Goal: Feedback & Contribution: Submit feedback/report problem

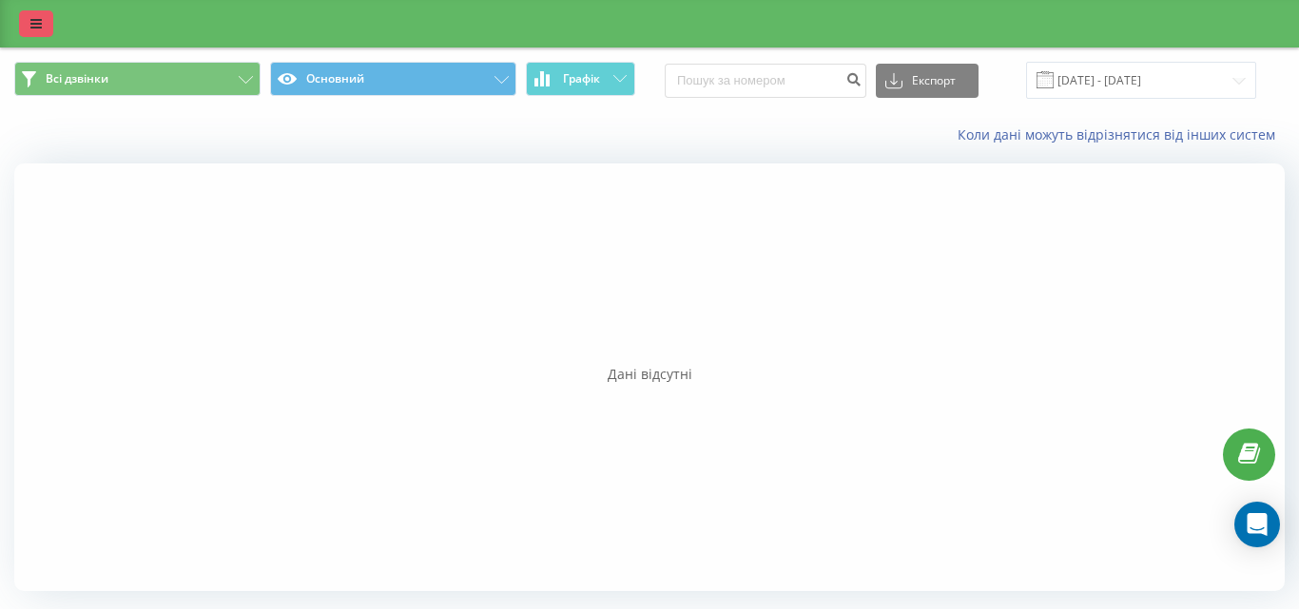
click at [33, 27] on icon at bounding box center [35, 23] width 11 height 13
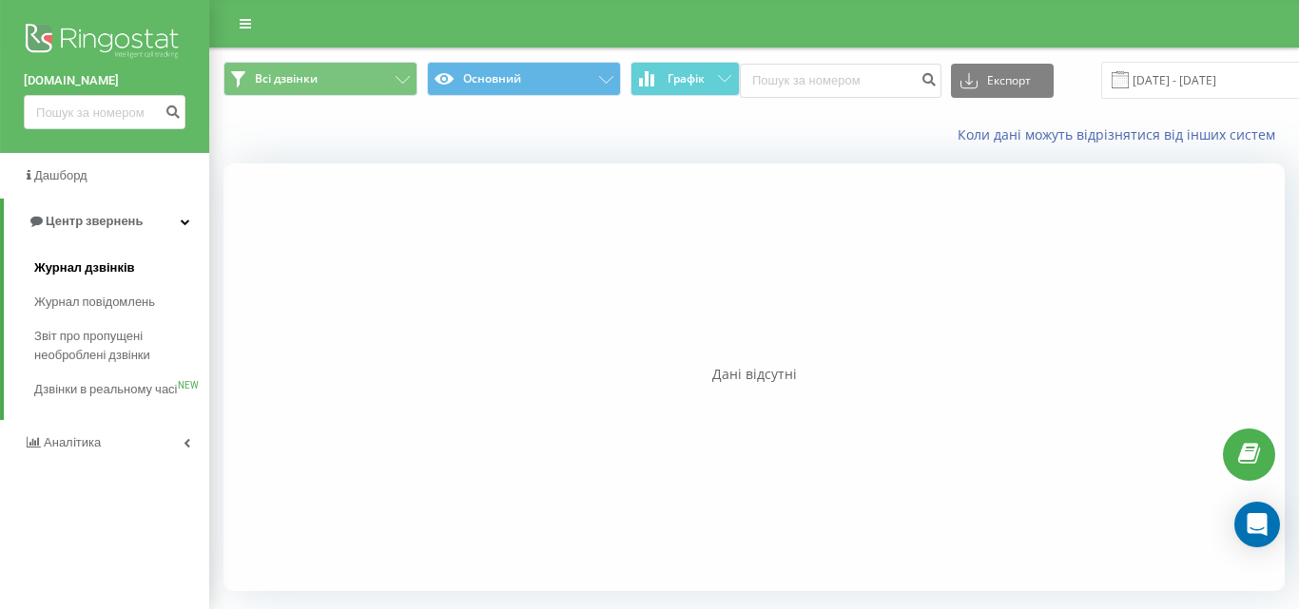
click at [83, 267] on span "Журнал дзвінків" at bounding box center [84, 268] width 101 height 19
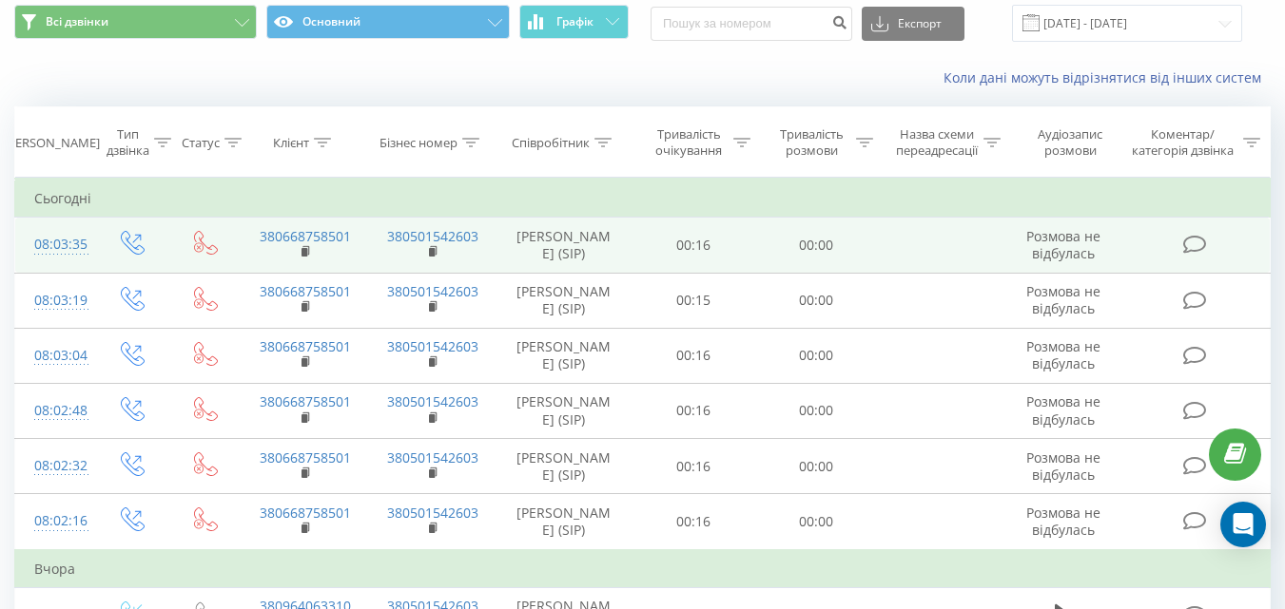
scroll to position [95, 0]
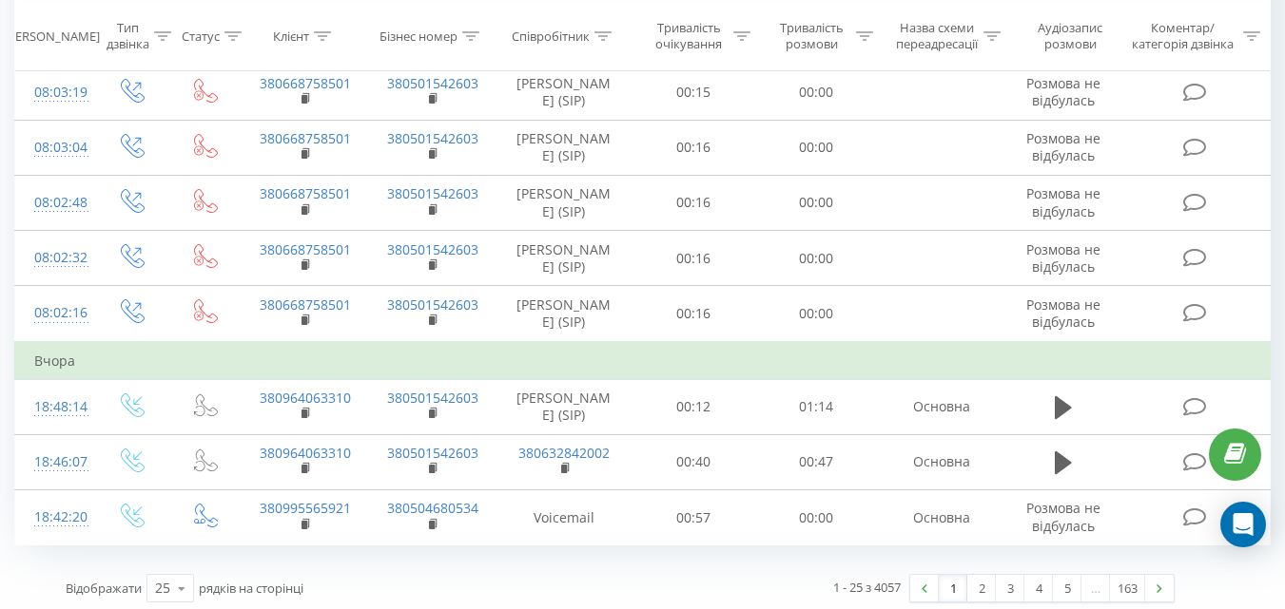
scroll to position [1183, 0]
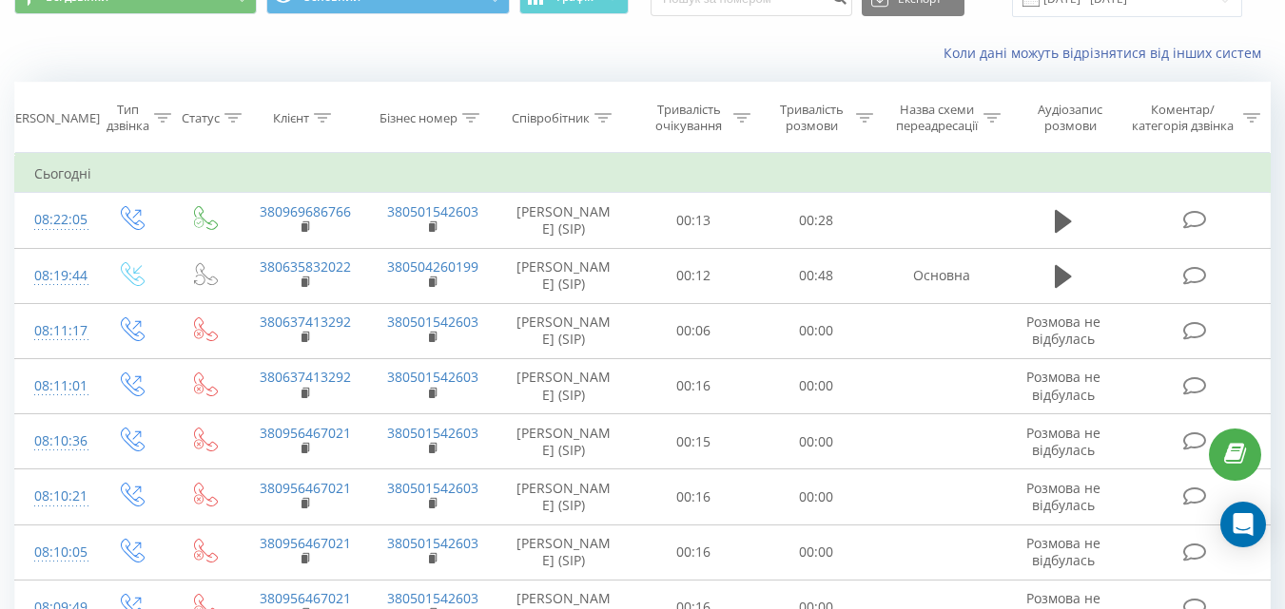
scroll to position [95, 0]
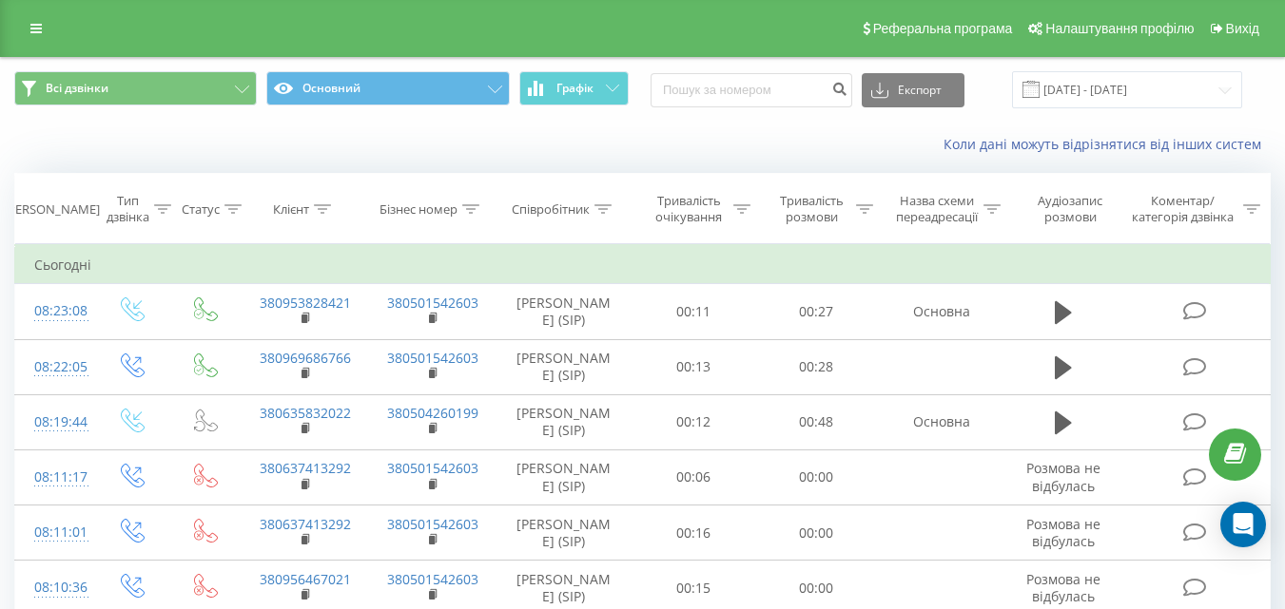
scroll to position [95, 0]
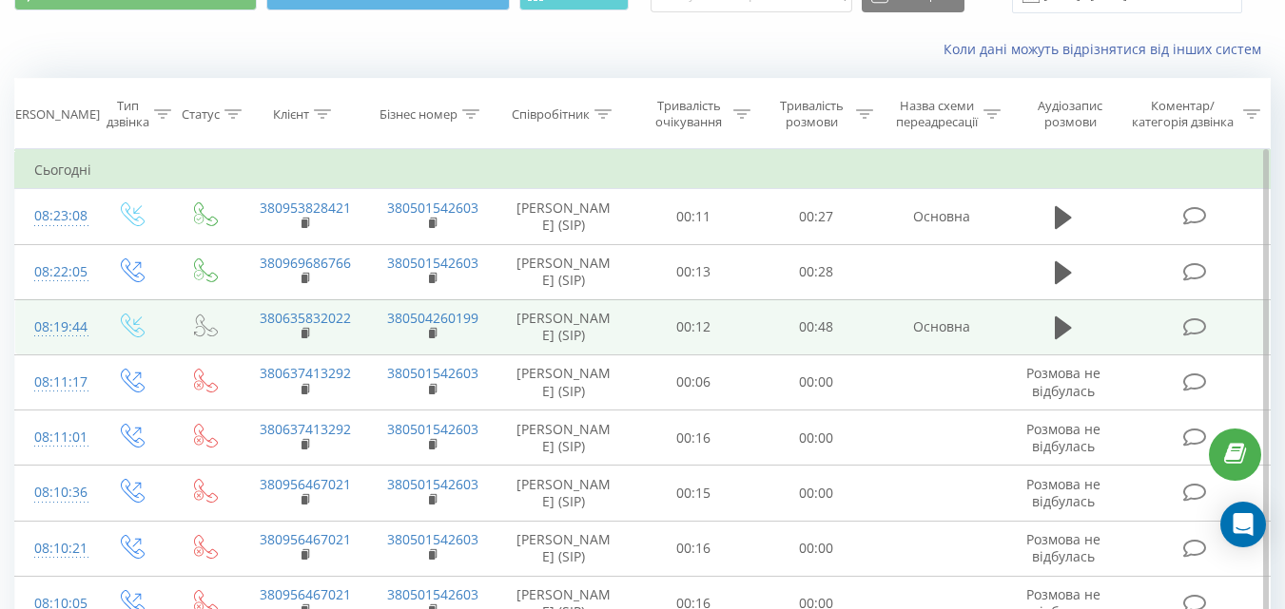
click at [1195, 327] on icon at bounding box center [1194, 328] width 24 height 20
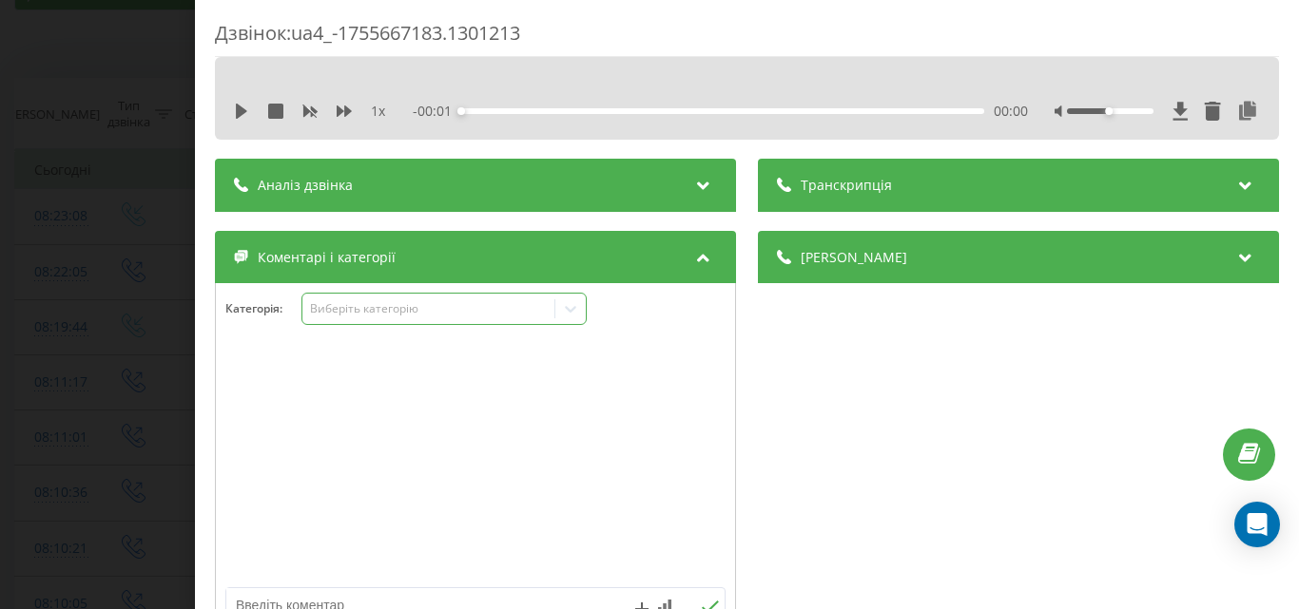
click at [460, 306] on div "Виберіть категорію" at bounding box center [428, 308] width 238 height 15
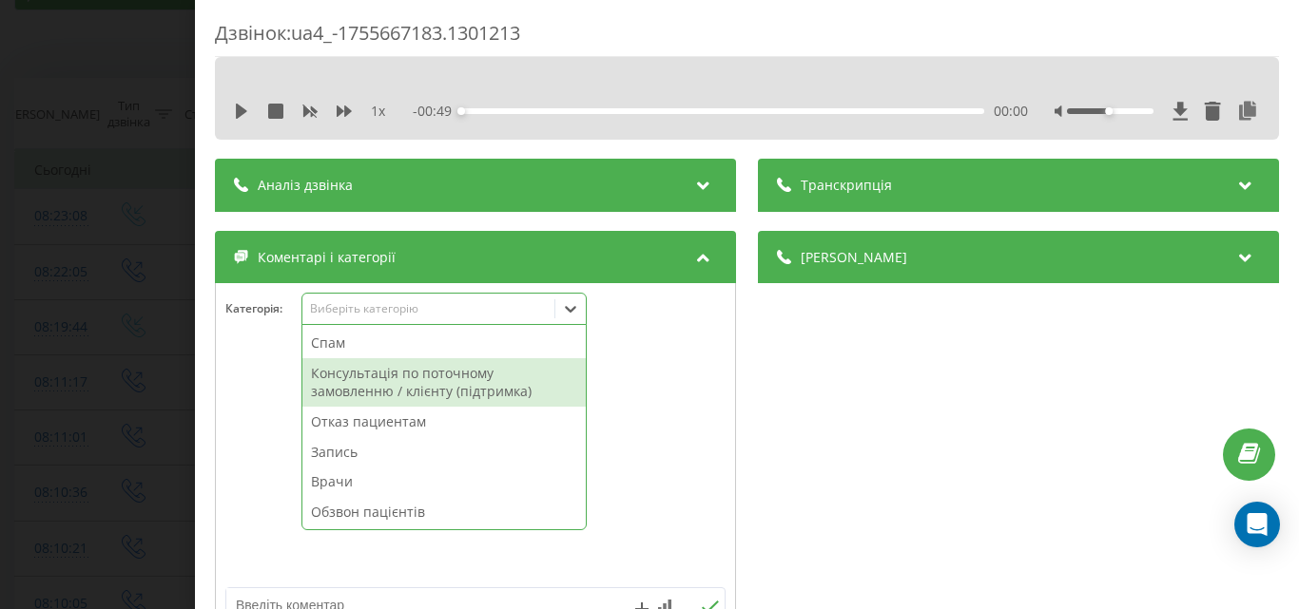
click at [399, 375] on div "Консультація по поточному замовленню / клієнту (підтримка)" at bounding box center [443, 382] width 283 height 48
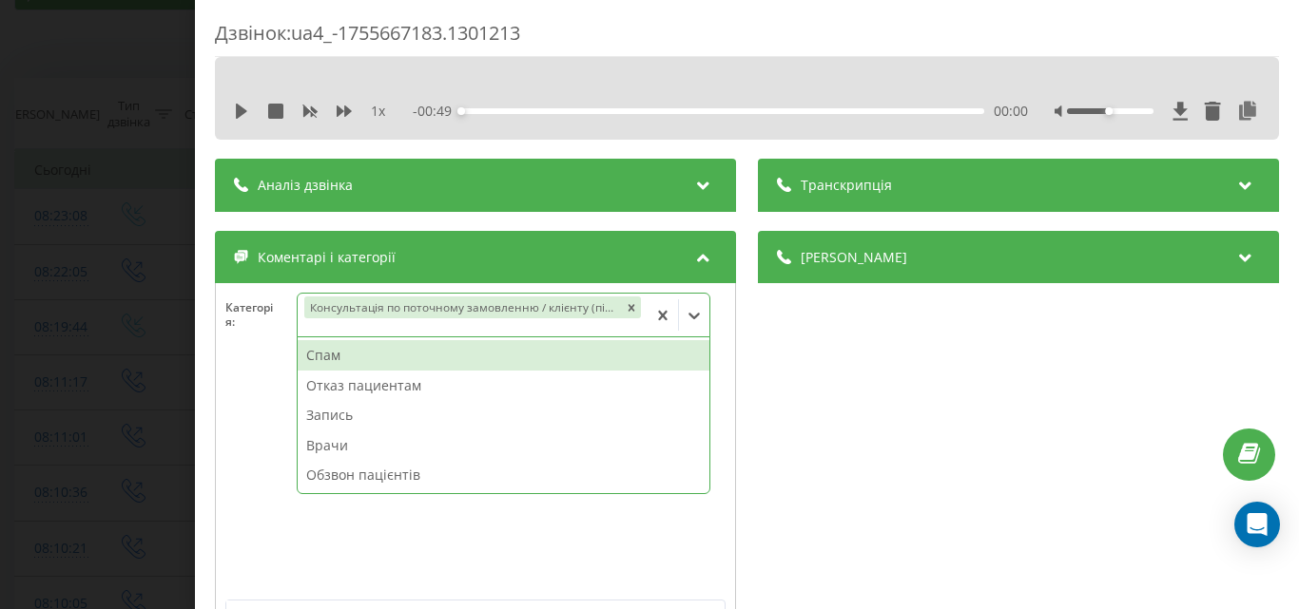
click at [139, 277] on div "Дзвінок : ua4_-1755667183.1301213 1 x - 00:49 00:00 00:00 Транскрипція Для AI-а…" at bounding box center [649, 304] width 1299 height 609
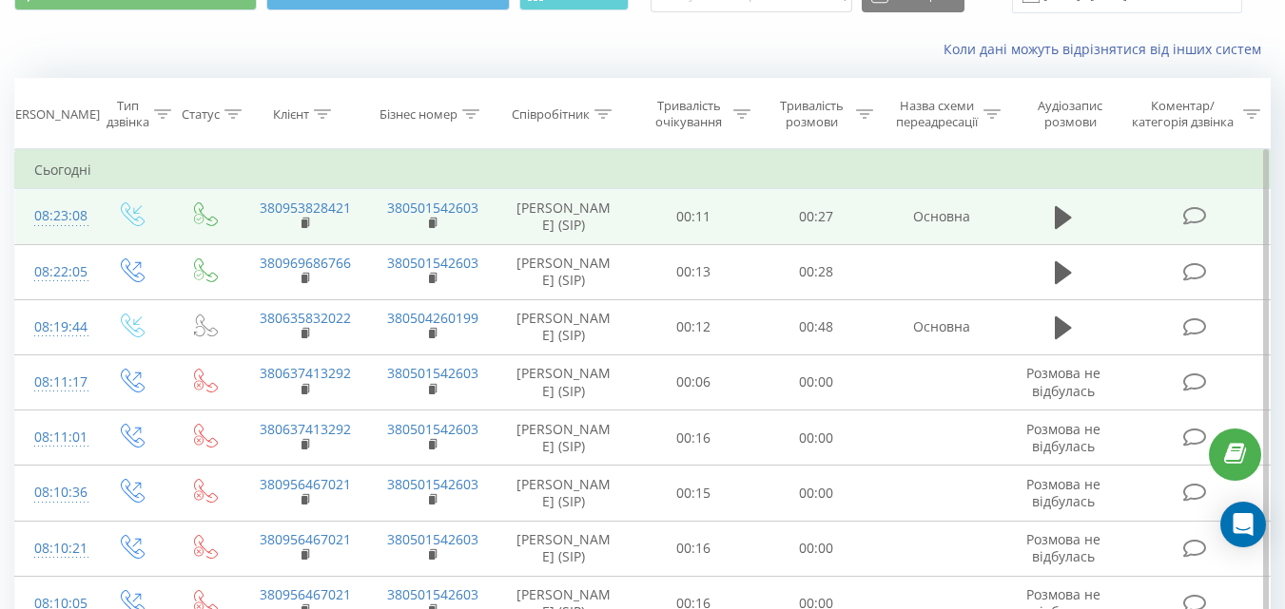
click at [1195, 215] on icon at bounding box center [1194, 216] width 24 height 20
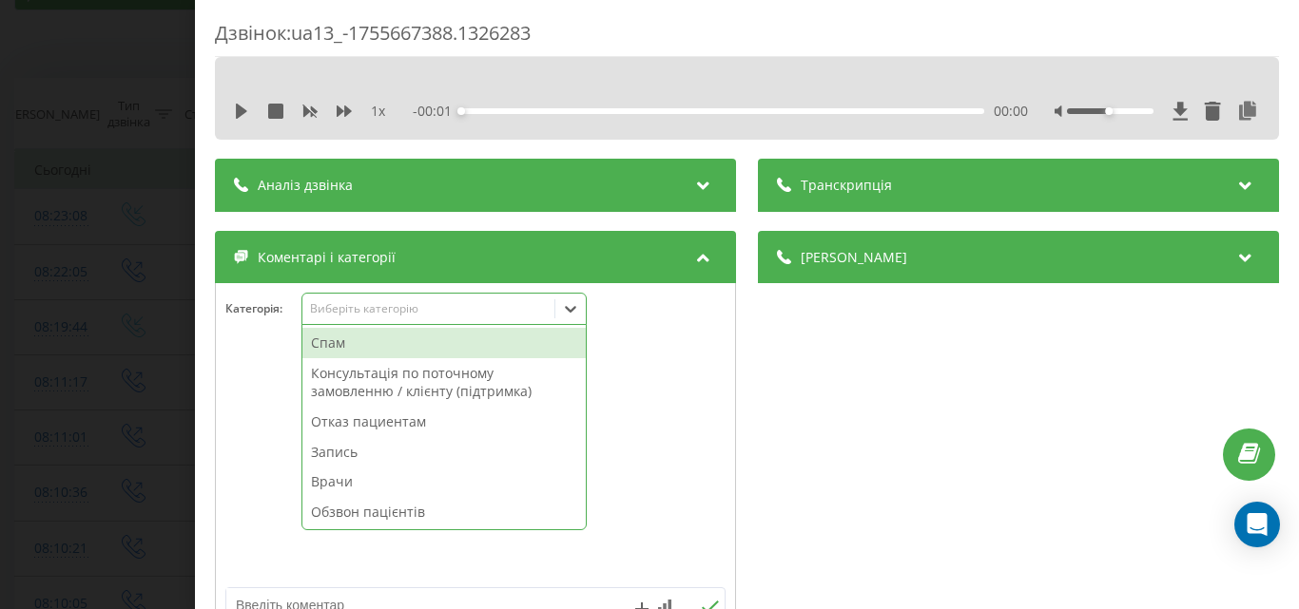
click at [486, 307] on div "Виберіть категорію" at bounding box center [428, 308] width 238 height 15
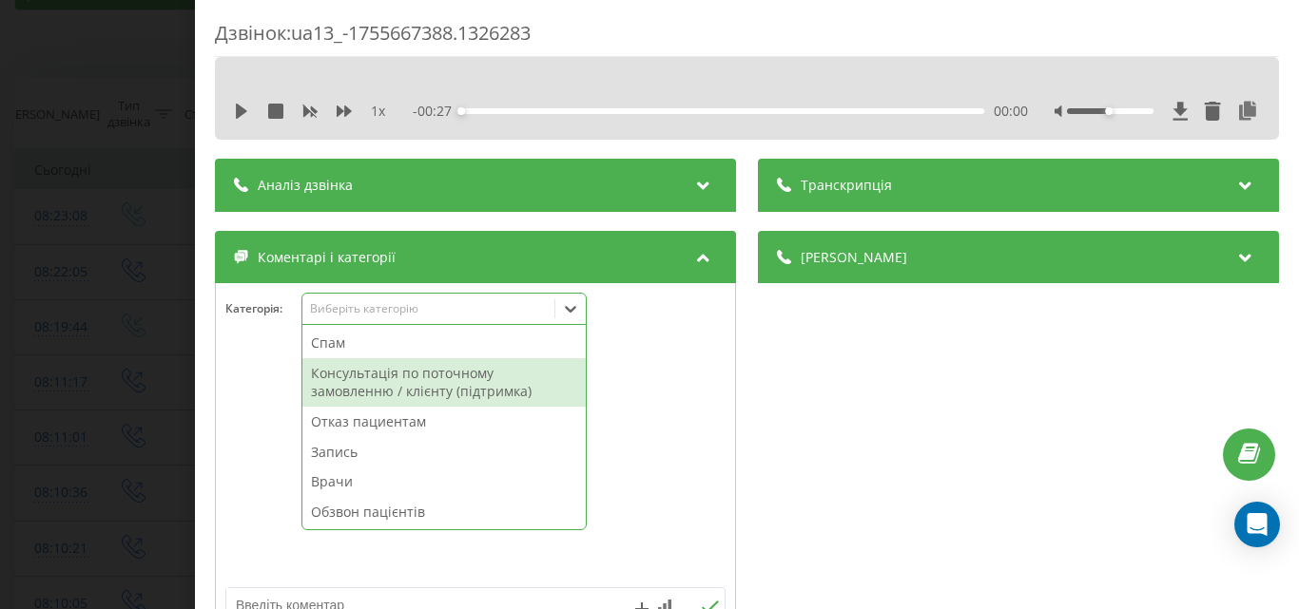
click at [397, 385] on div "Консультація по поточному замовленню / клієнту (підтримка)" at bounding box center [443, 382] width 283 height 48
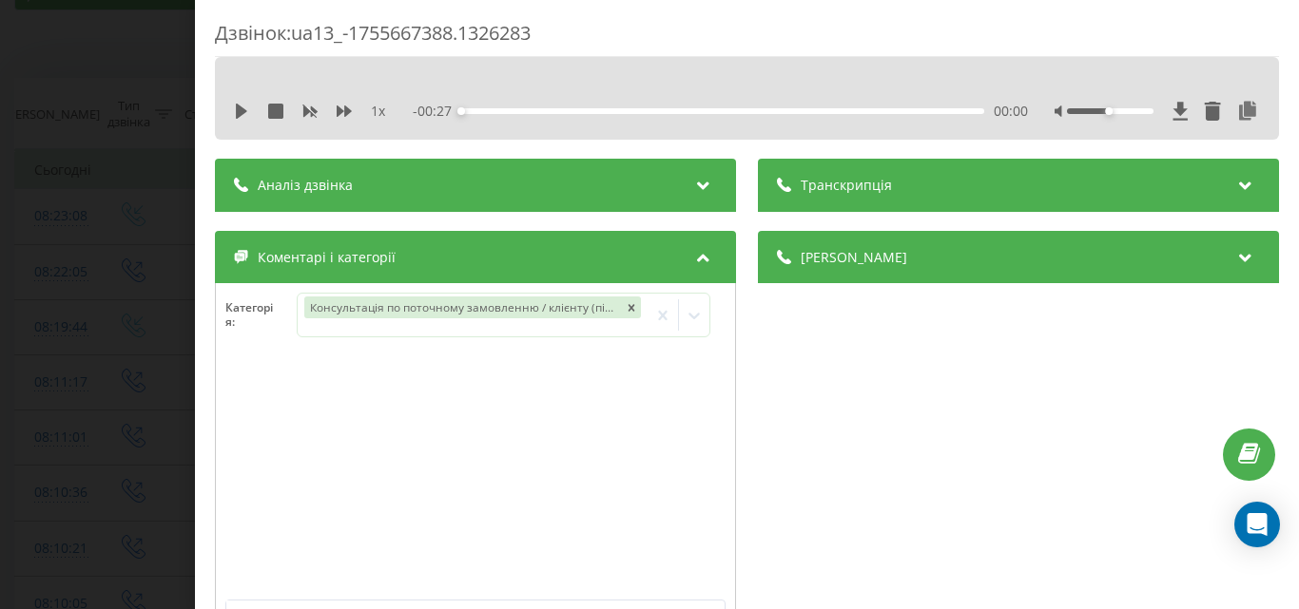
click at [146, 274] on div "Дзвінок : ua13_-1755667388.1326283 1 x - 00:27 00:00 00:00 Транскрипція Для AI-…" at bounding box center [649, 304] width 1299 height 609
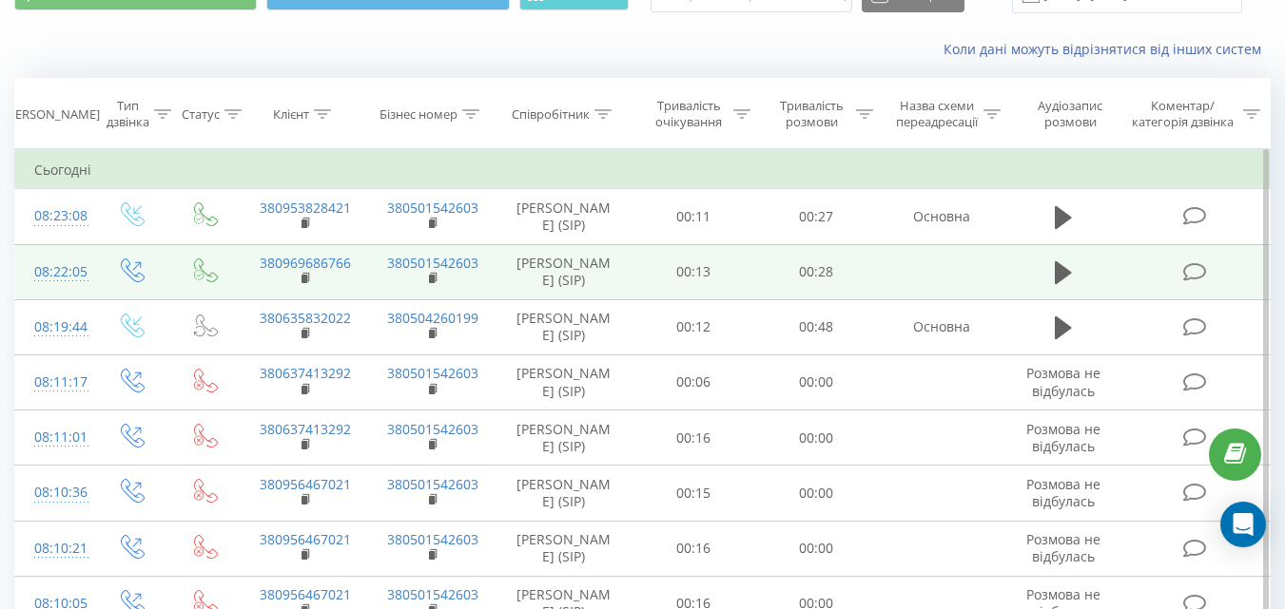
click at [1197, 271] on icon at bounding box center [1194, 272] width 24 height 20
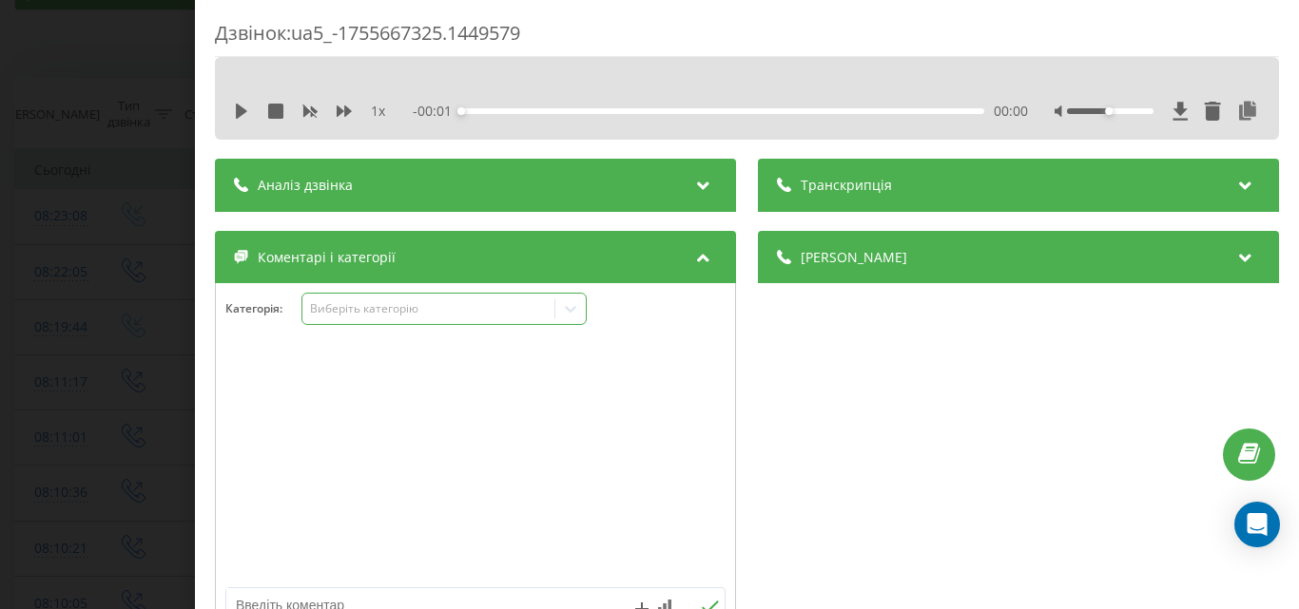
click at [482, 304] on div "Виберіть категорію" at bounding box center [428, 308] width 238 height 15
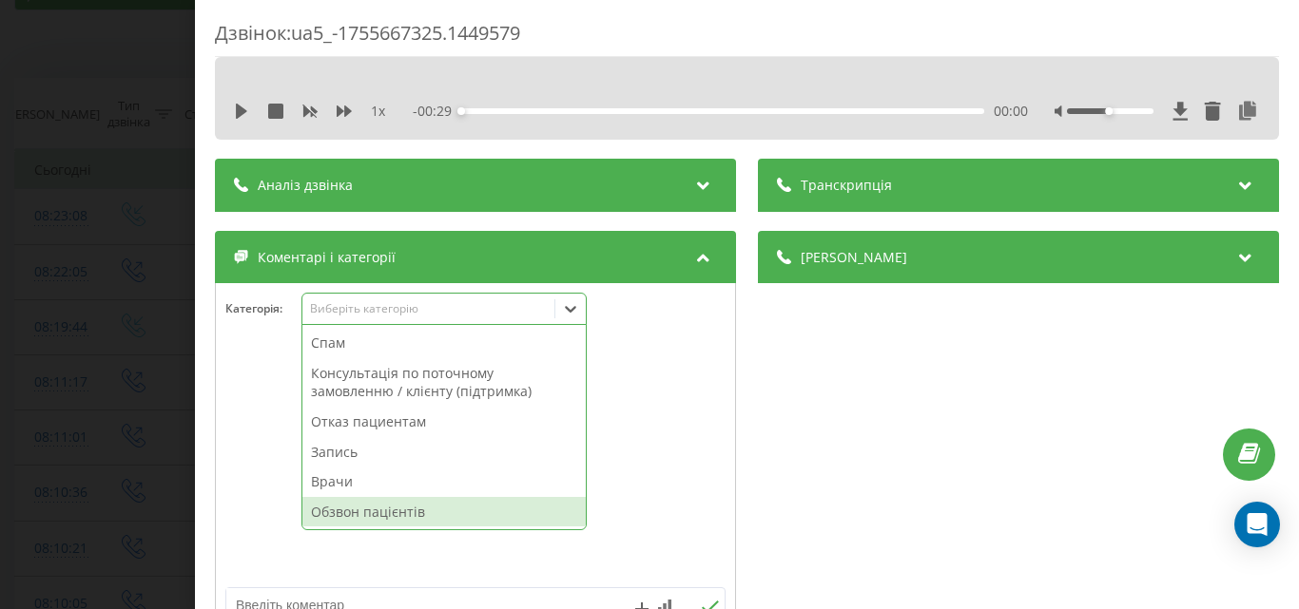
click at [355, 502] on div "Обзвон пацієнтів" at bounding box center [443, 512] width 283 height 30
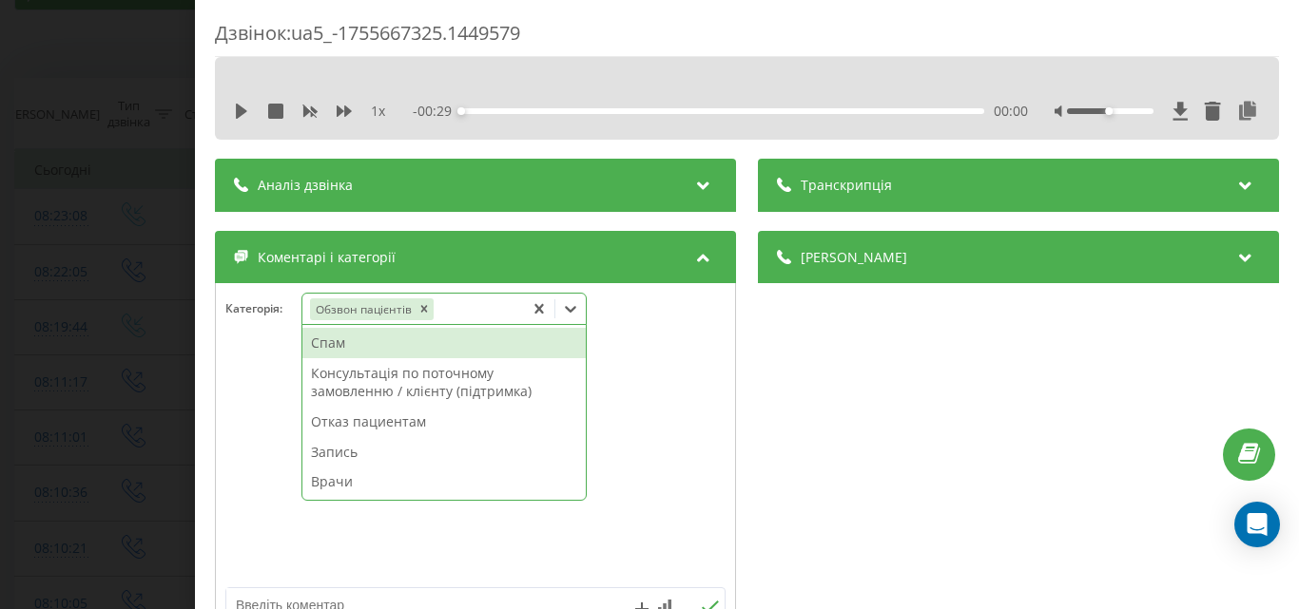
click at [147, 303] on div "Дзвінок : ua5_-1755667325.1449579 1 x - 00:29 00:00 00:00 Транскрипція Для AI-а…" at bounding box center [649, 304] width 1299 height 609
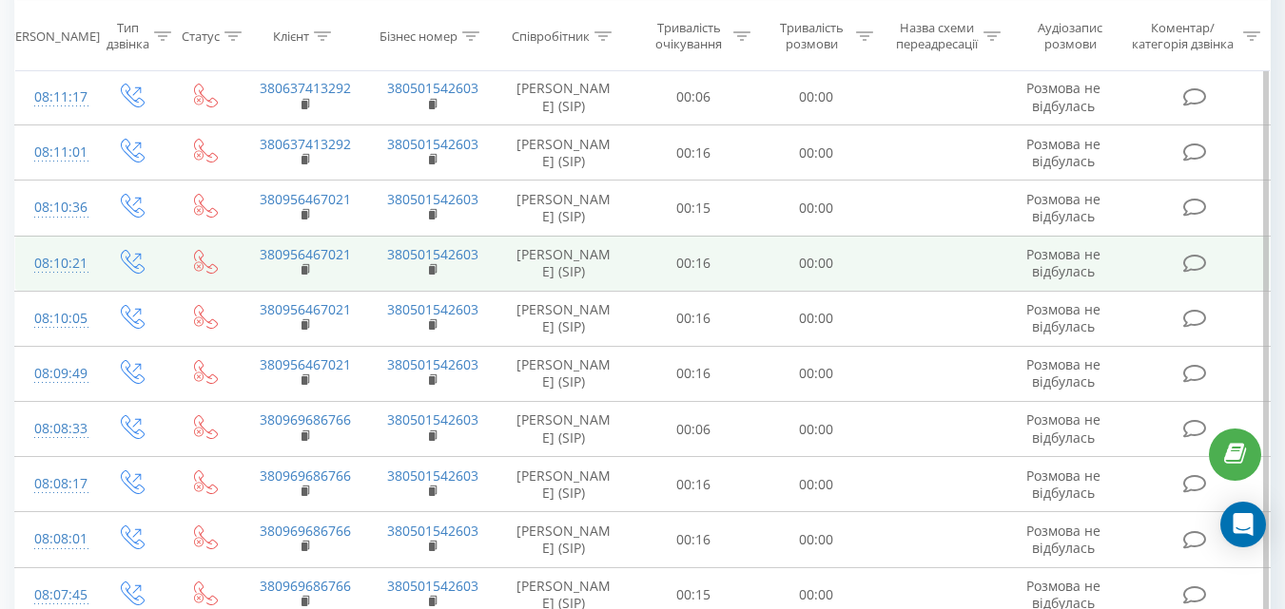
scroll to position [285, 0]
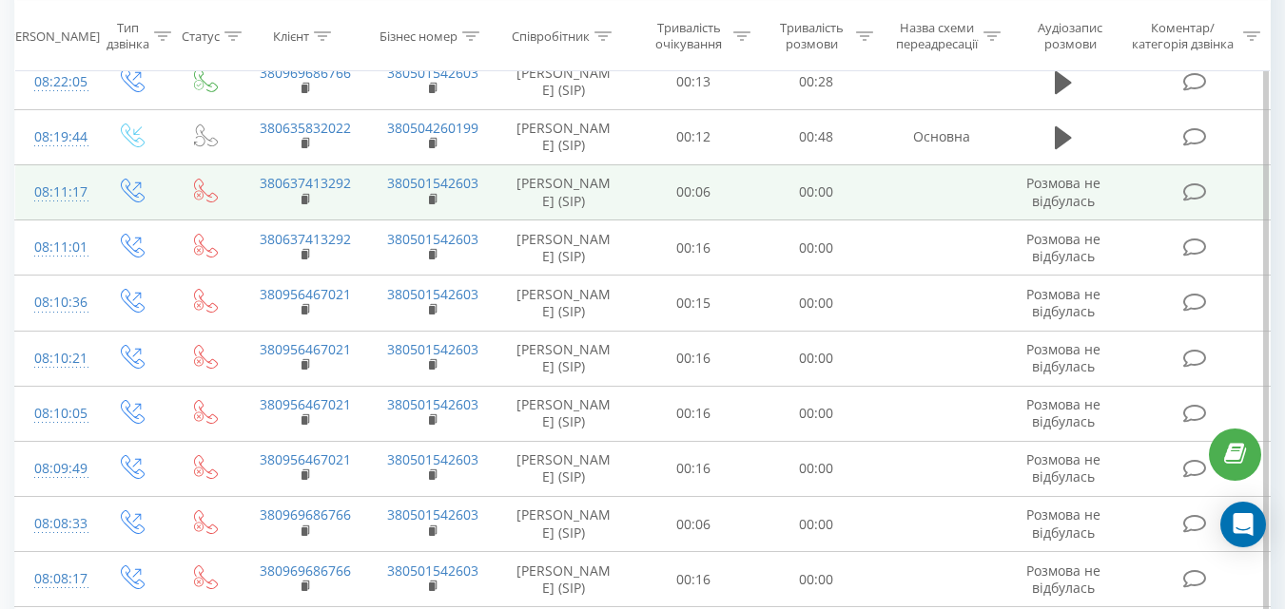
click at [1196, 194] on icon at bounding box center [1194, 193] width 24 height 20
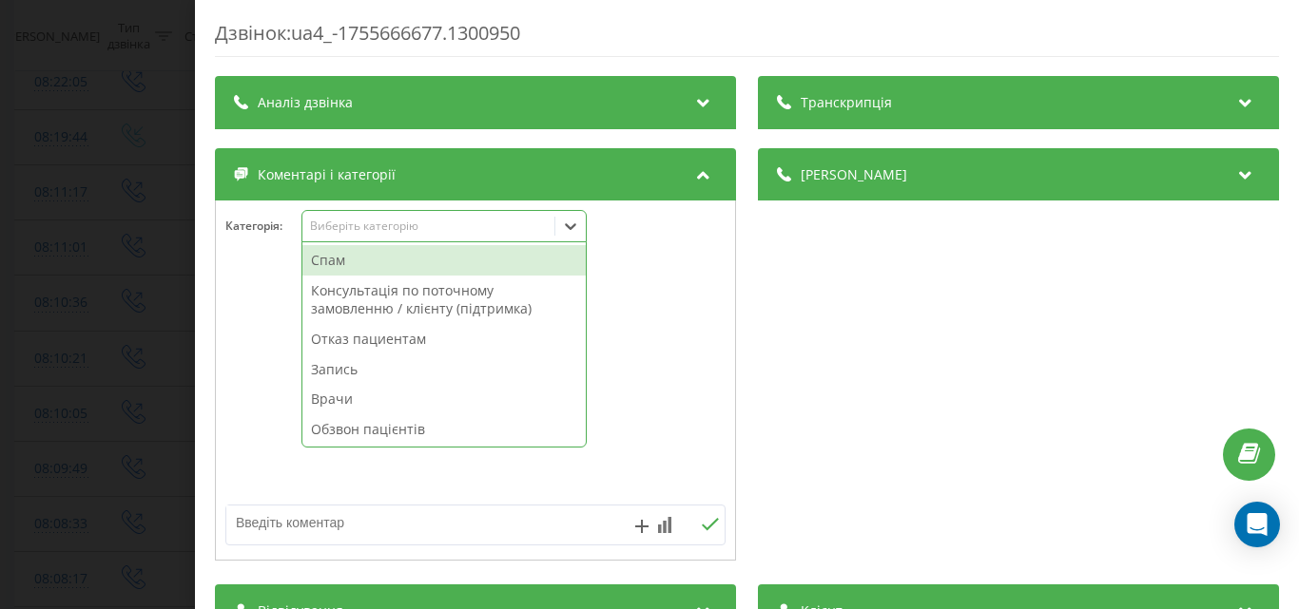
click at [477, 226] on div "Виберіть категорію" at bounding box center [428, 226] width 238 height 15
click at [438, 256] on div "Спам" at bounding box center [443, 260] width 283 height 30
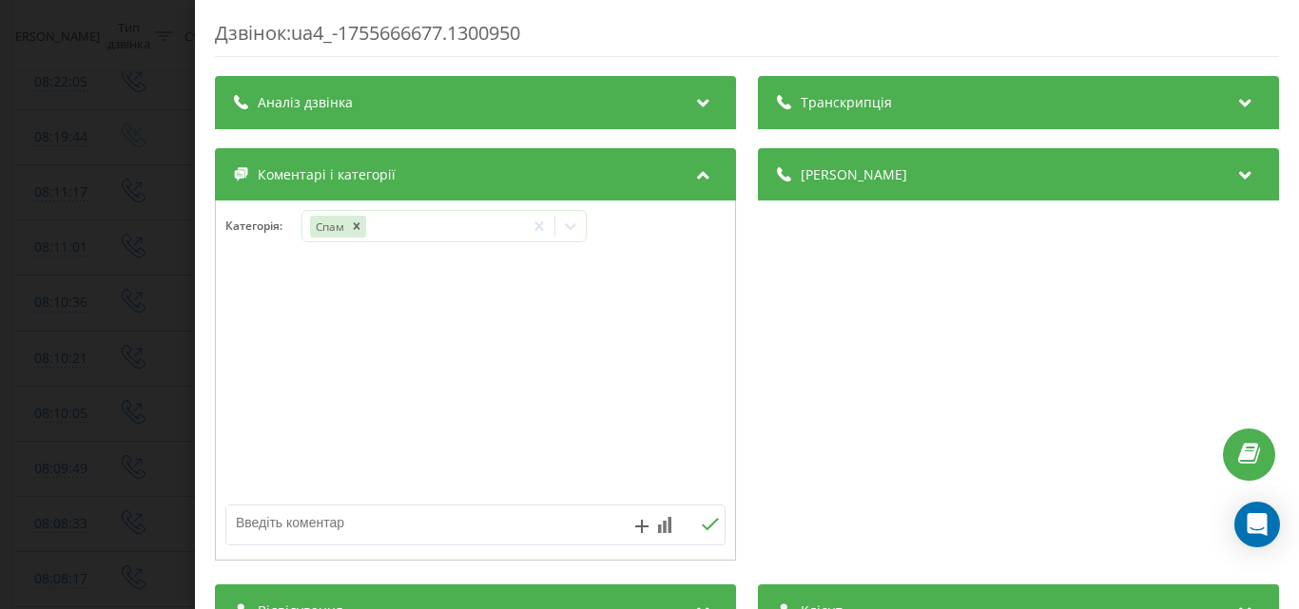
click at [152, 228] on div "Дзвінок : ua4_-1755666677.1300950 Транскрипція Для AI-аналізу майбутніх дзвінкі…" at bounding box center [649, 304] width 1299 height 609
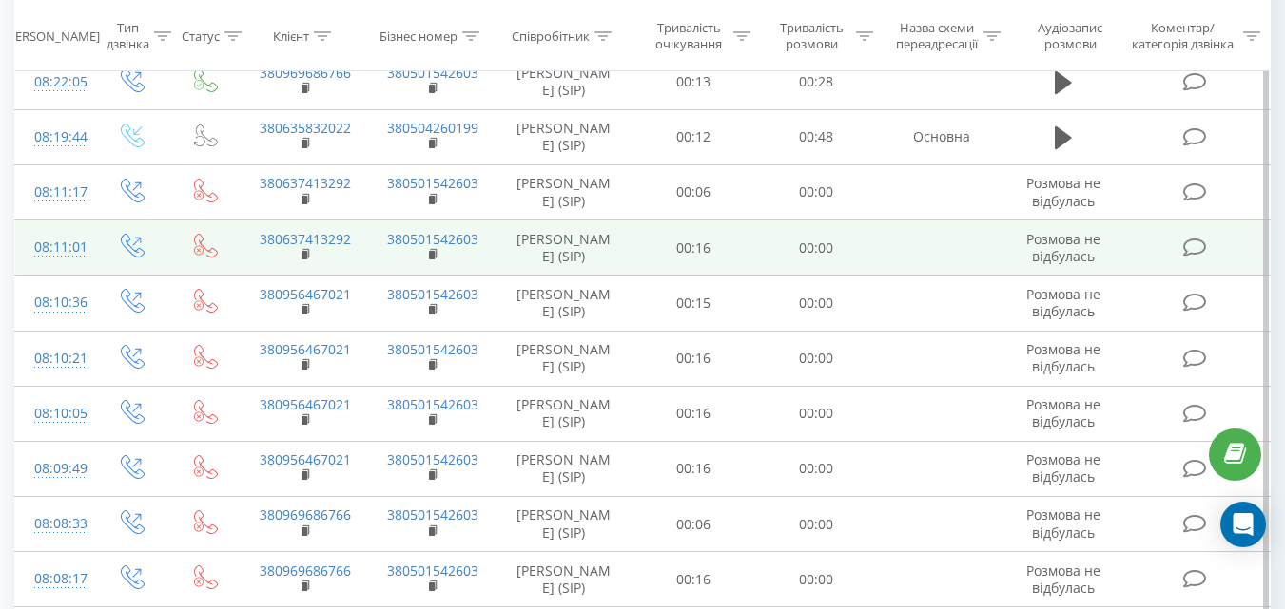
click at [1191, 250] on icon at bounding box center [1194, 248] width 24 height 20
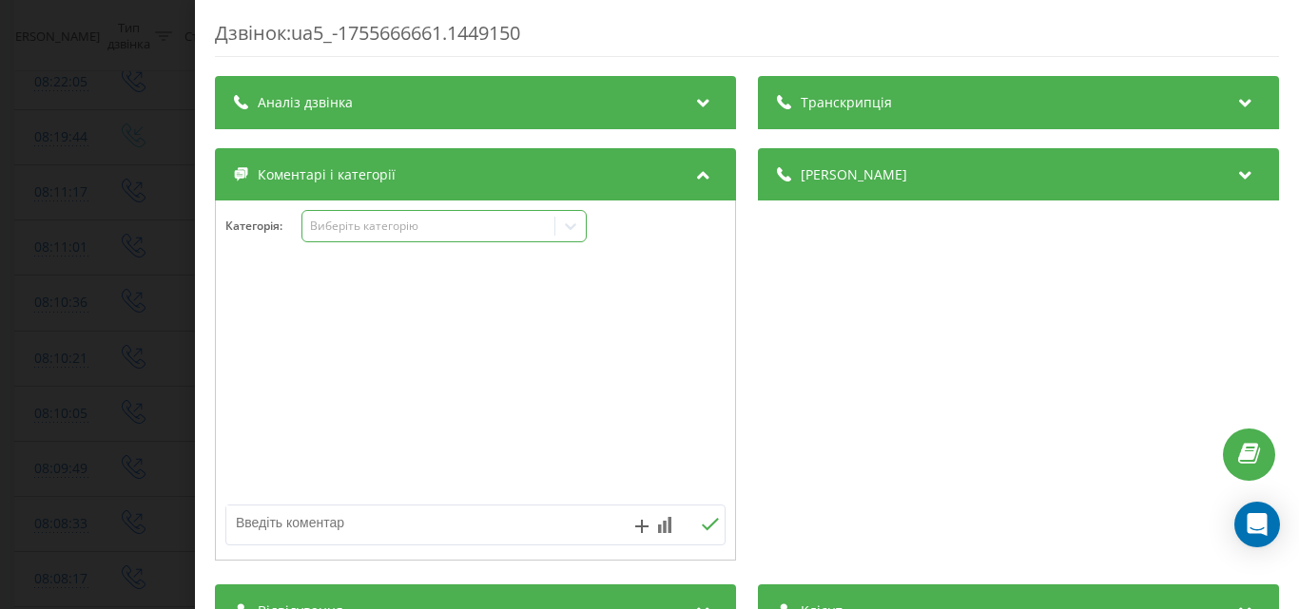
click at [513, 231] on div "Виберіть категорію" at bounding box center [428, 226] width 238 height 15
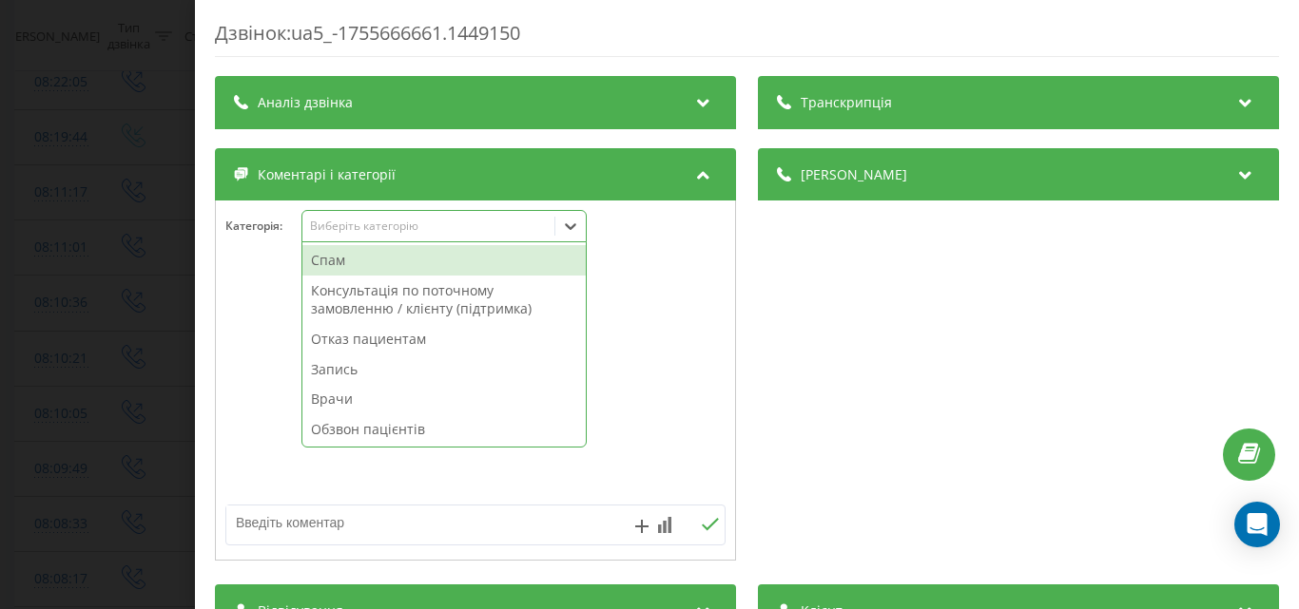
click at [357, 260] on div "Спам" at bounding box center [443, 260] width 283 height 30
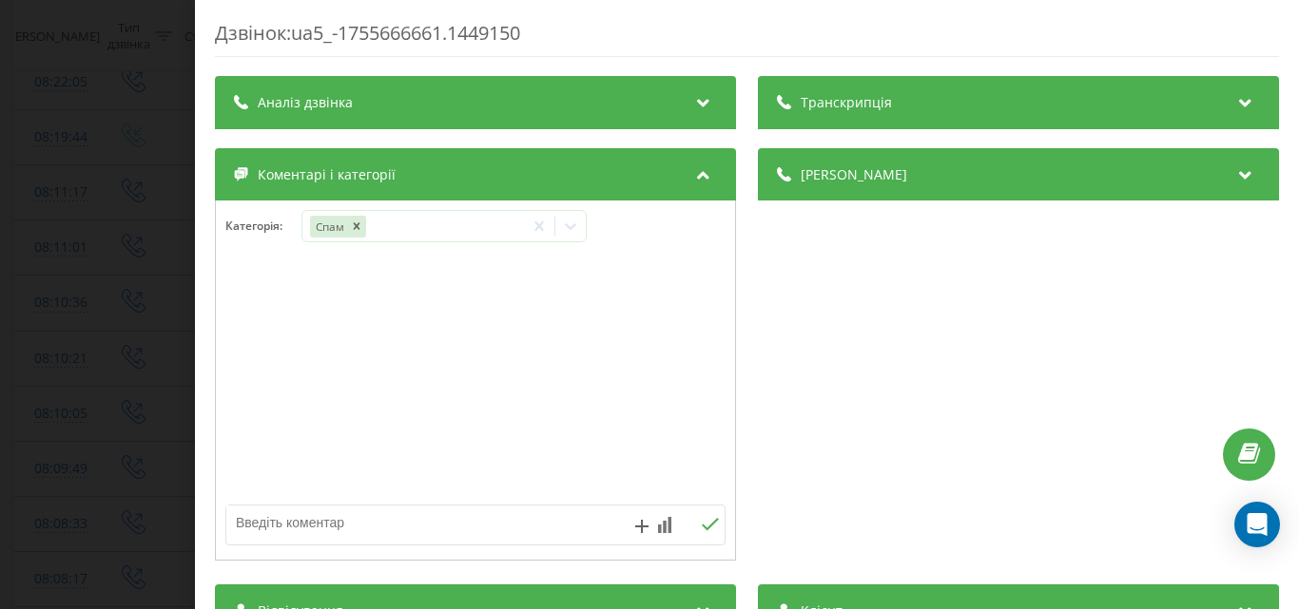
click at [173, 202] on div "Дзвінок : ua5_-1755666661.1449150 Транскрипція Для AI-аналізу майбутніх дзвінкі…" at bounding box center [649, 304] width 1299 height 609
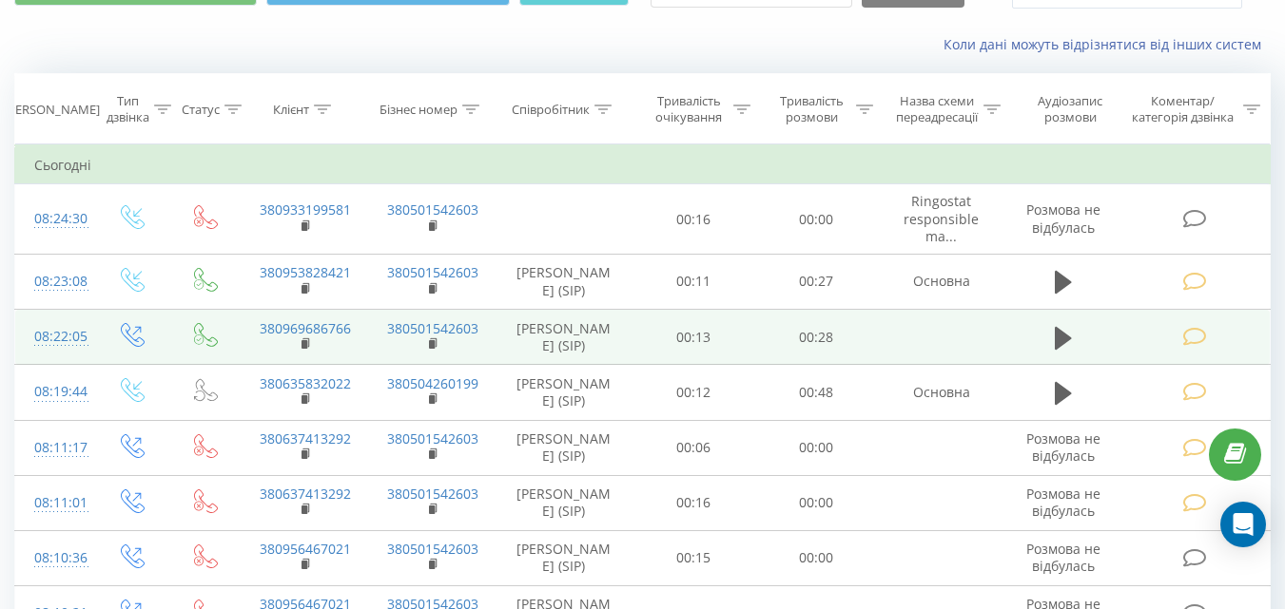
scroll to position [95, 0]
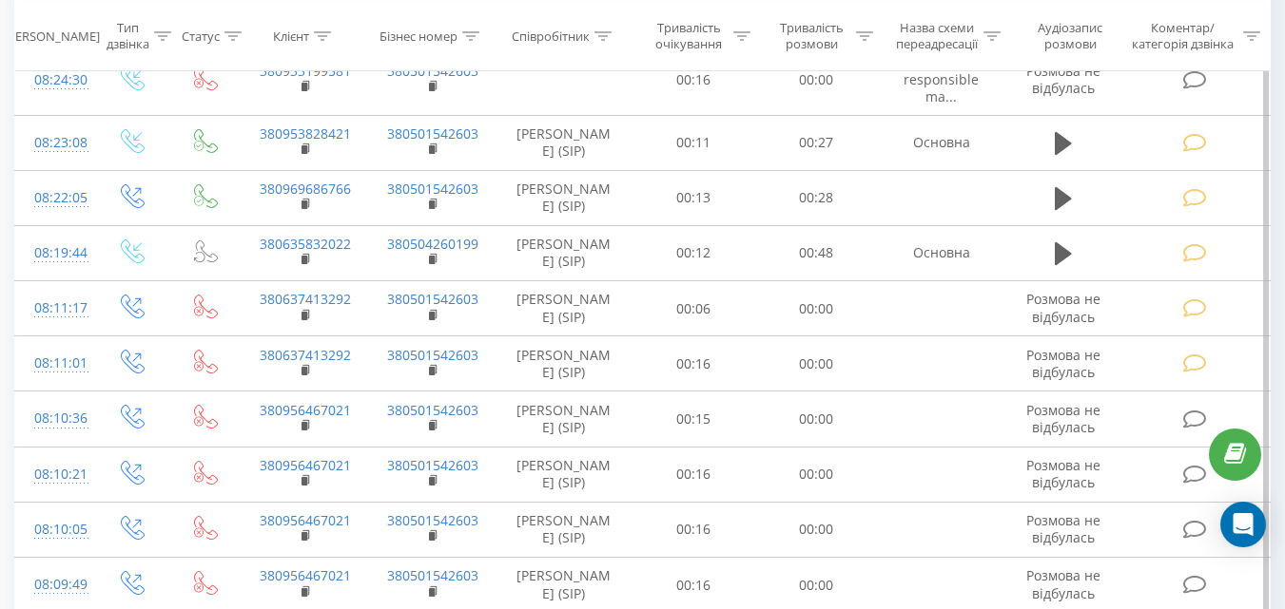
scroll to position [475, 0]
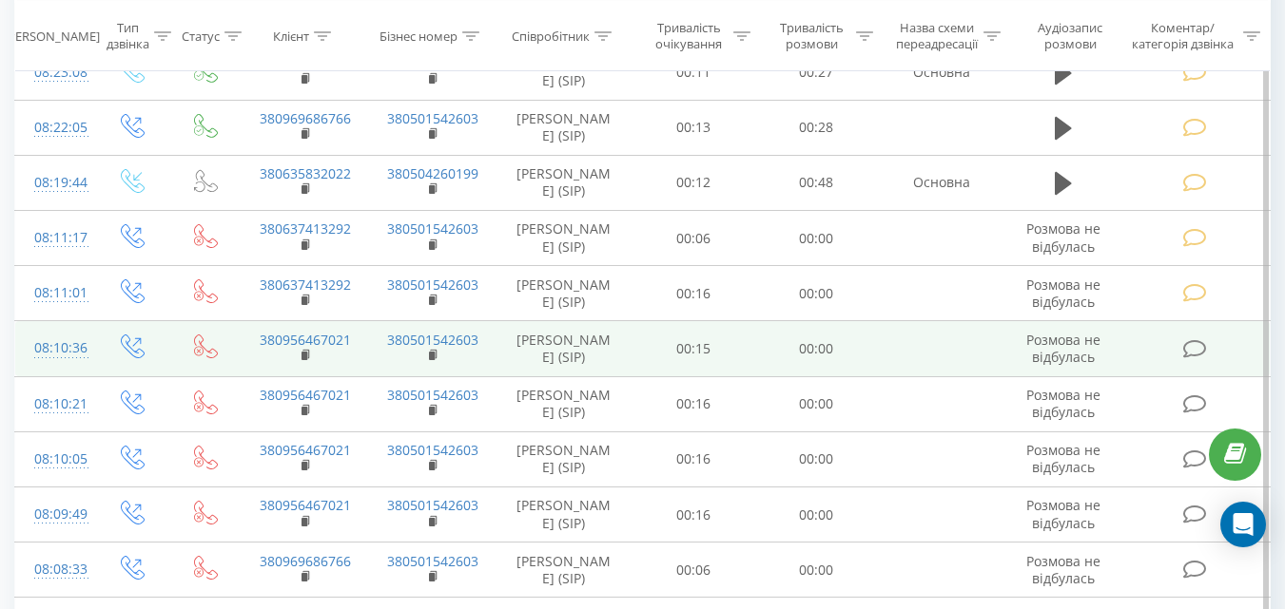
click at [1191, 359] on icon at bounding box center [1194, 349] width 24 height 20
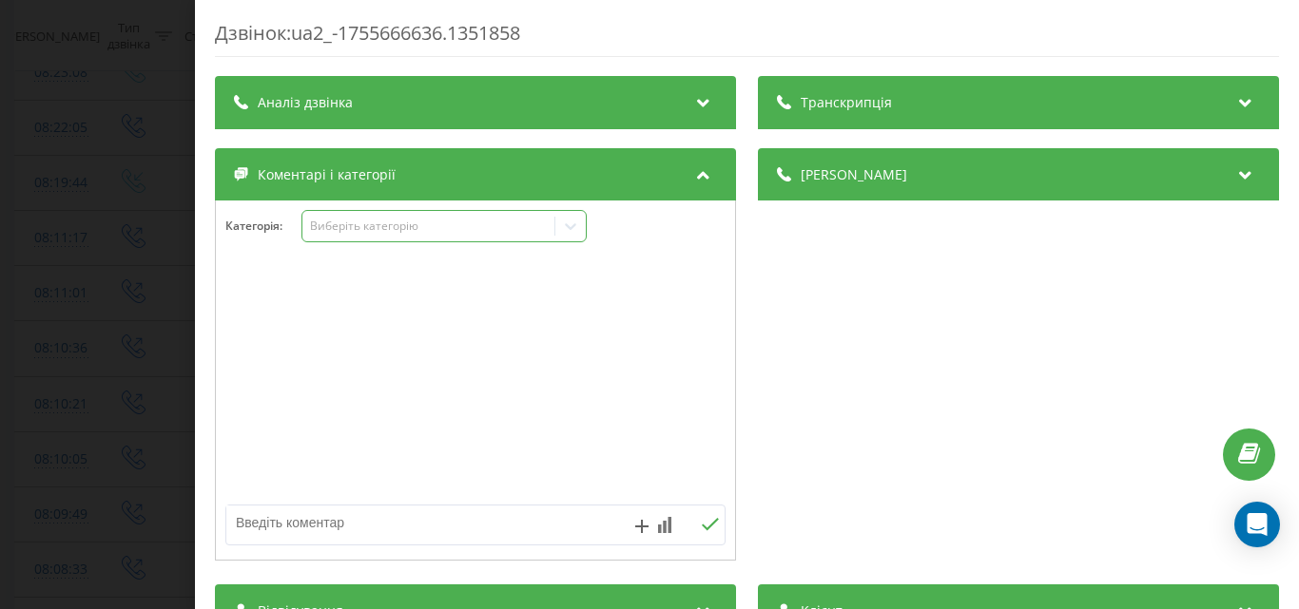
click at [468, 234] on div "Виберіть категорію" at bounding box center [428, 226] width 238 height 15
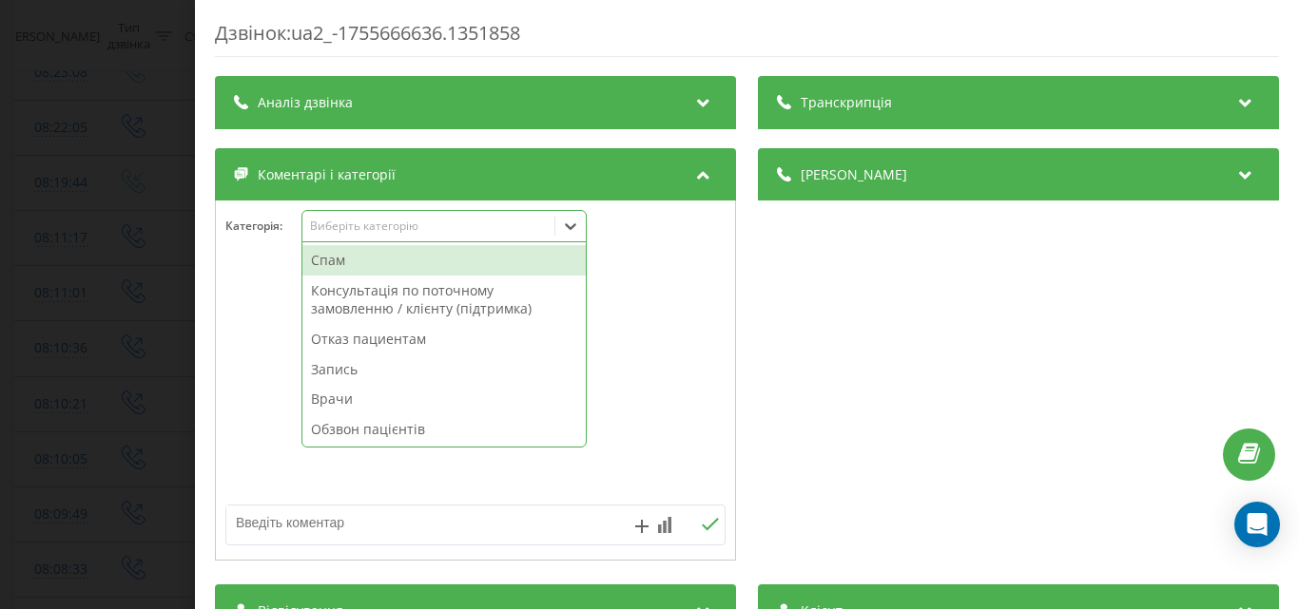
click at [446, 263] on div "Спам" at bounding box center [443, 260] width 283 height 30
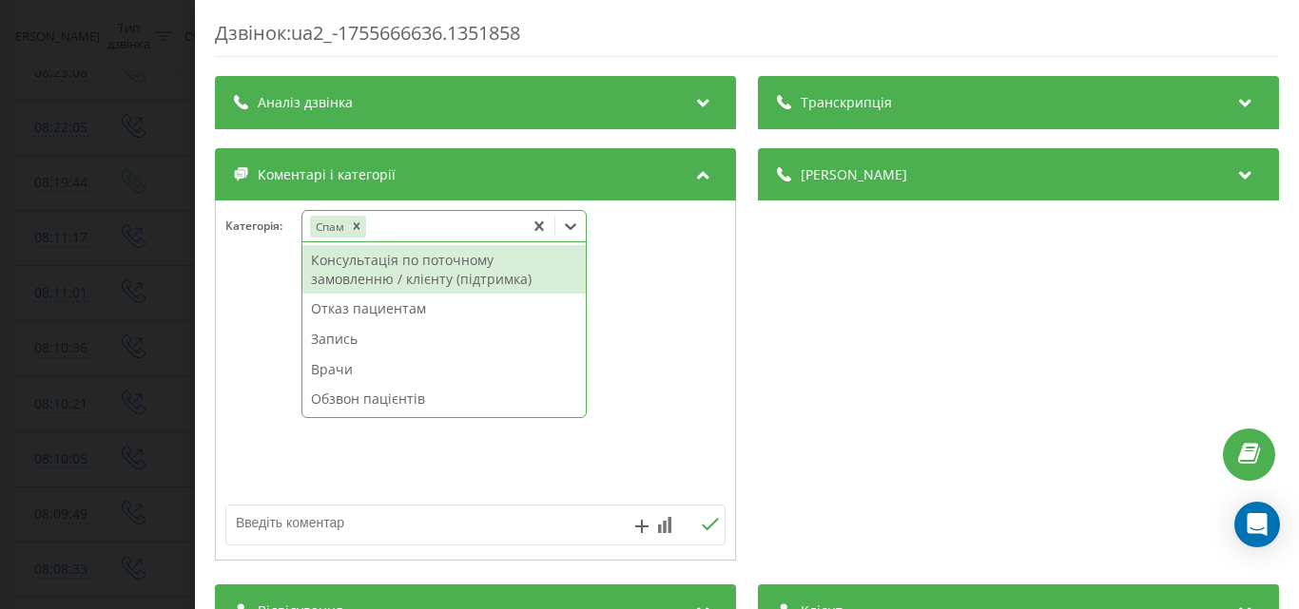
click at [145, 224] on div "Дзвінок : ua2_-1755666636.1351858 Транскрипція Для AI-аналізу майбутніх дзвінкі…" at bounding box center [649, 304] width 1299 height 609
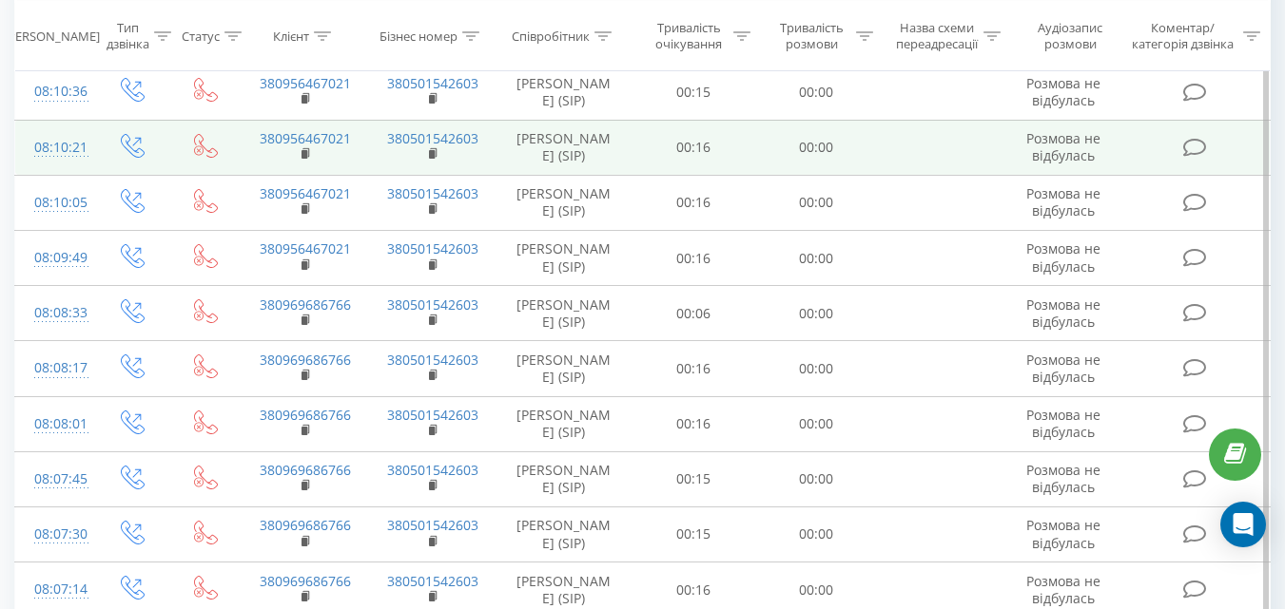
scroll to position [761, 0]
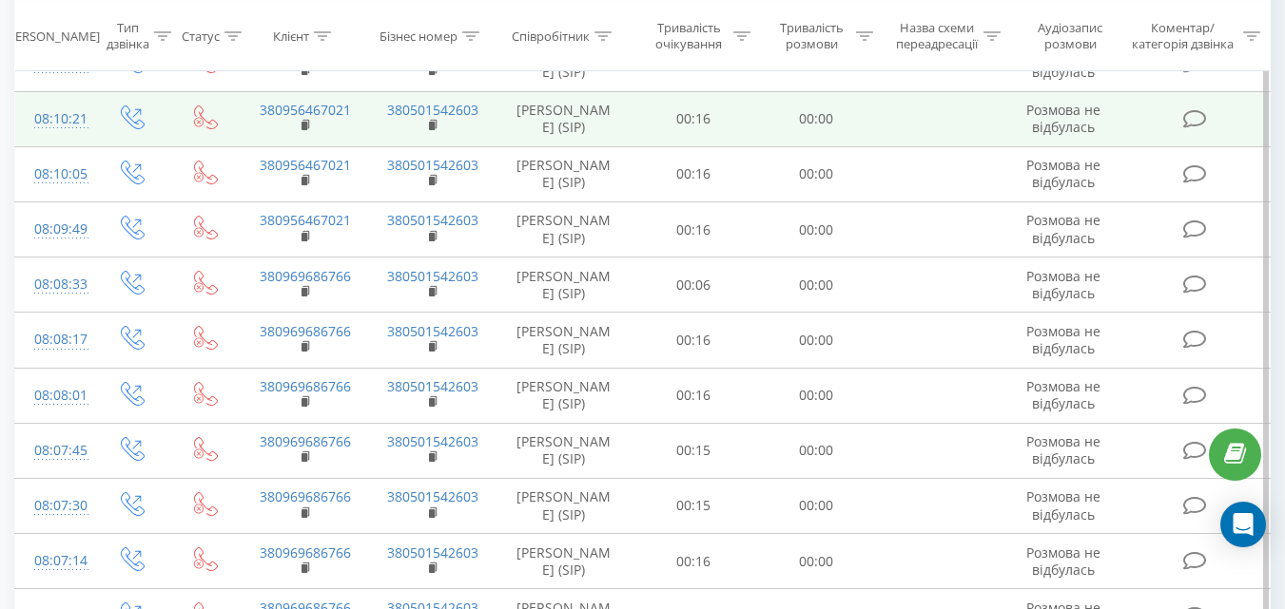
click at [1191, 129] on icon at bounding box center [1194, 119] width 24 height 20
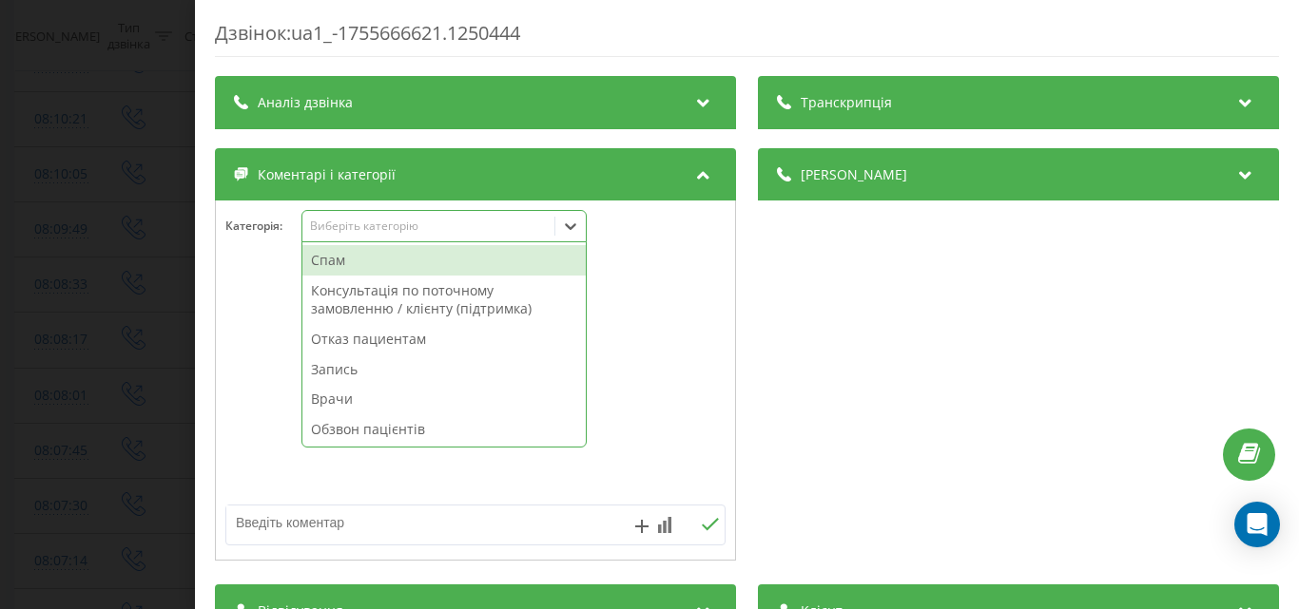
click at [515, 232] on div "Виберіть категорію" at bounding box center [428, 226] width 238 height 15
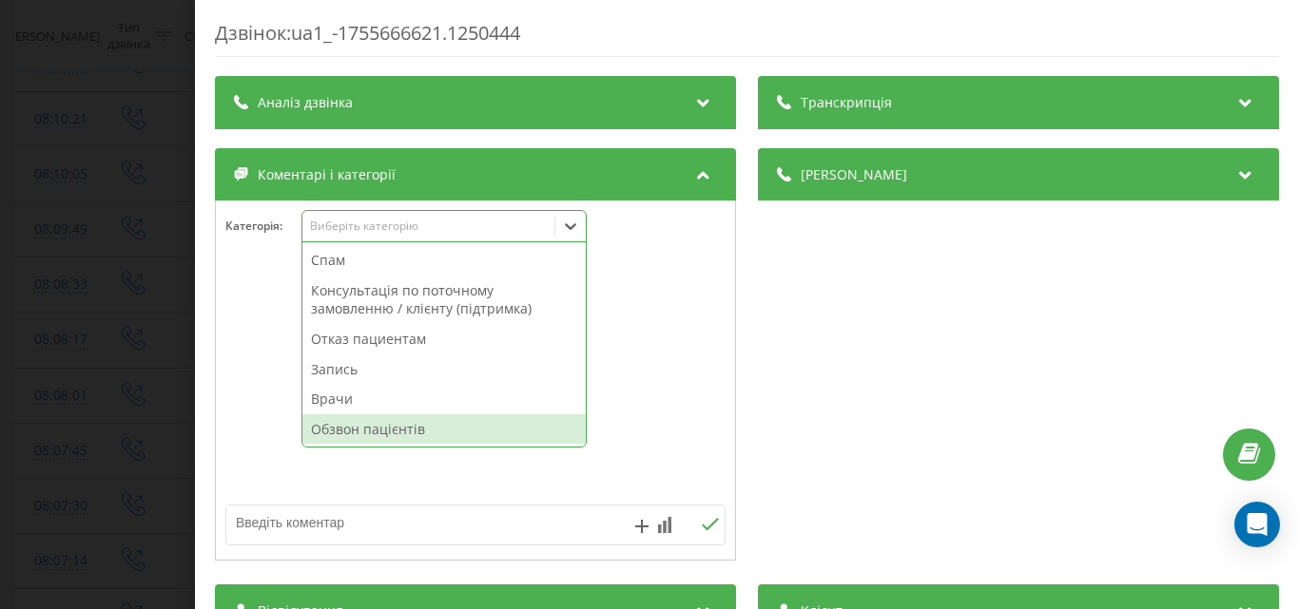
click at [379, 433] on div "Обзвон пацієнтів" at bounding box center [443, 430] width 283 height 30
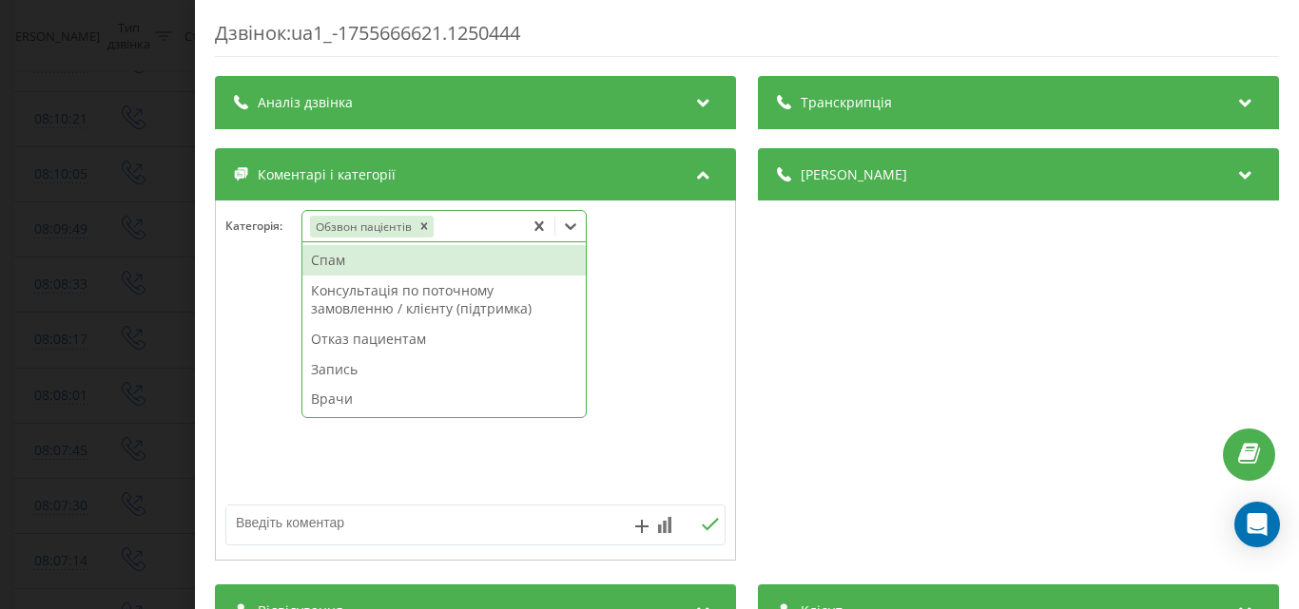
click at [540, 223] on icon at bounding box center [539, 226] width 19 height 19
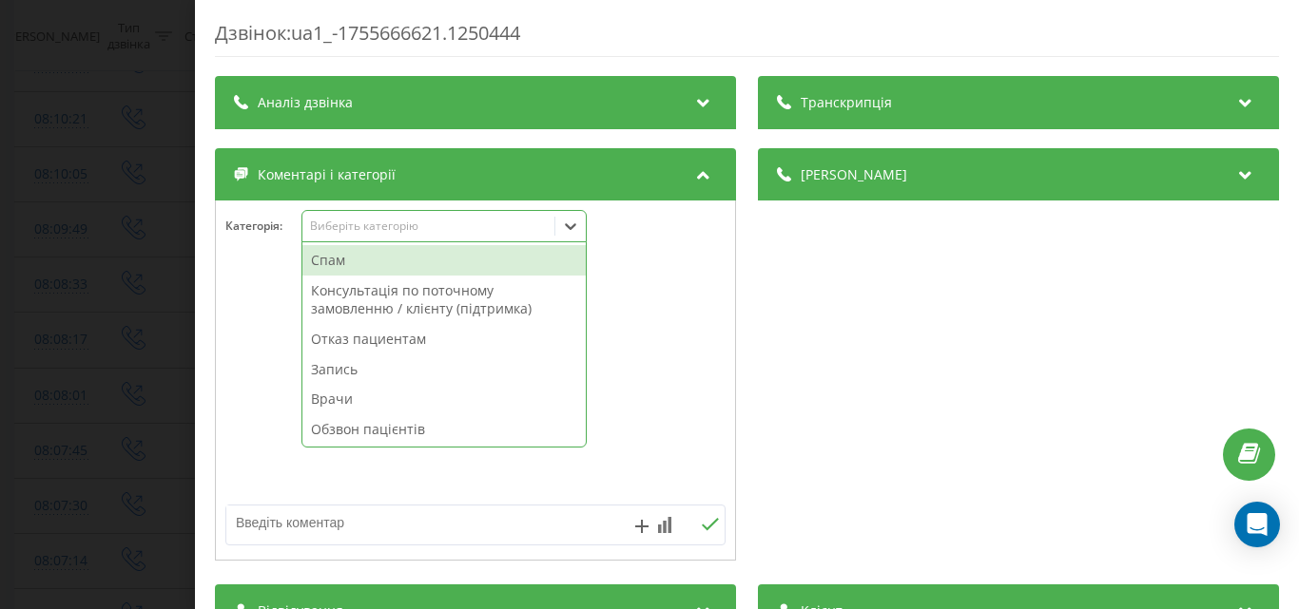
click at [476, 256] on div "Спам" at bounding box center [443, 260] width 283 height 30
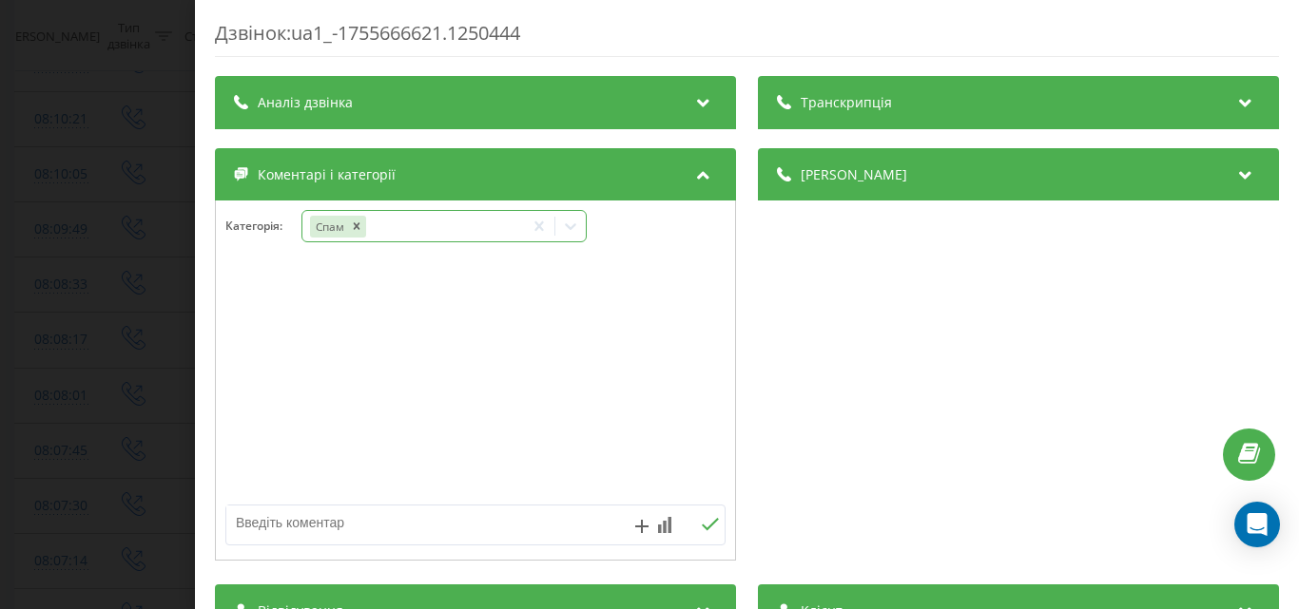
click at [156, 207] on div "Дзвінок : ua1_-1755666621.1250444 Транскрипція Для AI-аналізу майбутніх дзвінкі…" at bounding box center [649, 304] width 1299 height 609
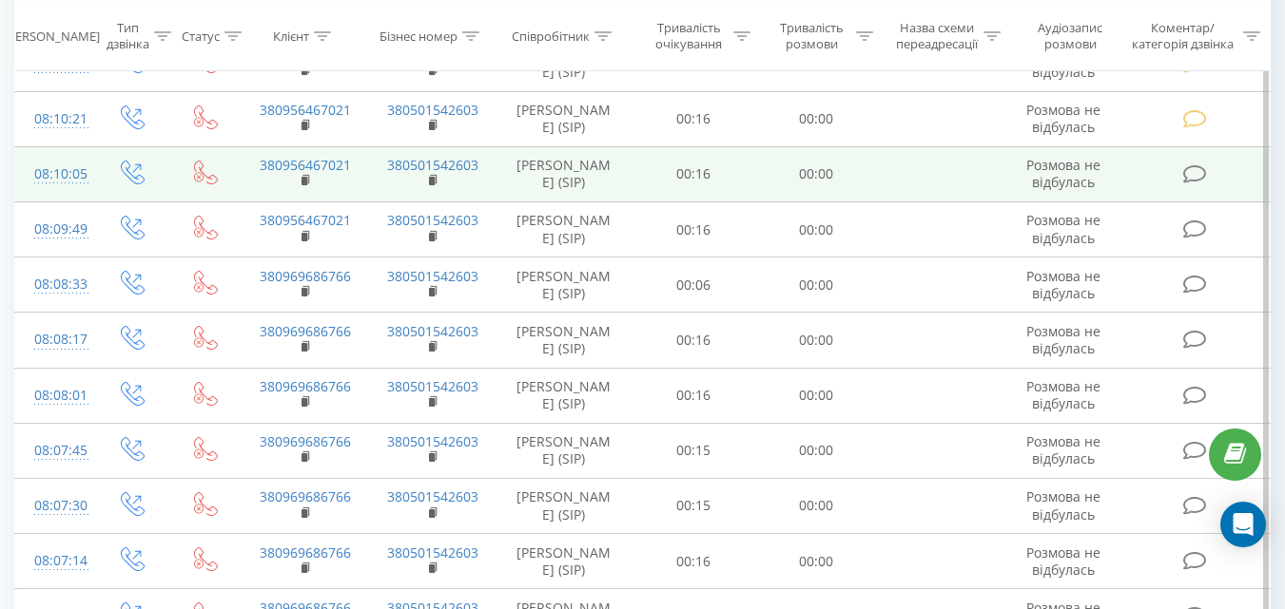
click at [1190, 184] on icon at bounding box center [1194, 174] width 24 height 20
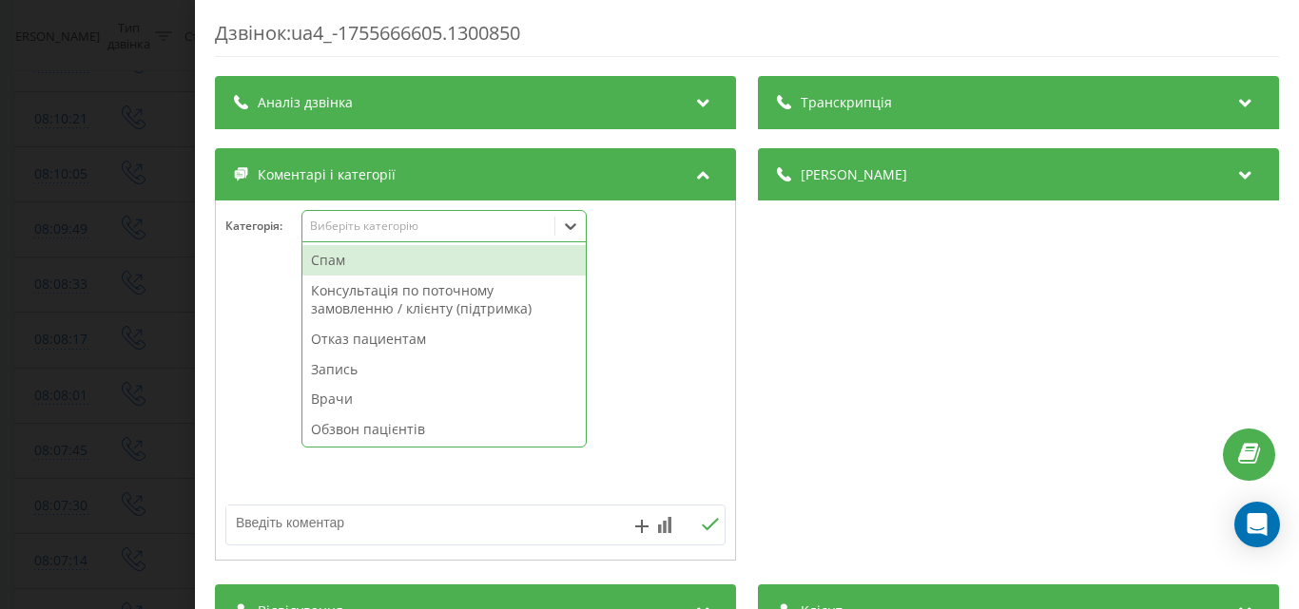
click at [530, 228] on div "Виберіть категорію" at bounding box center [428, 226] width 238 height 15
click at [492, 259] on div "Спам" at bounding box center [443, 260] width 283 height 30
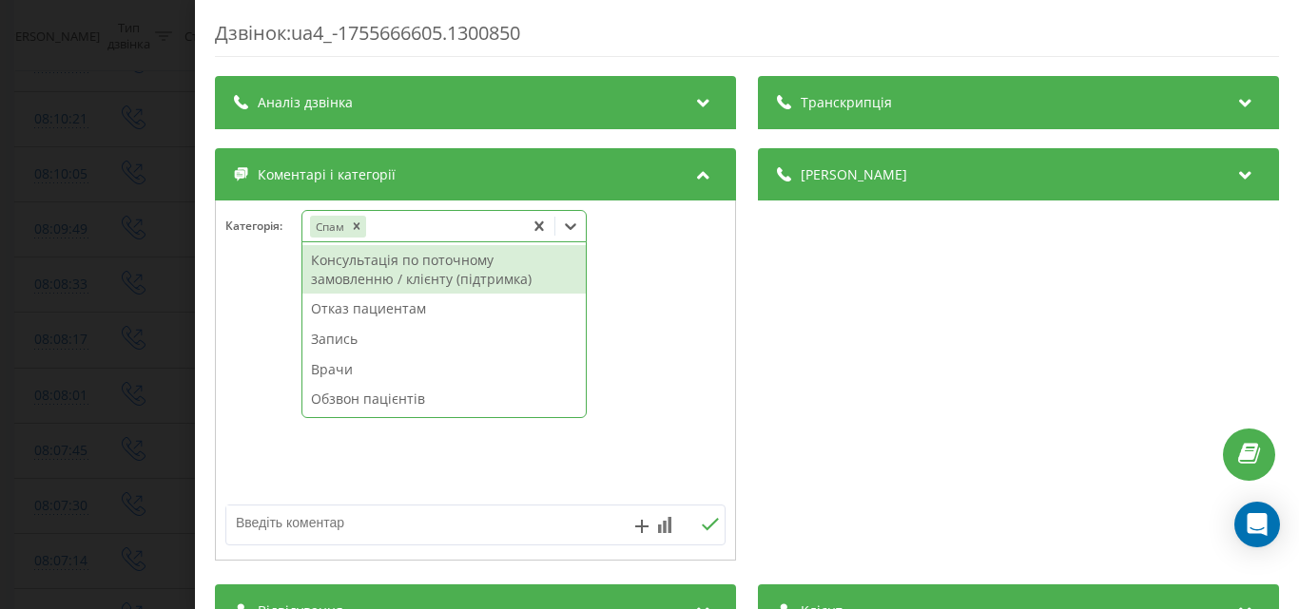
click at [157, 223] on div "Дзвінок : ua4_-1755666605.1300850 Транскрипція Для AI-аналізу майбутніх дзвінкі…" at bounding box center [649, 304] width 1299 height 609
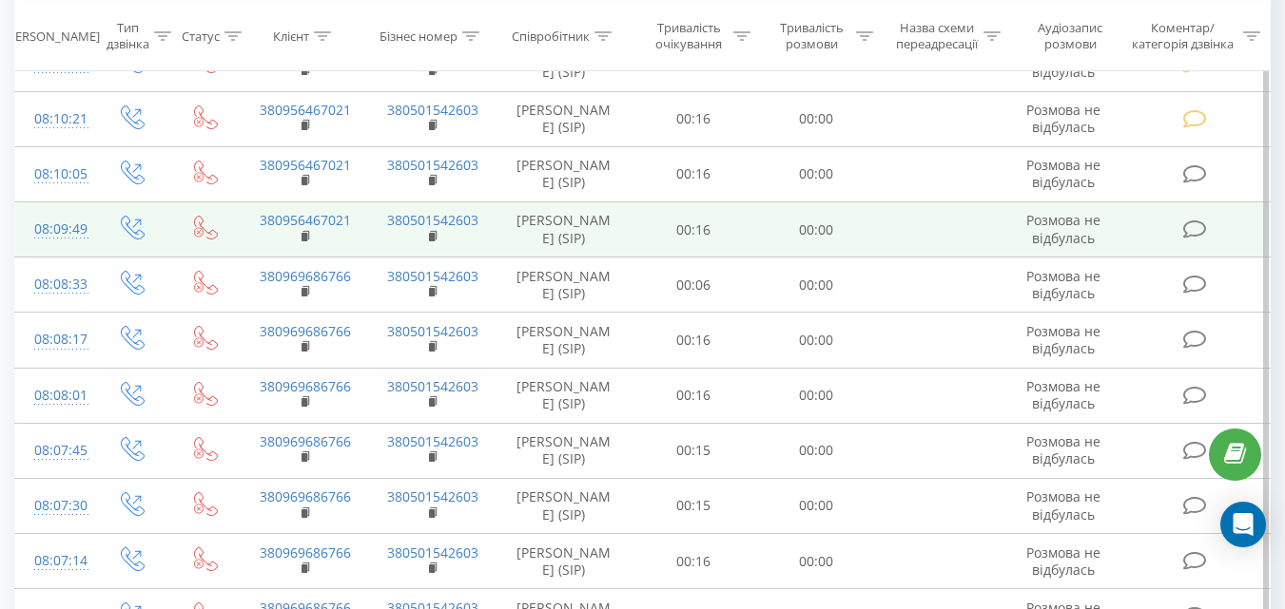
click at [1189, 240] on icon at bounding box center [1194, 230] width 24 height 20
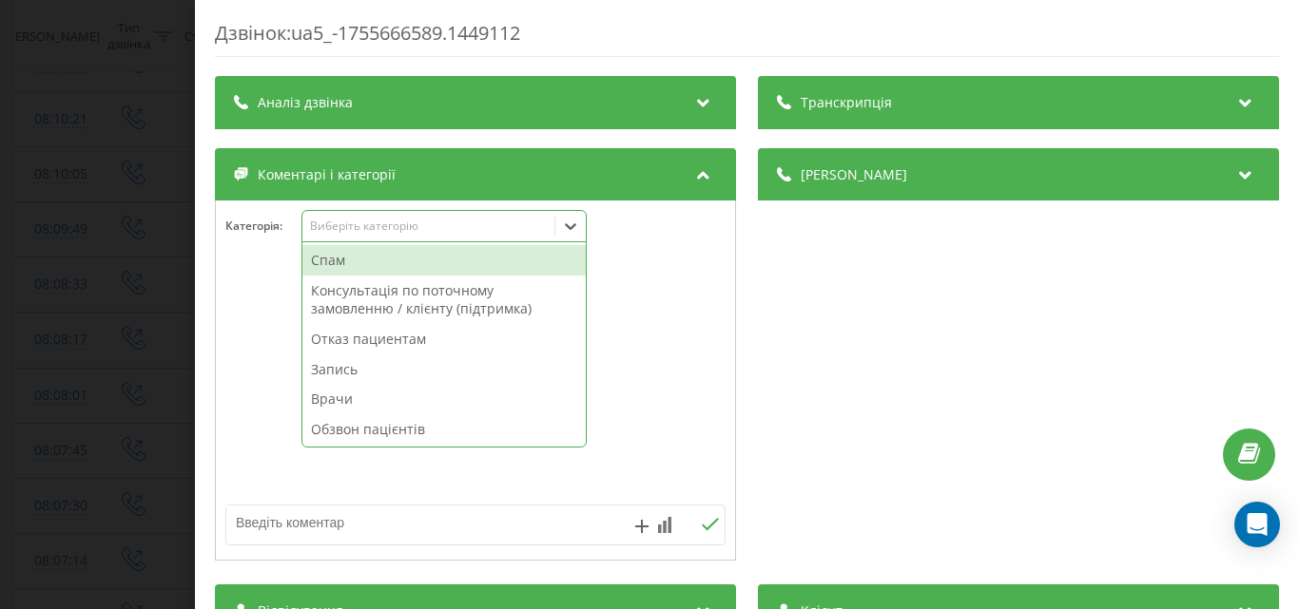
click at [482, 222] on div "Виберіть категорію" at bounding box center [428, 226] width 238 height 15
click at [455, 262] on div "Спам" at bounding box center [443, 260] width 283 height 30
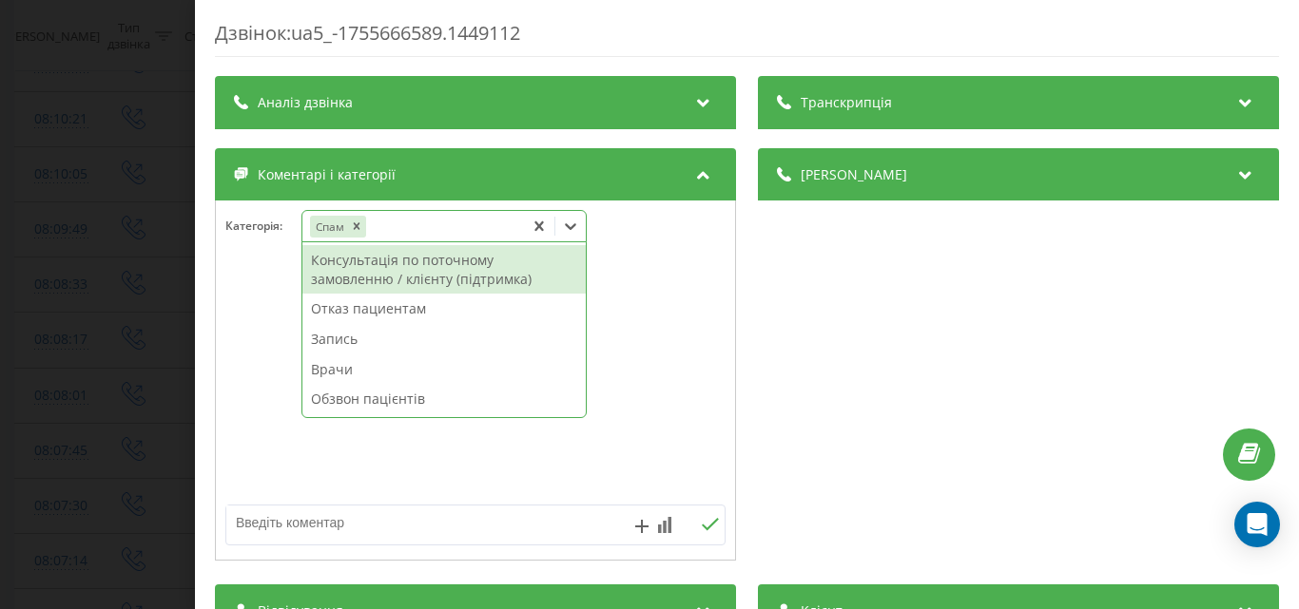
click at [130, 222] on div "Дзвінок : ua5_-1755666589.1449112 Транскрипція Для AI-аналізу майбутніх дзвінкі…" at bounding box center [649, 304] width 1299 height 609
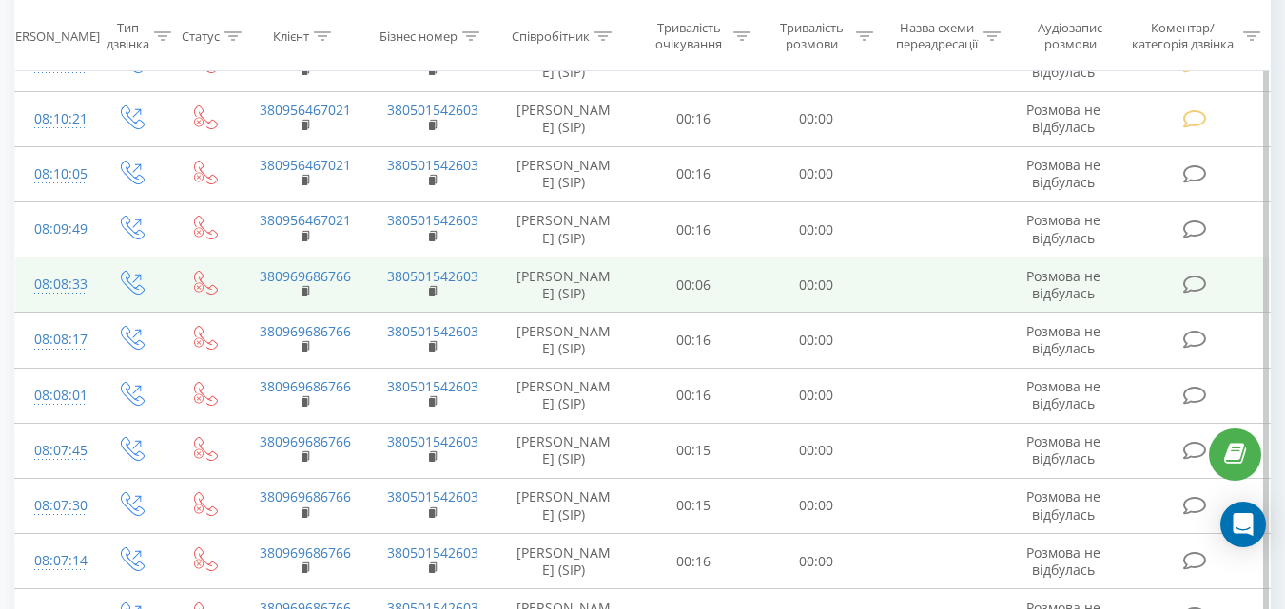
click at [1190, 295] on icon at bounding box center [1194, 285] width 24 height 20
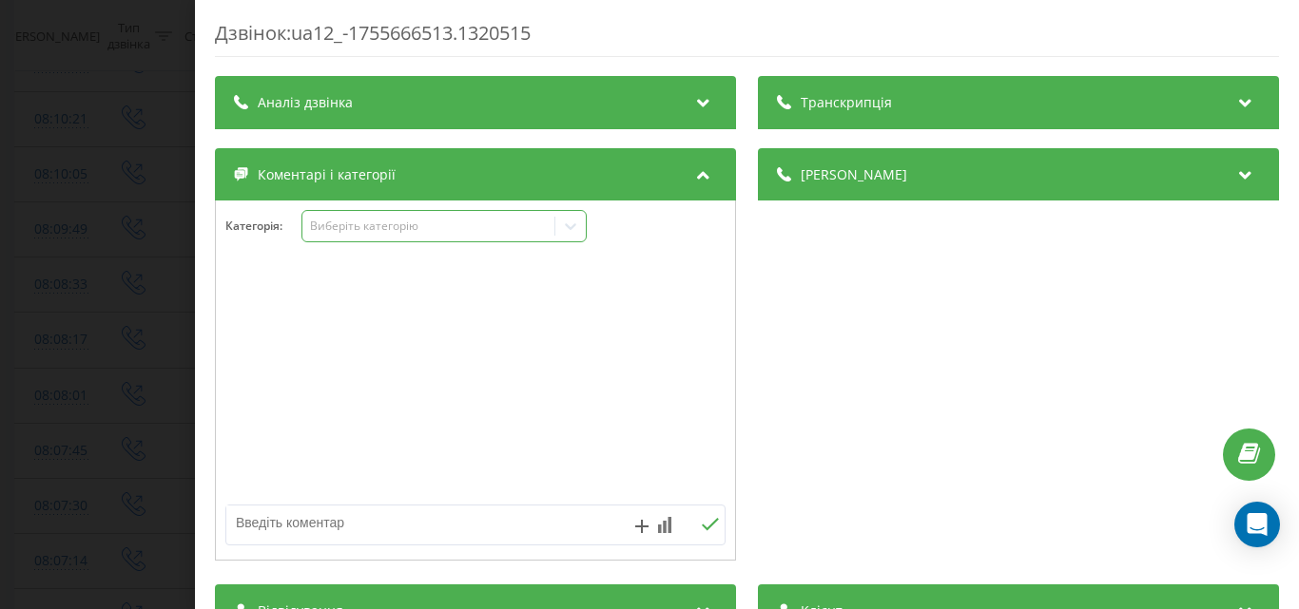
click at [482, 229] on div "Виберіть категорію" at bounding box center [428, 226] width 238 height 15
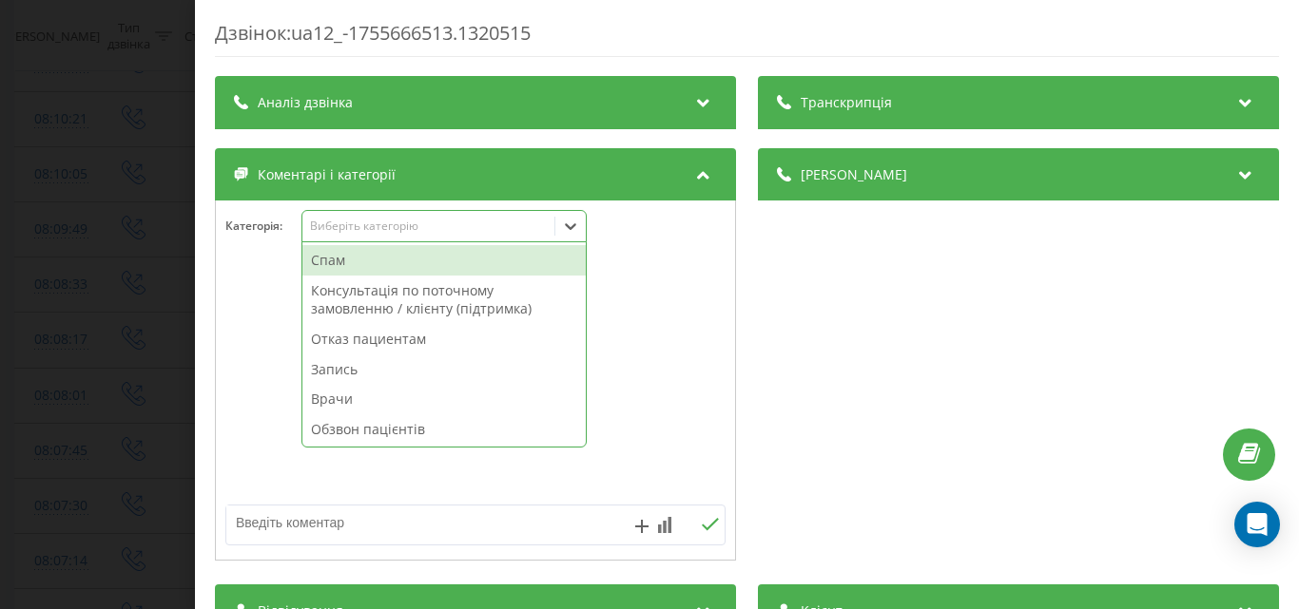
click at [416, 258] on div "Спам" at bounding box center [443, 260] width 283 height 30
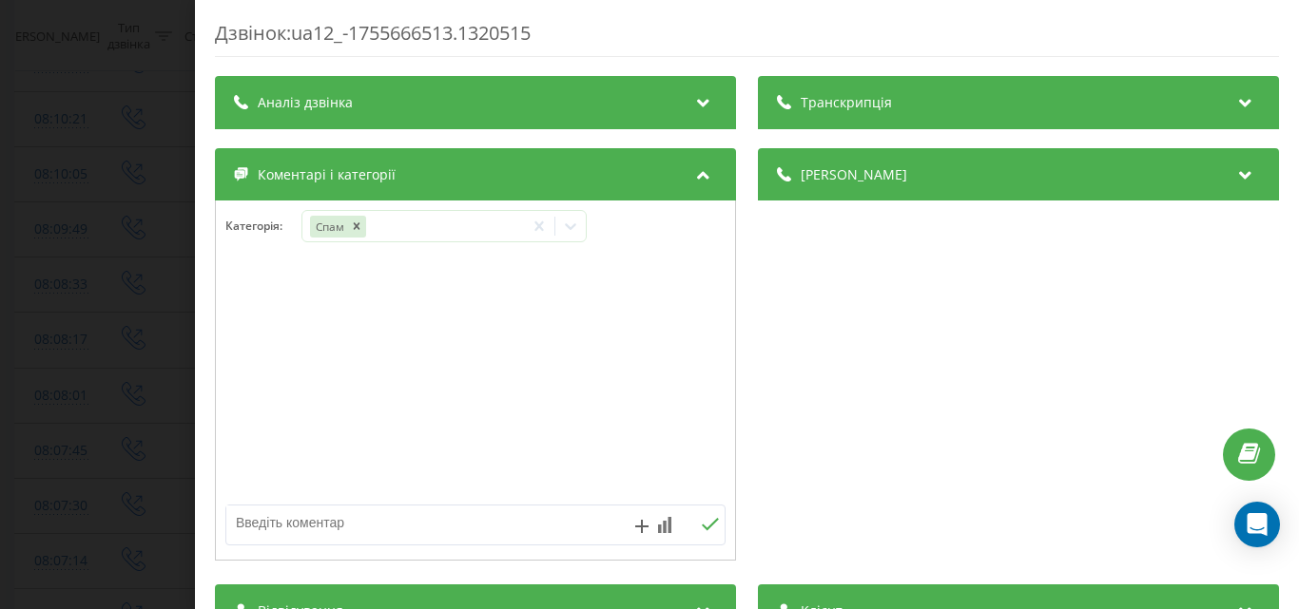
click at [145, 233] on div "Дзвінок : ua12_-1755666513.1320515 Транскрипція Для AI-аналізу майбутніх дзвінк…" at bounding box center [649, 304] width 1299 height 609
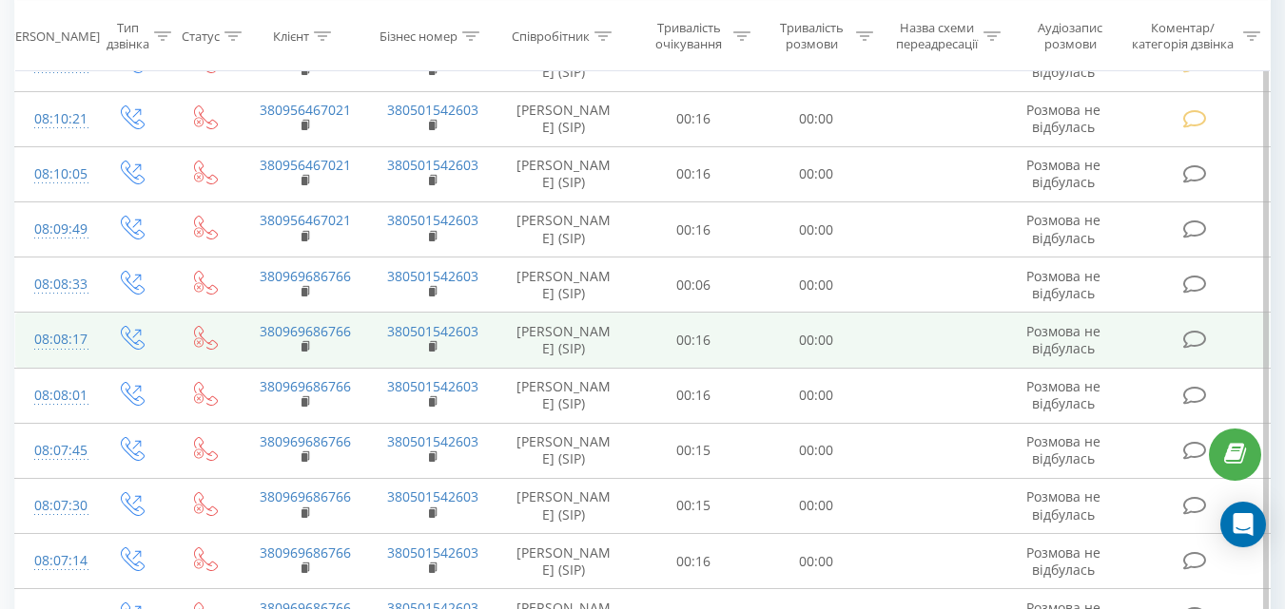
click at [1189, 349] on icon at bounding box center [1194, 340] width 24 height 20
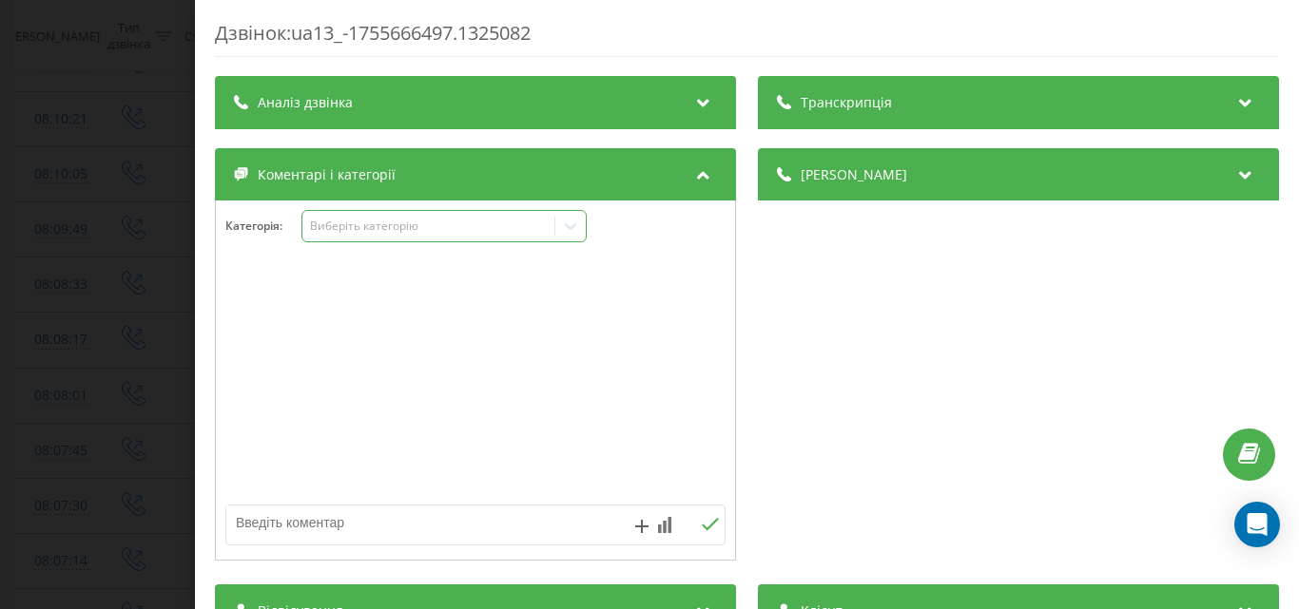
click at [513, 230] on div "Виберіть категорію" at bounding box center [428, 226] width 238 height 15
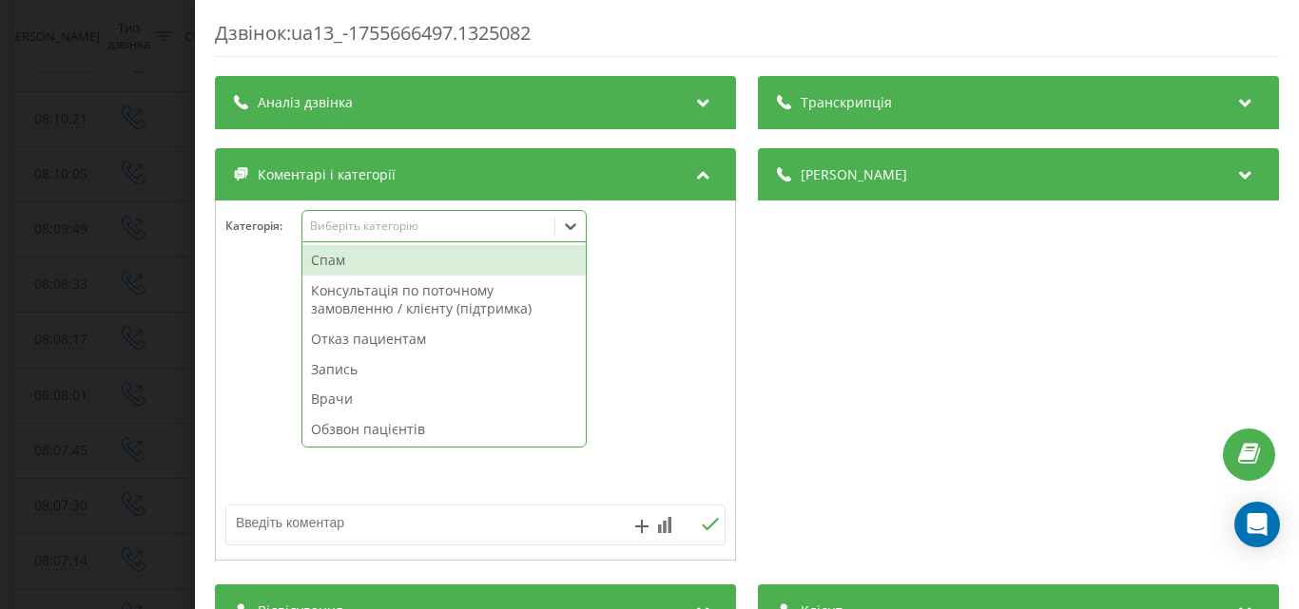
click at [486, 261] on div "Спам" at bounding box center [443, 260] width 283 height 30
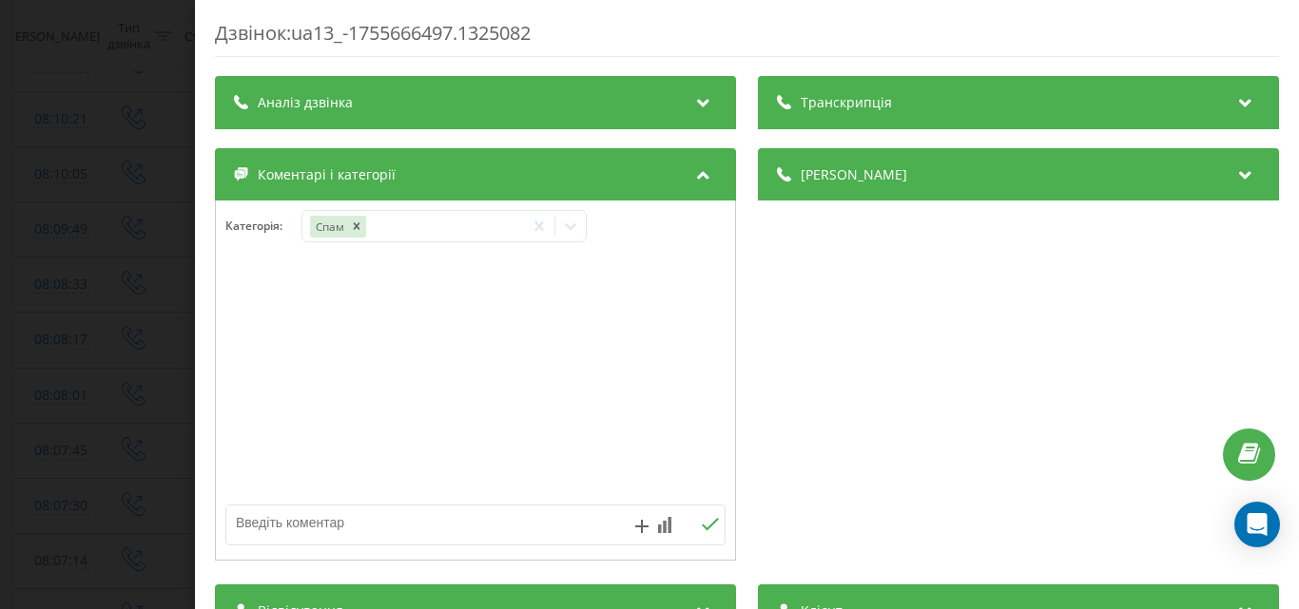
click at [123, 176] on div "Дзвінок : ua13_-1755666497.1325082 Транскрипція Для AI-аналізу майбутніх дзвінк…" at bounding box center [649, 304] width 1299 height 609
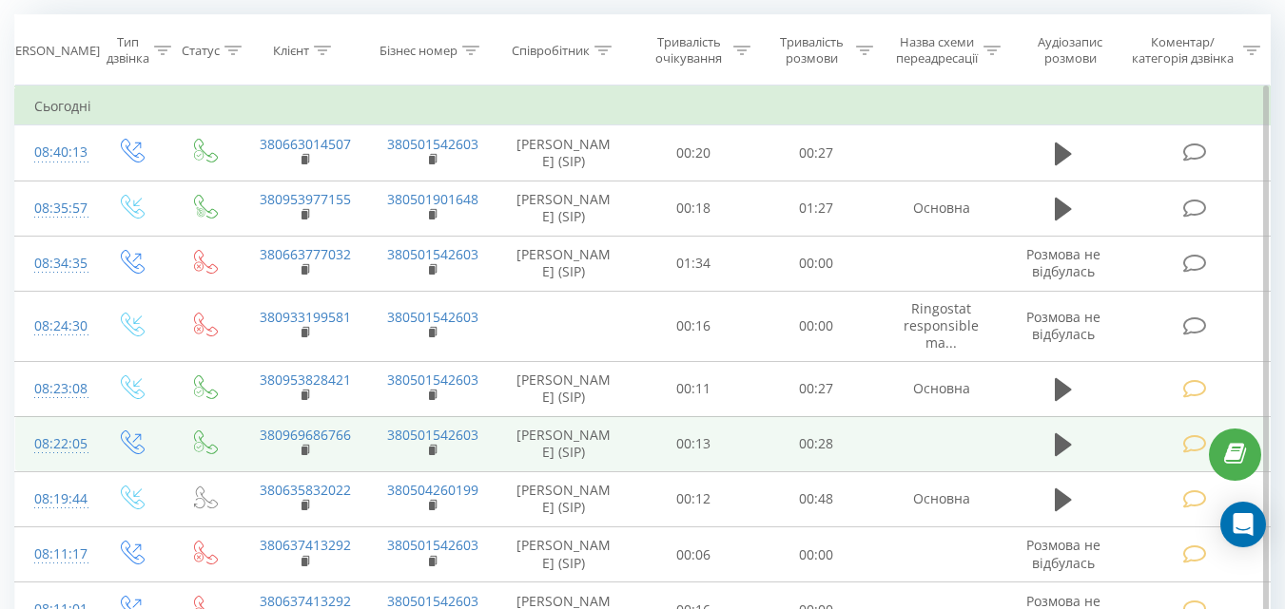
scroll to position [113, 0]
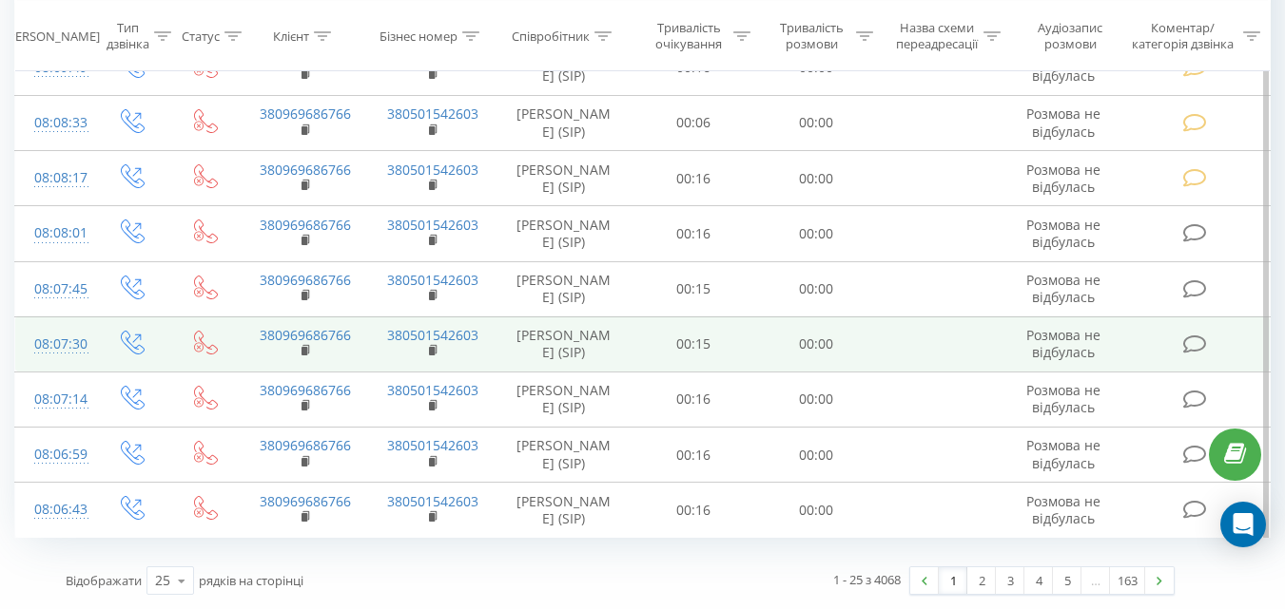
scroll to position [1159, 0]
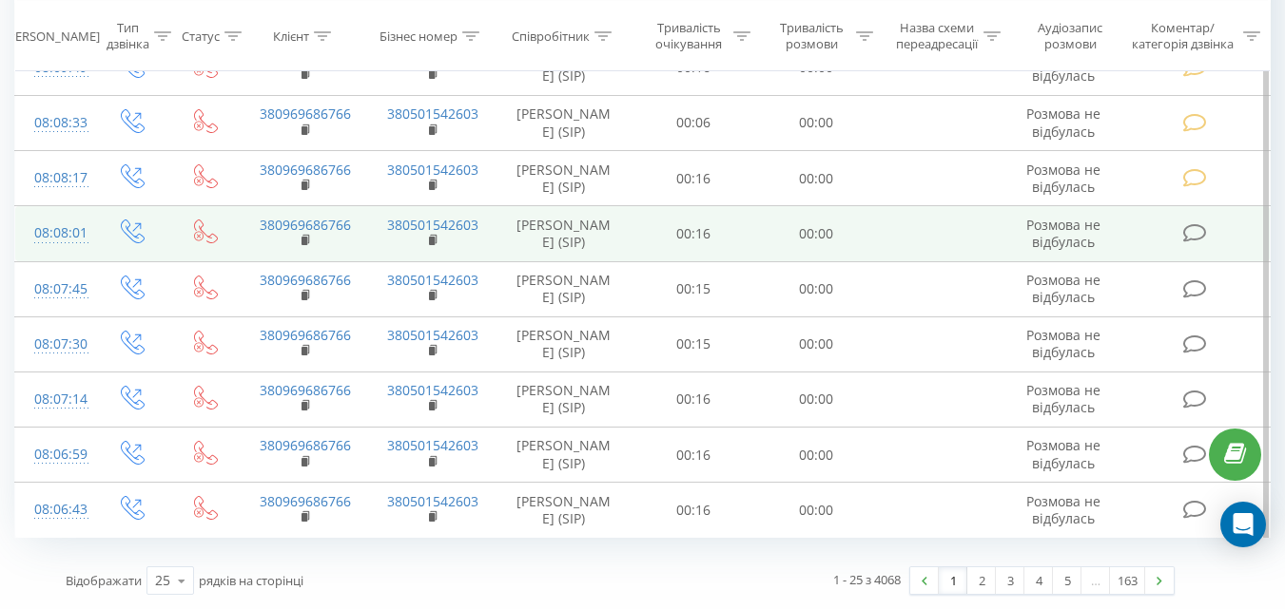
click at [1196, 231] on icon at bounding box center [1194, 233] width 24 height 20
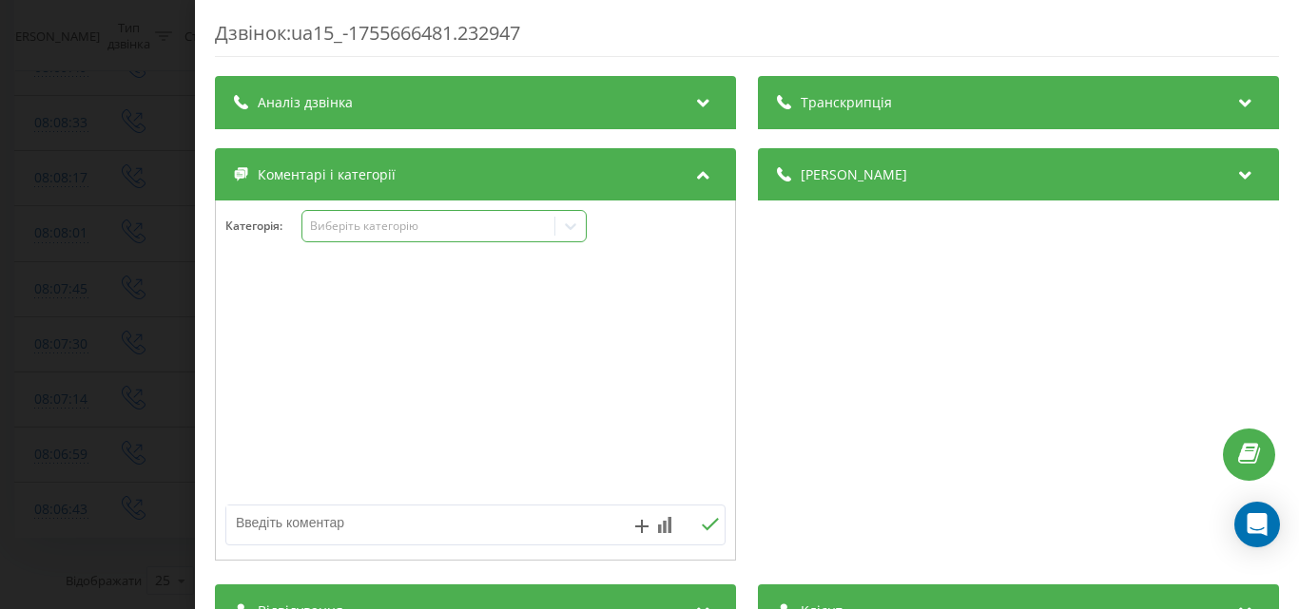
click at [512, 230] on div "Виберіть категорію" at bounding box center [428, 226] width 238 height 15
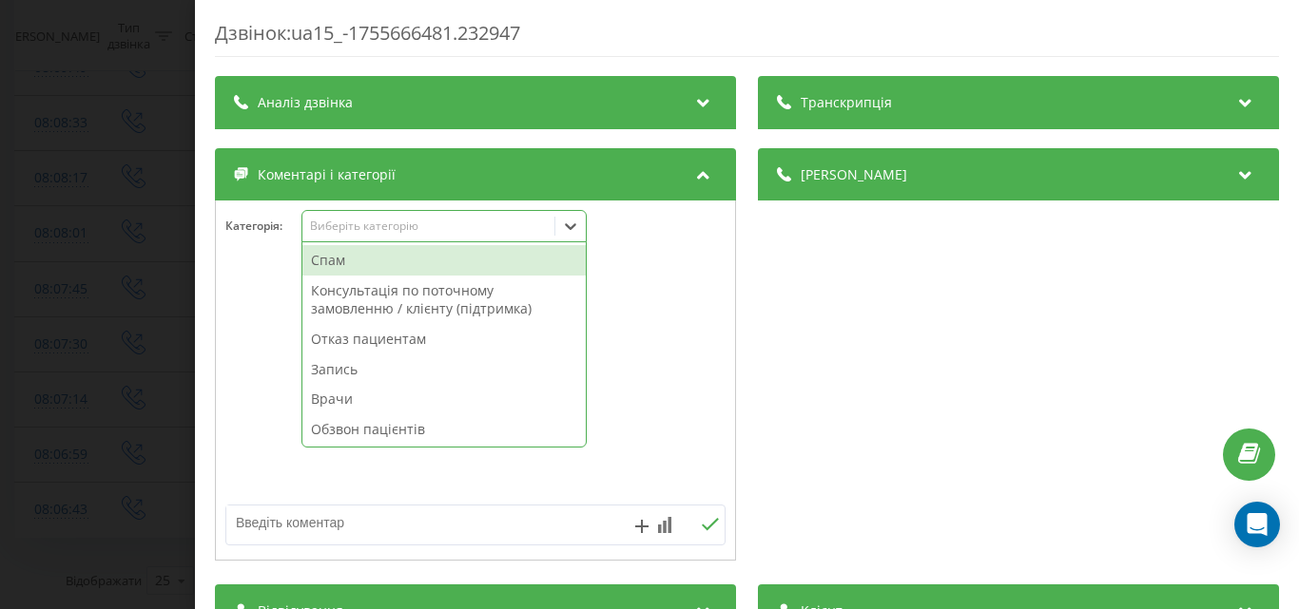
click at [423, 264] on div "Спам" at bounding box center [443, 260] width 283 height 30
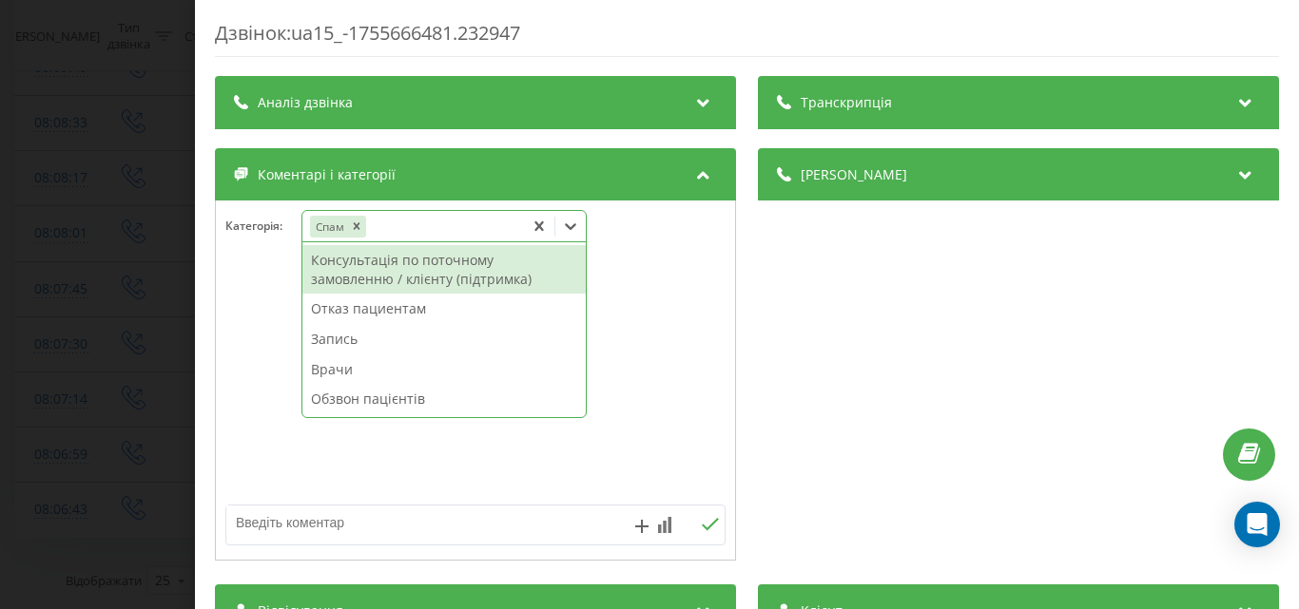
click at [131, 234] on div "Дзвінок : ua15_-1755666481.232947 Транскрипція Для AI-аналізу майбутніх дзвінкі…" at bounding box center [649, 304] width 1299 height 609
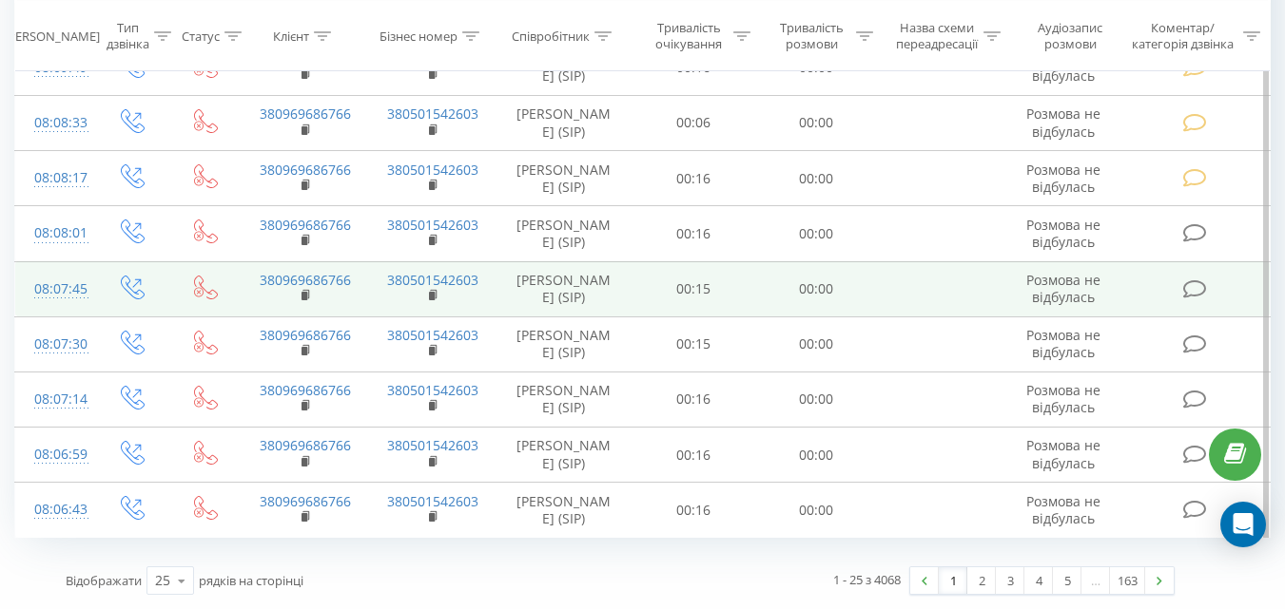
click at [1190, 292] on icon at bounding box center [1194, 290] width 24 height 20
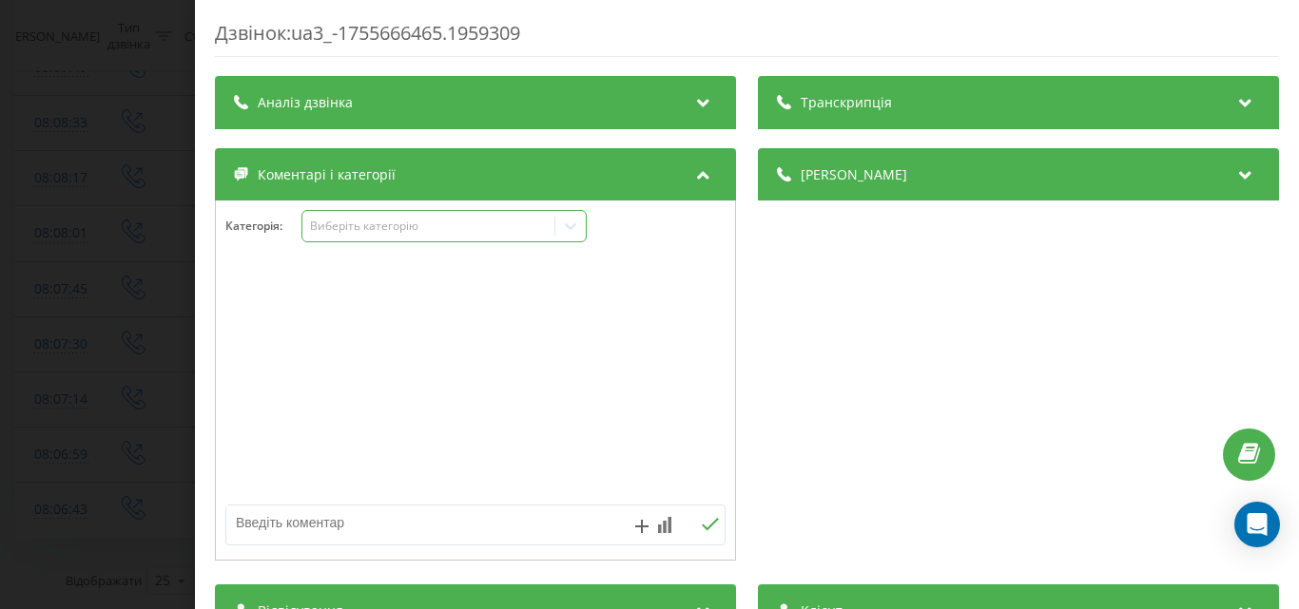
click at [502, 229] on div "Виберіть категорію" at bounding box center [428, 226] width 238 height 15
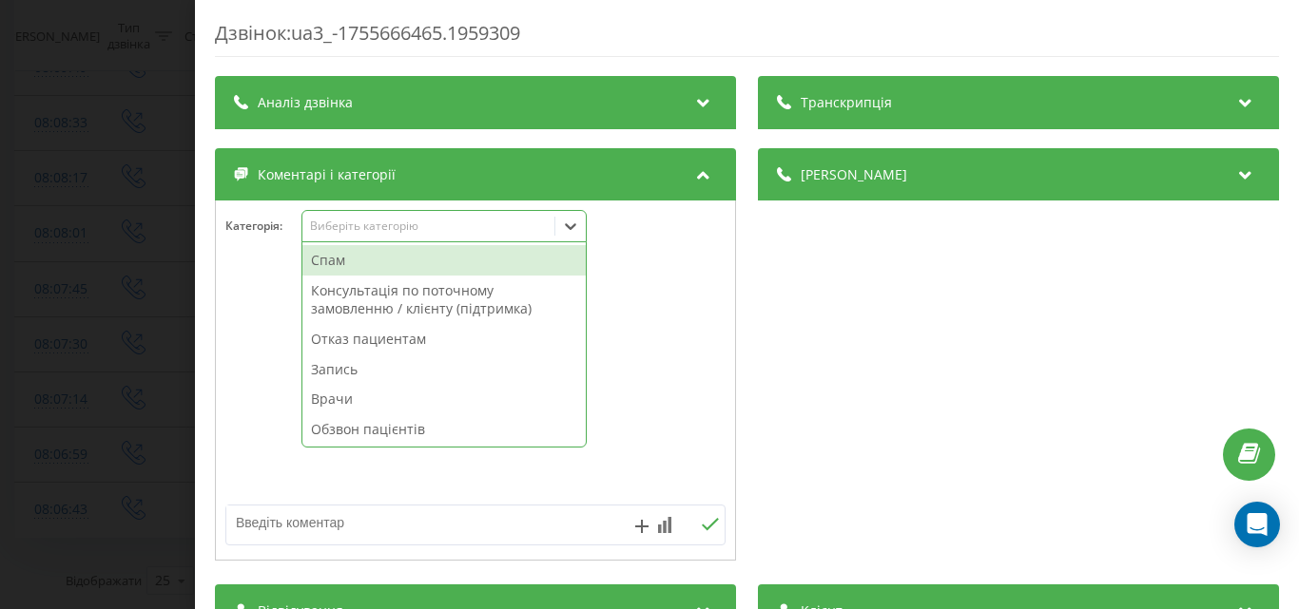
click at [448, 259] on div "Спам" at bounding box center [443, 260] width 283 height 30
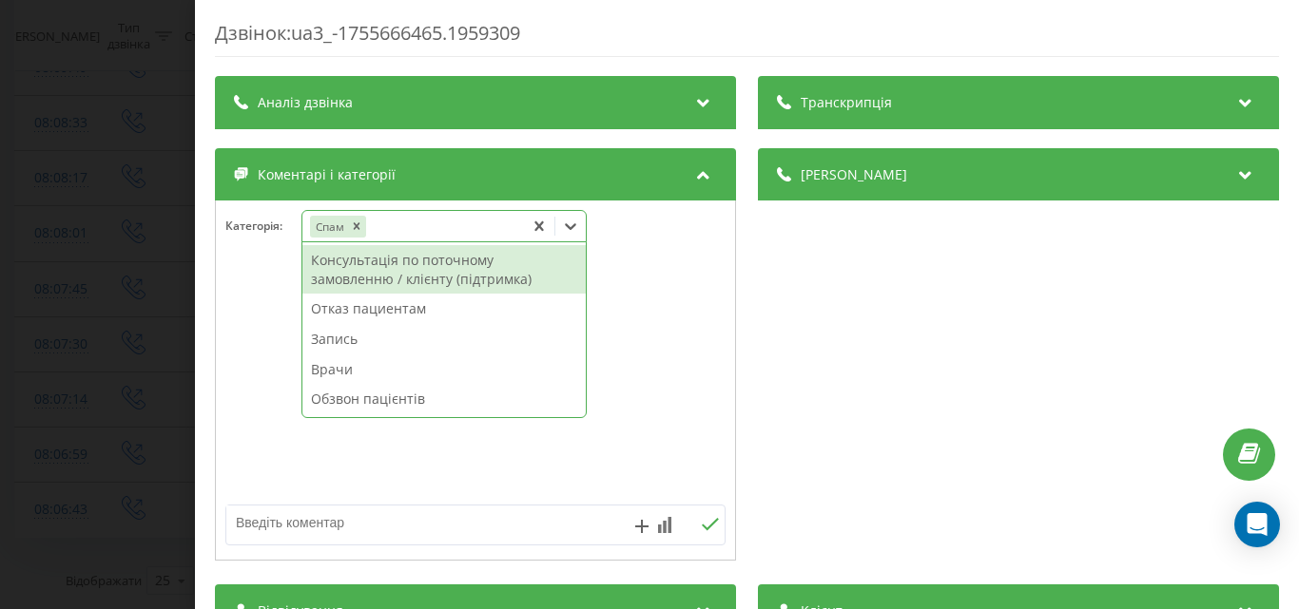
click at [141, 199] on div "Дзвінок : ua3_-1755666465.1959309 Транскрипція Для AI-аналізу майбутніх дзвінкі…" at bounding box center [649, 304] width 1299 height 609
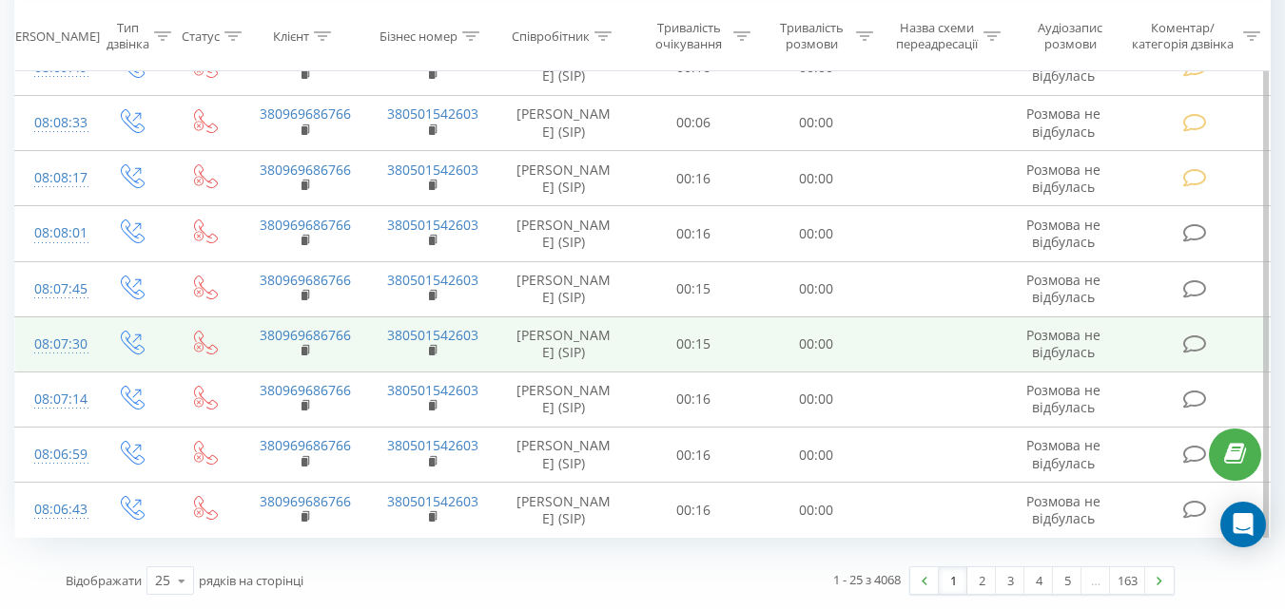
drag, startPoint x: 1190, startPoint y: 336, endPoint x: 1159, endPoint y: 338, distance: 31.4
click at [1191, 336] on icon at bounding box center [1194, 345] width 24 height 20
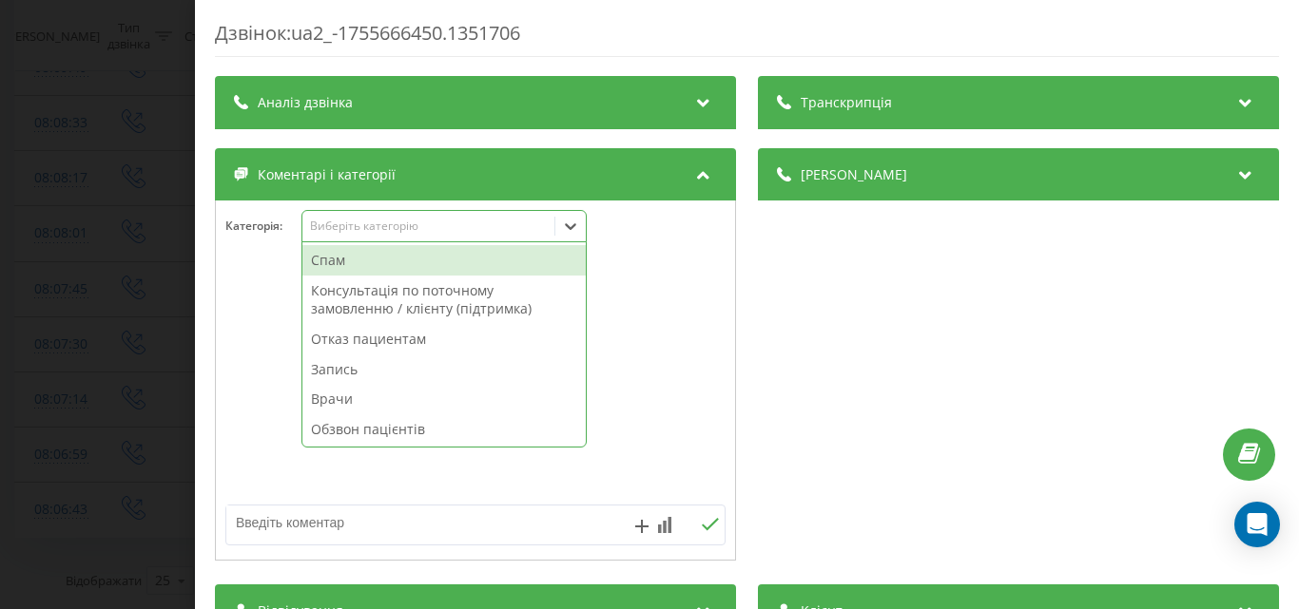
click at [478, 218] on div "Виберіть категорію" at bounding box center [428, 227] width 252 height 18
click at [445, 251] on div "Спам" at bounding box center [443, 260] width 283 height 30
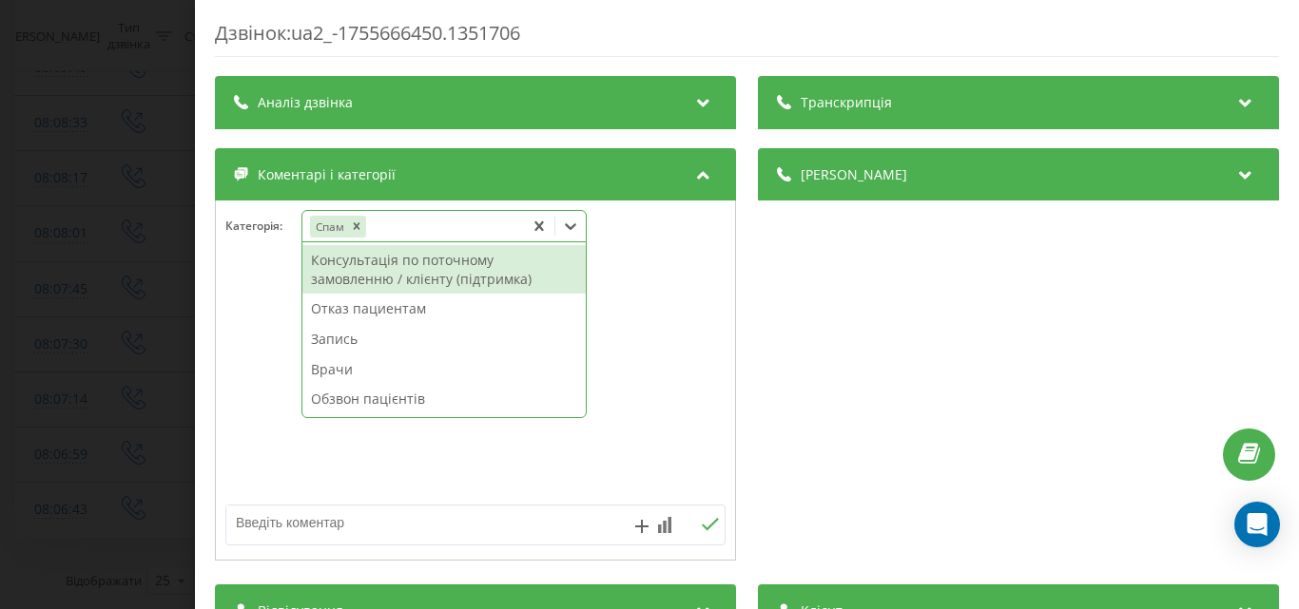
click at [157, 220] on div "Дзвінок : ua2_-1755666450.1351706 Транскрипція Для AI-аналізу майбутніх дзвінкі…" at bounding box center [649, 304] width 1299 height 609
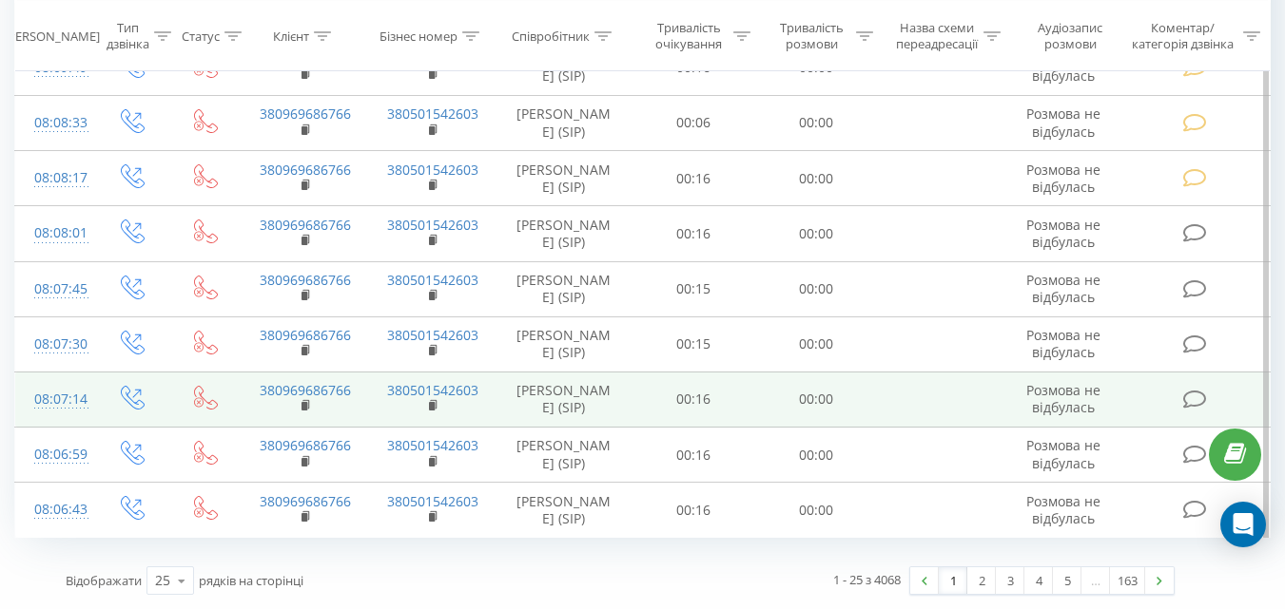
click at [1196, 390] on icon at bounding box center [1194, 400] width 24 height 20
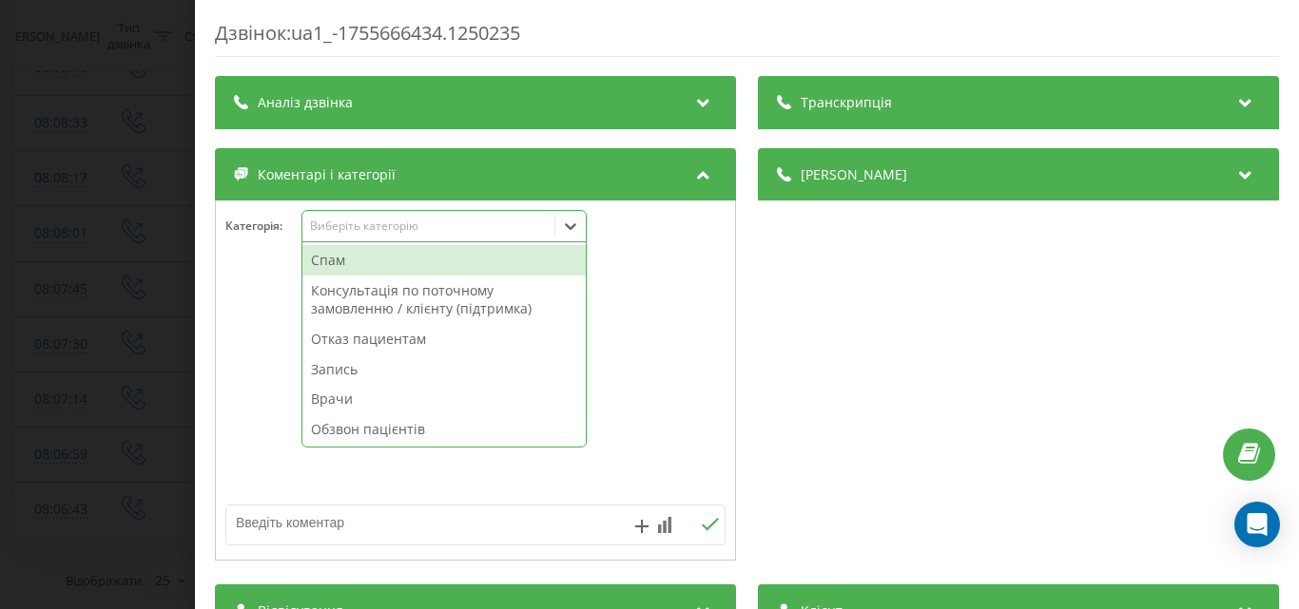
click at [501, 224] on div "Виберіть категорію" at bounding box center [428, 226] width 238 height 15
click at [473, 258] on div "Спам" at bounding box center [443, 260] width 283 height 30
click at [125, 186] on div "Дзвінок : ua1_-1755666434.1250235 Транскрипція Для AI-аналізу майбутніх дзвінкі…" at bounding box center [649, 304] width 1299 height 609
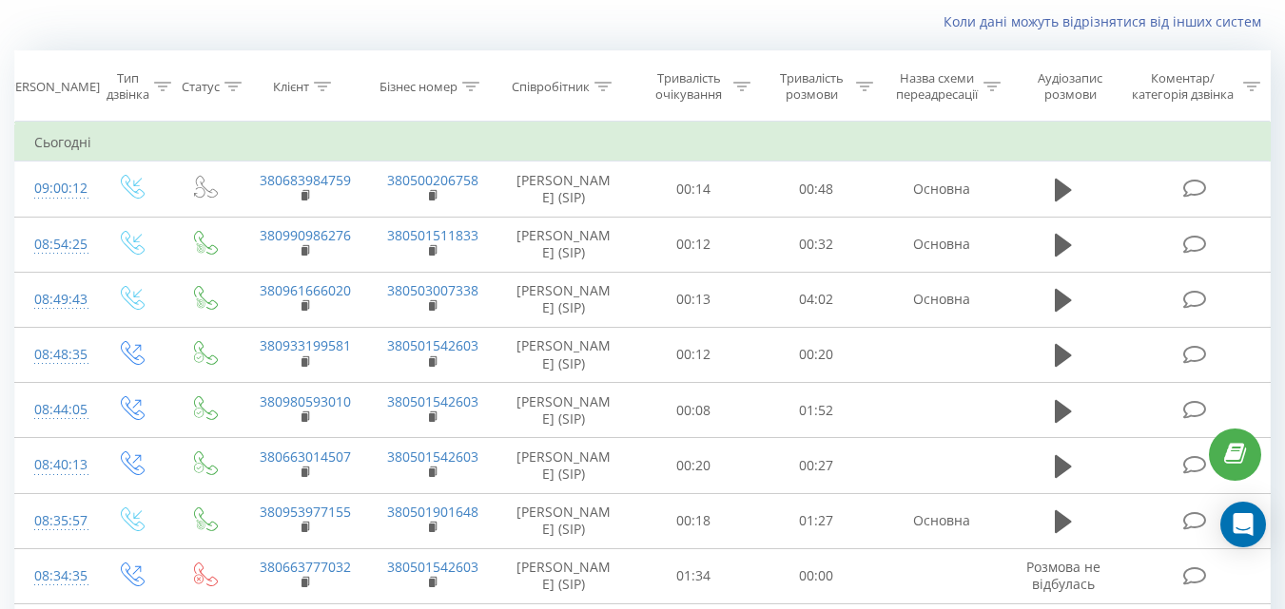
scroll to position [117, 0]
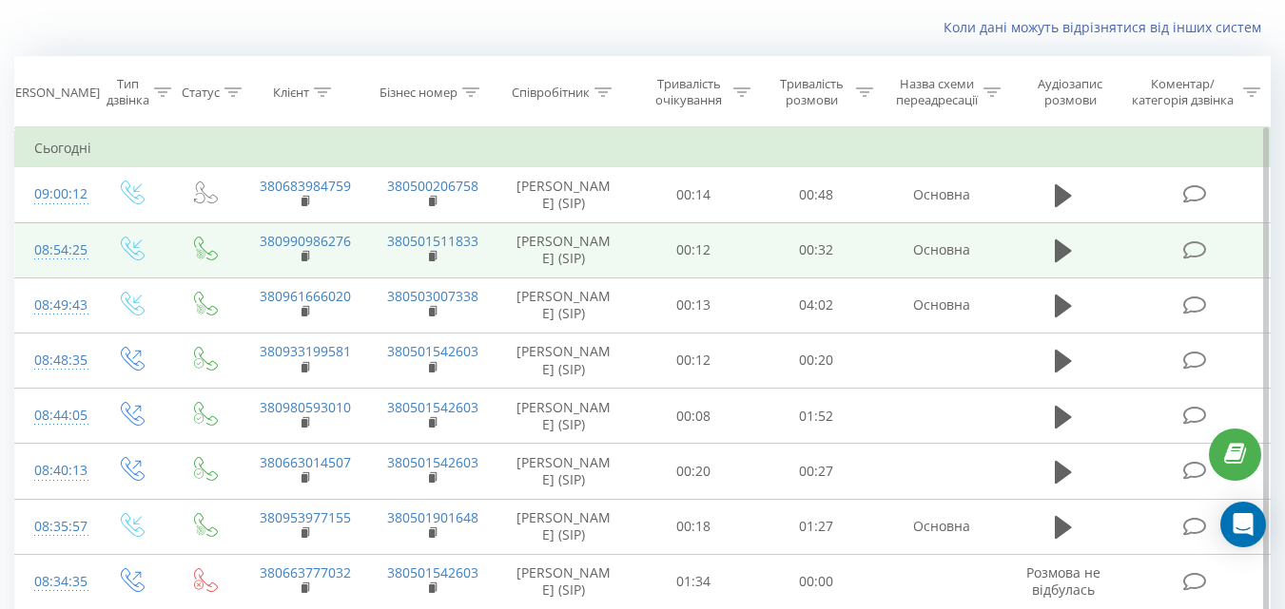
click at [1067, 193] on icon at bounding box center [1062, 195] width 17 height 23
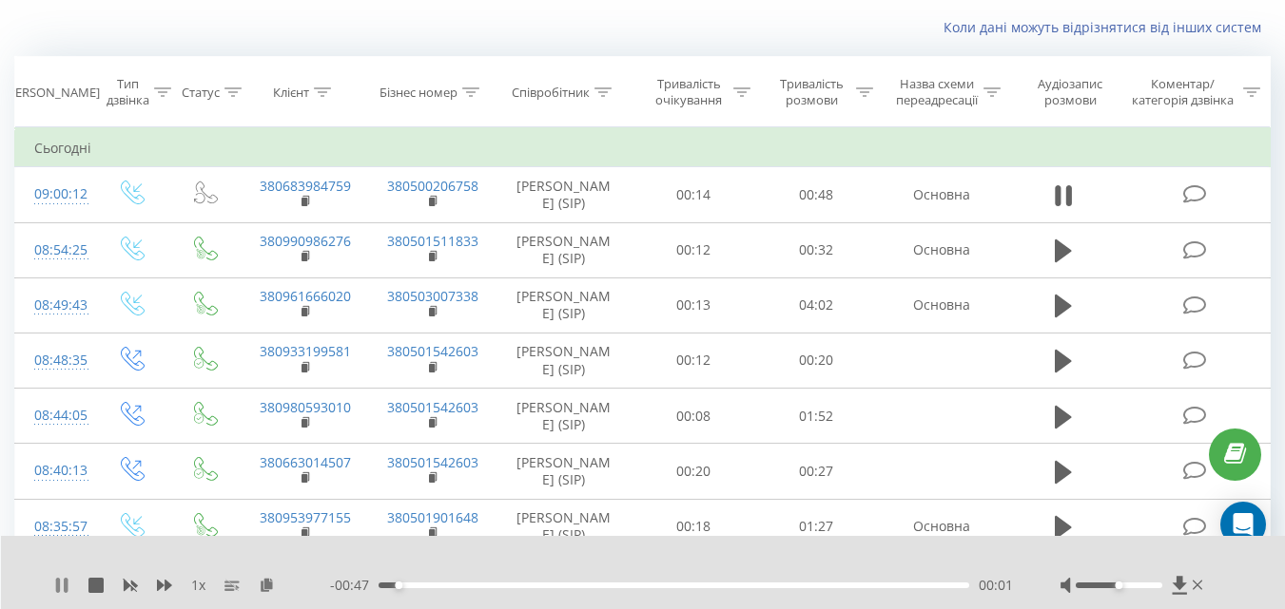
click at [58, 587] on icon at bounding box center [58, 585] width 4 height 15
click at [60, 585] on icon at bounding box center [61, 585] width 11 height 15
click at [65, 589] on icon at bounding box center [66, 585] width 4 height 15
click at [58, 586] on icon at bounding box center [61, 585] width 11 height 15
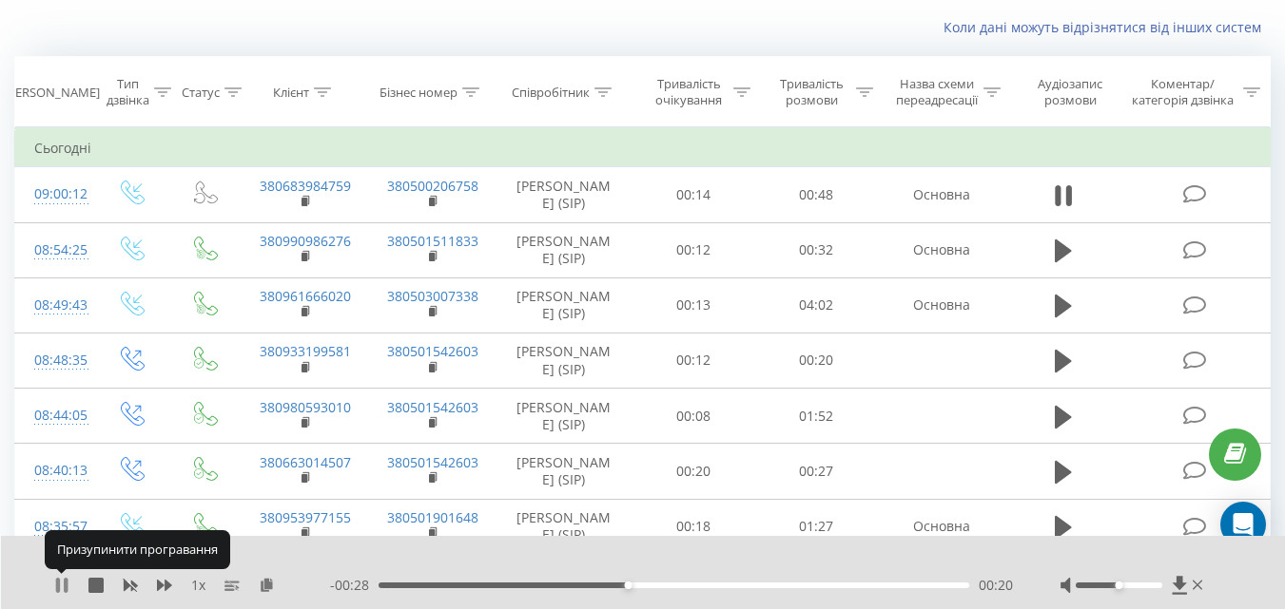
click at [59, 587] on icon at bounding box center [58, 585] width 4 height 15
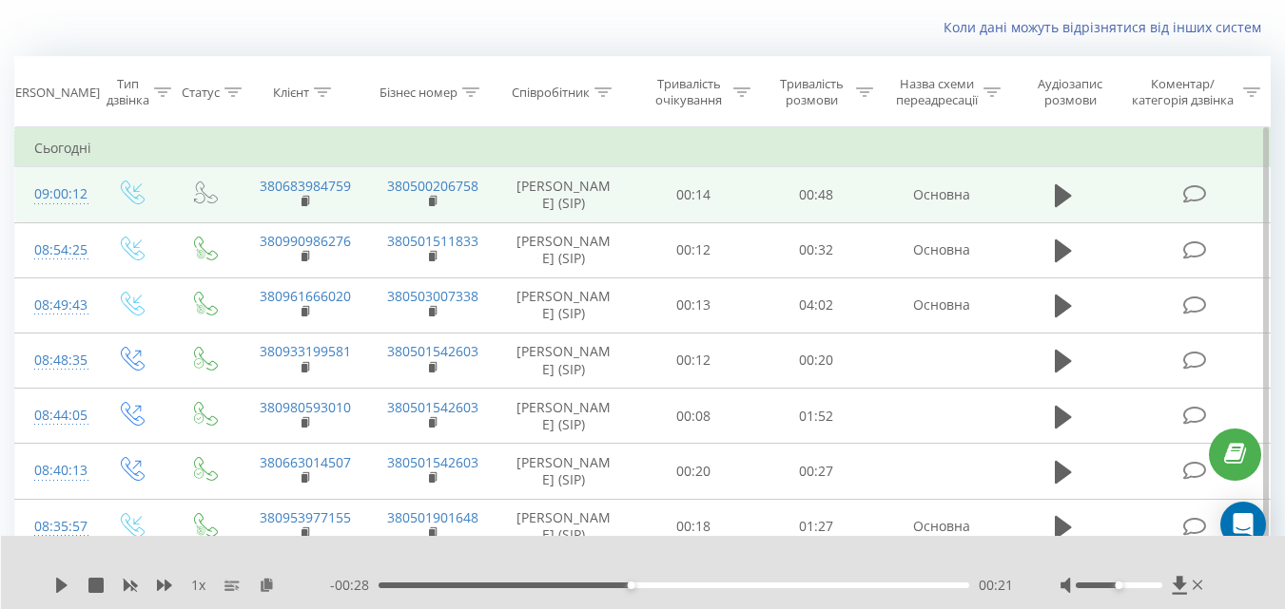
click at [1190, 192] on icon at bounding box center [1194, 194] width 24 height 20
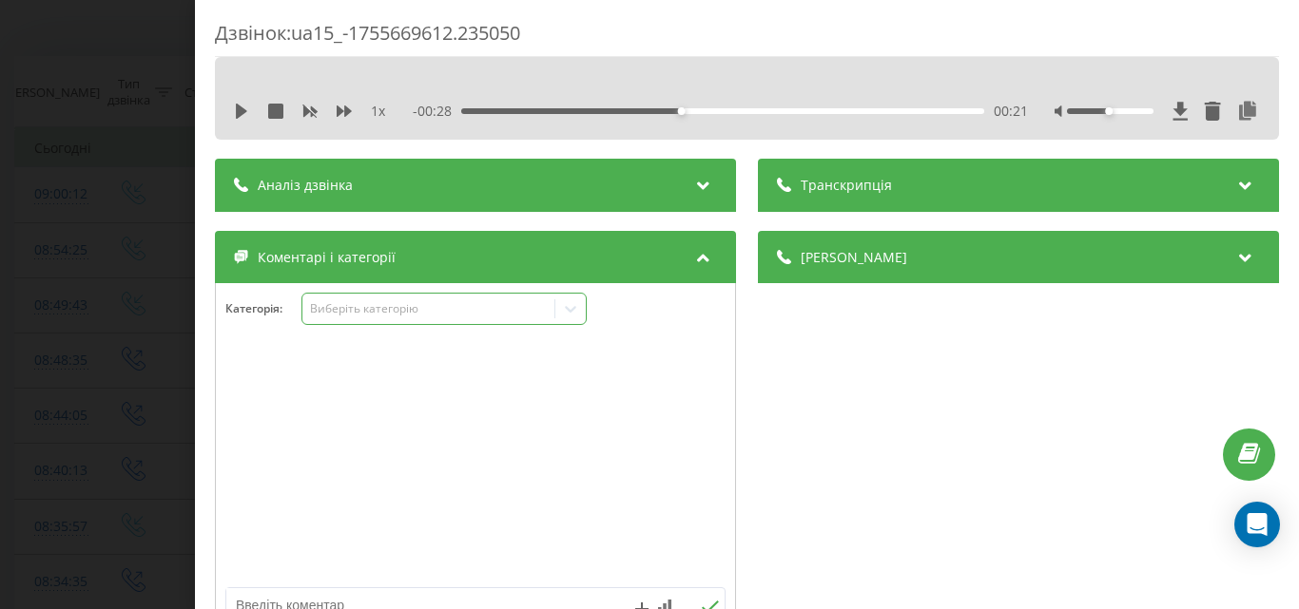
click at [477, 314] on div "Виберіть категорію" at bounding box center [428, 308] width 238 height 15
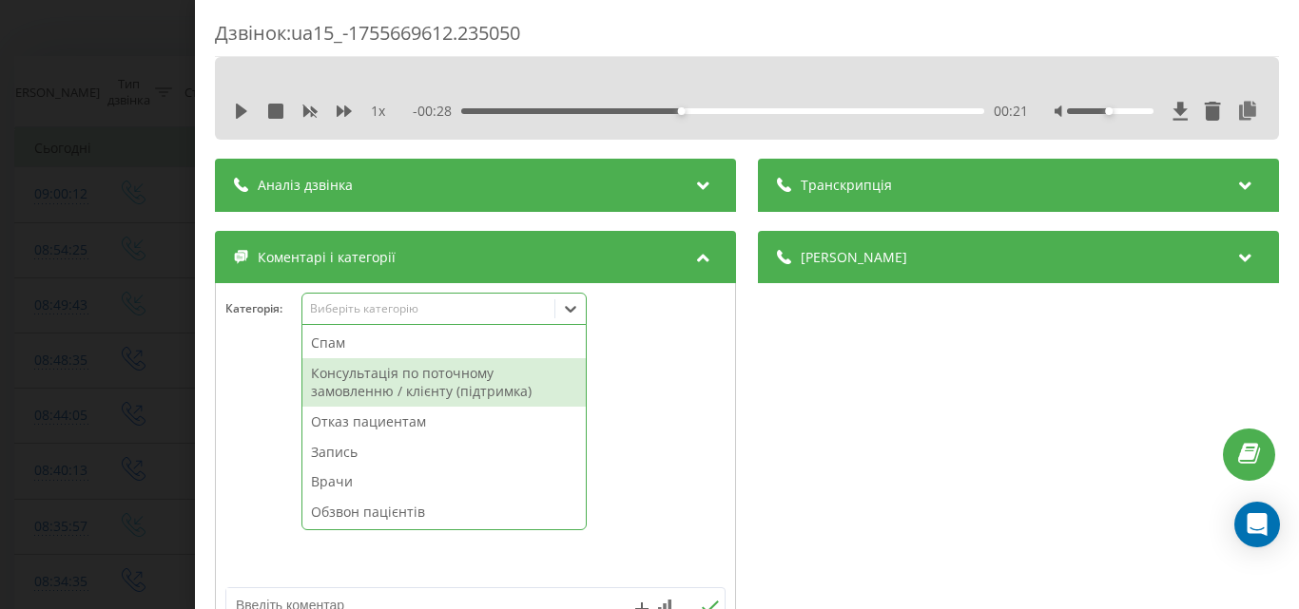
click at [431, 379] on div "Консультація по поточному замовленню / клієнту (підтримка)" at bounding box center [443, 382] width 283 height 48
click at [89, 209] on div "Дзвінок : ua15_-1755669612.235050 1 x - 00:28 00:21 00:21 Транскрипція Для AI-а…" at bounding box center [649, 304] width 1299 height 609
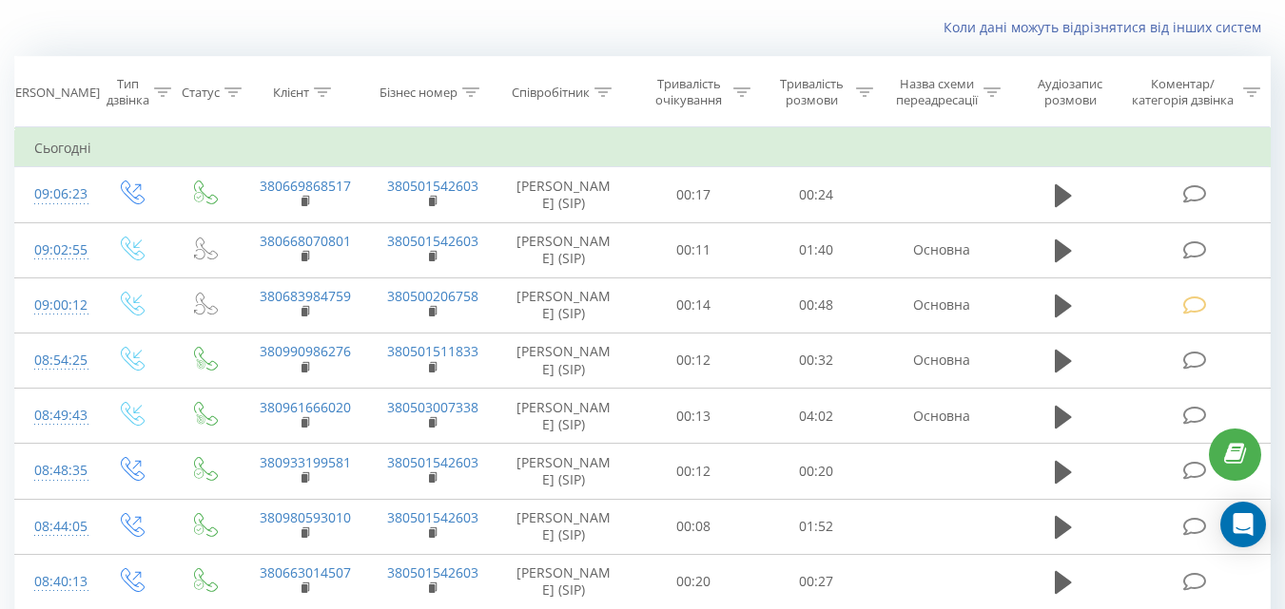
click at [1195, 190] on icon at bounding box center [1194, 194] width 24 height 20
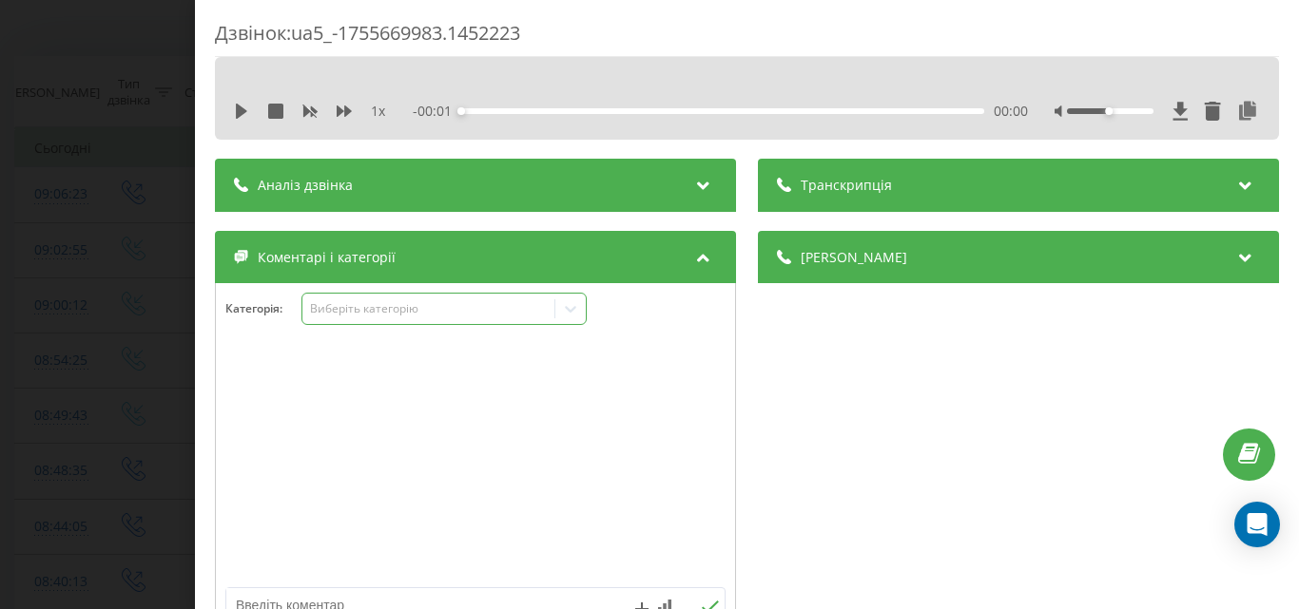
click at [485, 305] on div "Виберіть категорію" at bounding box center [428, 308] width 238 height 15
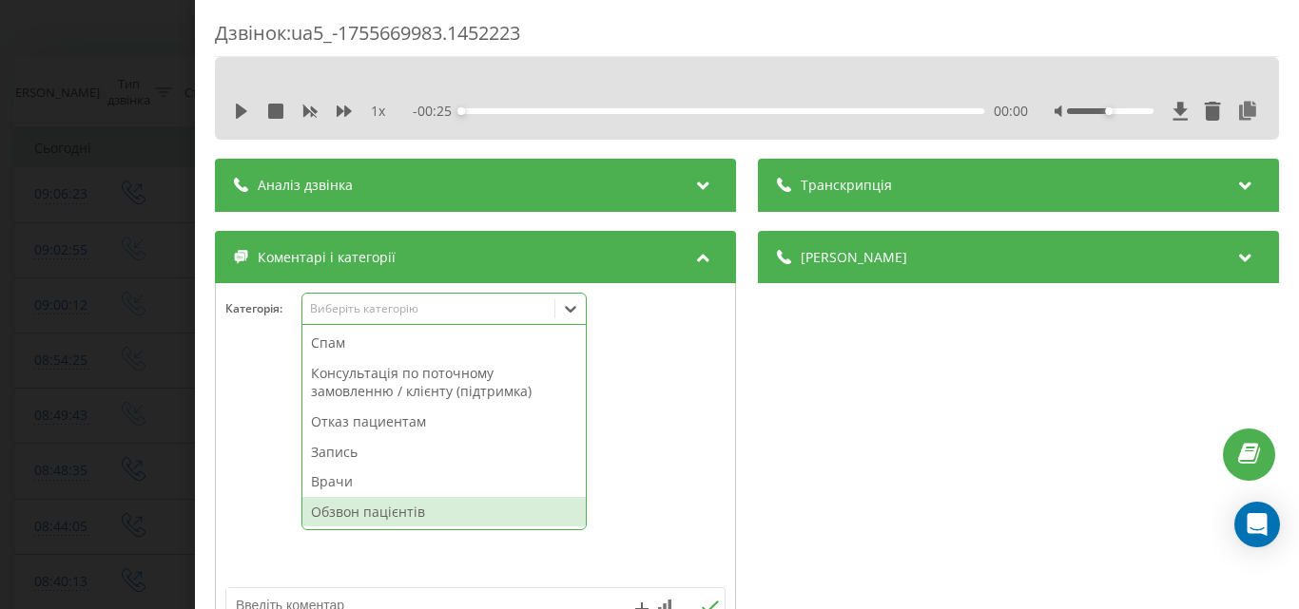
click at [371, 516] on div "Обзвон пацієнтів" at bounding box center [443, 512] width 283 height 30
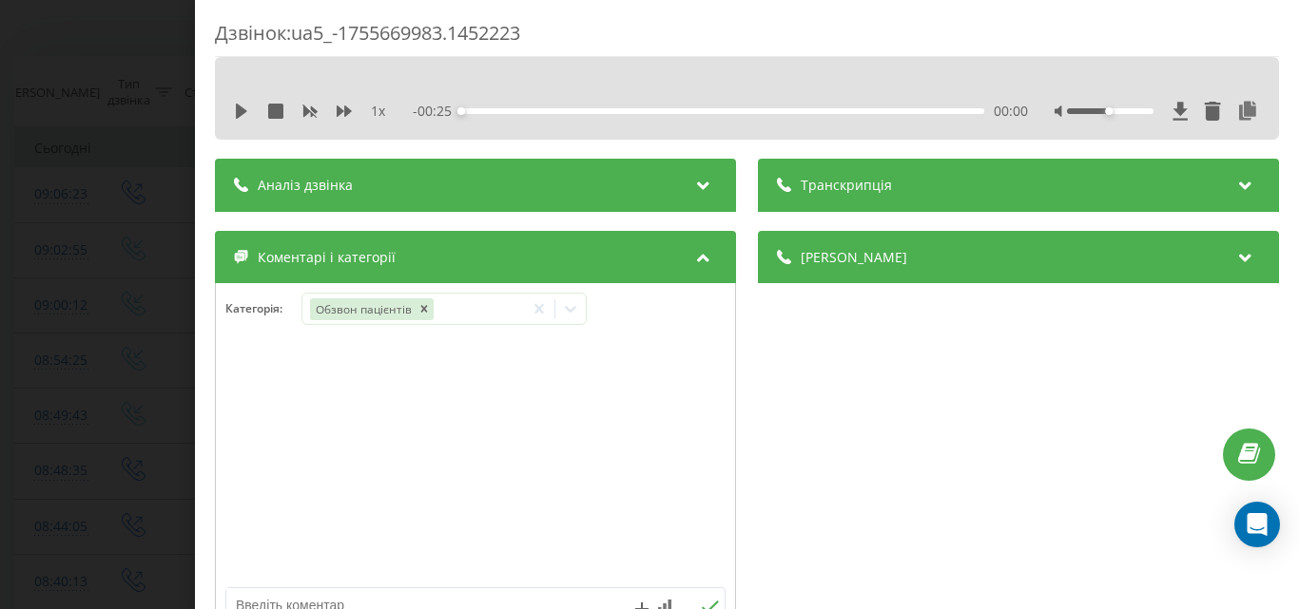
click at [153, 271] on div "Дзвінок : ua5_-1755669983.1452223 1 x - 00:25 00:00 00:00 Транскрипція Для AI-а…" at bounding box center [649, 304] width 1299 height 609
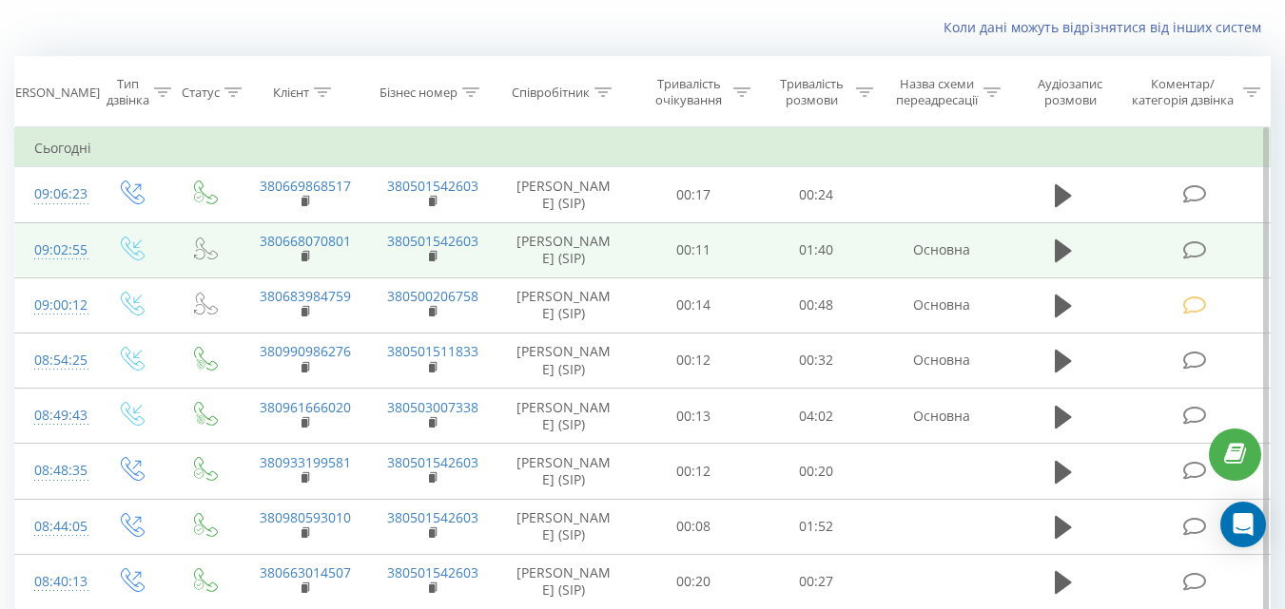
click at [1196, 249] on icon at bounding box center [1194, 251] width 24 height 20
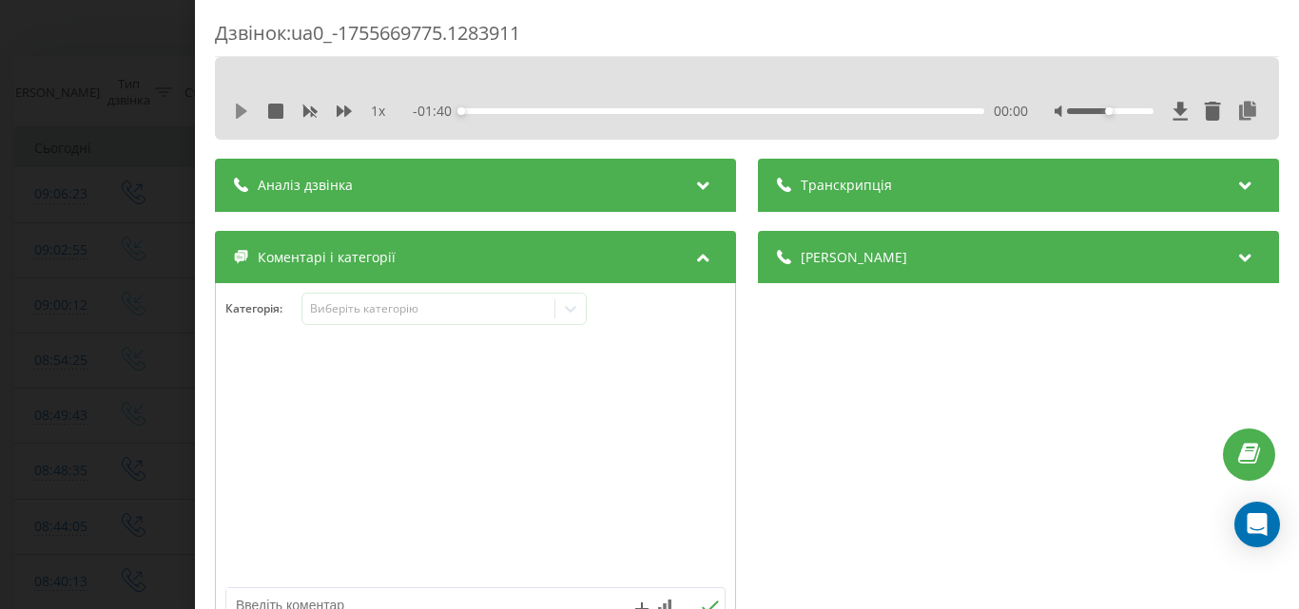
click at [242, 108] on icon at bounding box center [241, 111] width 11 height 15
click at [527, 110] on div "00:13" at bounding box center [722, 111] width 523 height 6
click at [448, 311] on div "Виберіть категорію" at bounding box center [428, 308] width 238 height 15
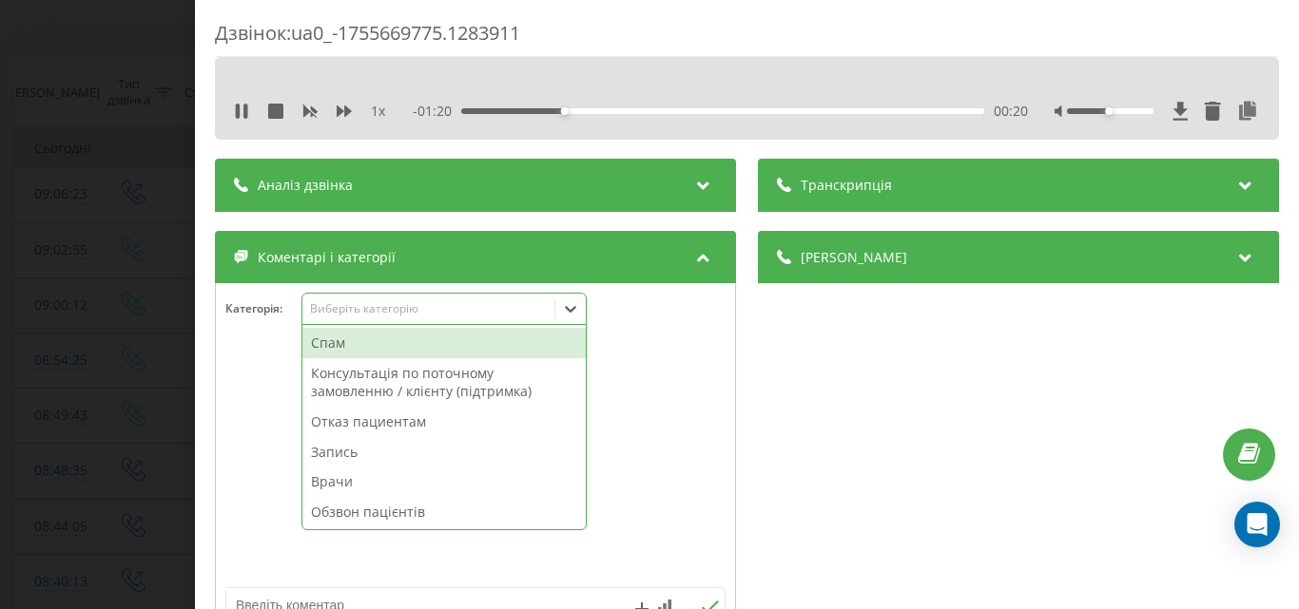
click at [352, 455] on div "Запись" at bounding box center [443, 452] width 283 height 30
click at [120, 319] on div "Дзвінок : ua0_-1755669775.1283911 1 x - 01:19 00:21 00:21 Транскрипція Для AI-а…" at bounding box center [649, 304] width 1299 height 609
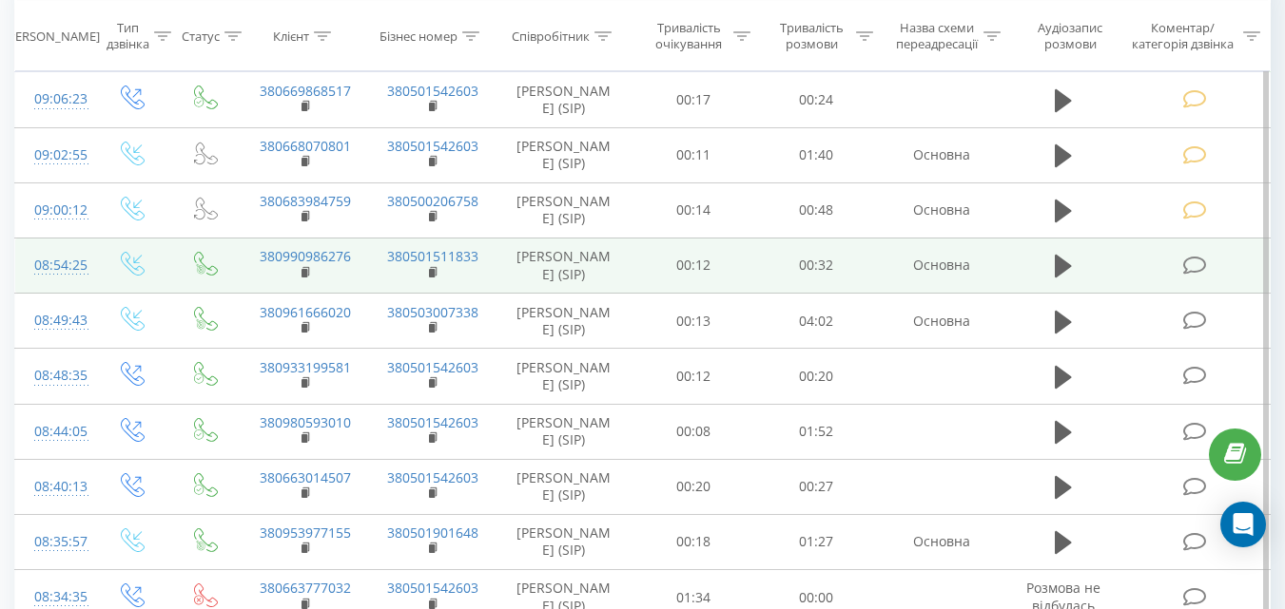
click at [1196, 263] on icon at bounding box center [1194, 266] width 24 height 20
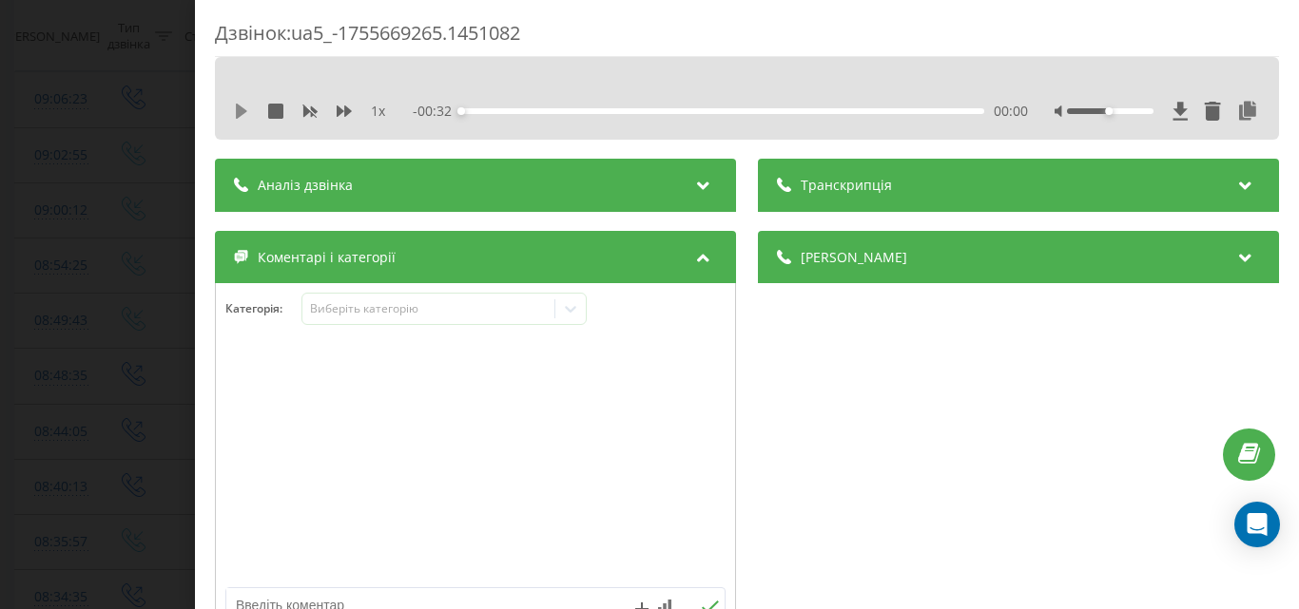
click at [240, 109] on icon at bounding box center [241, 111] width 11 height 15
click at [528, 110] on div "00:01" at bounding box center [722, 111] width 523 height 6
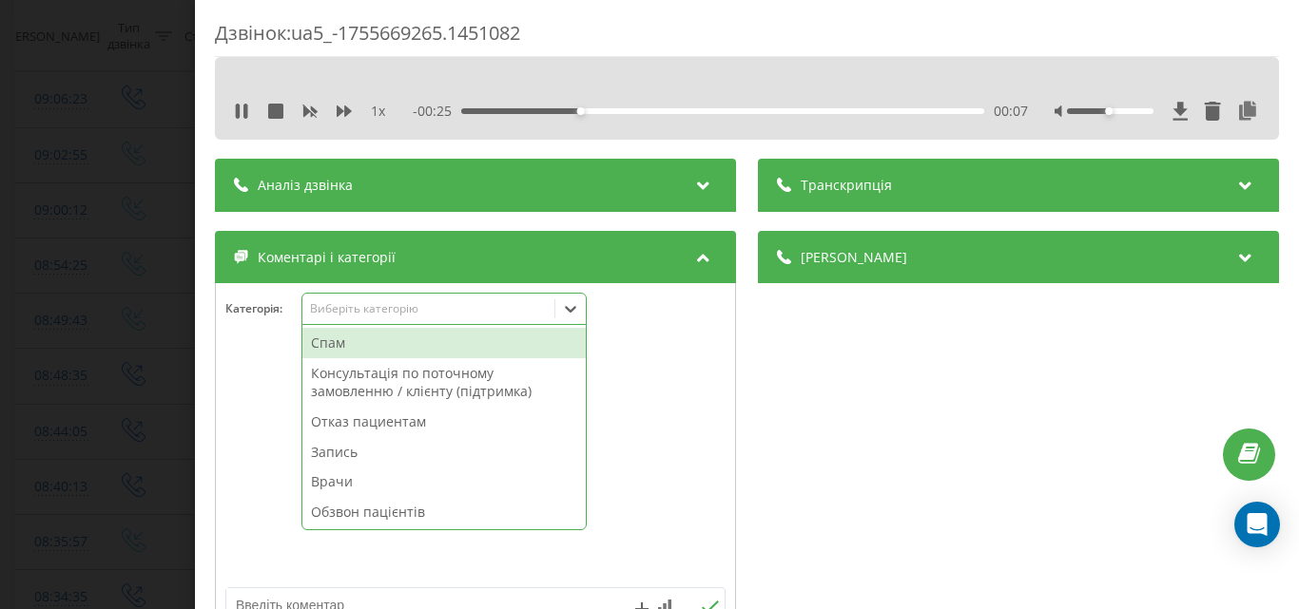
click at [450, 315] on div "Виберіть категорію" at bounding box center [428, 308] width 238 height 15
click at [415, 426] on div "Отказ пациентам" at bounding box center [443, 422] width 283 height 30
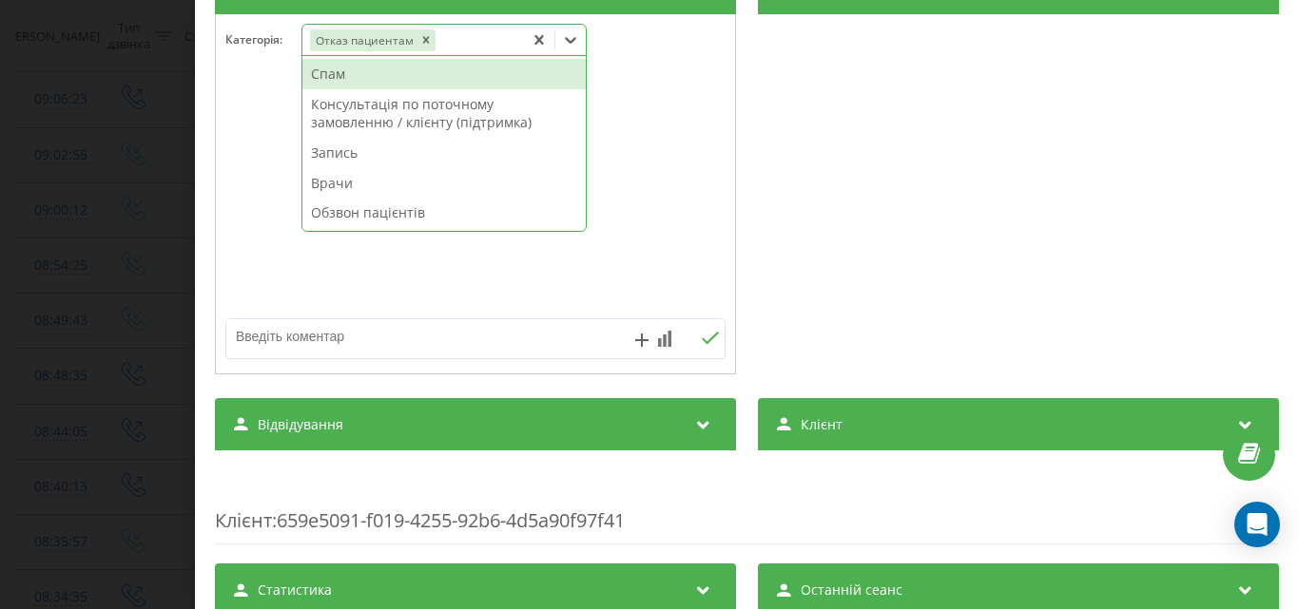
scroll to position [285, 0]
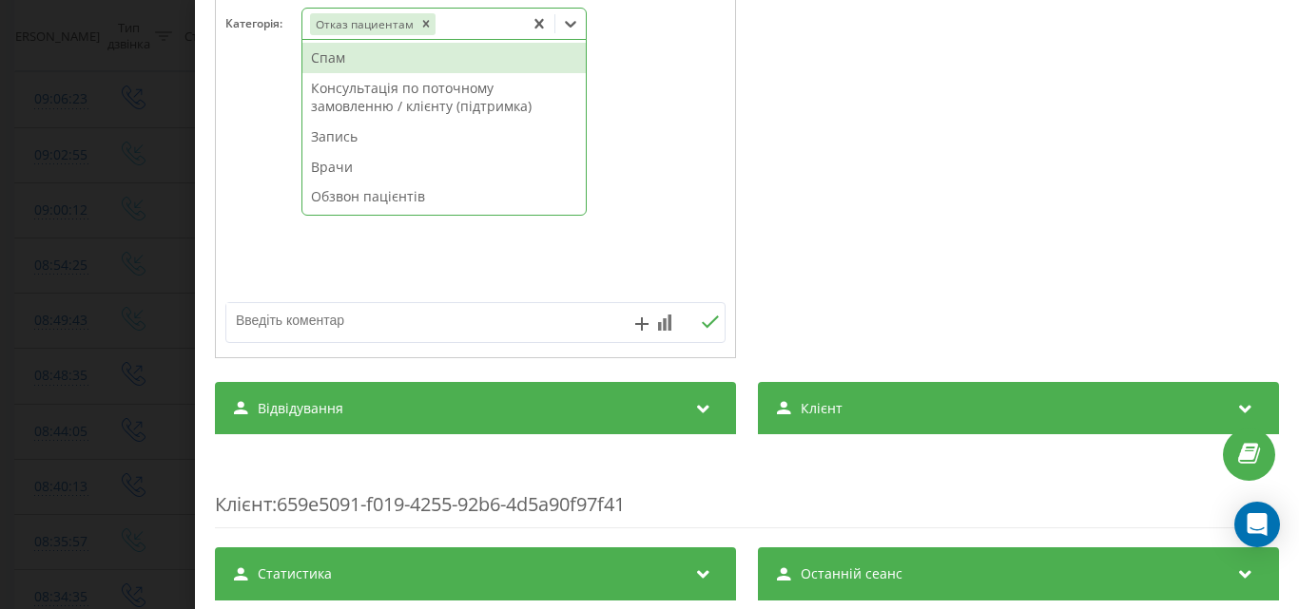
click at [303, 320] on textarea at bounding box center [425, 320] width 398 height 34
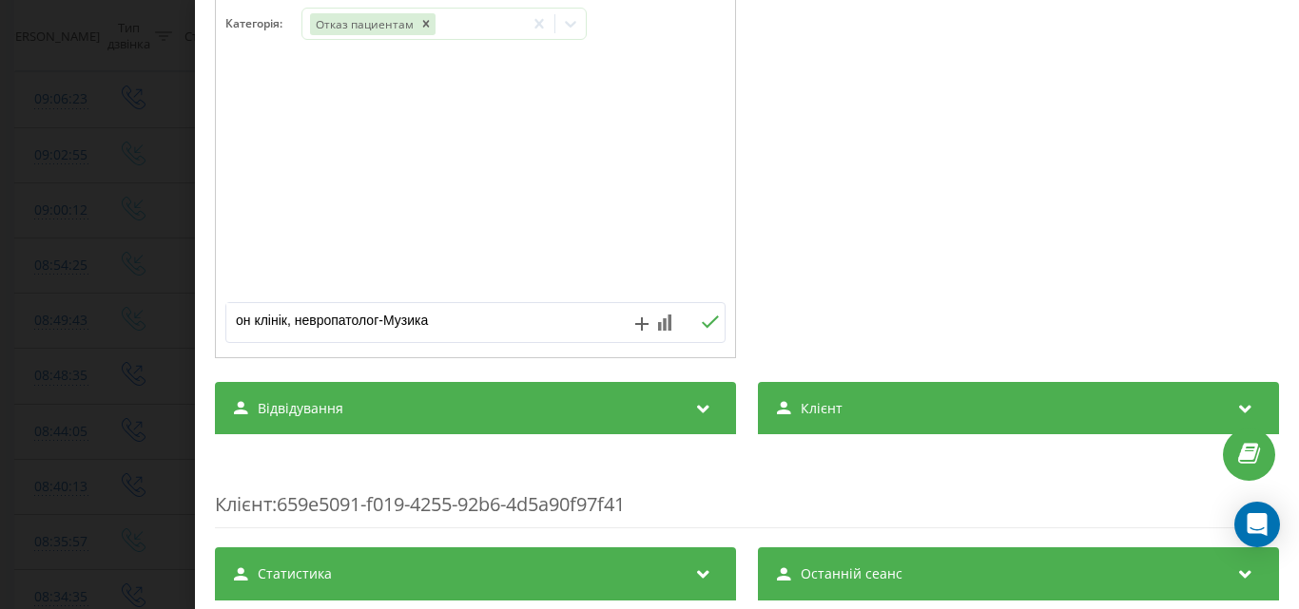
click at [377, 320] on textarea "он клінік, невропатолог-Музика" at bounding box center [425, 320] width 398 height 34
type textarea "он клінік, невропатолог, поклала трубку-Музика"
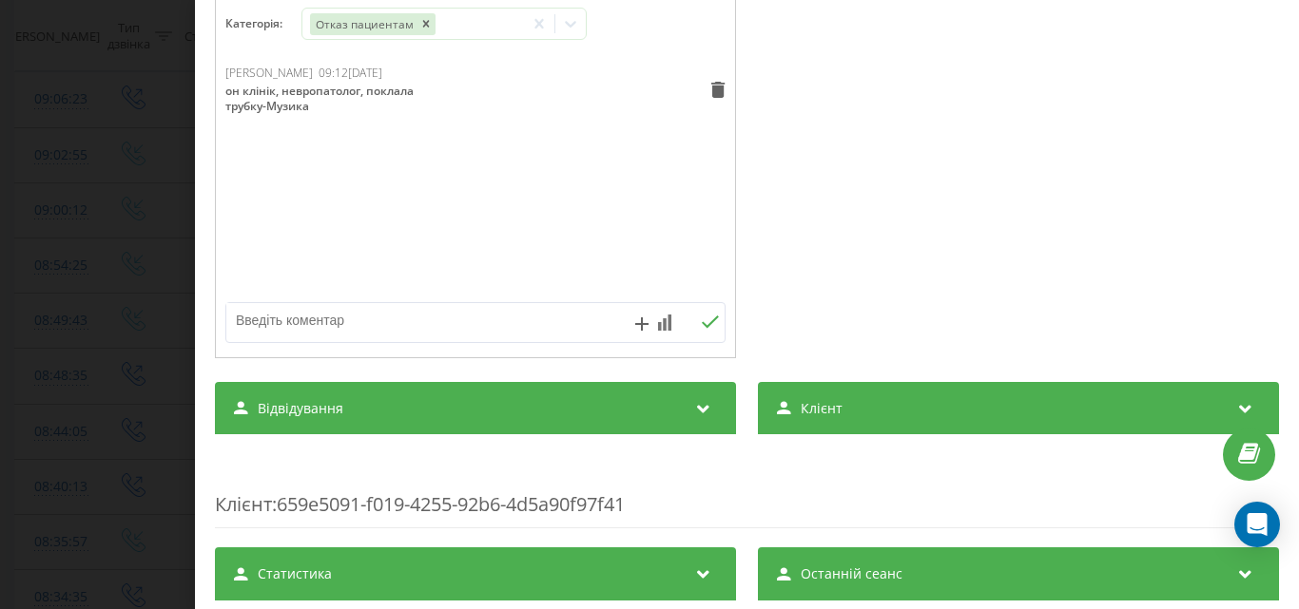
click at [164, 144] on div "Дзвінок : ua5_-1755669265.1451082 1 x 00:00 00:32 00:32 Транскрипція Для AI-ана…" at bounding box center [649, 304] width 1299 height 609
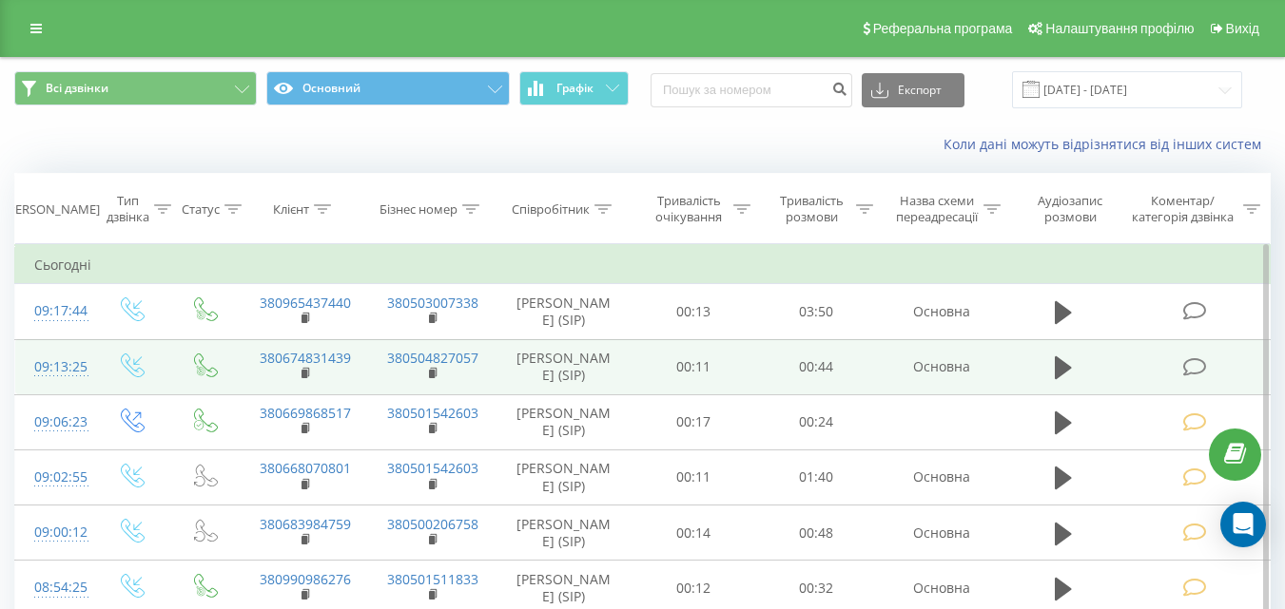
click at [1197, 368] on icon at bounding box center [1194, 368] width 24 height 20
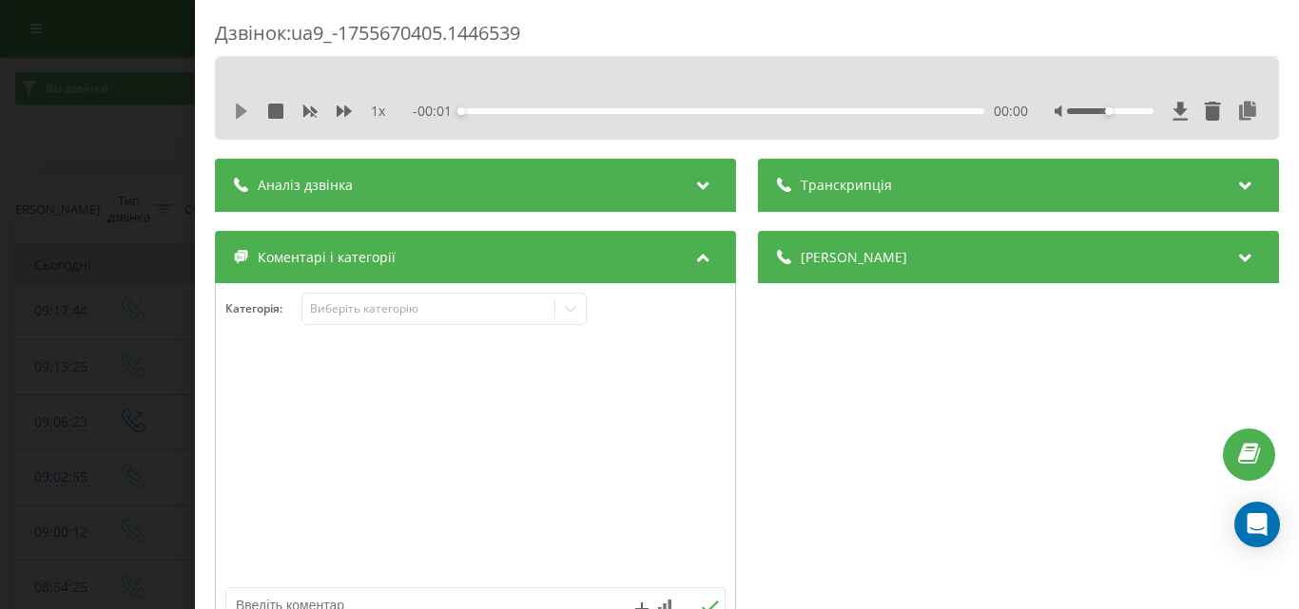
click at [239, 110] on icon at bounding box center [241, 111] width 11 height 15
click at [238, 107] on icon at bounding box center [238, 111] width 4 height 15
click at [107, 81] on div "Дзвінок : ua9_-1755670405.1446539 1 x - 00:39 00:04 00:04 Транскрипція Для AI-а…" at bounding box center [649, 304] width 1299 height 609
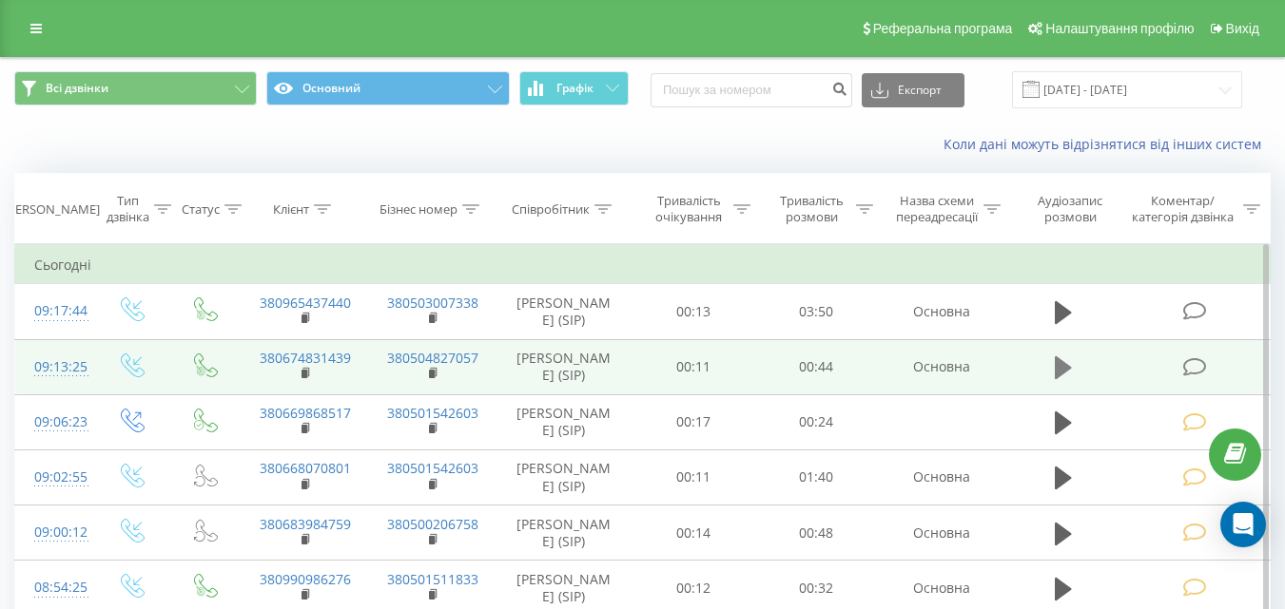
click at [1064, 362] on icon at bounding box center [1062, 368] width 17 height 23
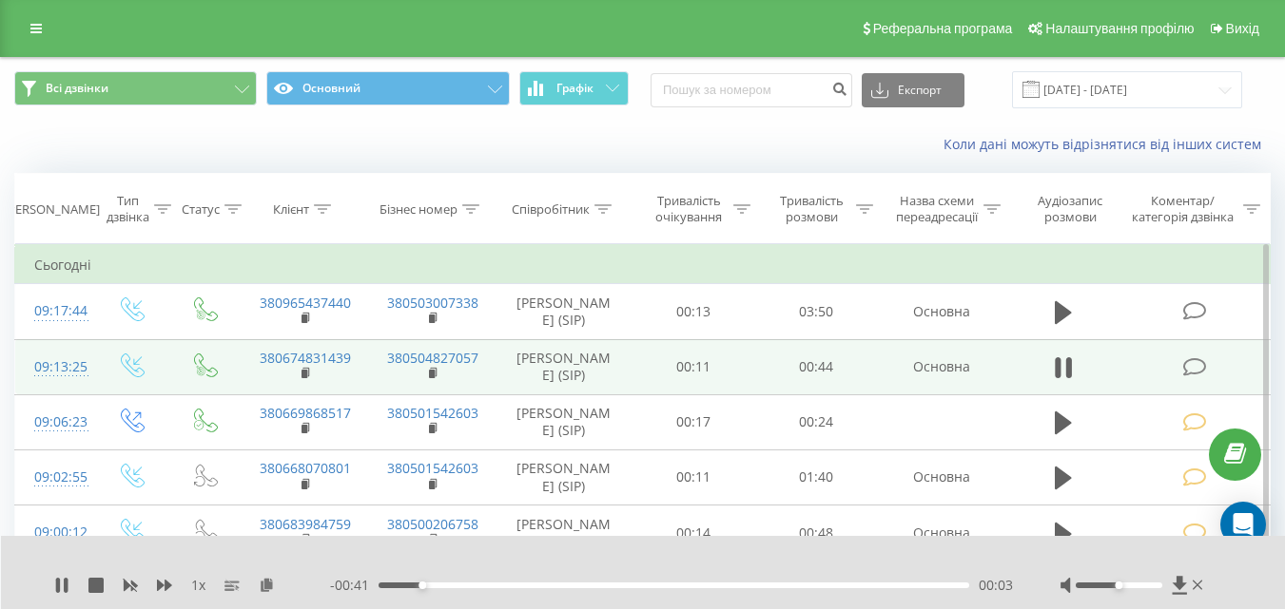
click at [1064, 362] on icon at bounding box center [1062, 368] width 17 height 27
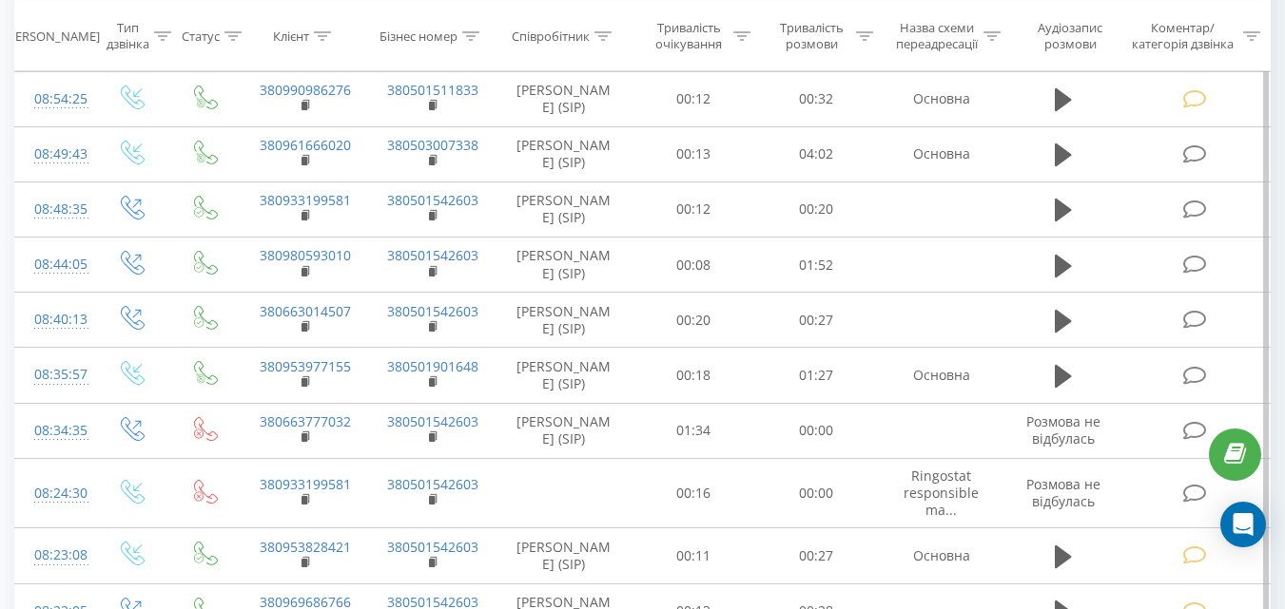
scroll to position [571, 0]
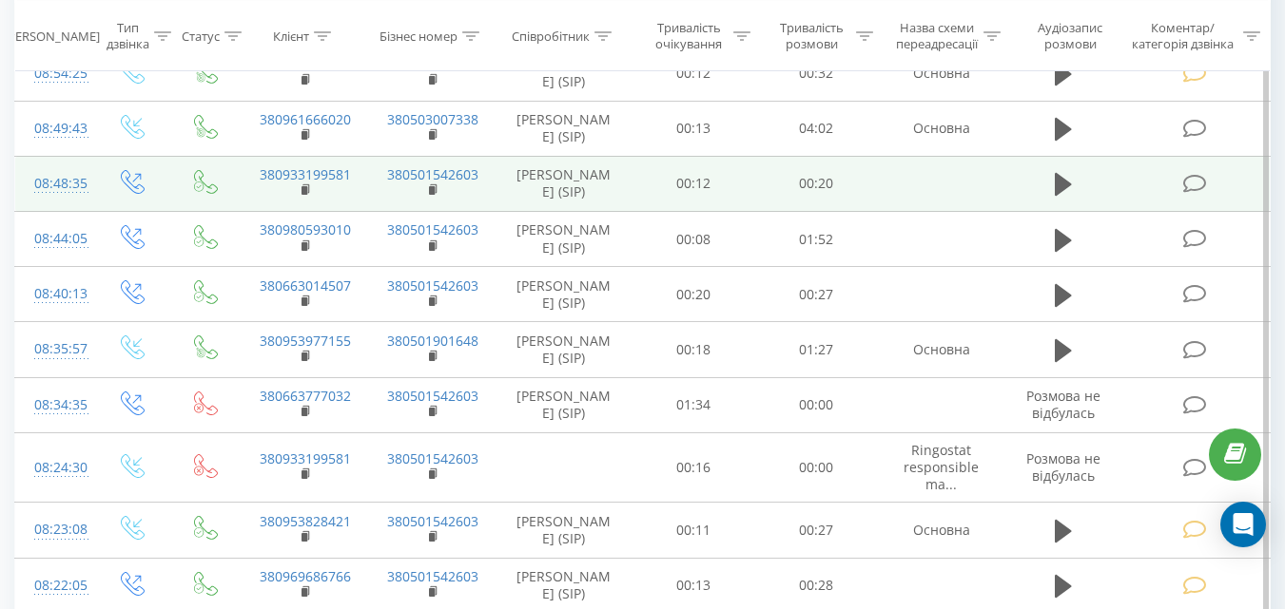
click at [1190, 185] on icon at bounding box center [1194, 184] width 24 height 20
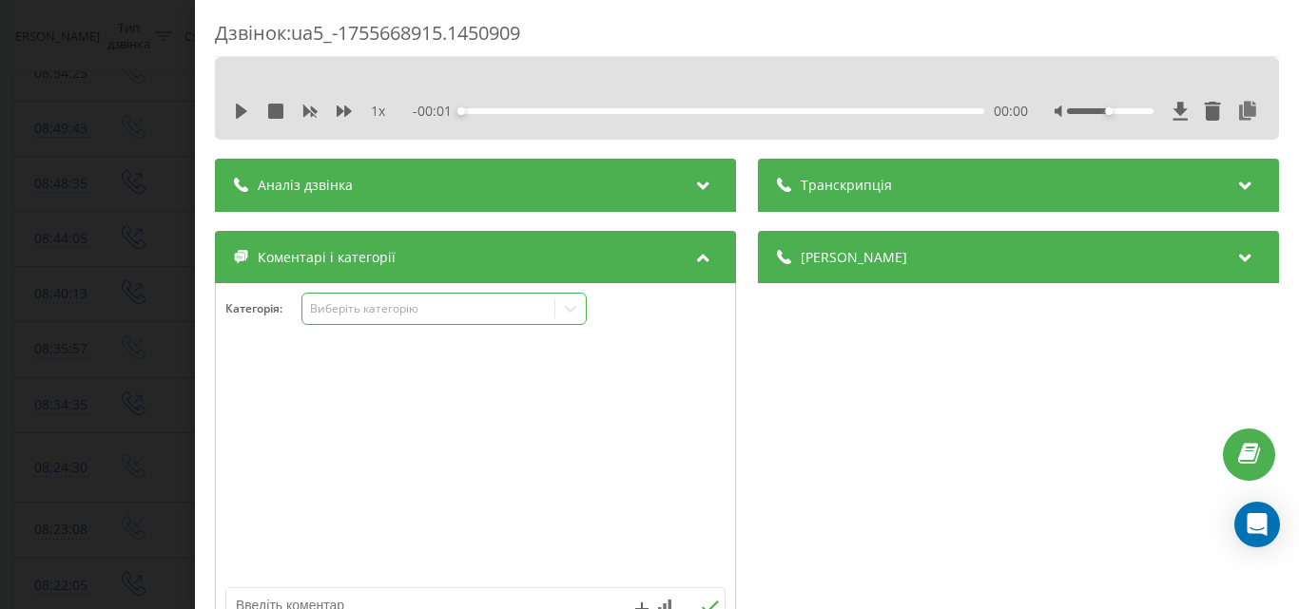
click at [430, 309] on div "Виберіть категорію" at bounding box center [428, 308] width 238 height 15
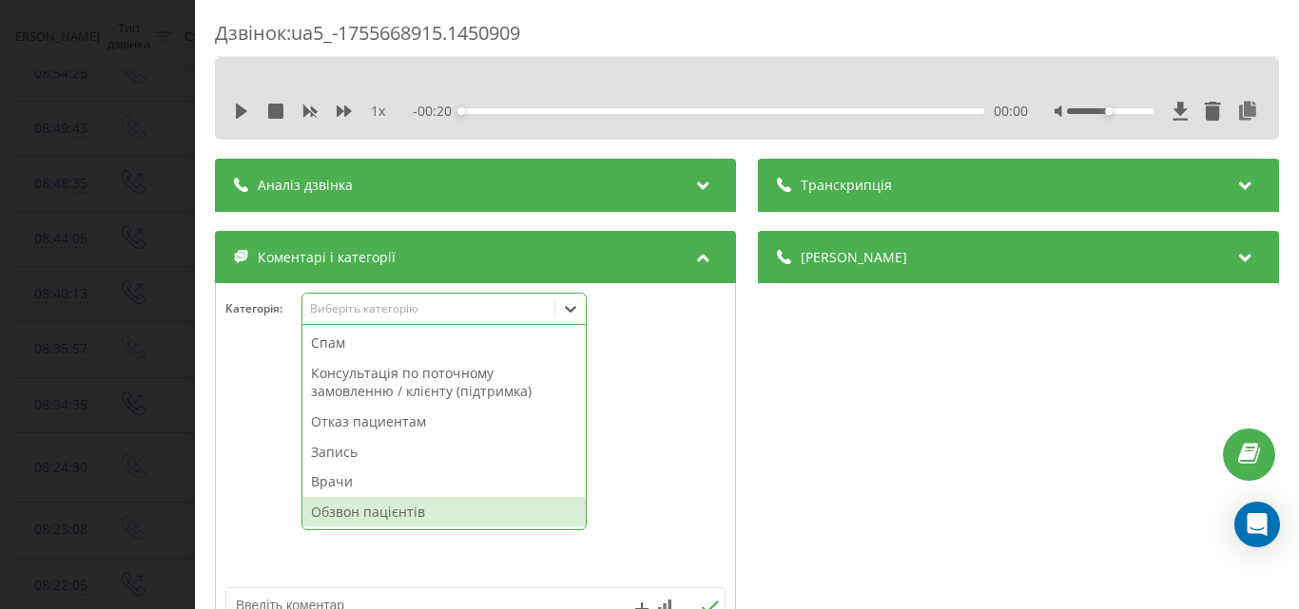
click at [365, 513] on div "Обзвон пацієнтів" at bounding box center [443, 512] width 283 height 30
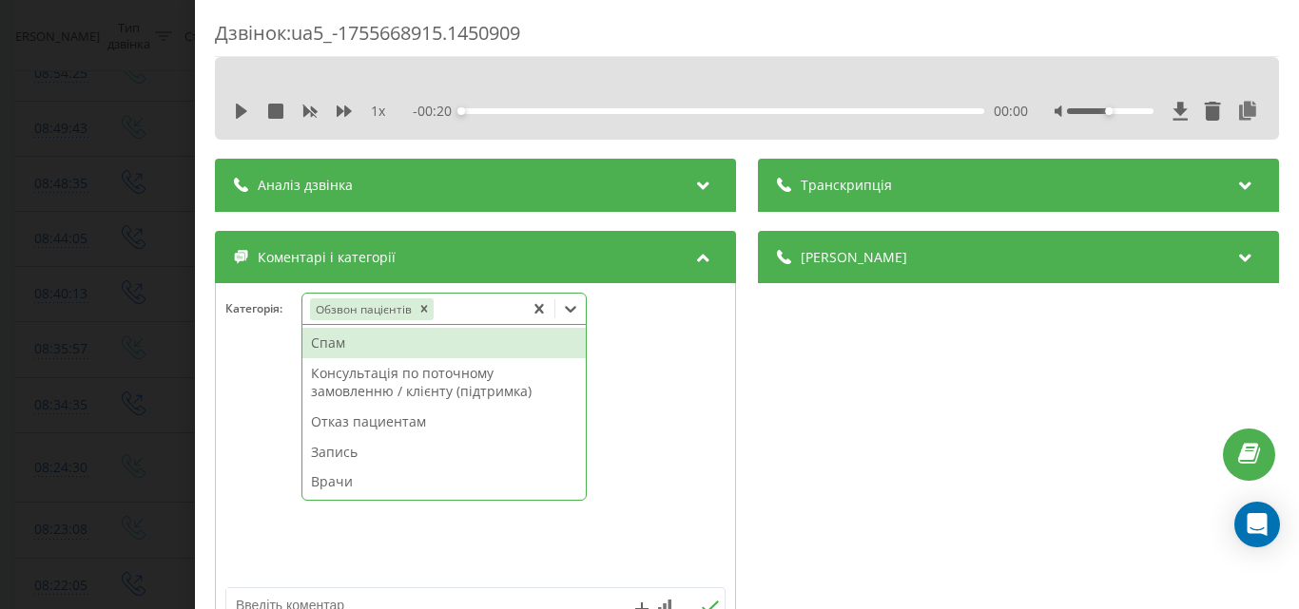
click at [166, 328] on div "Дзвінок : ua5_-1755668915.1450909 1 x - 00:20 00:00 00:00 Транскрипція Для AI-а…" at bounding box center [649, 304] width 1299 height 609
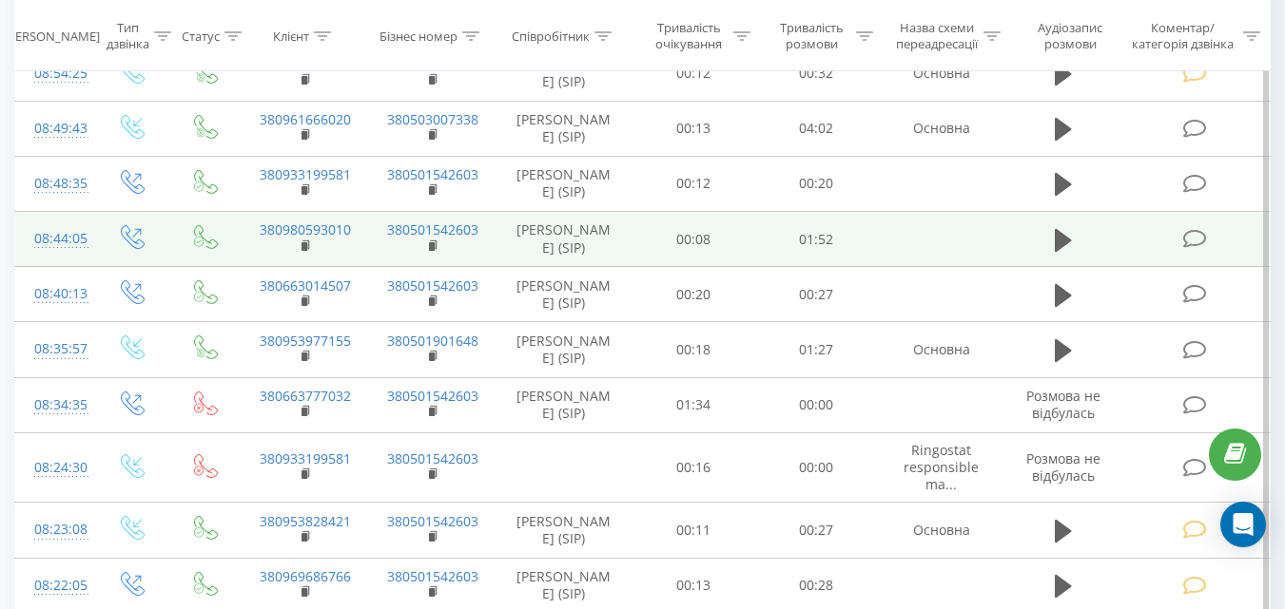
click at [1192, 233] on icon at bounding box center [1194, 239] width 24 height 20
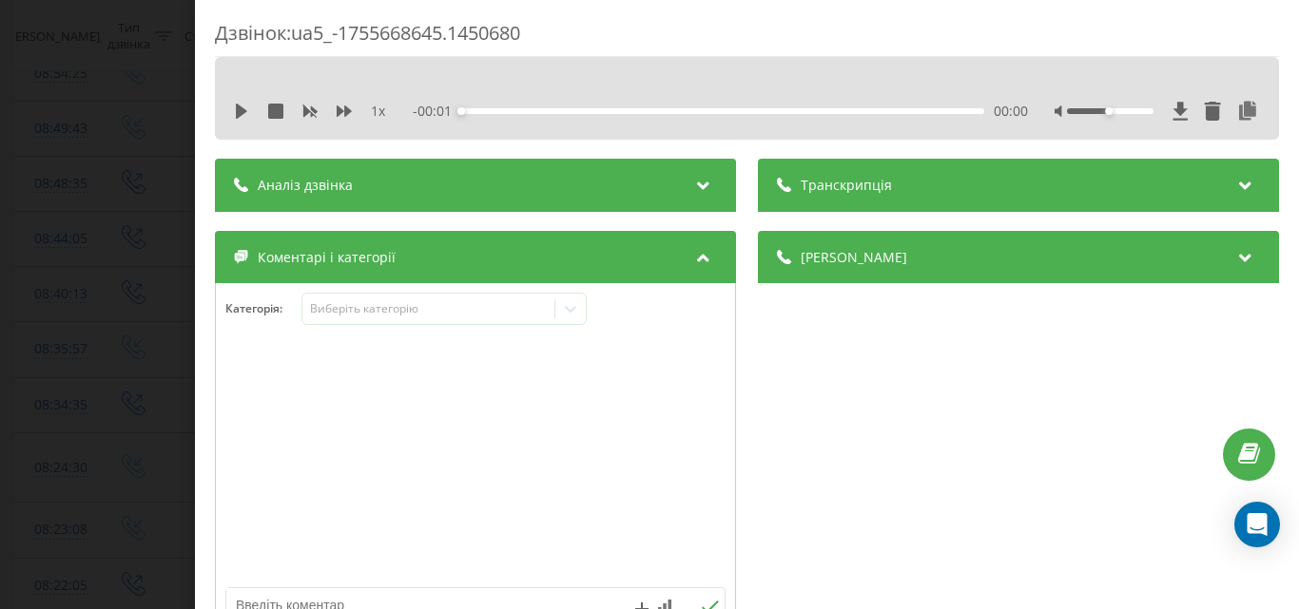
click at [408, 316] on div "Виберіть категорію" at bounding box center [428, 308] width 238 height 15
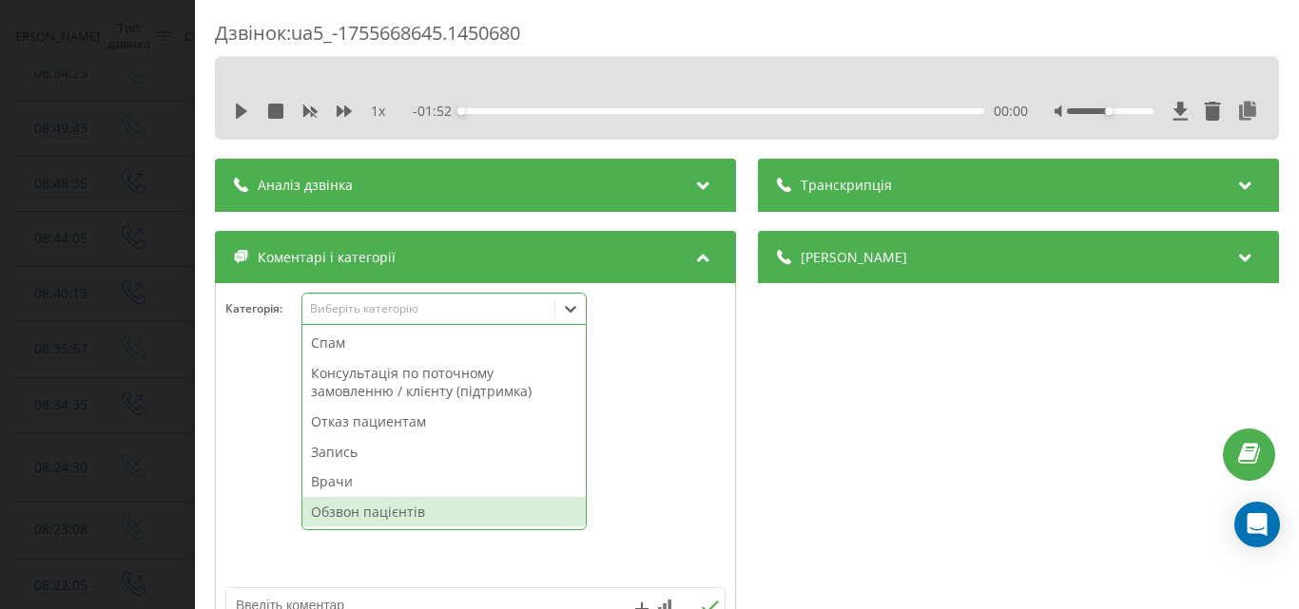
click at [375, 509] on div "Обзвон пацієнтів" at bounding box center [443, 512] width 283 height 30
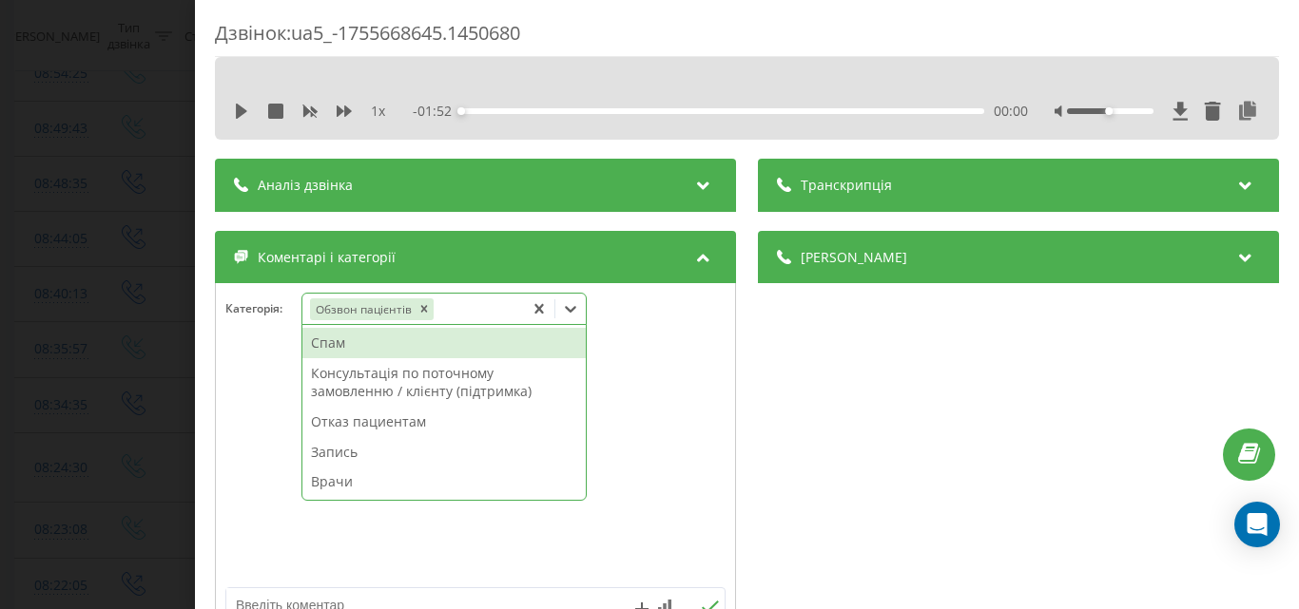
click at [108, 288] on div "Дзвінок : ua5_-1755668645.1450680 1 x - 01:52 00:00 00:00 Транскрипція Для AI-а…" at bounding box center [649, 304] width 1299 height 609
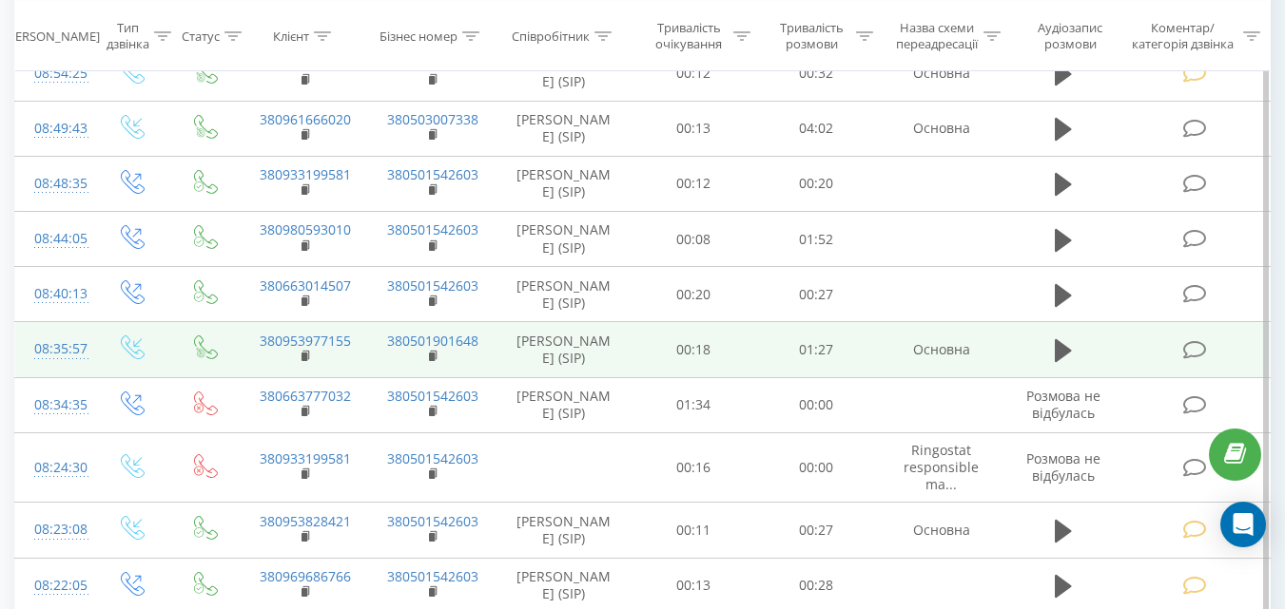
click at [1194, 360] on icon at bounding box center [1194, 350] width 24 height 20
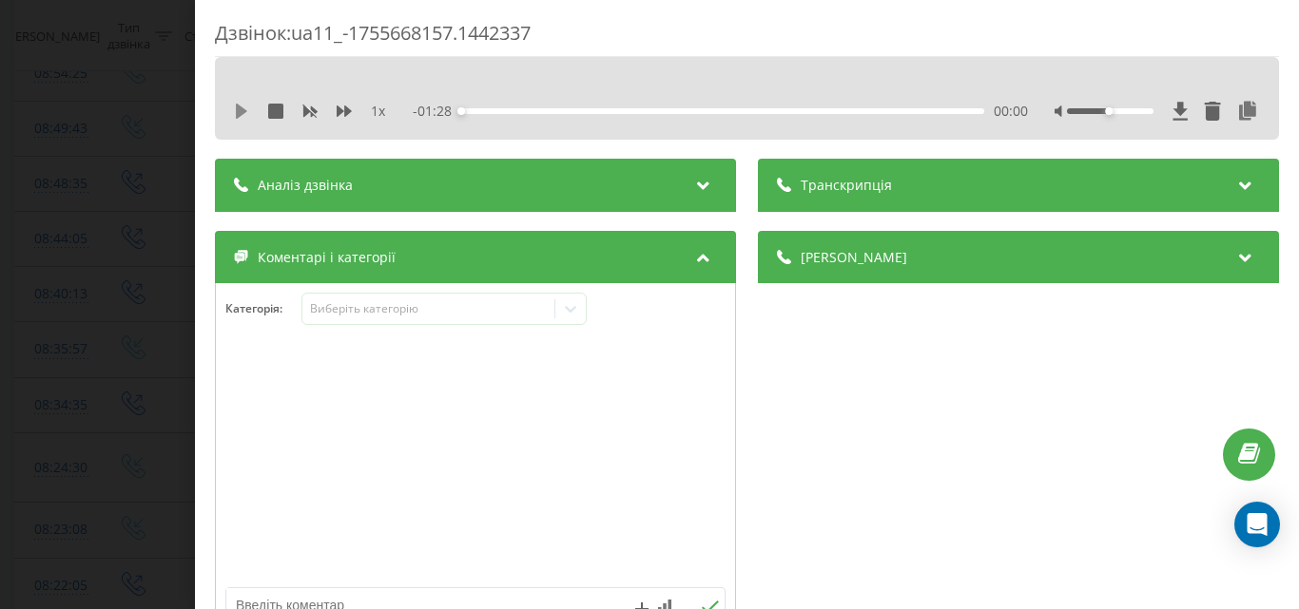
click at [242, 107] on icon at bounding box center [241, 111] width 15 height 15
click at [239, 110] on icon at bounding box center [238, 111] width 4 height 15
click at [114, 145] on div "Дзвінок : ua11_-1755668157.1442337 1 x - 01:24 00:03 00:03 Транскрипція Для AI-…" at bounding box center [649, 304] width 1299 height 609
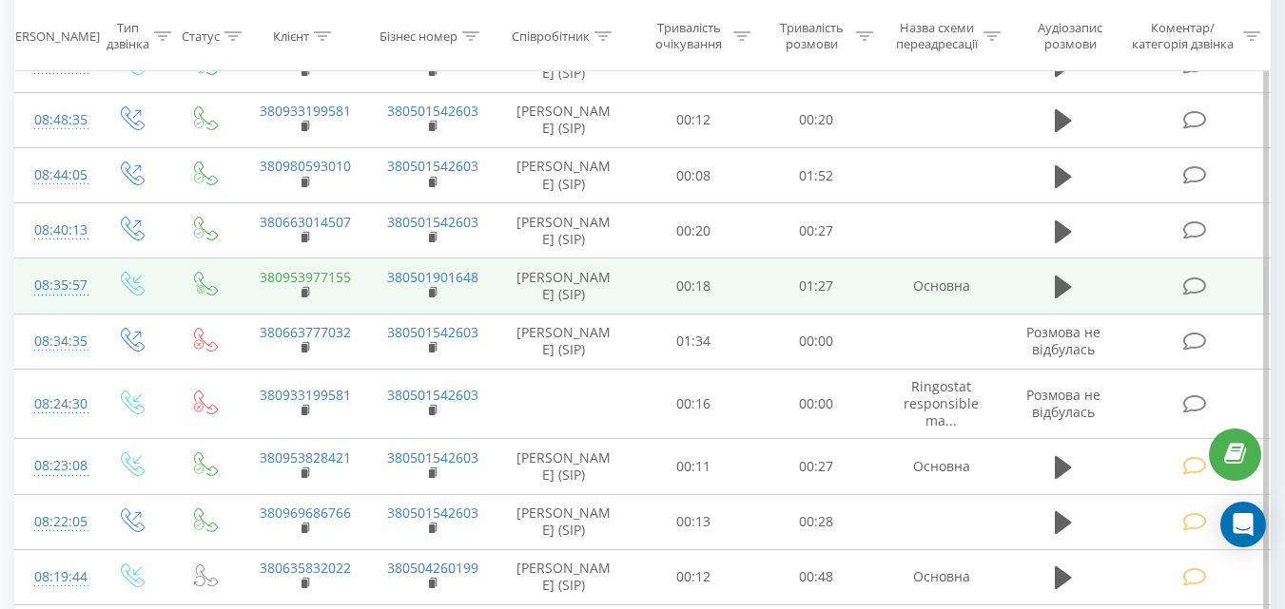
scroll to position [666, 0]
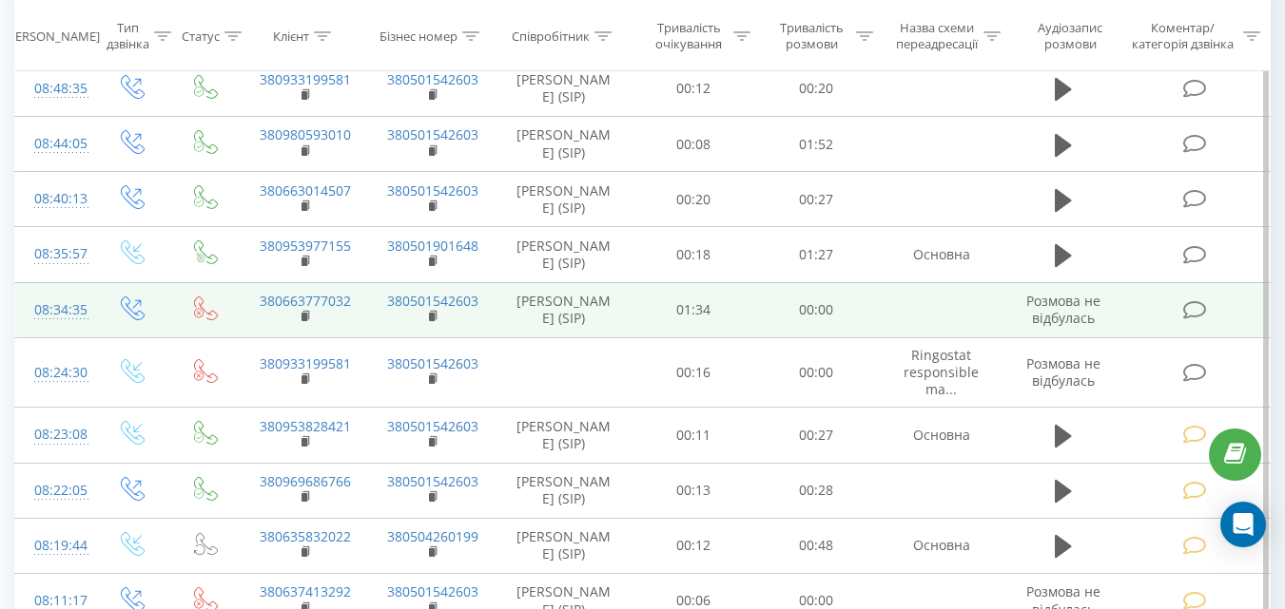
click at [1196, 320] on icon at bounding box center [1194, 310] width 24 height 20
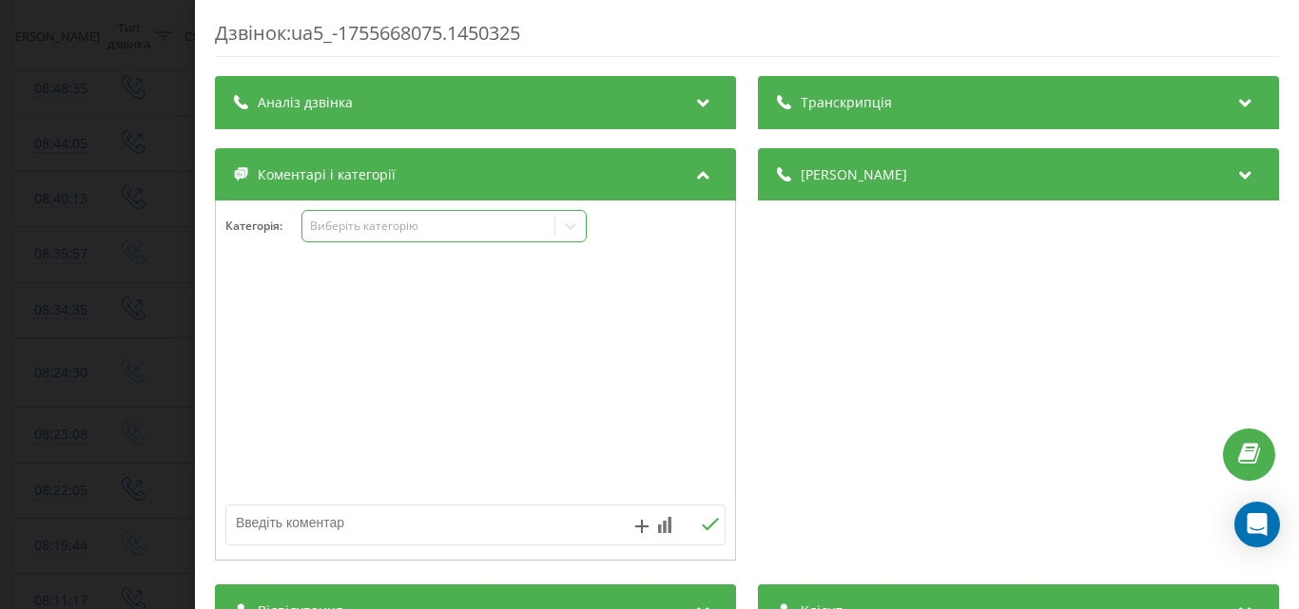
click at [504, 229] on div "Виберіть категорію" at bounding box center [428, 226] width 238 height 15
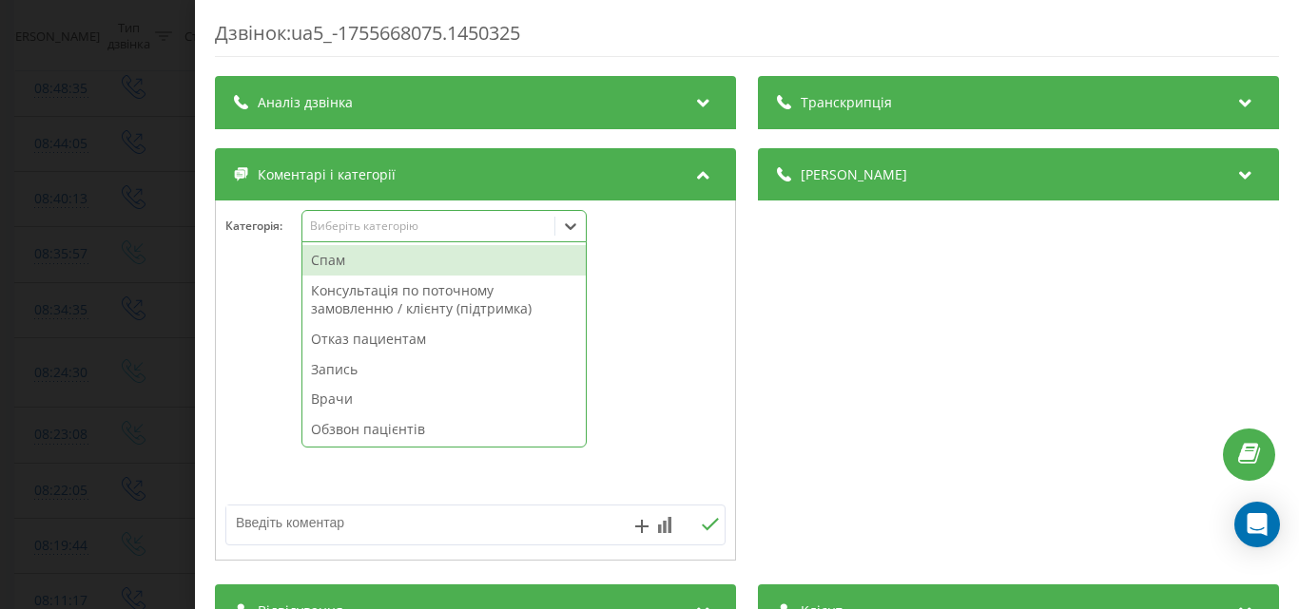
click at [465, 265] on div "Спам" at bounding box center [443, 260] width 283 height 30
click at [142, 197] on div "Дзвінок : ua5_-1755668075.1450325 Транскрипція Для AI-аналізу майбутніх дзвінкі…" at bounding box center [649, 304] width 1299 height 609
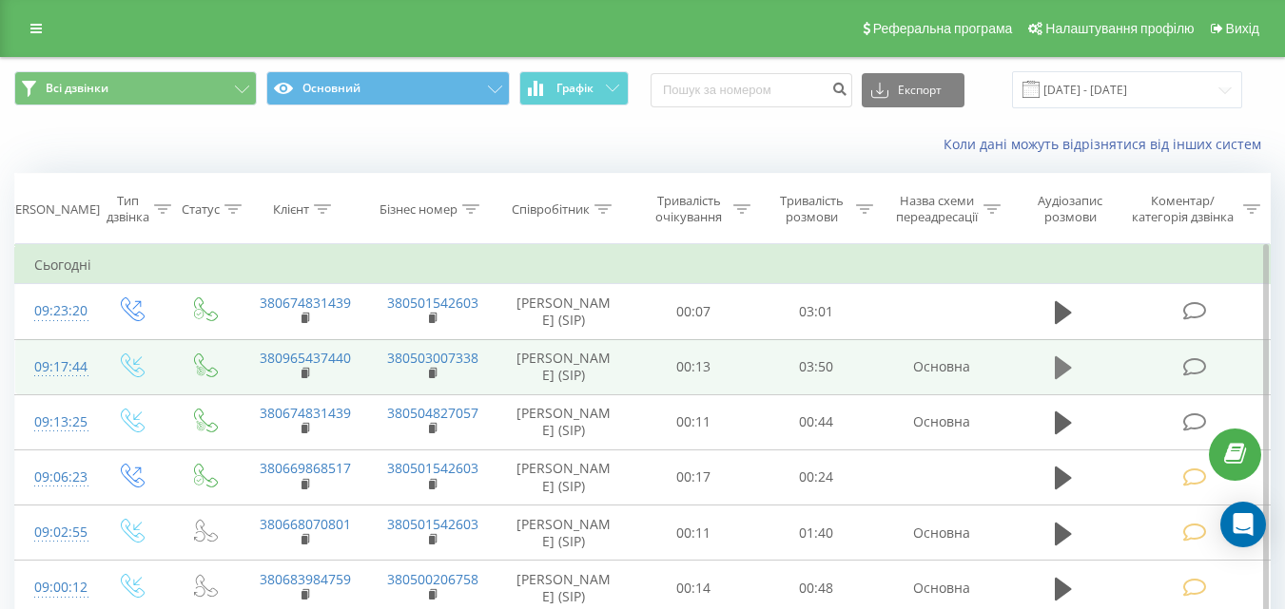
click at [1056, 360] on icon at bounding box center [1062, 368] width 17 height 23
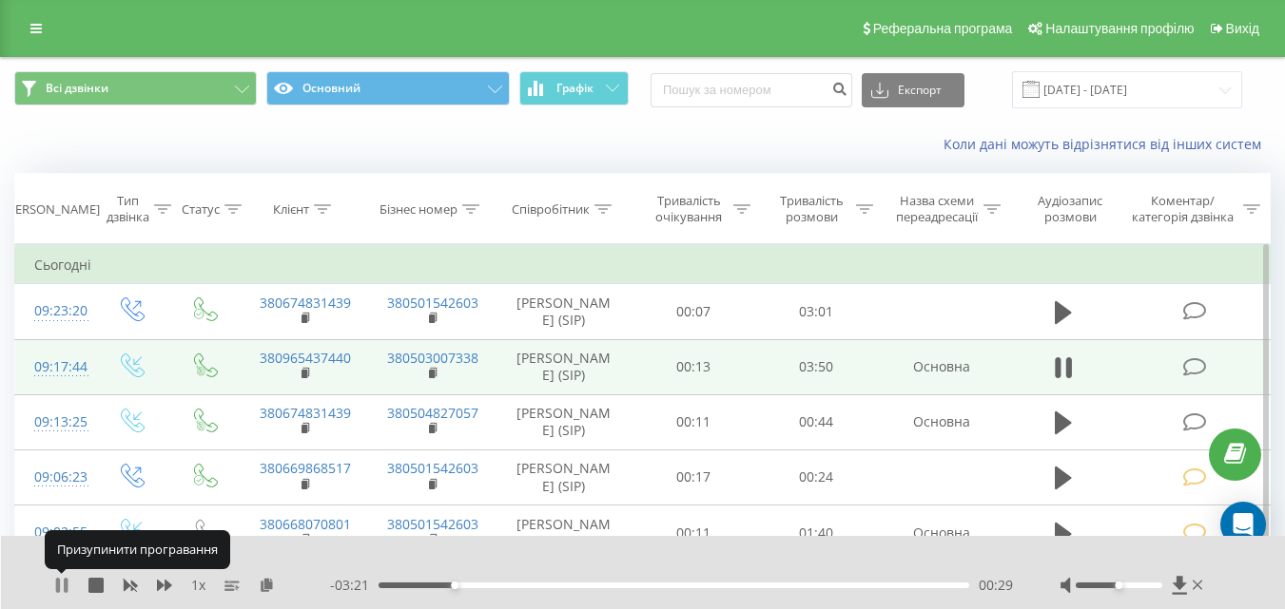
click at [64, 583] on icon at bounding box center [61, 585] width 15 height 15
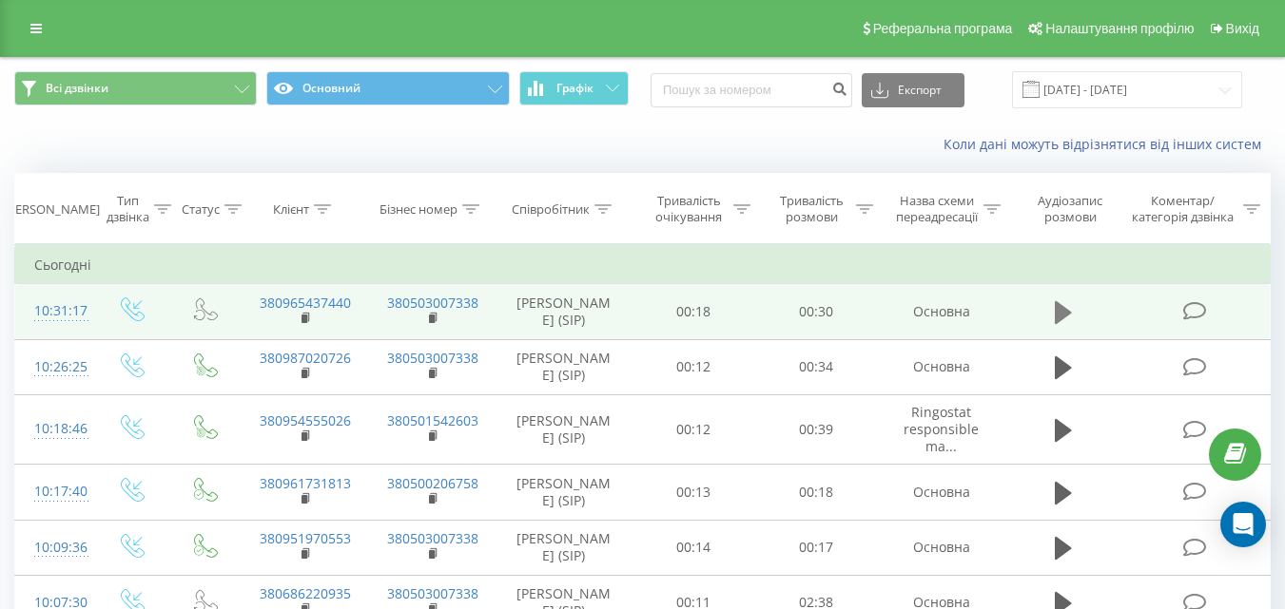
click at [1064, 317] on icon at bounding box center [1062, 312] width 17 height 23
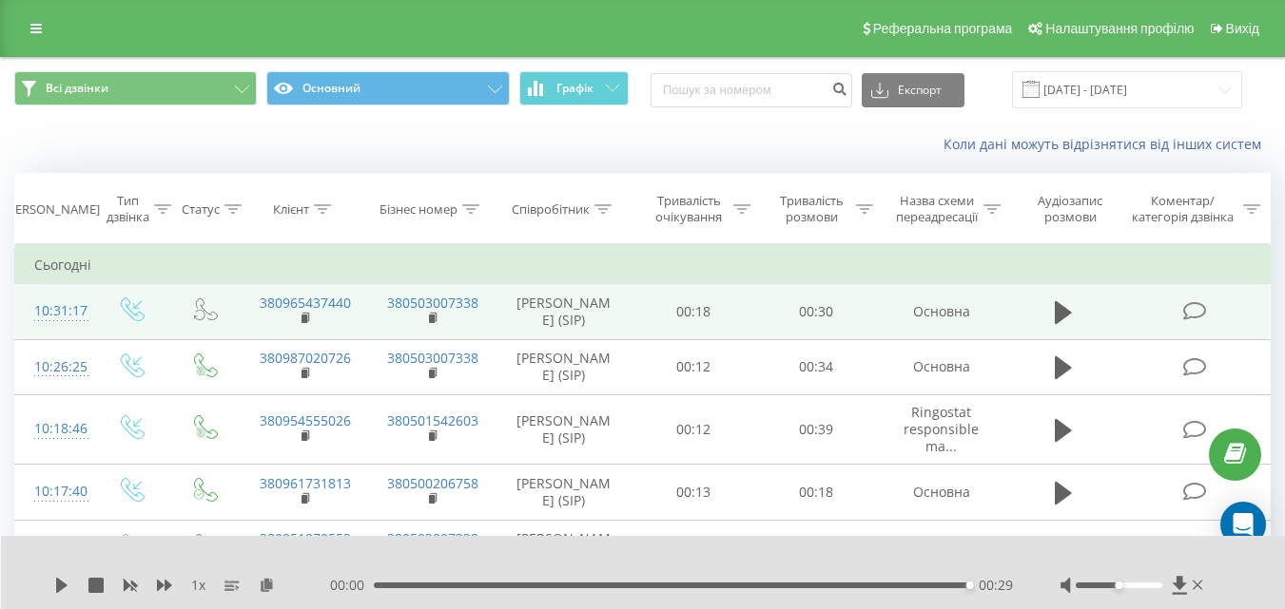
drag, startPoint x: 301, startPoint y: 323, endPoint x: 382, endPoint y: 338, distance: 82.1
click at [301, 323] on rect at bounding box center [304, 319] width 6 height 9
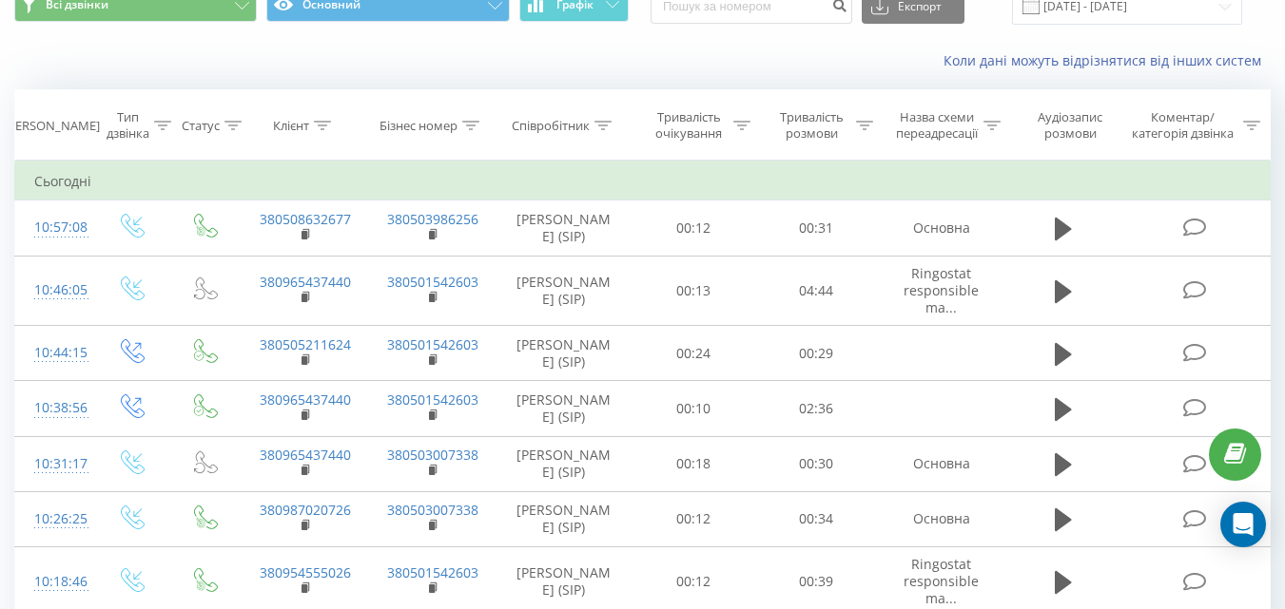
scroll to position [95, 0]
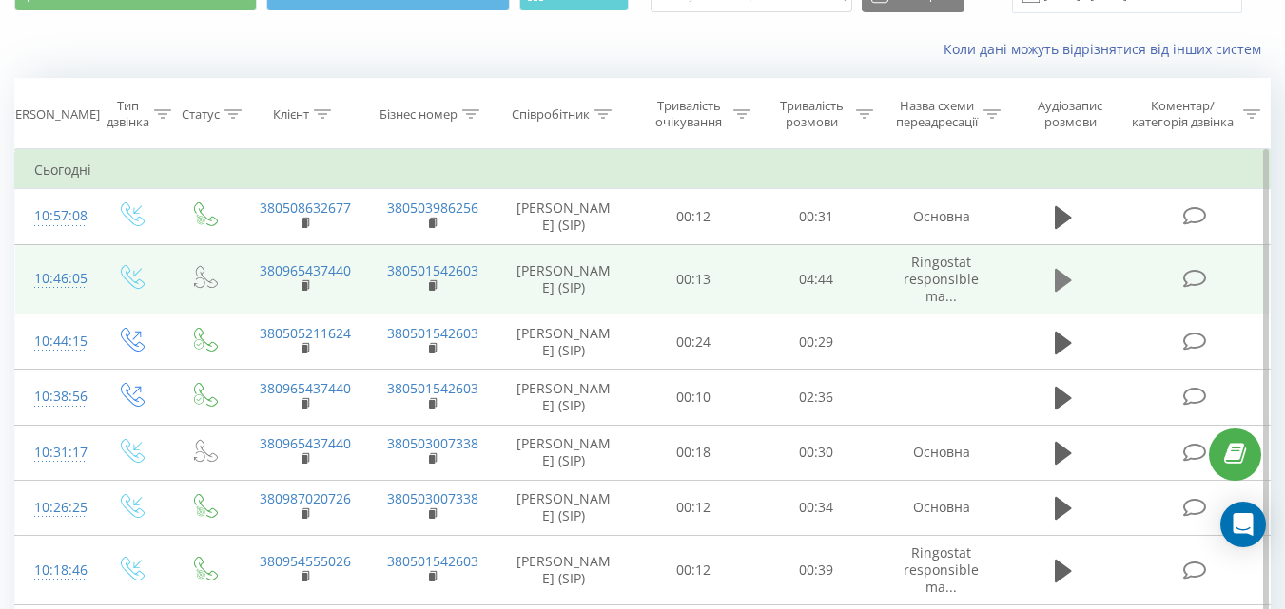
click at [1059, 281] on icon at bounding box center [1062, 280] width 17 height 23
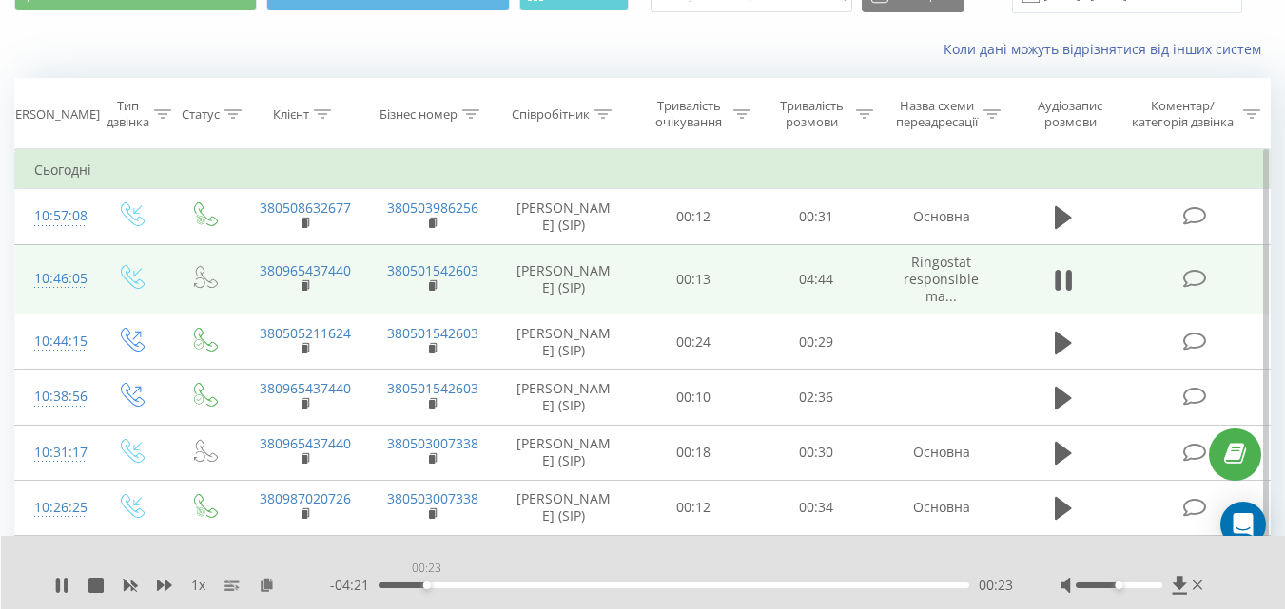
click at [426, 584] on div "00:23" at bounding box center [673, 586] width 590 height 6
click at [473, 585] on div "00:45" at bounding box center [673, 586] width 590 height 6
click at [451, 585] on div "00:47" at bounding box center [673, 586] width 590 height 6
click at [434, 586] on div "00:35" at bounding box center [673, 586] width 590 height 6
click at [62, 585] on icon at bounding box center [61, 585] width 15 height 15
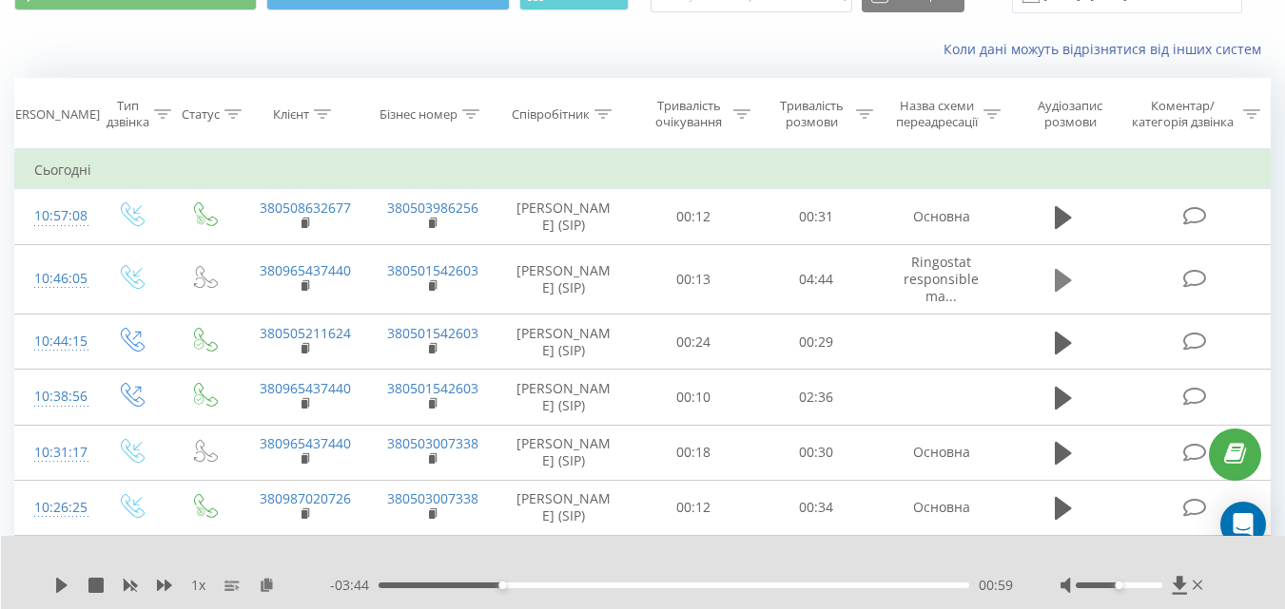
drag, startPoint x: 1199, startPoint y: 273, endPoint x: 1065, endPoint y: 295, distance: 135.8
click at [1195, 273] on icon at bounding box center [1194, 279] width 24 height 20
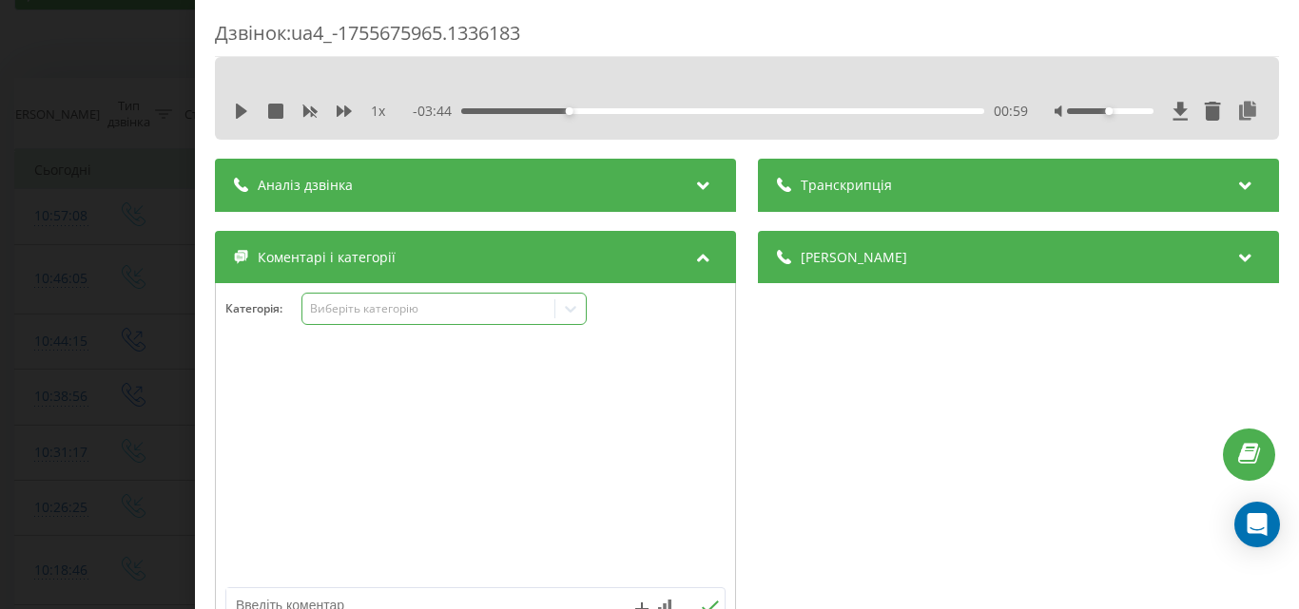
click at [498, 302] on div "Виберіть категорію" at bounding box center [428, 308] width 238 height 15
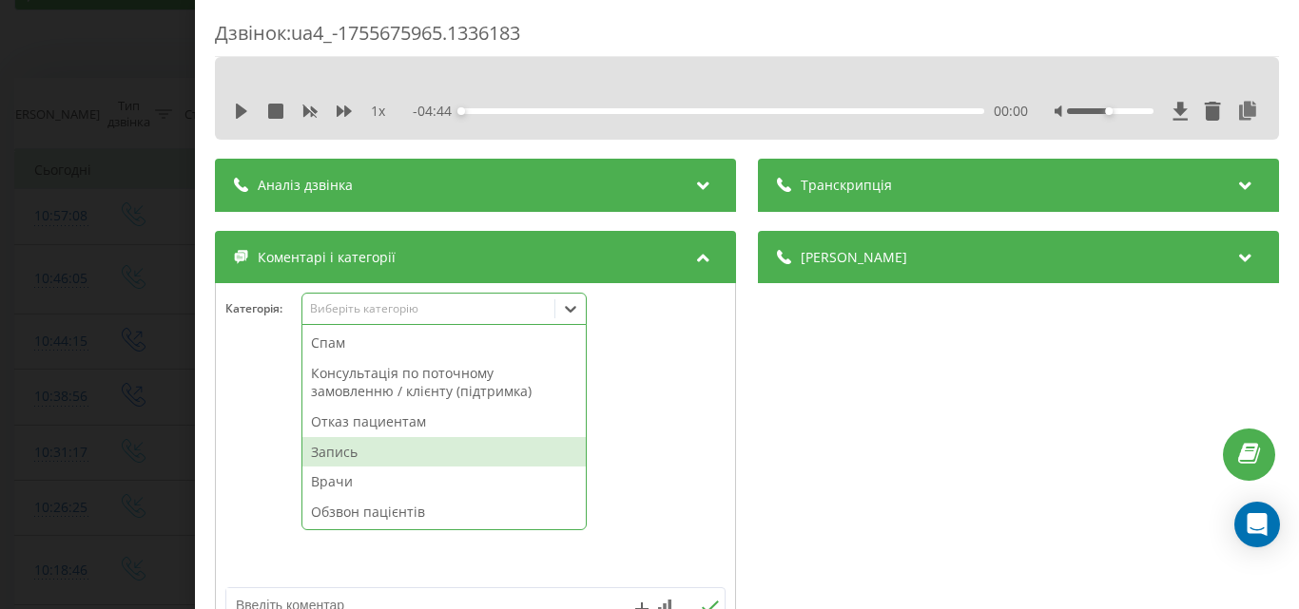
click at [320, 445] on div "Запись" at bounding box center [443, 452] width 283 height 30
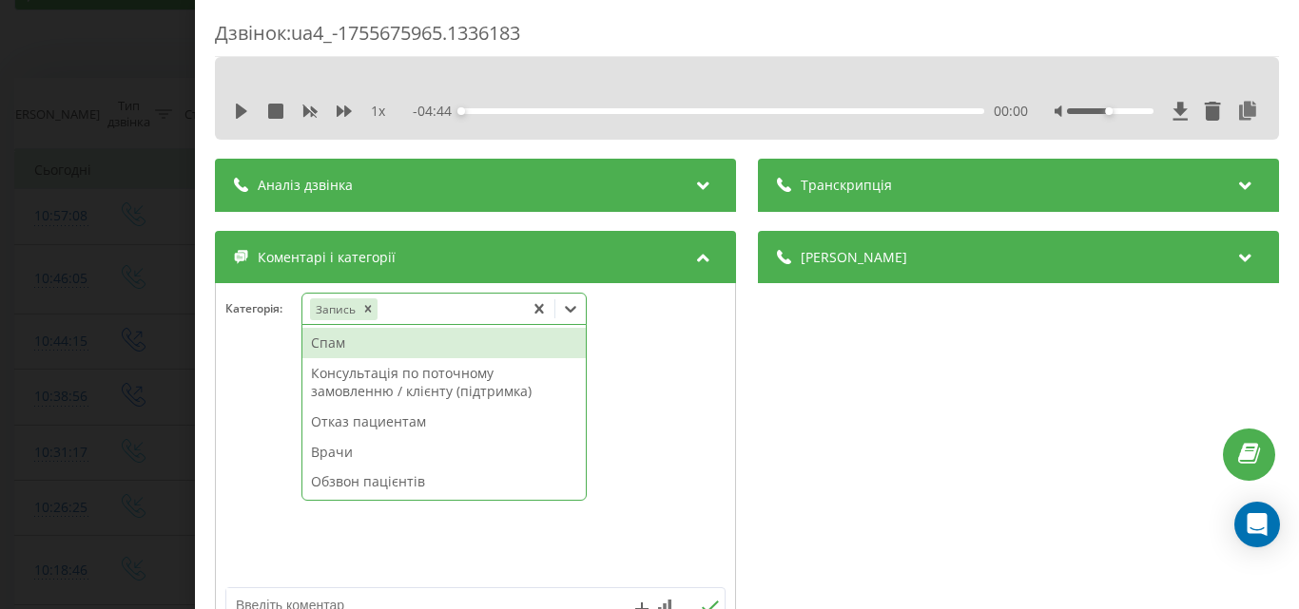
click at [124, 233] on div "Дзвінок : ua4_-1755675965.1336183 1 x - 04:44 00:00 00:00 Транскрипція Для AI-а…" at bounding box center [649, 304] width 1299 height 609
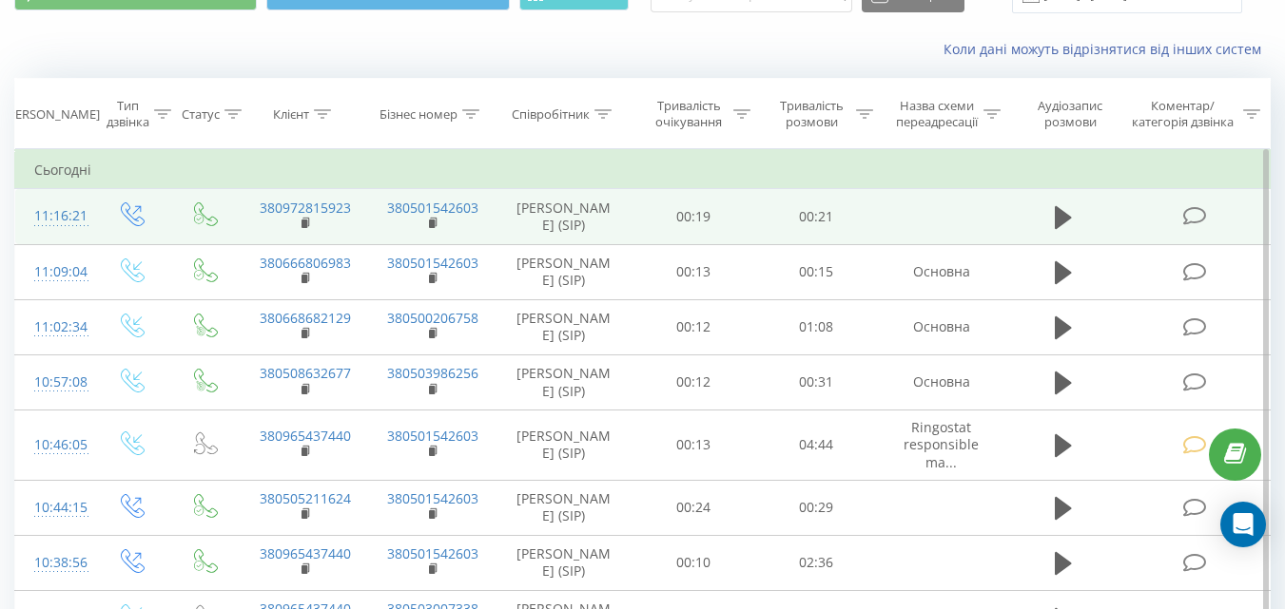
click at [1192, 210] on icon at bounding box center [1194, 216] width 24 height 20
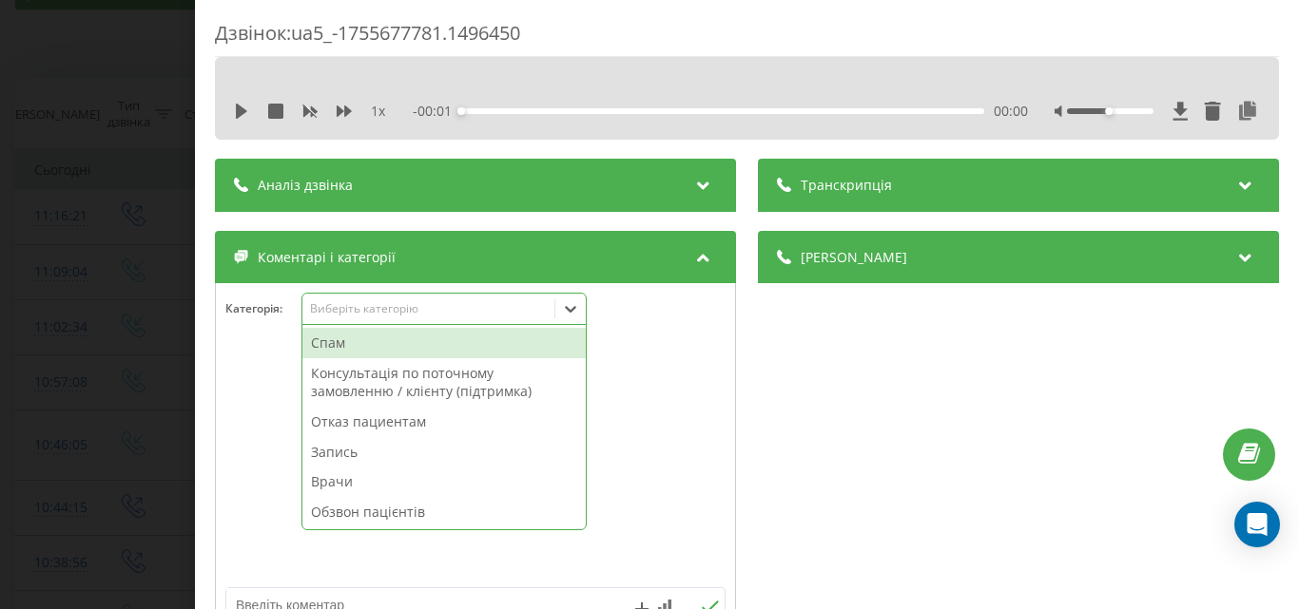
click at [456, 305] on div "Виберіть категорію" at bounding box center [428, 308] width 238 height 15
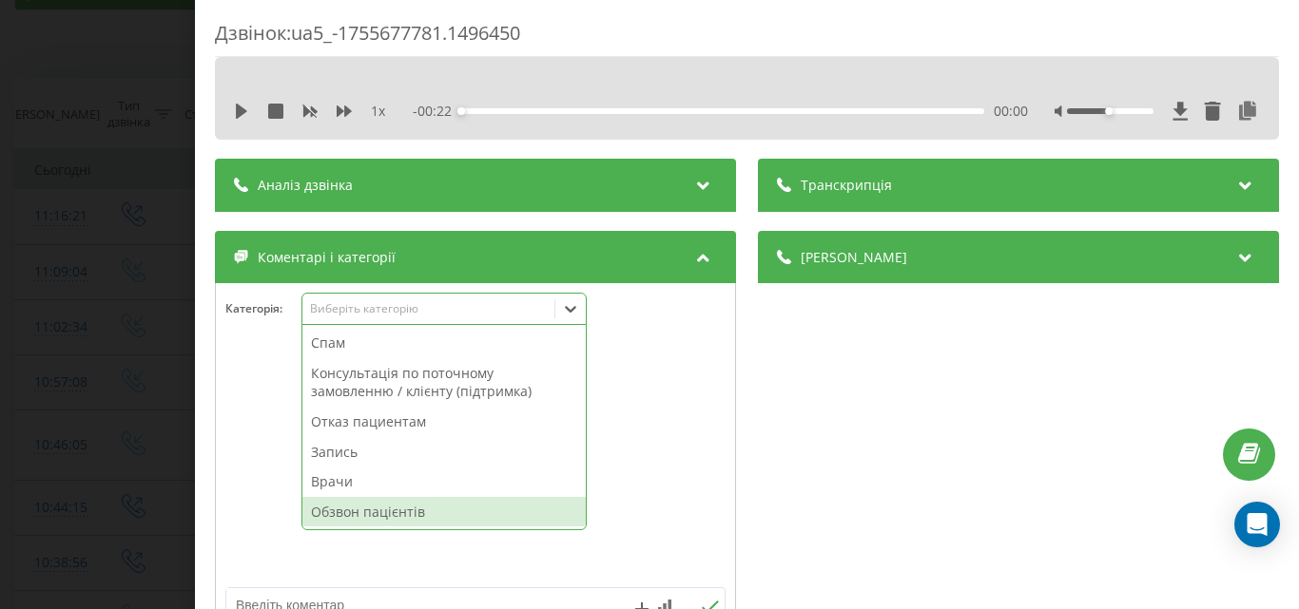
drag, startPoint x: 357, startPoint y: 513, endPoint x: 242, endPoint y: 449, distance: 131.1
click at [357, 515] on div "Обзвон пацієнтів" at bounding box center [443, 512] width 283 height 30
click at [108, 255] on div "Дзвінок : ua5_-1755677781.1496450 1 x - 00:22 00:00 00:00 Транскрипція Для AI-а…" at bounding box center [649, 304] width 1299 height 609
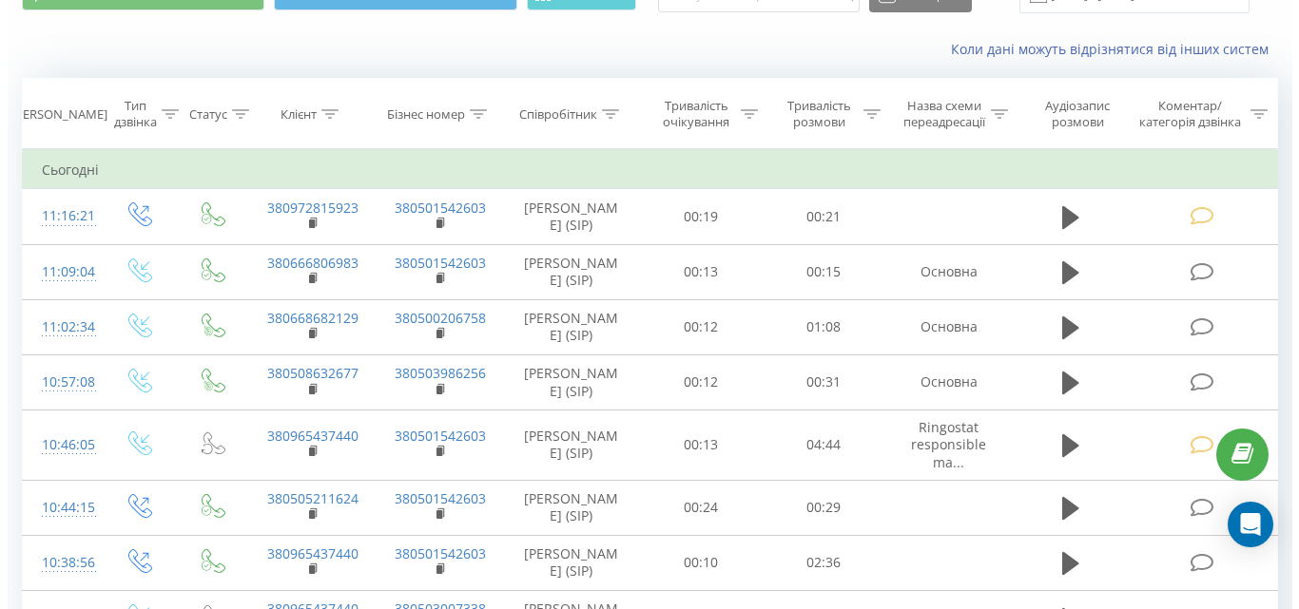
scroll to position [190, 0]
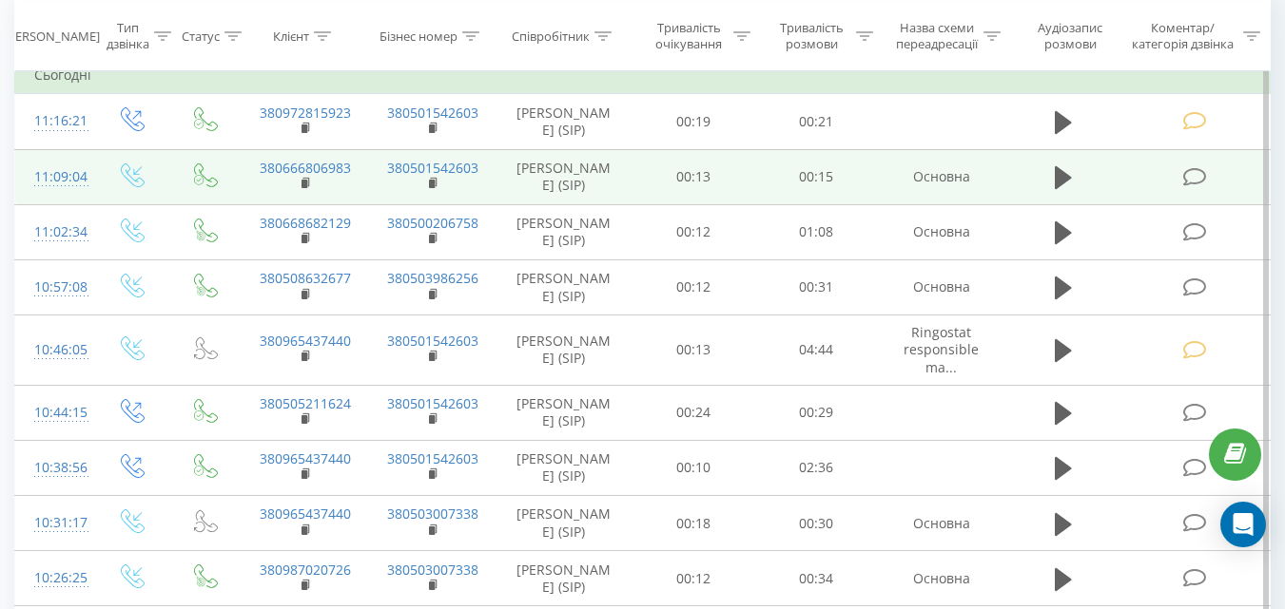
click at [1198, 173] on icon at bounding box center [1194, 177] width 24 height 20
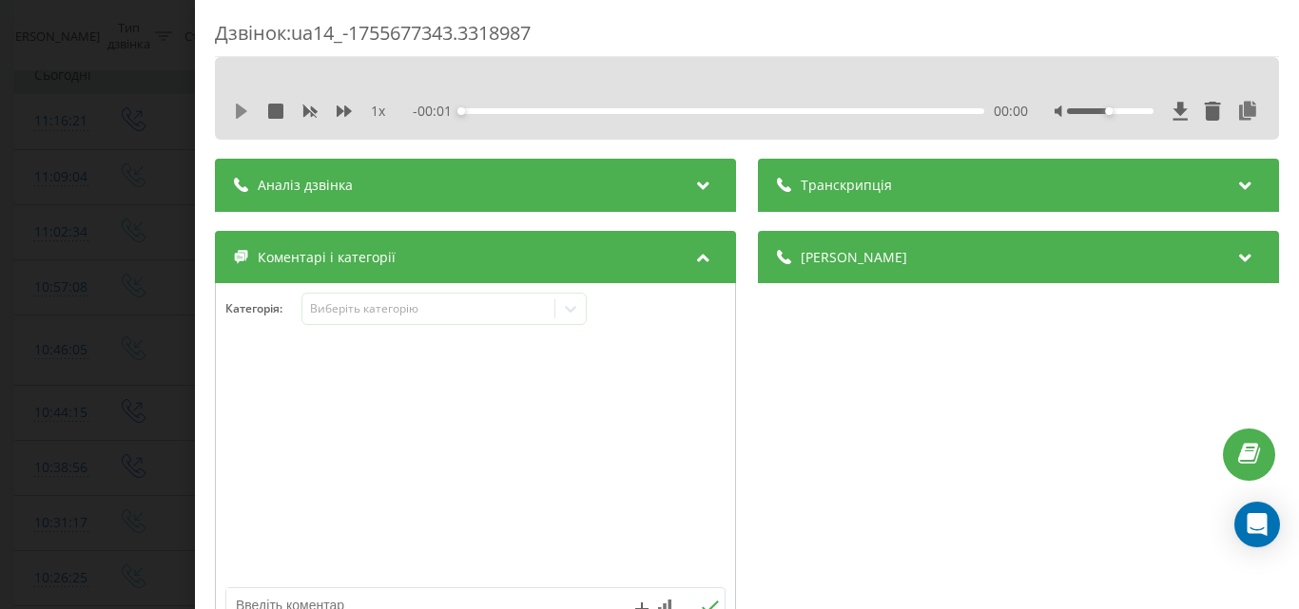
click at [236, 108] on icon at bounding box center [241, 111] width 15 height 15
click at [385, 299] on div "Виберіть категорію" at bounding box center [443, 309] width 285 height 32
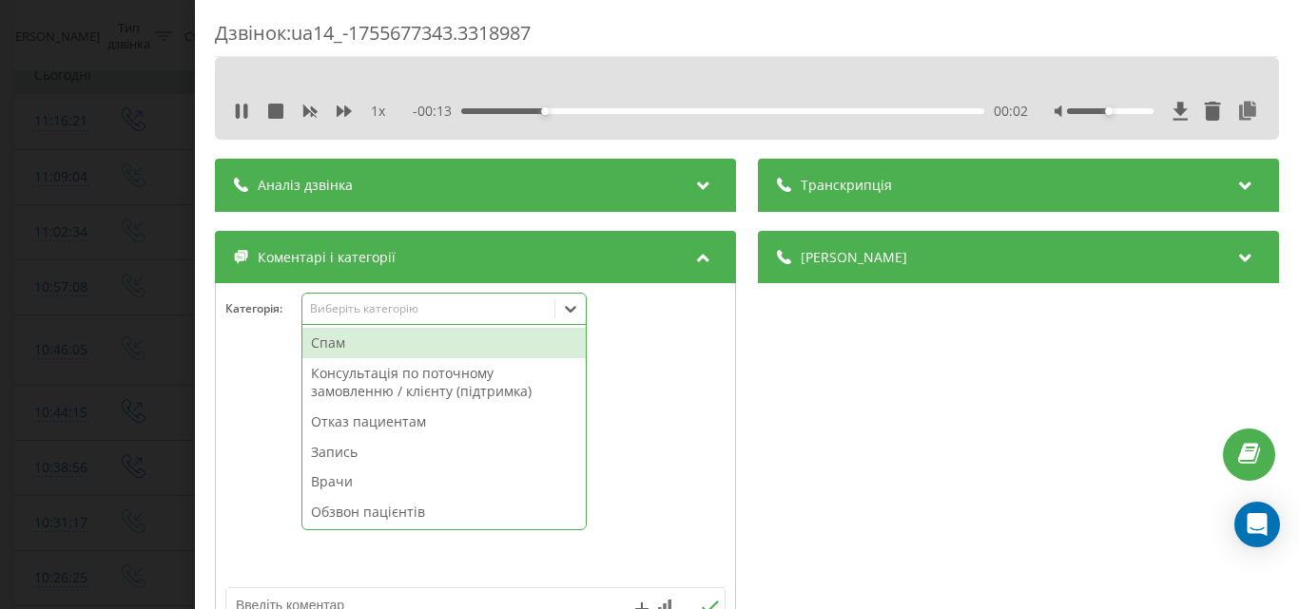
click at [367, 423] on div "Отказ пациентам" at bounding box center [443, 422] width 283 height 30
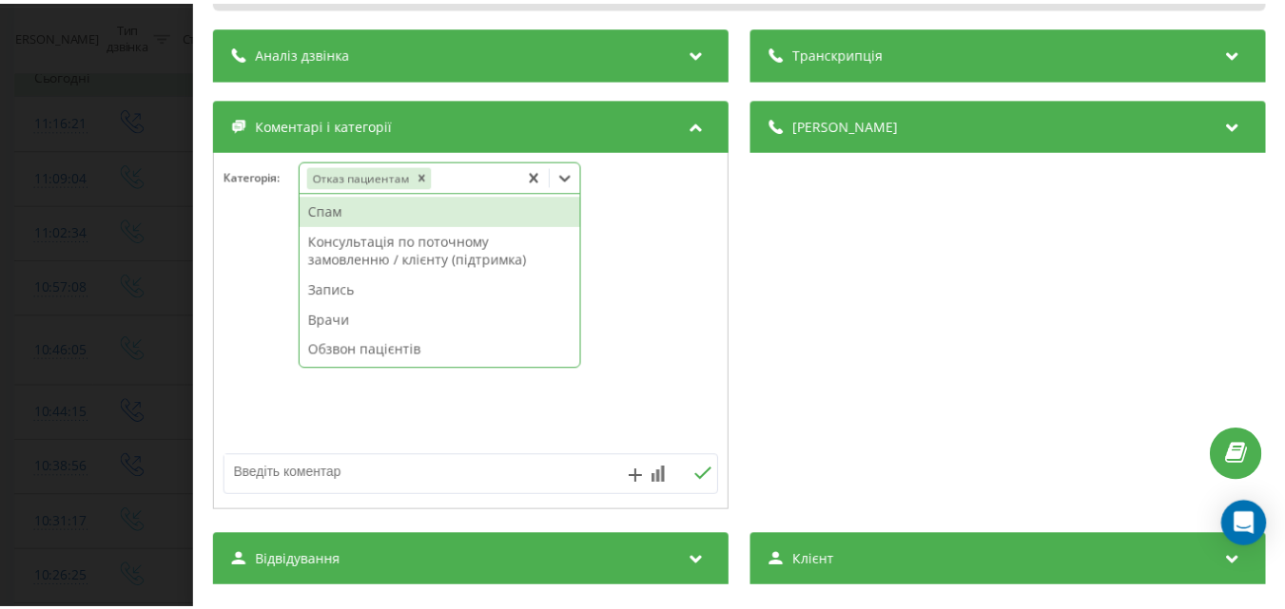
scroll to position [190, 0]
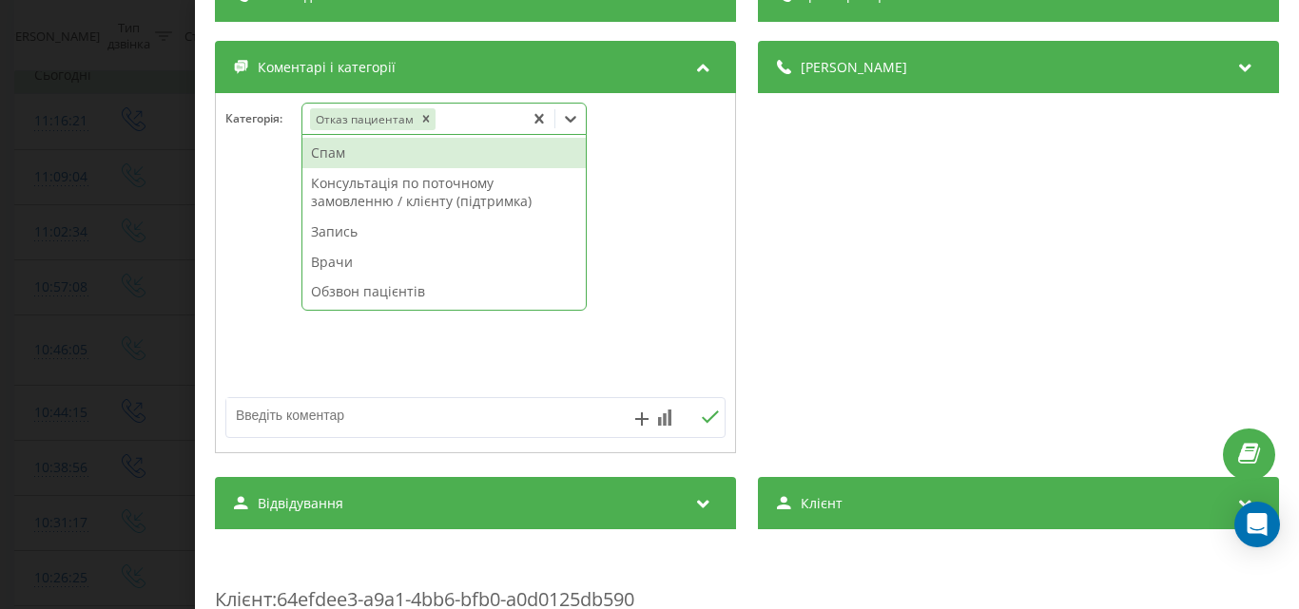
click at [280, 424] on textarea at bounding box center [425, 415] width 398 height 34
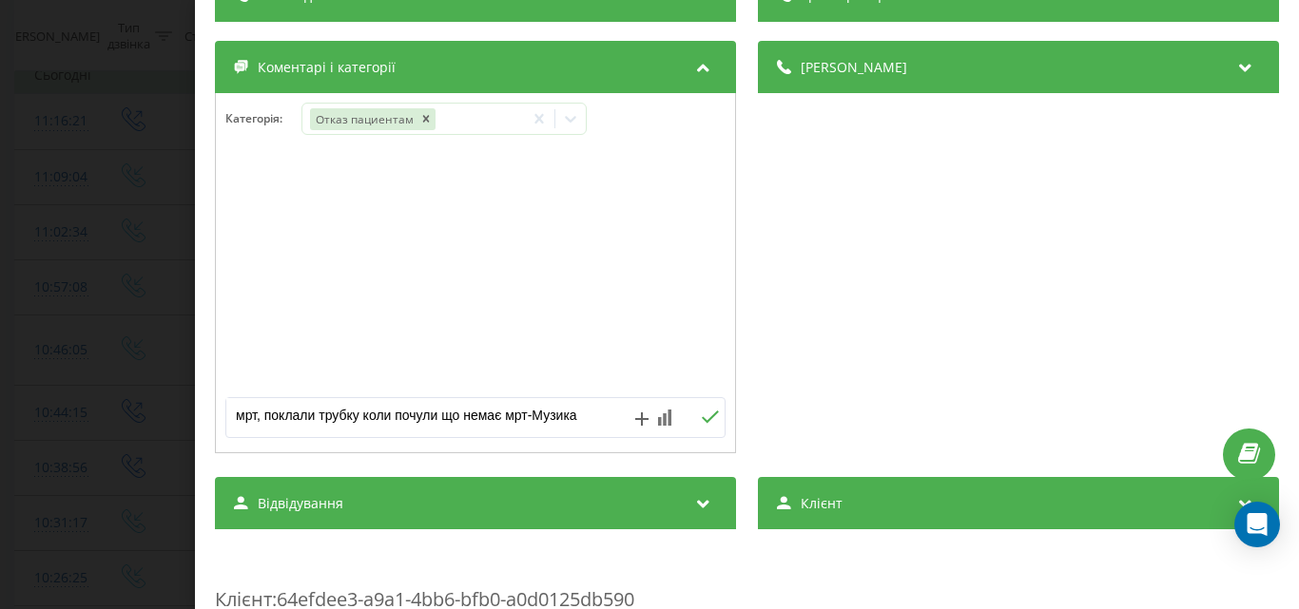
type textarea "мрт, поклали трубку коли почули що немає мрт-Музика"
click at [706, 414] on icon at bounding box center [710, 417] width 18 height 13
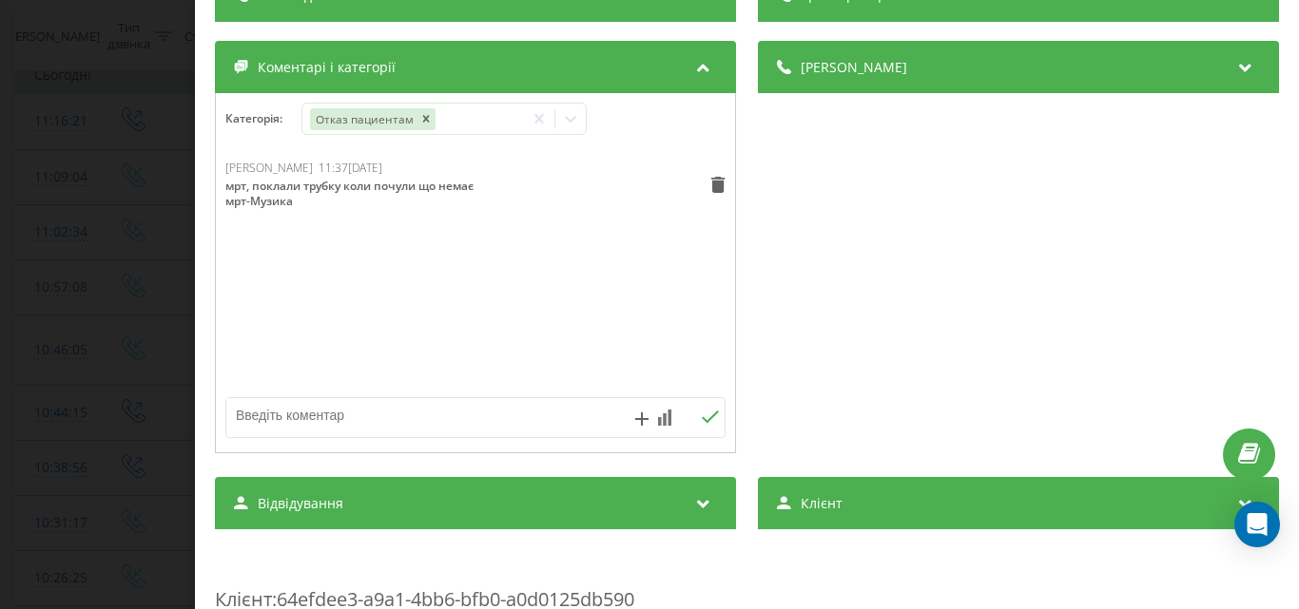
click at [125, 171] on div "Дзвінок : ua14_-1755677343.3318987 1 x 00:00 00:15 00:15 Транскрипція Для AI-ан…" at bounding box center [649, 304] width 1299 height 609
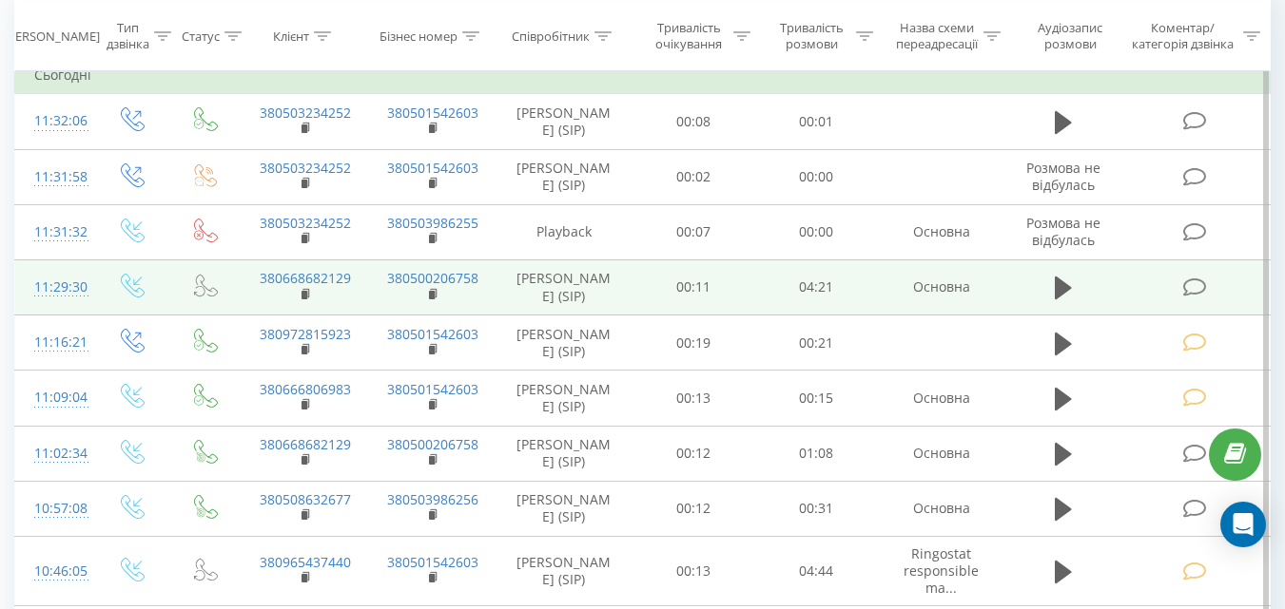
click at [1194, 298] on icon at bounding box center [1194, 288] width 24 height 20
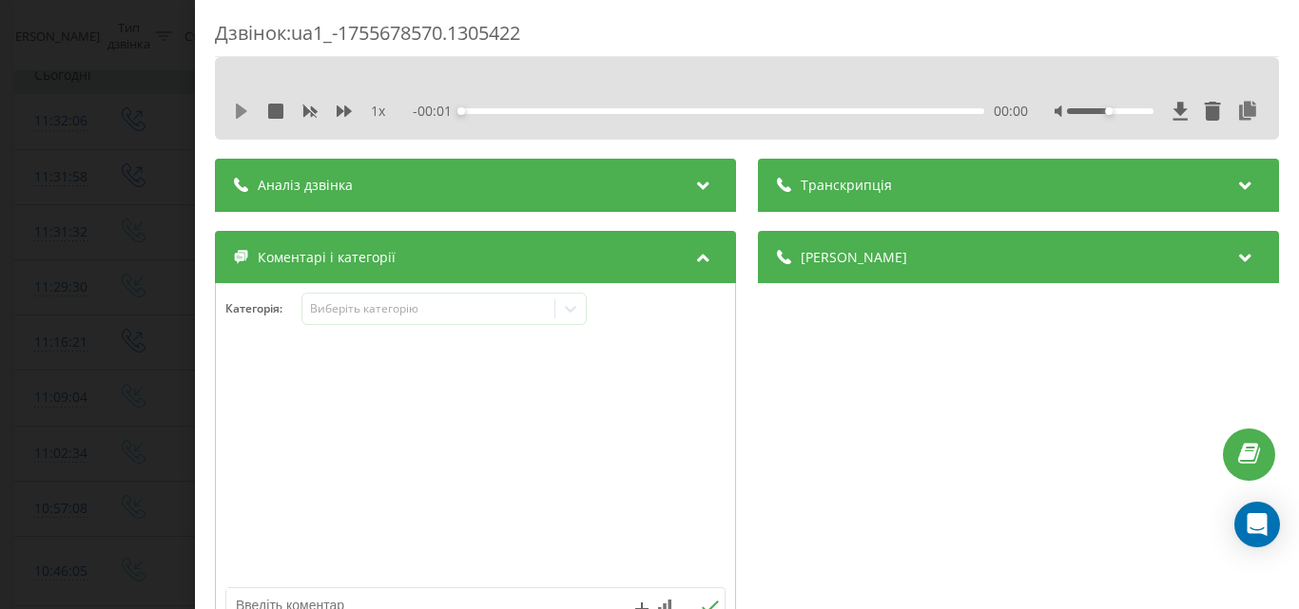
click at [241, 105] on icon at bounding box center [241, 111] width 15 height 15
click at [402, 315] on div "Виберіть категорію" at bounding box center [428, 308] width 238 height 15
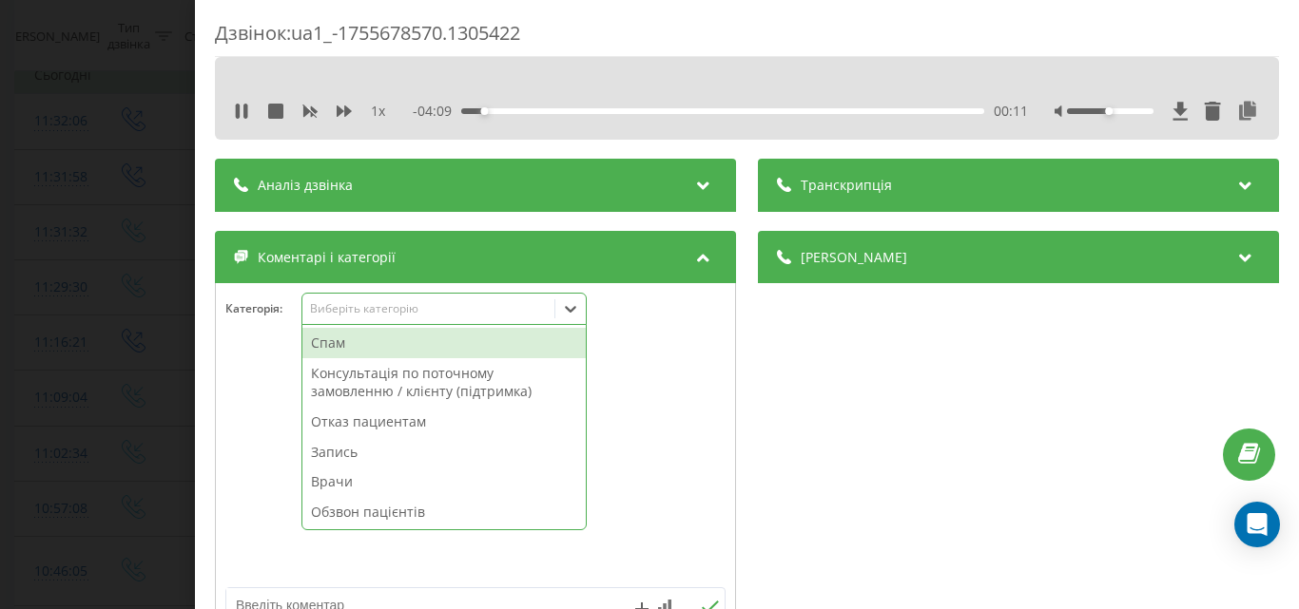
click at [352, 454] on div "Запись" at bounding box center [443, 452] width 283 height 30
click at [129, 243] on div "Дзвінок : ua1_-1755678570.1305422 1 x - 04:08 00:12 00:12 Транскрипція Для AI-а…" at bounding box center [649, 304] width 1299 height 609
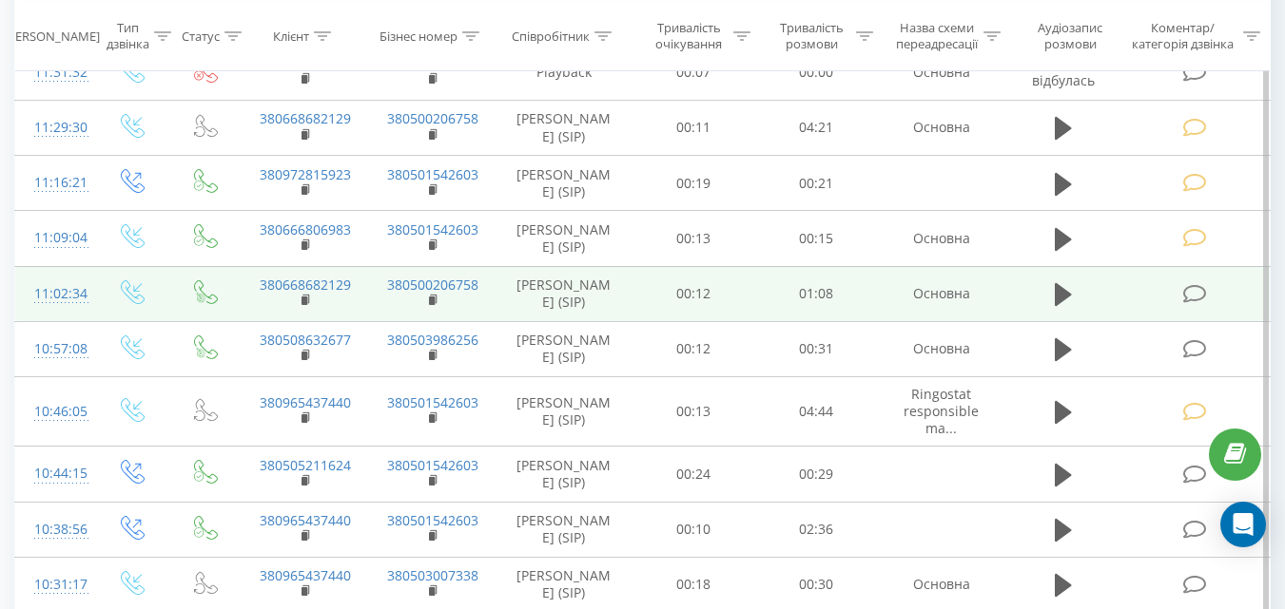
scroll to position [380, 0]
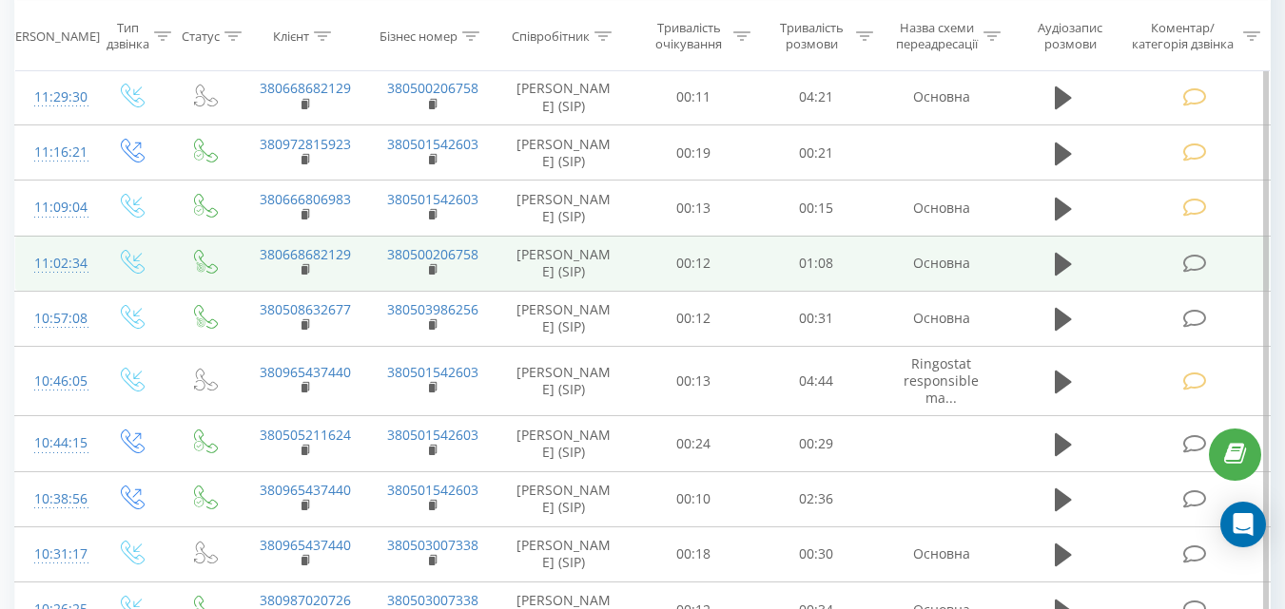
click at [1191, 274] on icon at bounding box center [1194, 264] width 24 height 20
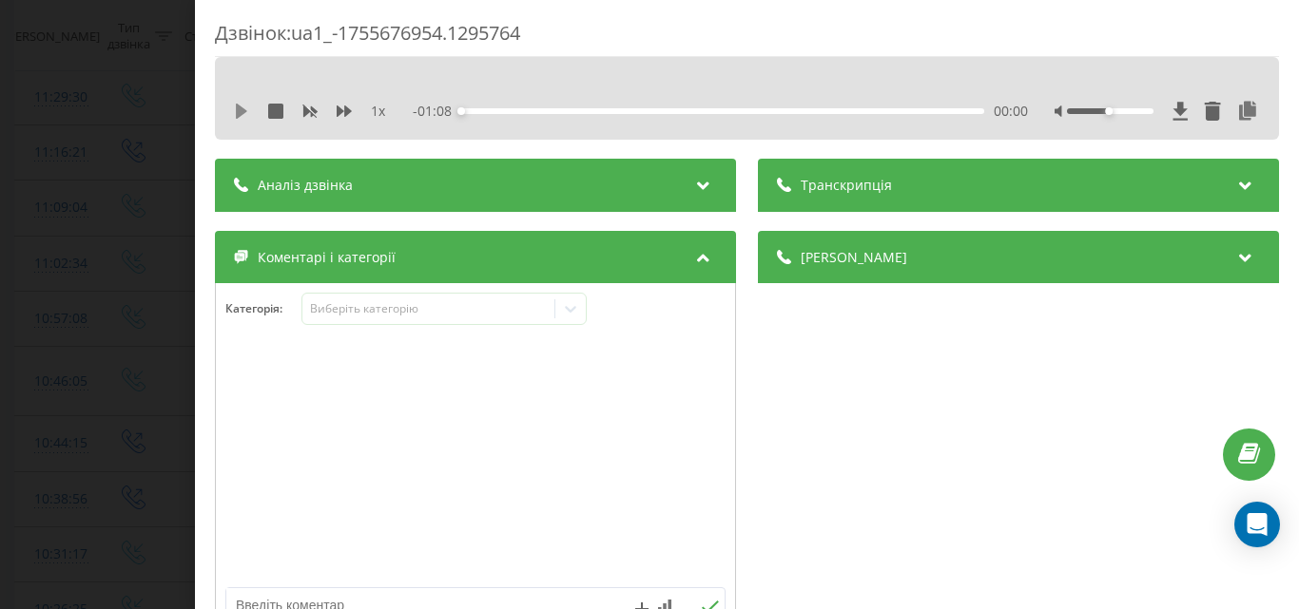
click at [239, 112] on icon at bounding box center [241, 111] width 11 height 15
click at [458, 306] on div "Виберіть категорію" at bounding box center [428, 308] width 238 height 15
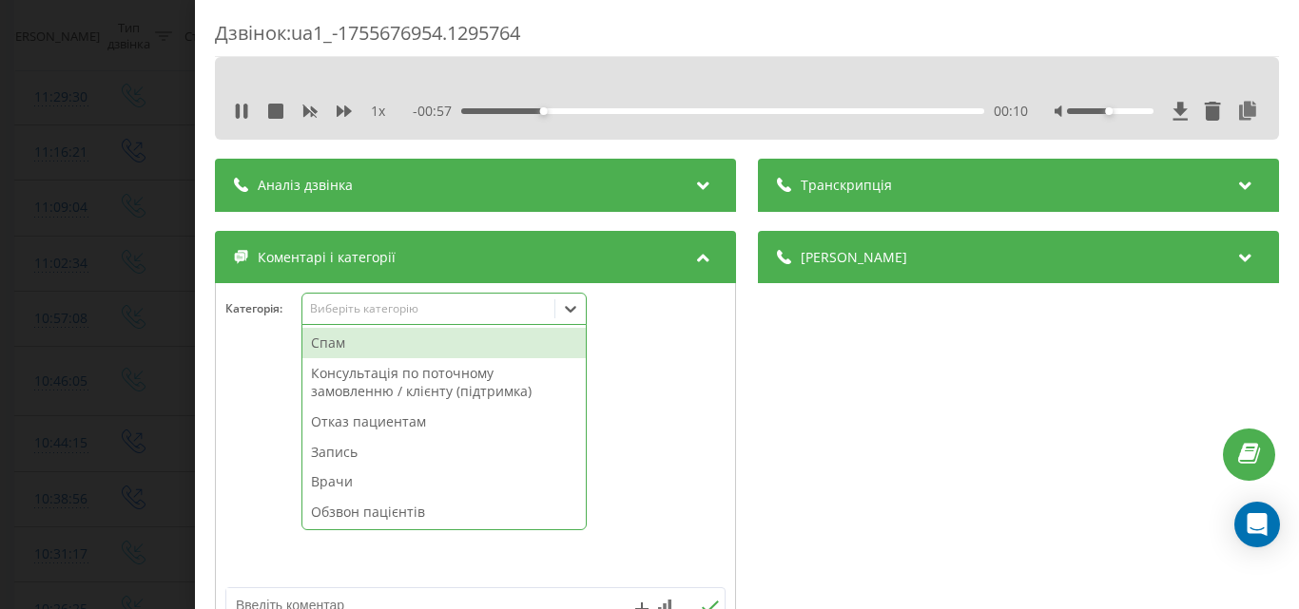
click at [411, 377] on div "Консультація по поточному замовленню / клієнту (підтримка)" at bounding box center [443, 382] width 283 height 48
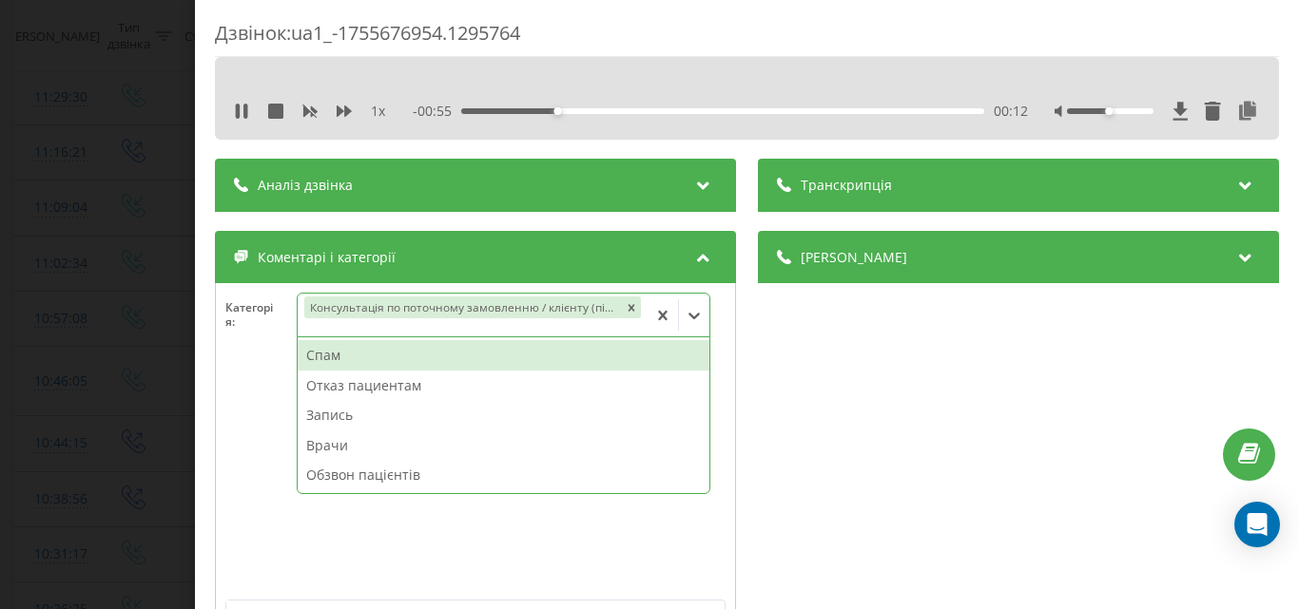
click at [130, 138] on div "Дзвінок : ua1_-1755676954.1295764 1 x - 00:55 00:12 00:12 Транскрипція Для AI-а…" at bounding box center [649, 304] width 1299 height 609
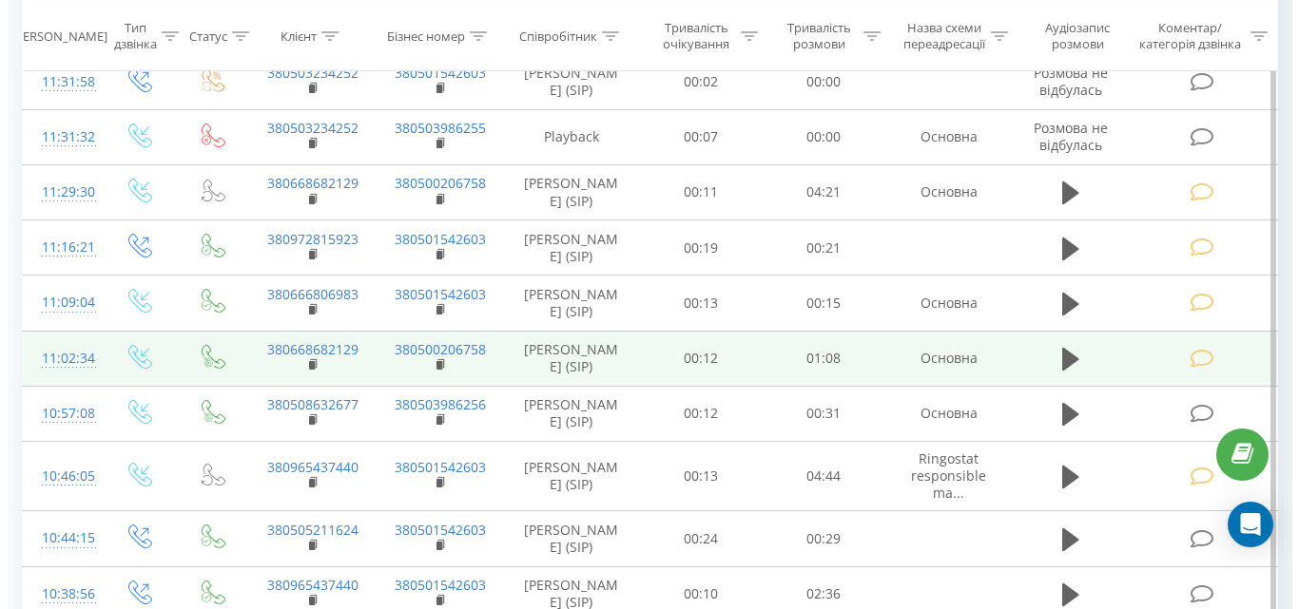
scroll to position [380, 0]
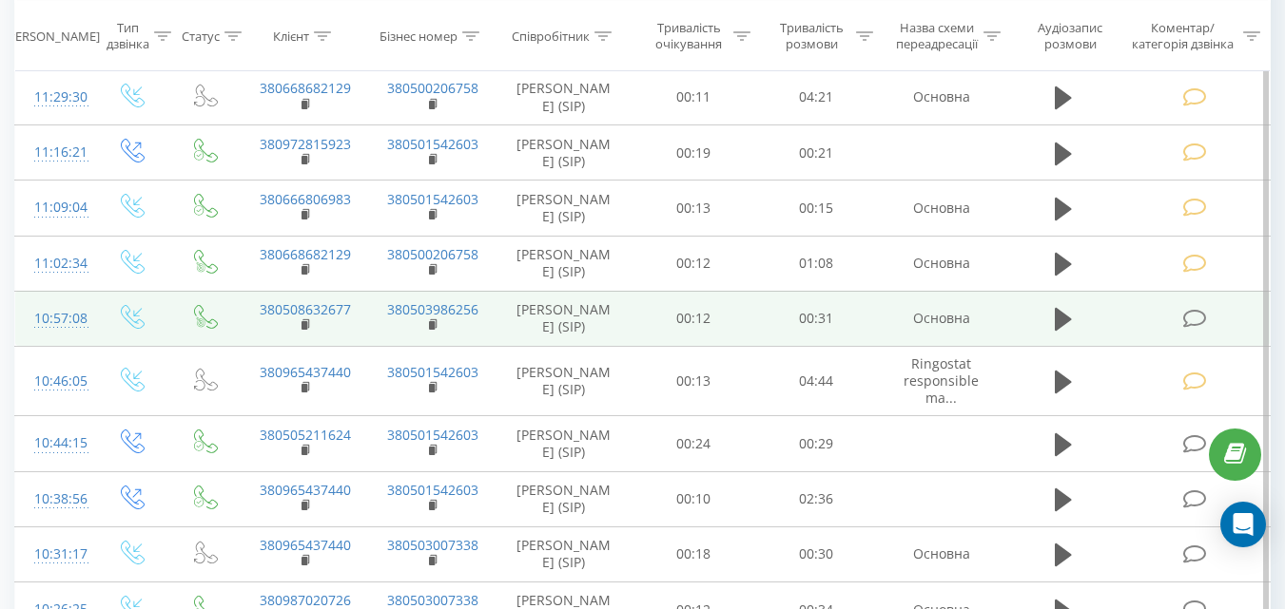
click at [1196, 329] on icon at bounding box center [1194, 319] width 24 height 20
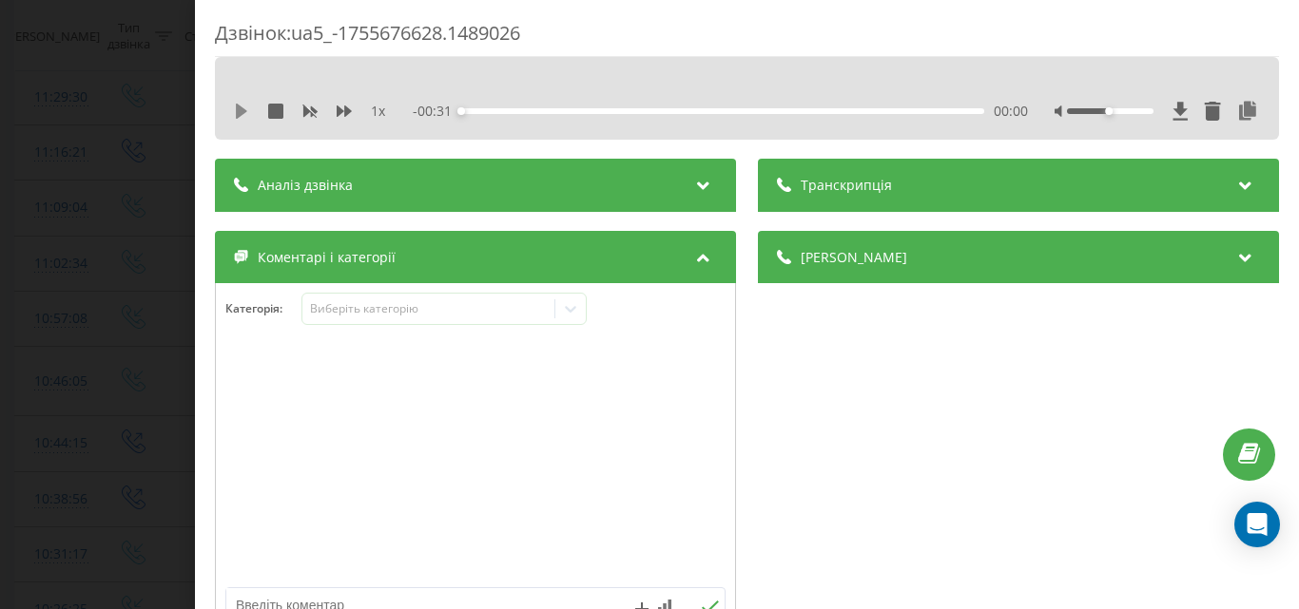
click at [240, 107] on icon at bounding box center [241, 111] width 11 height 15
click at [394, 311] on div "Виберіть категорію" at bounding box center [428, 308] width 238 height 15
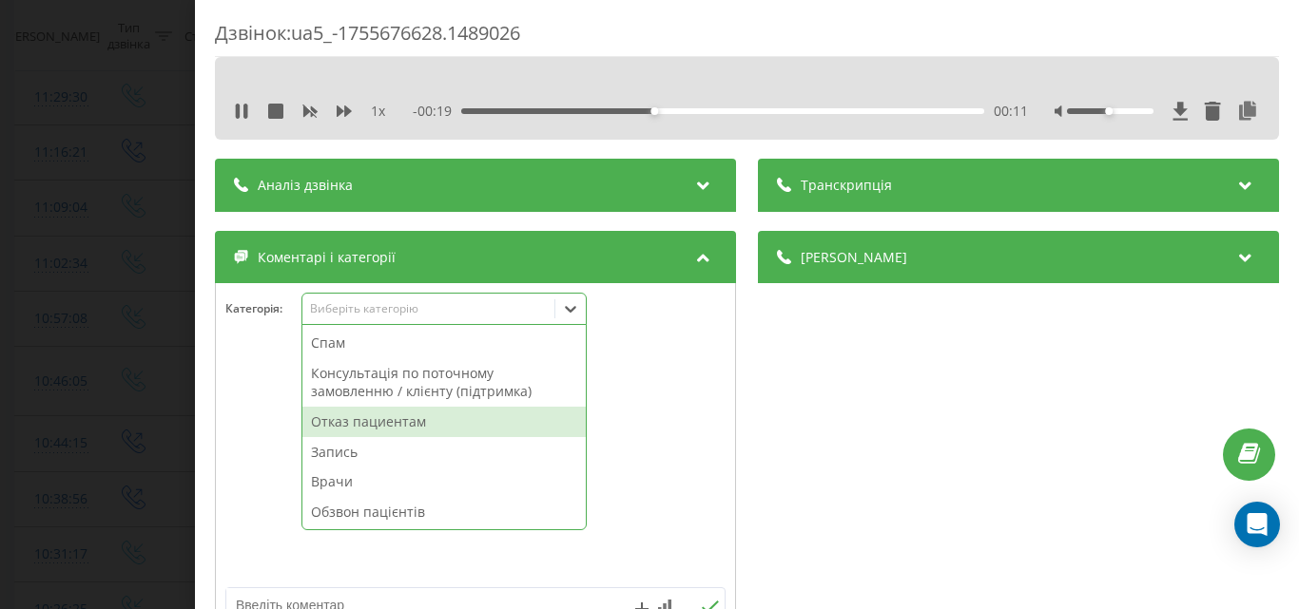
click at [371, 420] on div "Отказ пациентам" at bounding box center [443, 422] width 283 height 30
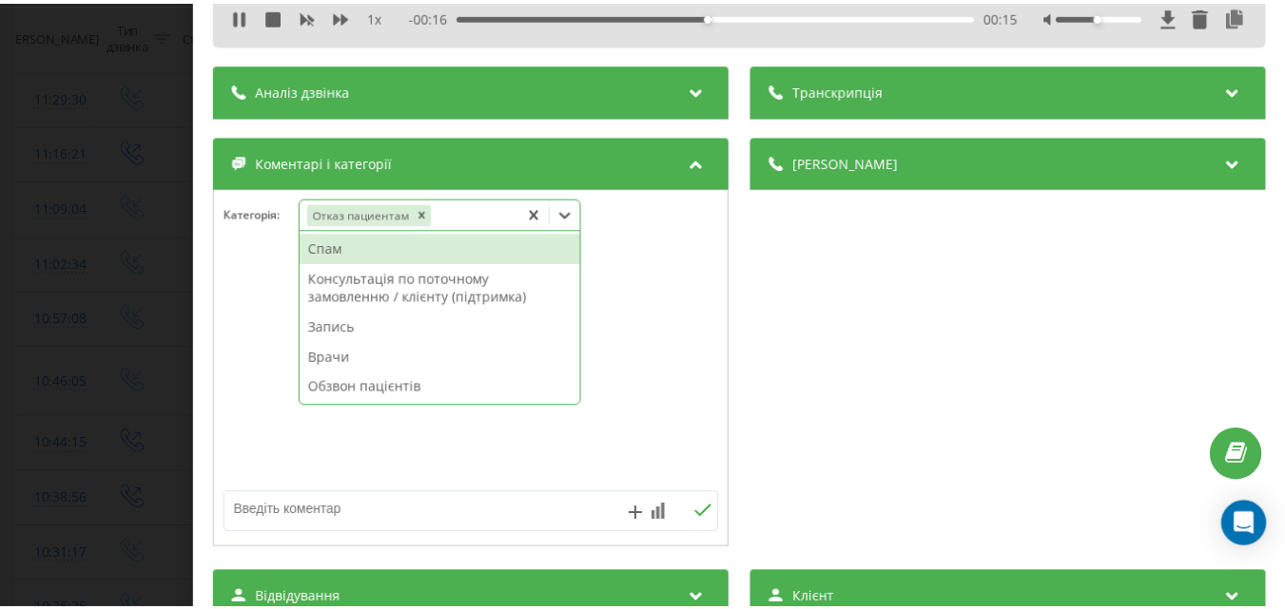
scroll to position [190, 0]
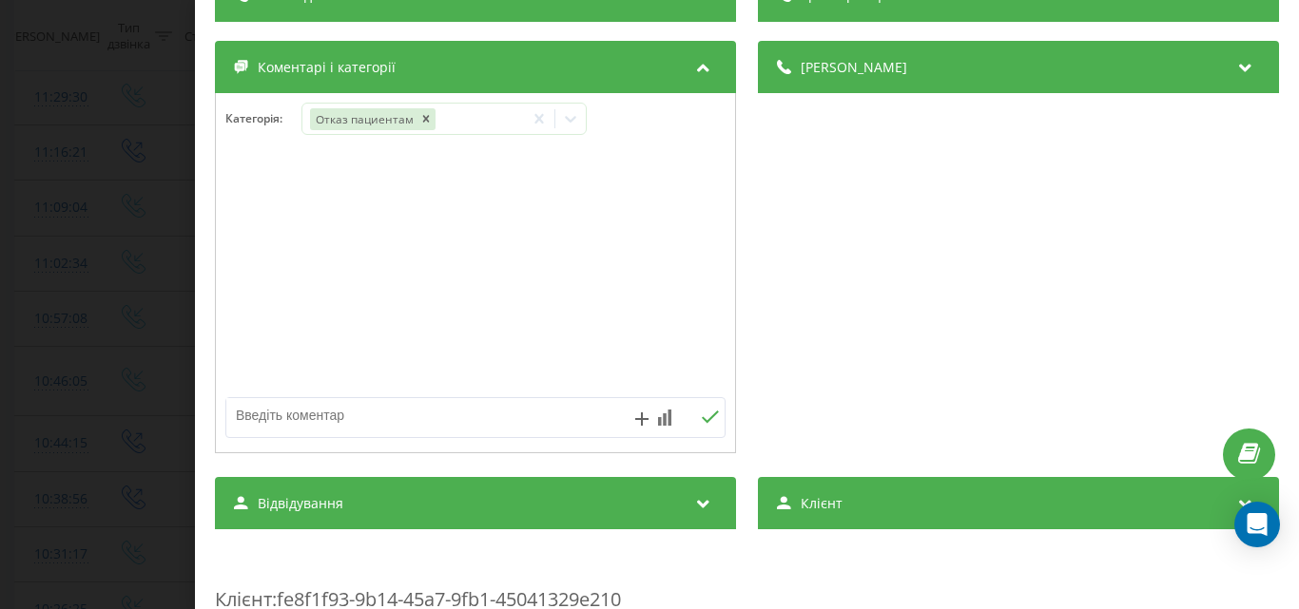
click at [262, 410] on textarea at bounding box center [425, 415] width 398 height 34
click at [287, 414] on textarea "он клінік-Музика" at bounding box center [425, 415] width 398 height 34
type textarea "он клінік, поклали трубку-Музика"
click at [127, 173] on div "Дзвінок : ua5_-1755676628.1489026 1 x 00:00 00:31 00:31 Транскрипція Для AI-ана…" at bounding box center [649, 304] width 1299 height 609
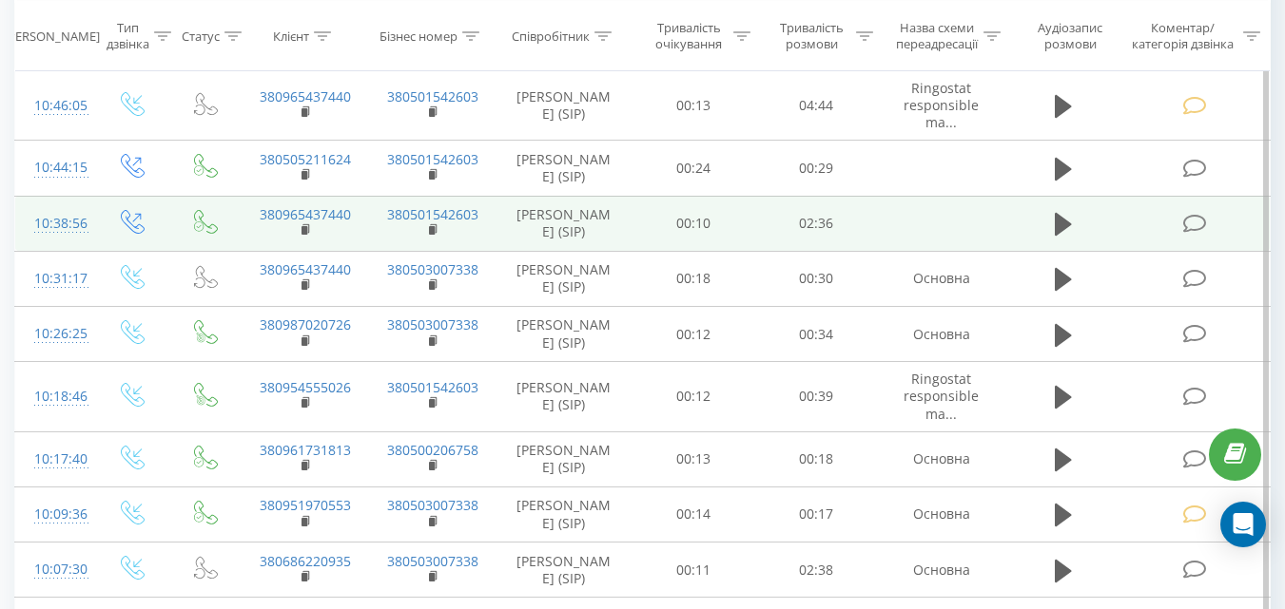
scroll to position [666, 0]
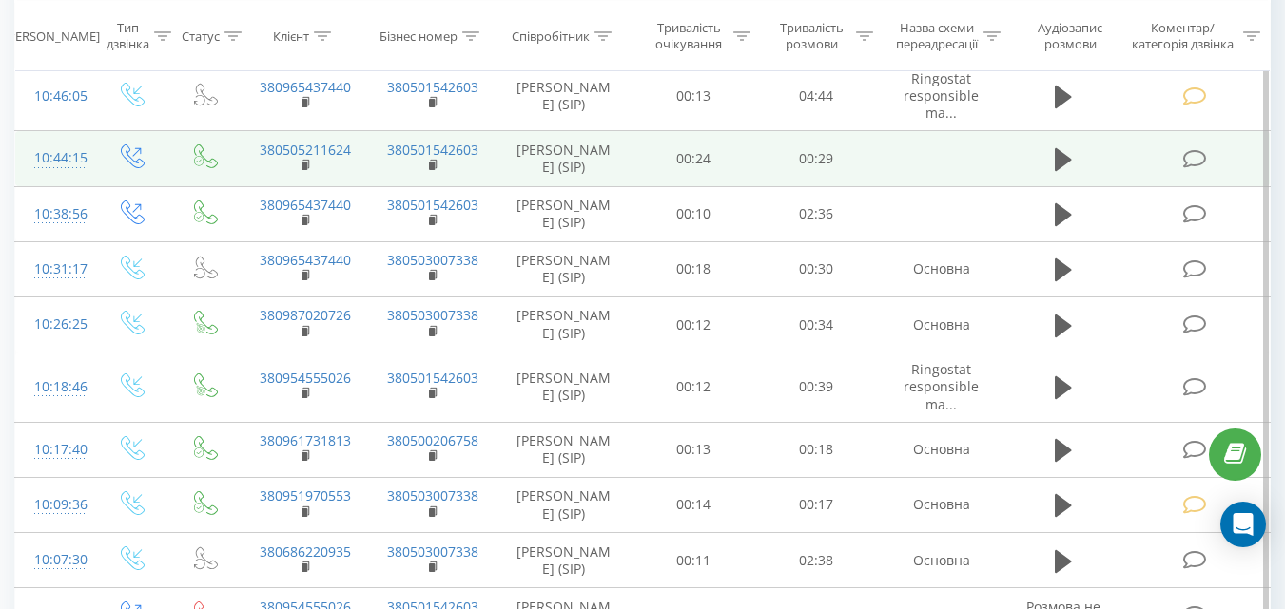
click at [1193, 169] on icon at bounding box center [1194, 159] width 24 height 20
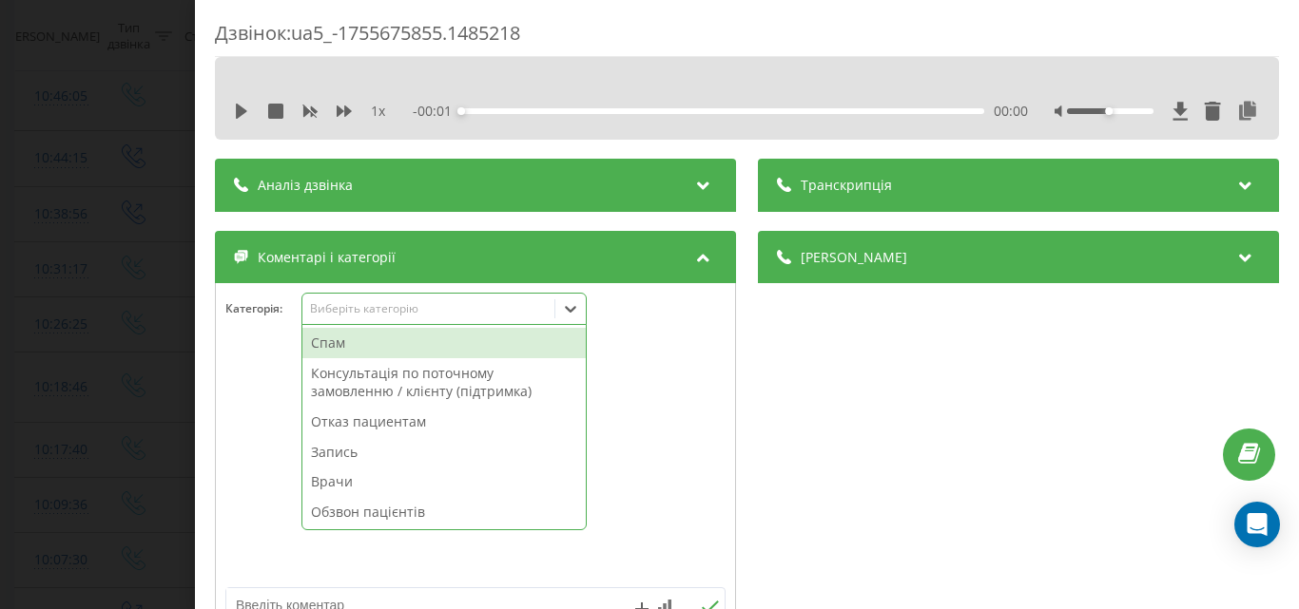
click at [416, 304] on div "Виберіть категорію" at bounding box center [428, 308] width 238 height 15
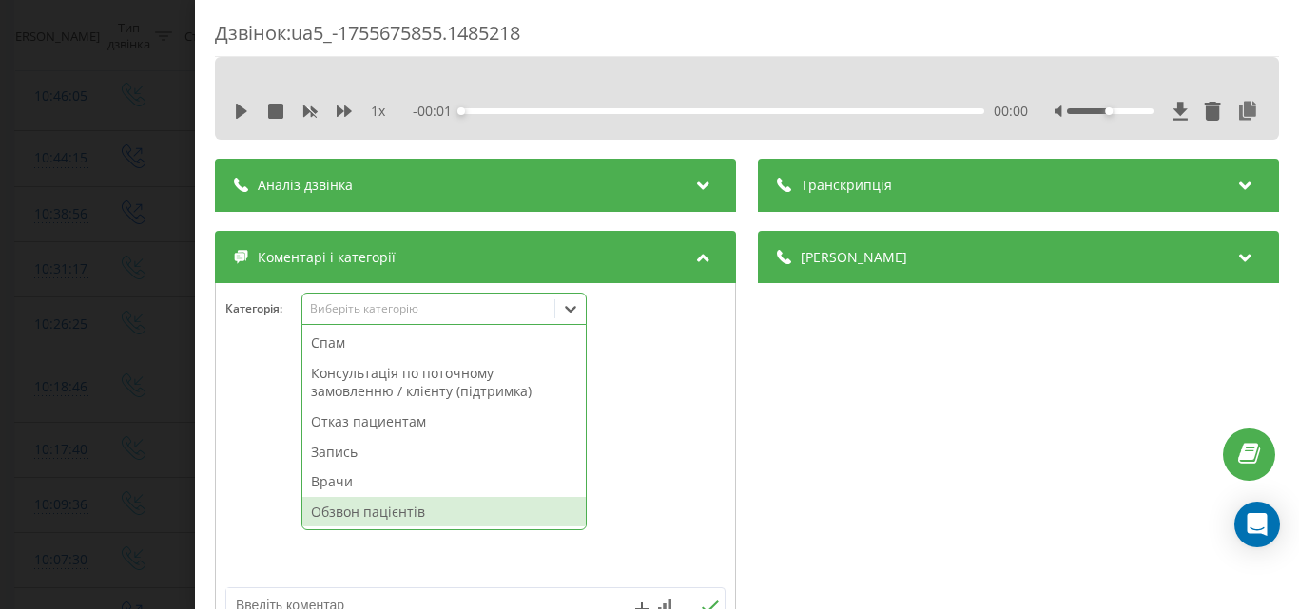
click at [381, 511] on div "Обзвон пацієнтів" at bounding box center [443, 512] width 283 height 30
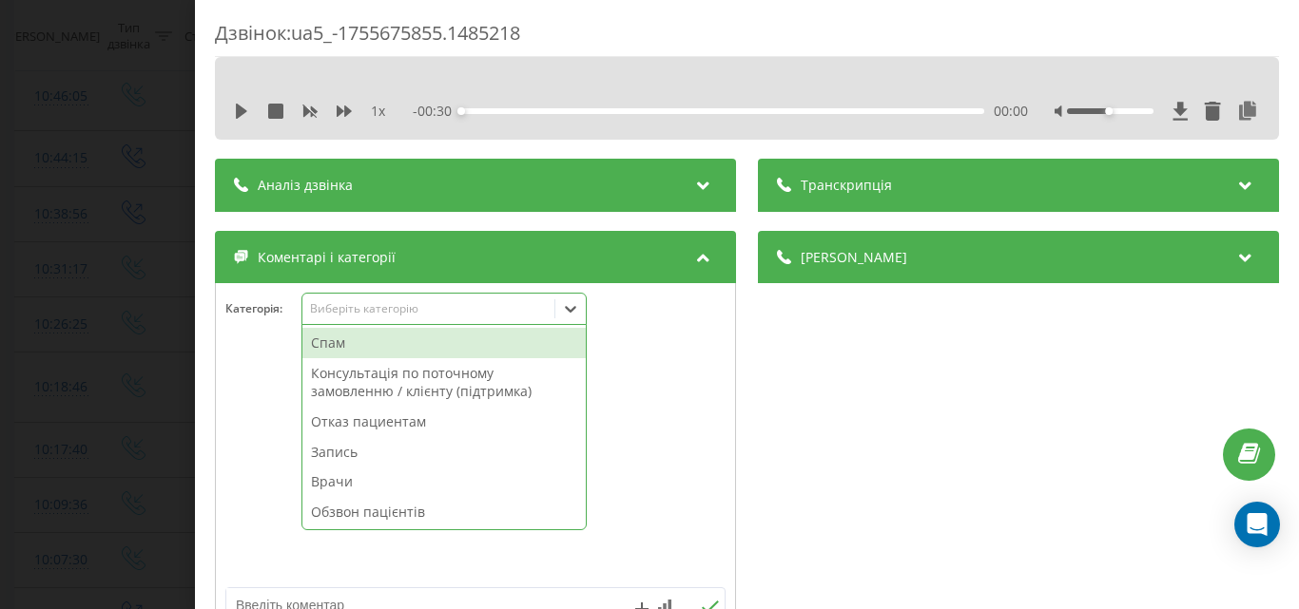
click at [100, 291] on div "Дзвінок : ua5_-1755675855.1485218 1 x - 00:30 00:00 00:00 Транскрипція Для AI-а…" at bounding box center [649, 304] width 1299 height 609
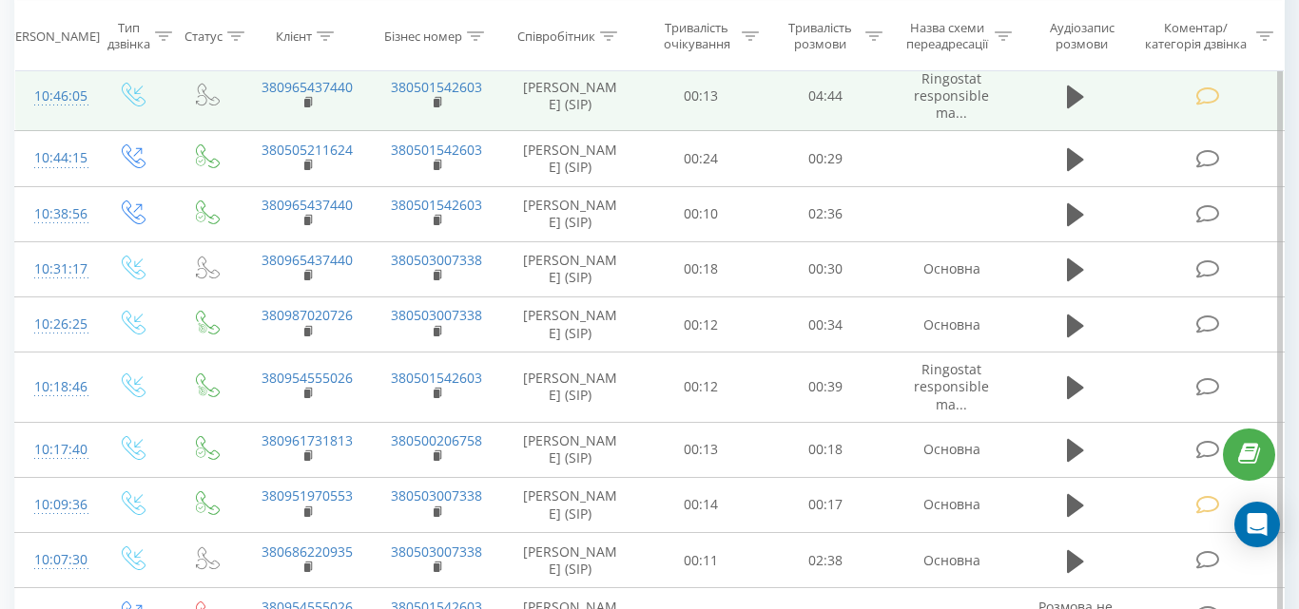
click at [153, 111] on td at bounding box center [133, 96] width 79 height 70
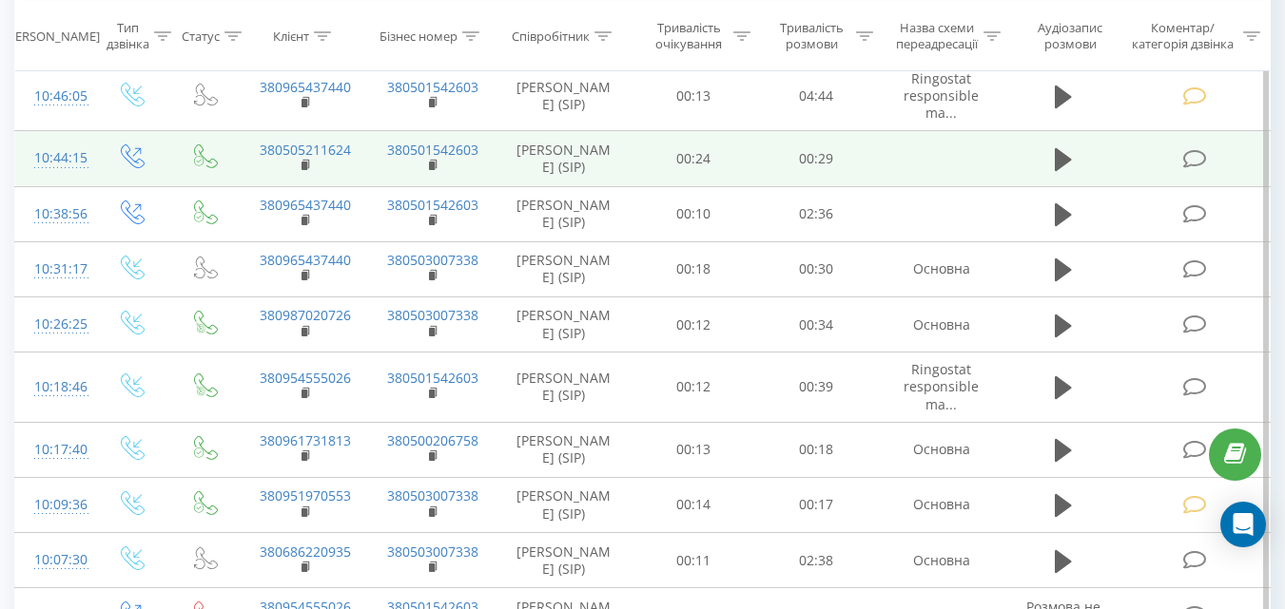
click at [1194, 169] on icon at bounding box center [1194, 159] width 24 height 20
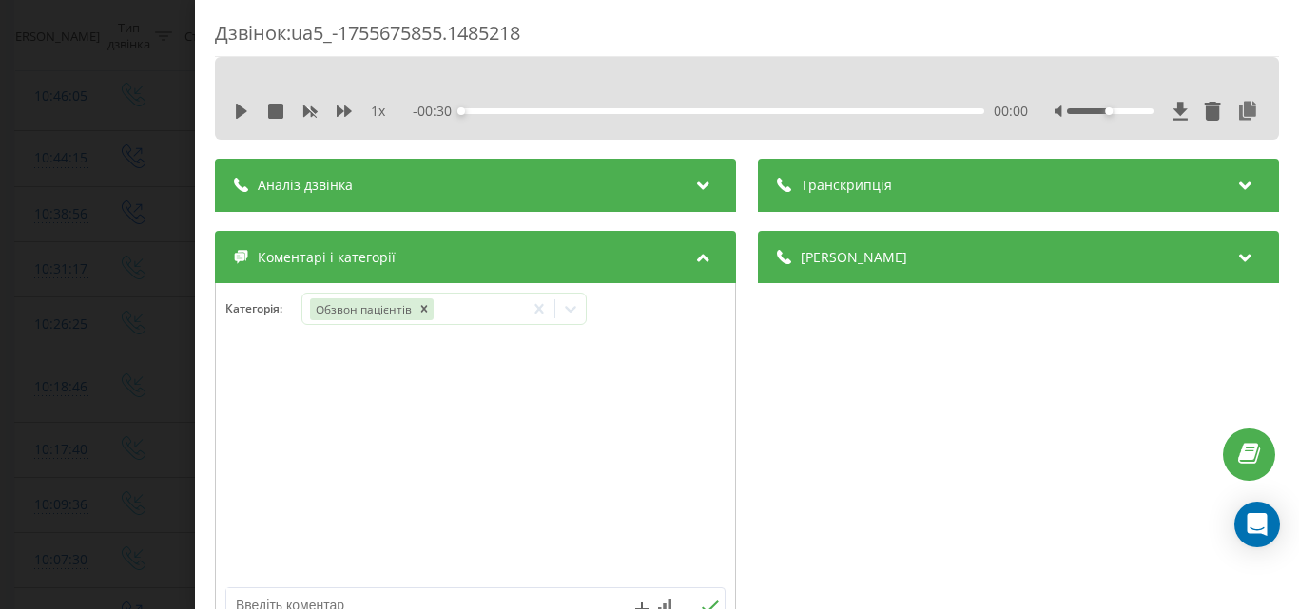
click at [89, 129] on div "Дзвінок : ua5_-1755675855.1485218 1 x - 00:30 00:00 00:00 Транскрипція Для AI-а…" at bounding box center [649, 304] width 1299 height 609
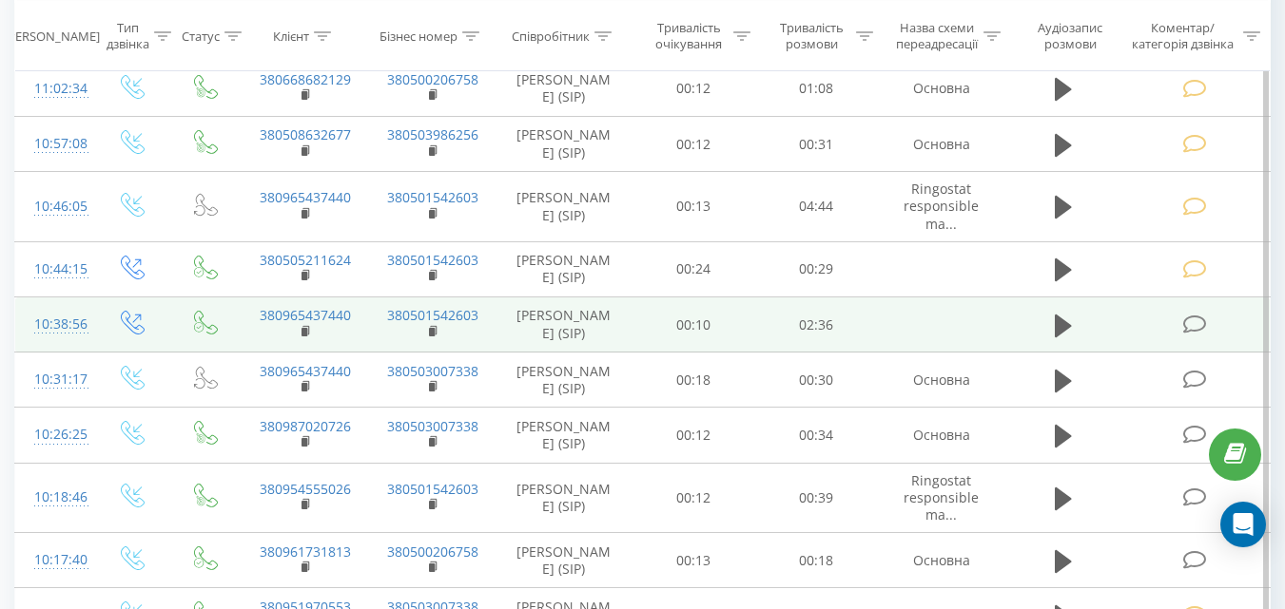
click at [1189, 335] on icon at bounding box center [1194, 325] width 24 height 20
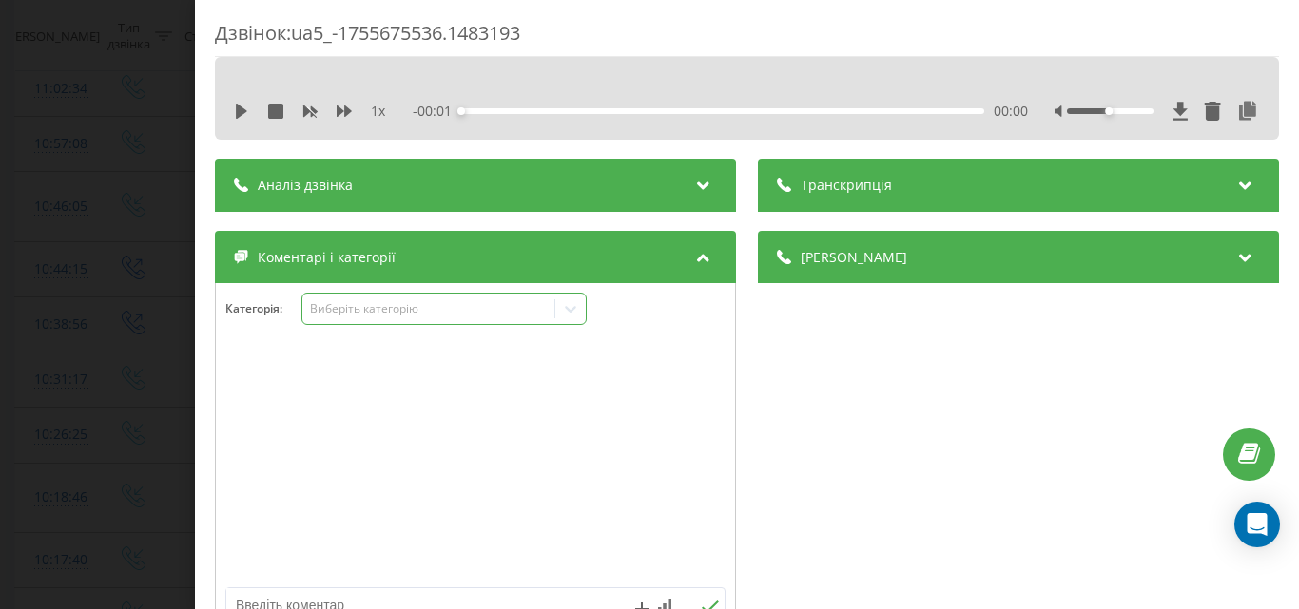
click at [415, 311] on div "Виберіть категорію" at bounding box center [428, 308] width 238 height 15
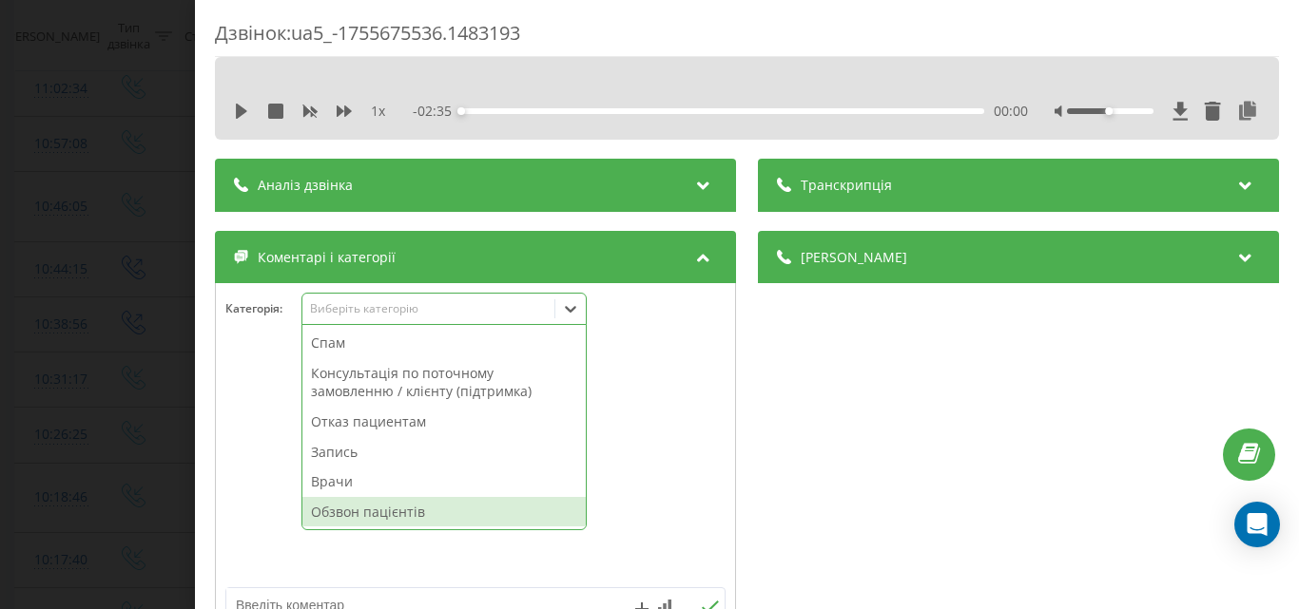
click at [389, 507] on div "Обзвон пацієнтів" at bounding box center [443, 512] width 283 height 30
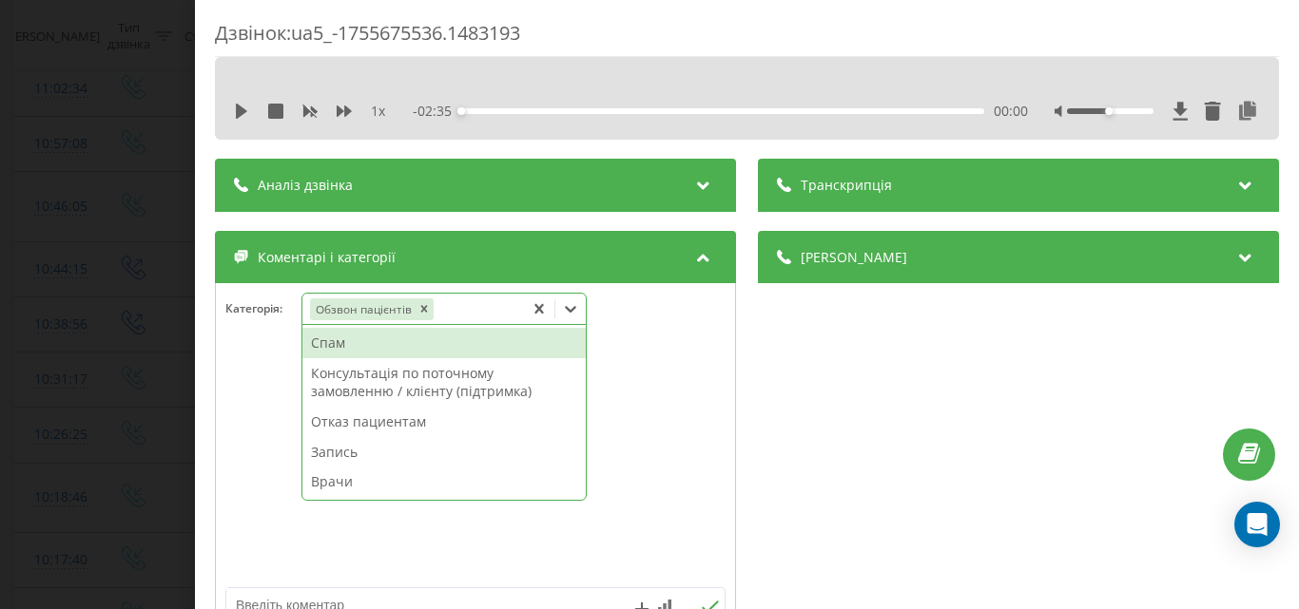
click at [152, 293] on div "Дзвінок : ua5_-1755675536.1483193 1 x - 02:35 00:00 00:00 Транскрипція Для AI-а…" at bounding box center [649, 304] width 1299 height 609
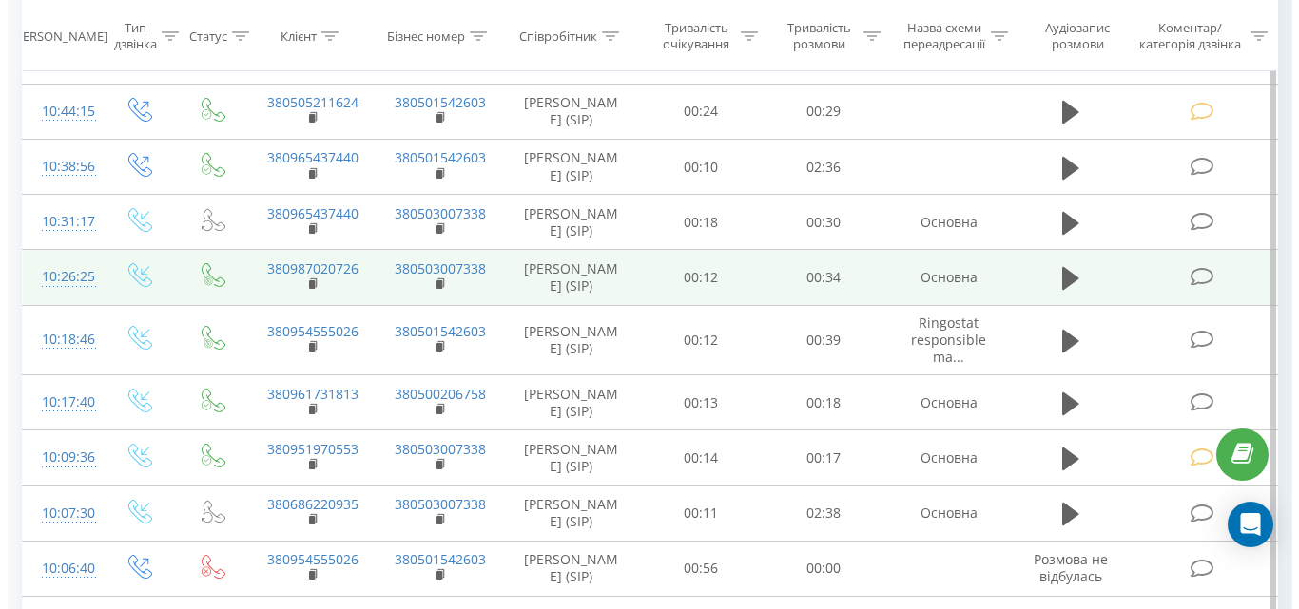
scroll to position [856, 0]
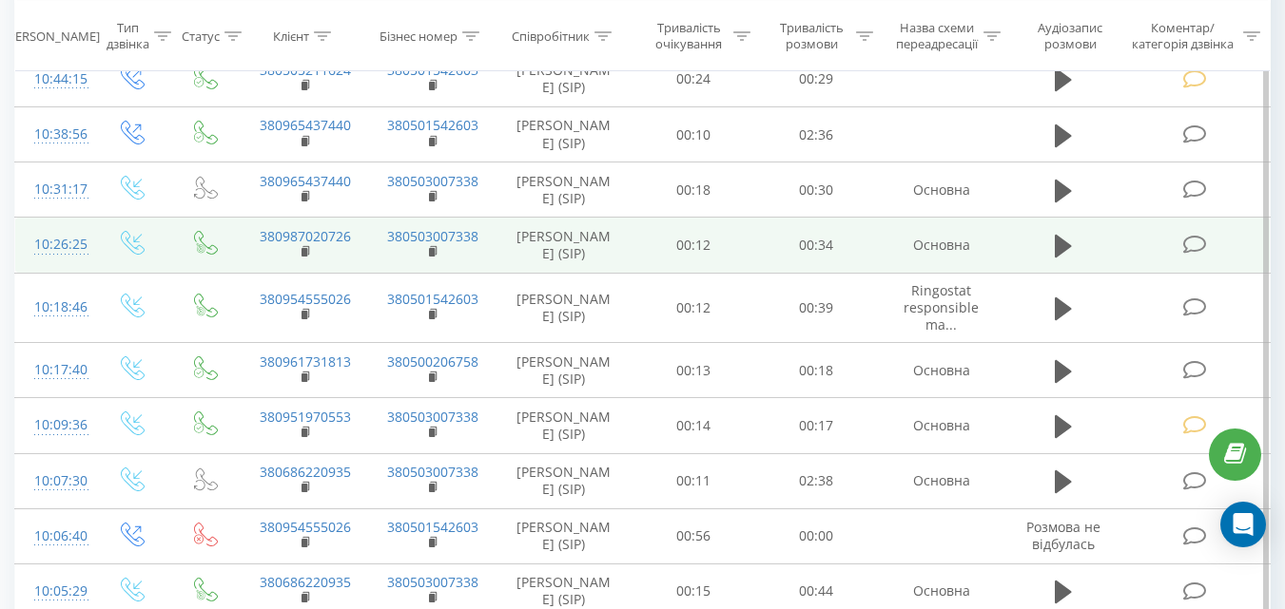
click at [1190, 255] on icon at bounding box center [1194, 245] width 24 height 20
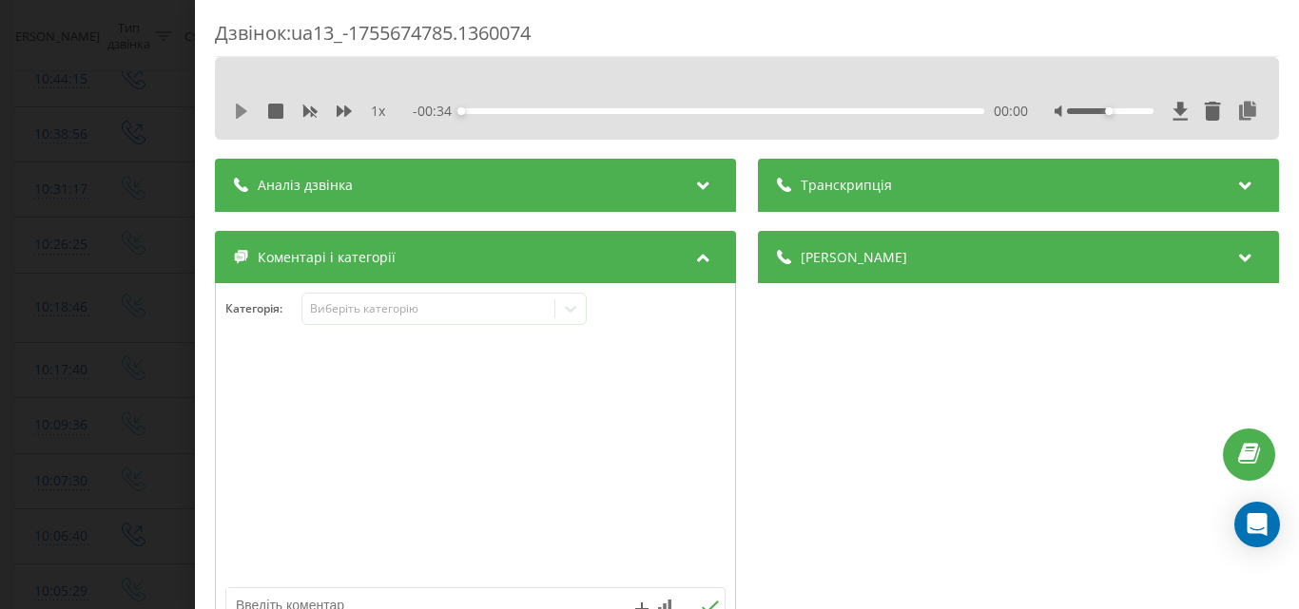
click at [237, 115] on icon at bounding box center [241, 111] width 11 height 15
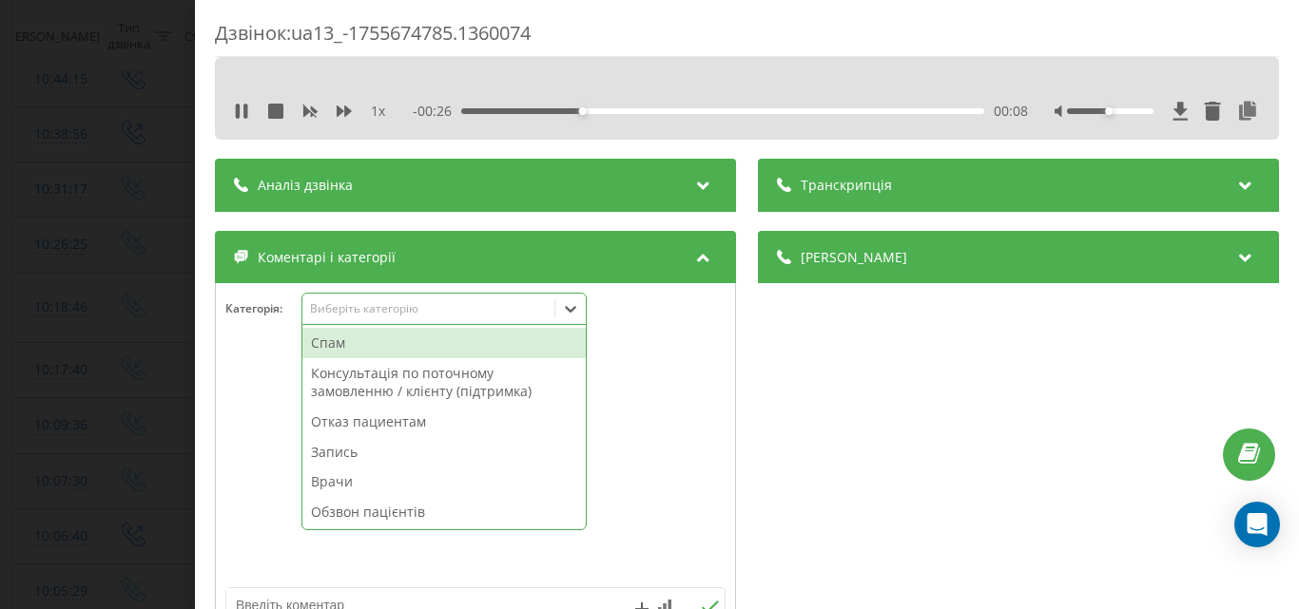
click at [472, 309] on div "Виберіть категорію" at bounding box center [428, 308] width 238 height 15
click at [397, 423] on div "Отказ пациентам" at bounding box center [443, 422] width 283 height 30
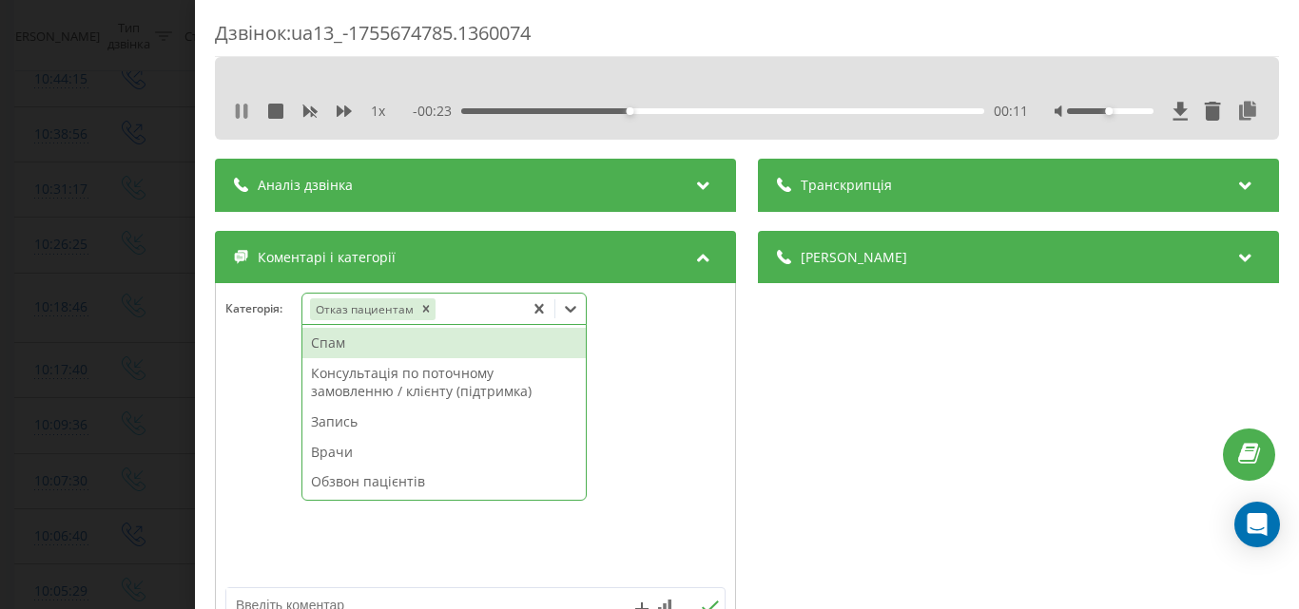
click at [236, 108] on icon at bounding box center [238, 111] width 4 height 15
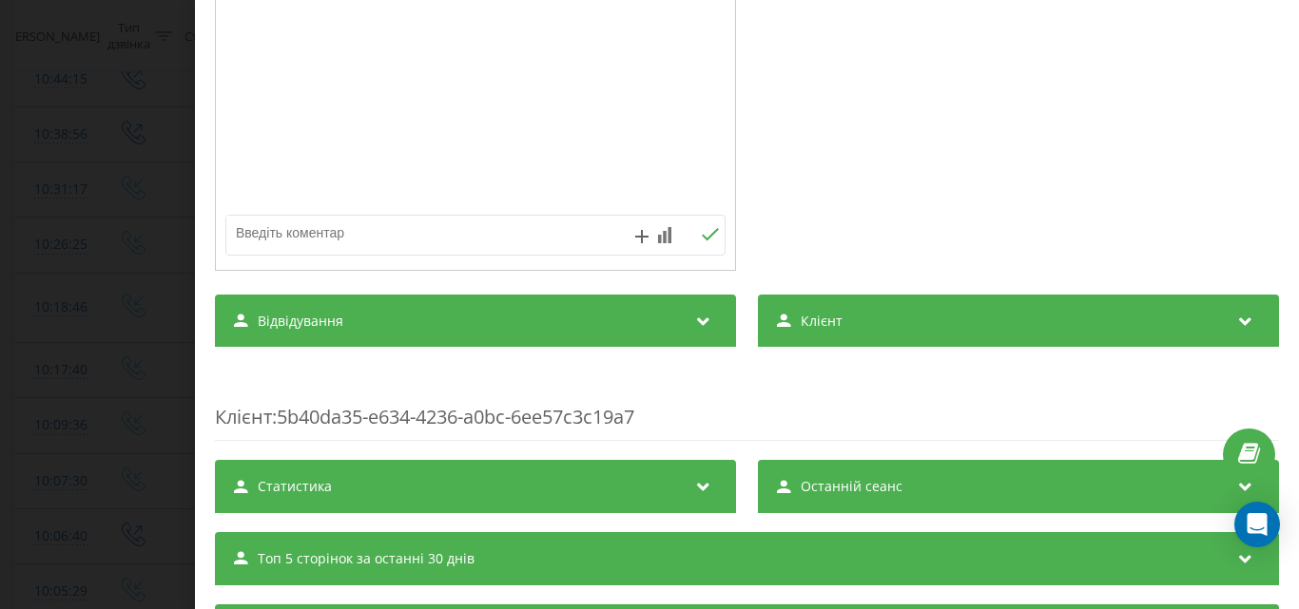
scroll to position [380, 0]
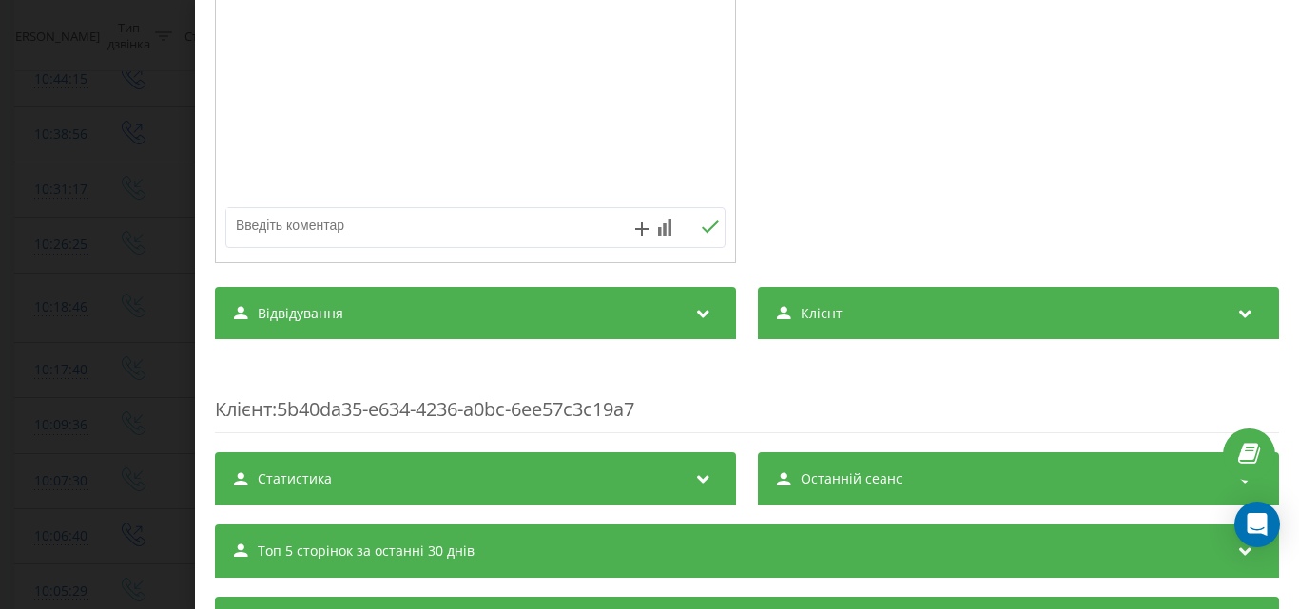
click at [314, 222] on textarea at bounding box center [425, 225] width 398 height 34
type textarea "спірографія-Музика"
click at [117, 137] on div "Дзвінок : ua13_-1755674785.1360074 1 x - 00:22 00:11 00:11 Транскрипція Для AI-…" at bounding box center [649, 304] width 1299 height 609
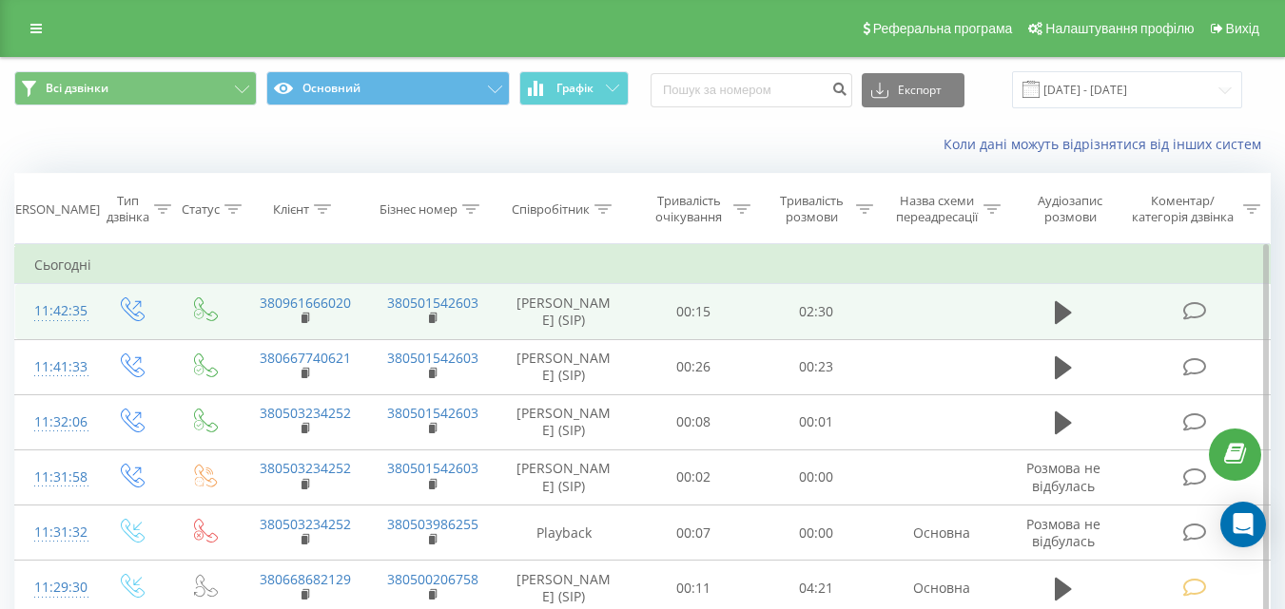
click at [1188, 310] on icon at bounding box center [1194, 311] width 24 height 20
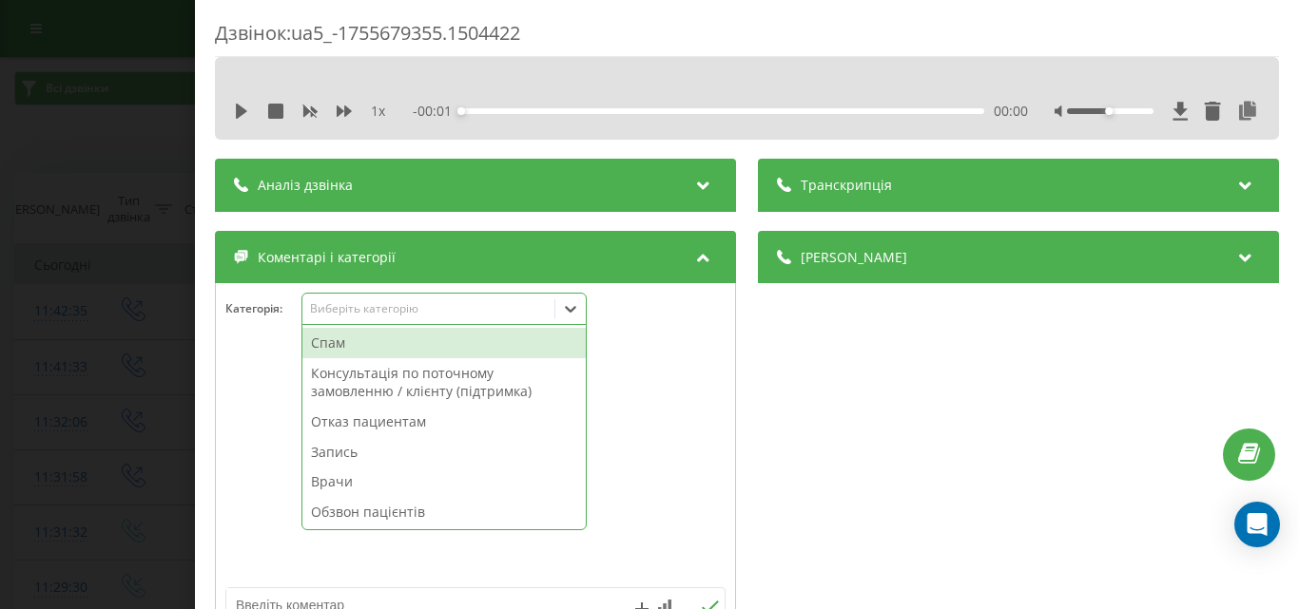
click at [529, 314] on div "Виберіть категорію" at bounding box center [428, 308] width 238 height 15
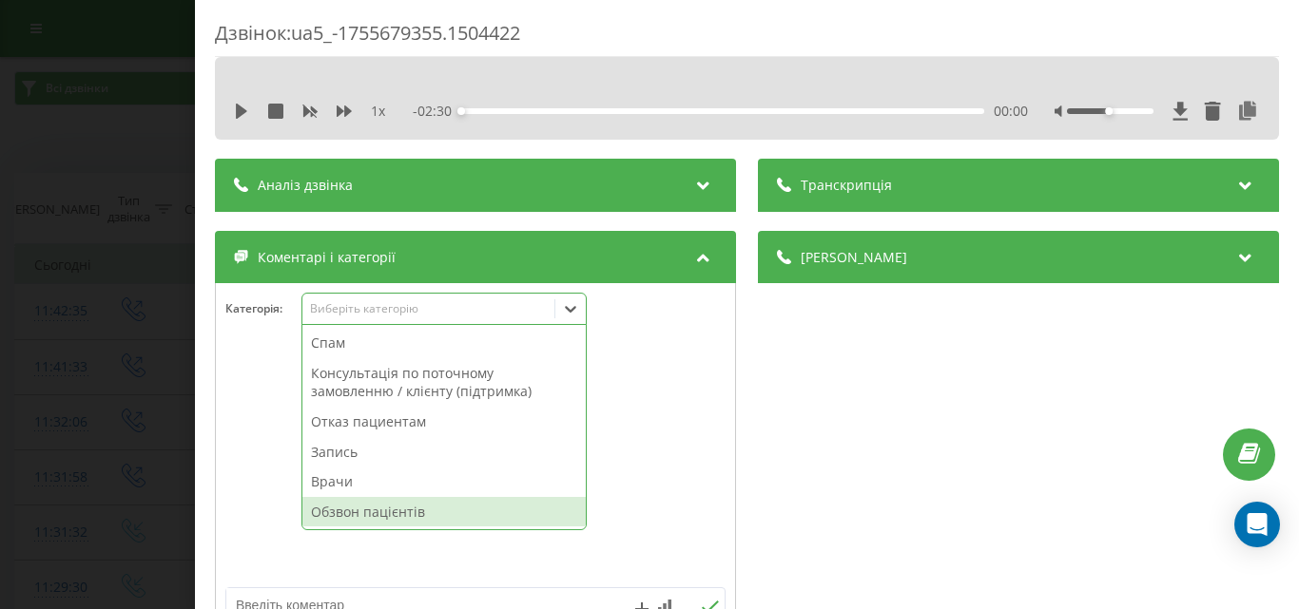
click at [422, 516] on div "Обзвон пацієнтів" at bounding box center [443, 512] width 283 height 30
click at [108, 308] on div "Дзвінок : ua5_-1755679355.1504422 1 x - 02:30 00:00 00:00 Транскрипція Для AI-а…" at bounding box center [649, 304] width 1299 height 609
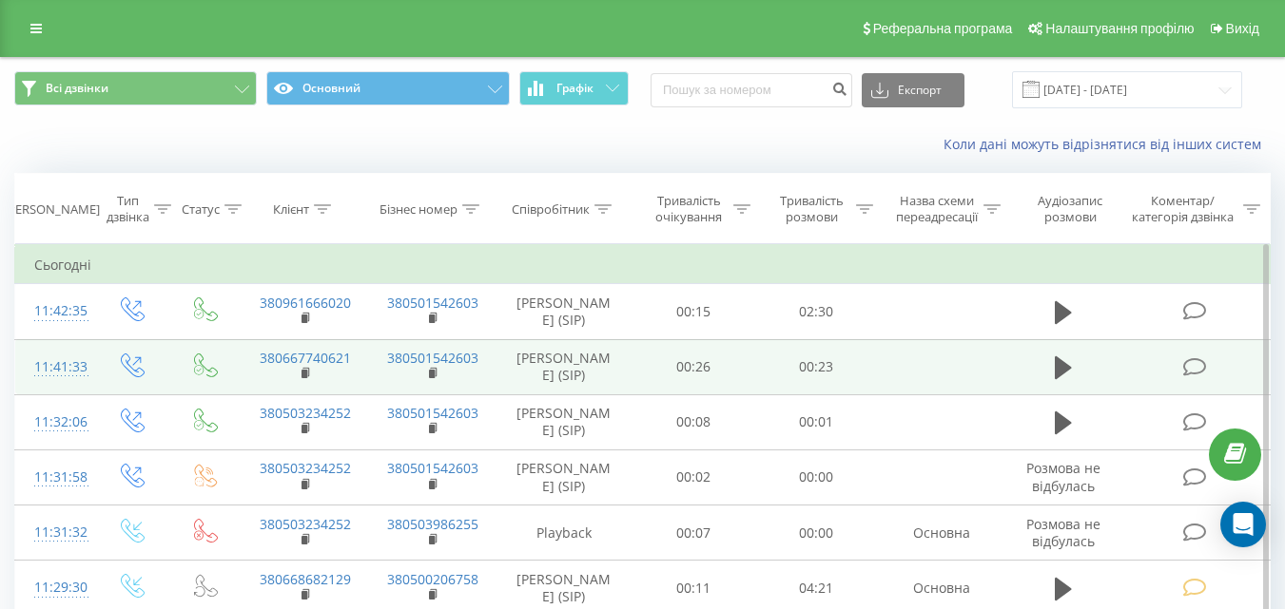
click at [1196, 365] on icon at bounding box center [1194, 368] width 24 height 20
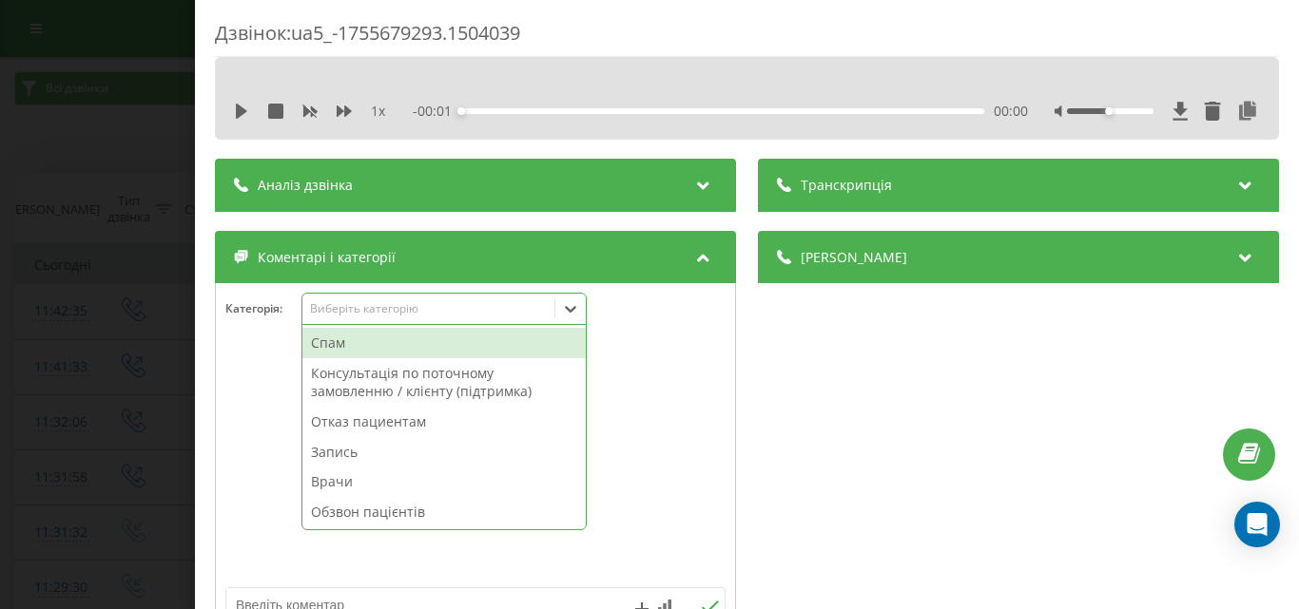
click at [484, 300] on div "Виберіть категорію" at bounding box center [428, 309] width 252 height 18
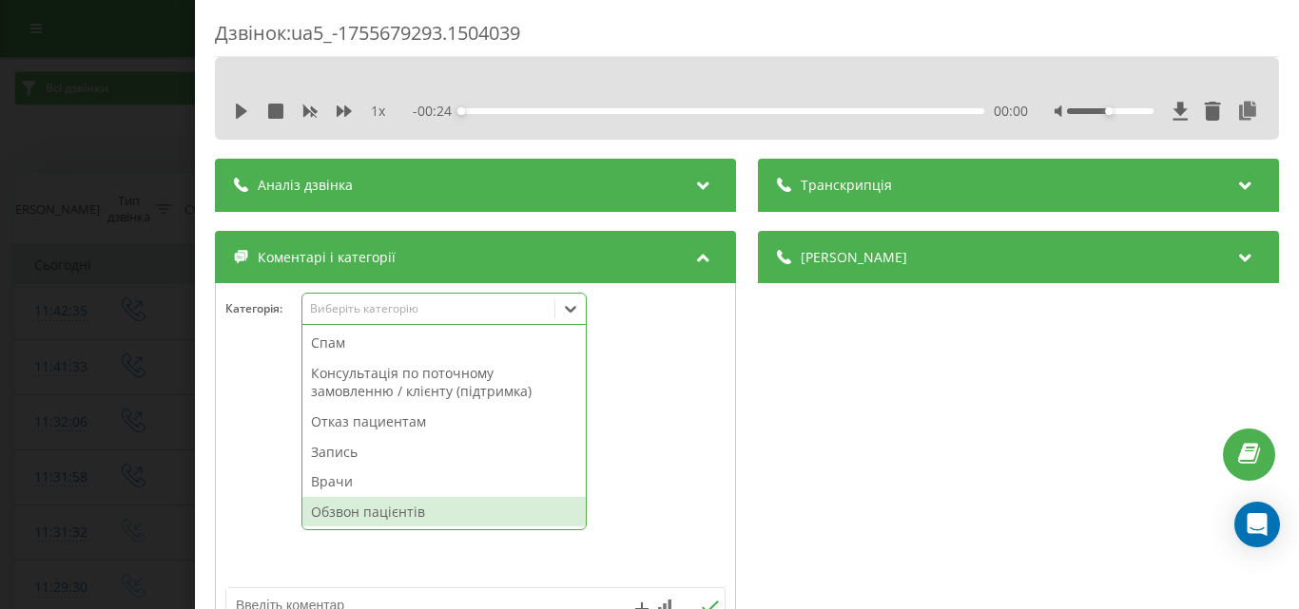
drag, startPoint x: 384, startPoint y: 513, endPoint x: 298, endPoint y: 487, distance: 90.3
click at [384, 513] on div "Обзвон пацієнтів" at bounding box center [443, 512] width 283 height 30
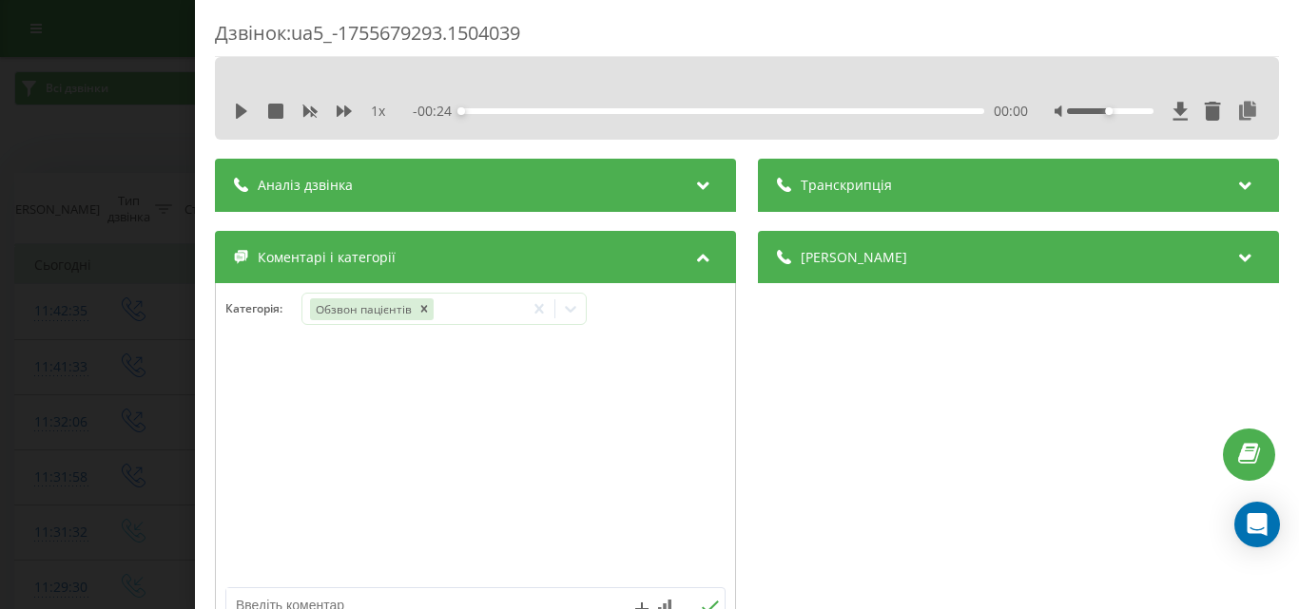
click at [143, 319] on div "Дзвінок : ua5_-1755679293.1504039 1 x - 00:24 00:00 00:00 Транскрипція Для AI-а…" at bounding box center [649, 304] width 1299 height 609
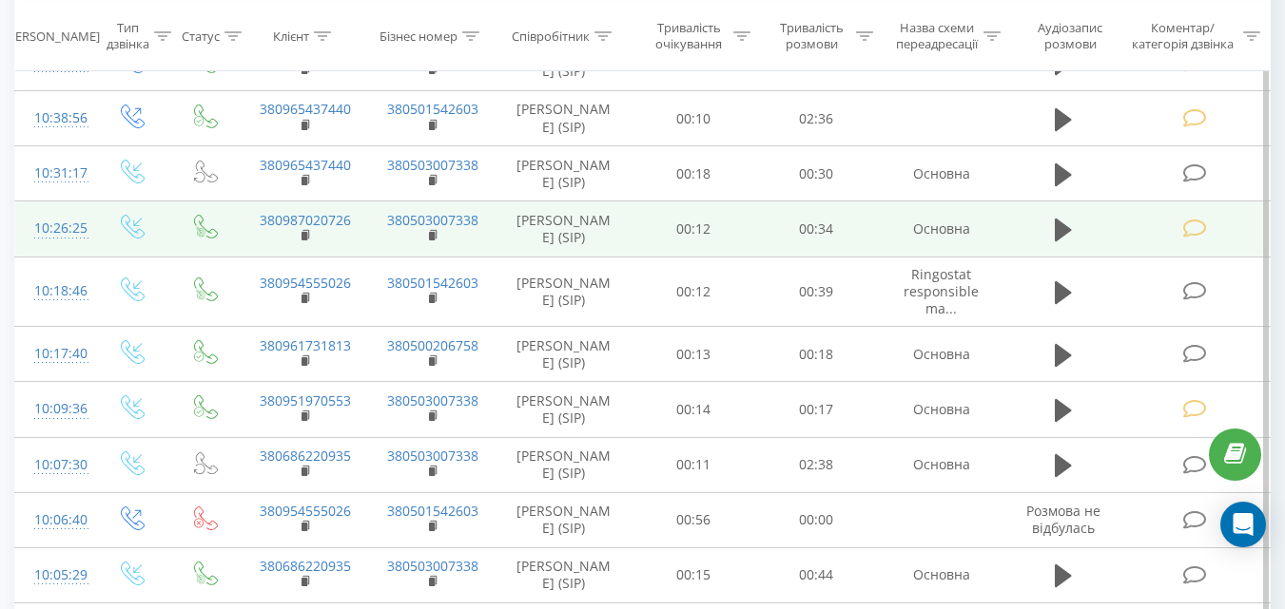
scroll to position [951, 0]
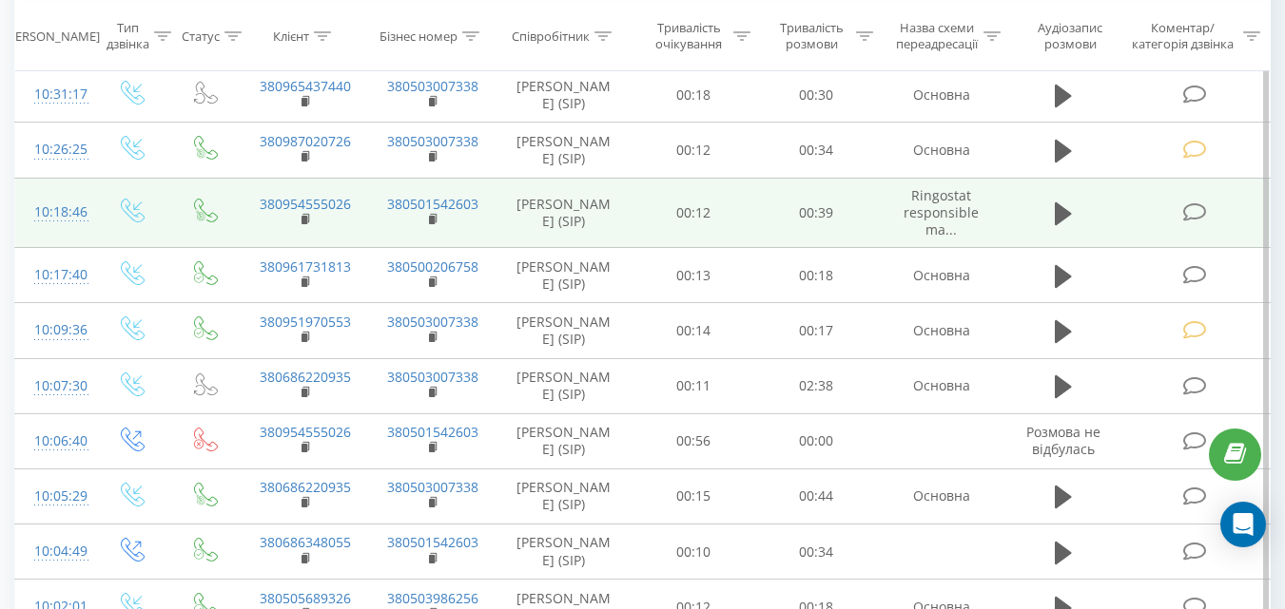
click at [1192, 222] on icon at bounding box center [1194, 213] width 24 height 20
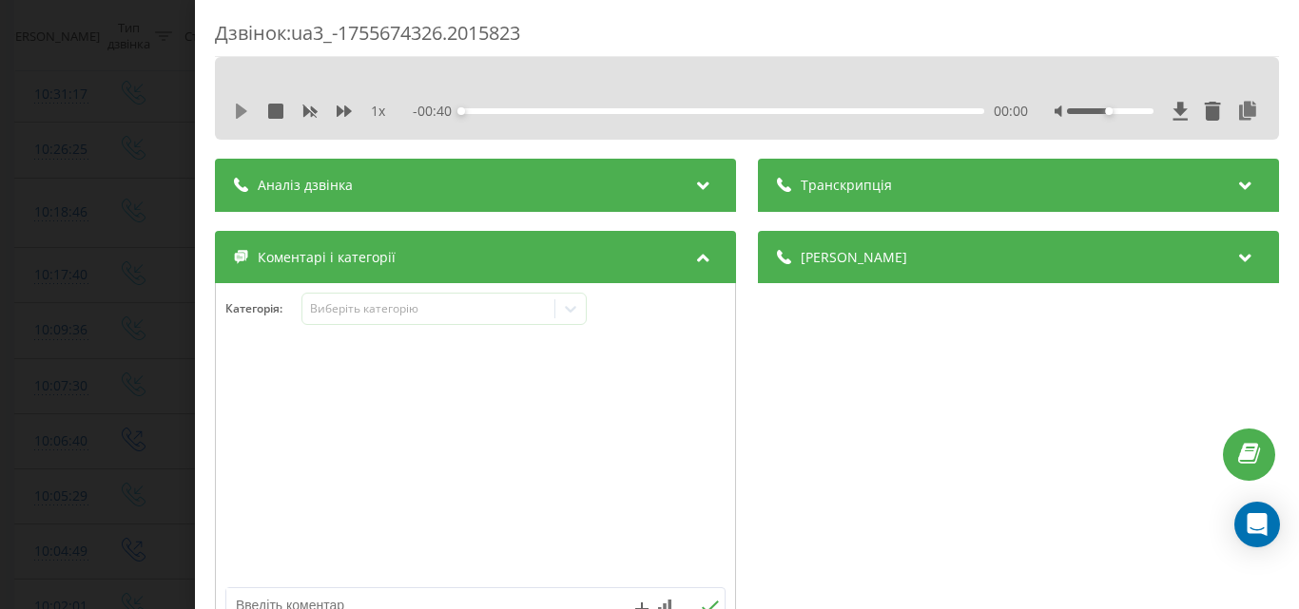
click at [242, 113] on icon at bounding box center [241, 111] width 11 height 15
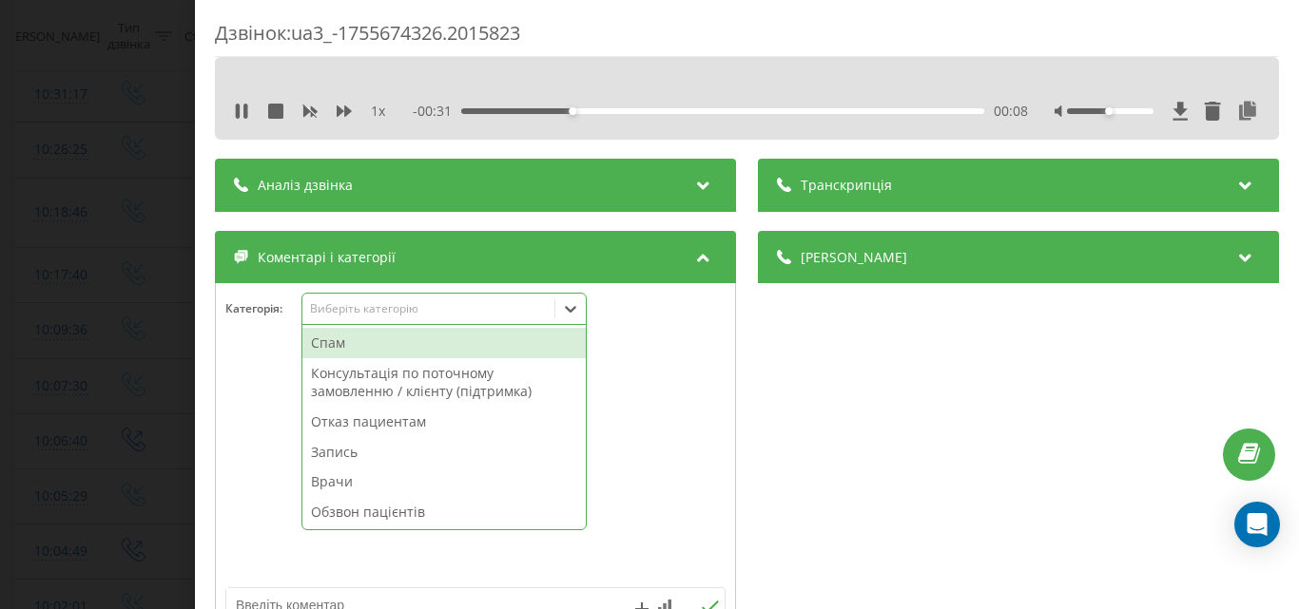
click at [354, 308] on div "Виберіть категорію" at bounding box center [428, 308] width 238 height 15
click at [368, 376] on div "Консультація по поточному замовленню / клієнту (підтримка)" at bounding box center [443, 382] width 283 height 48
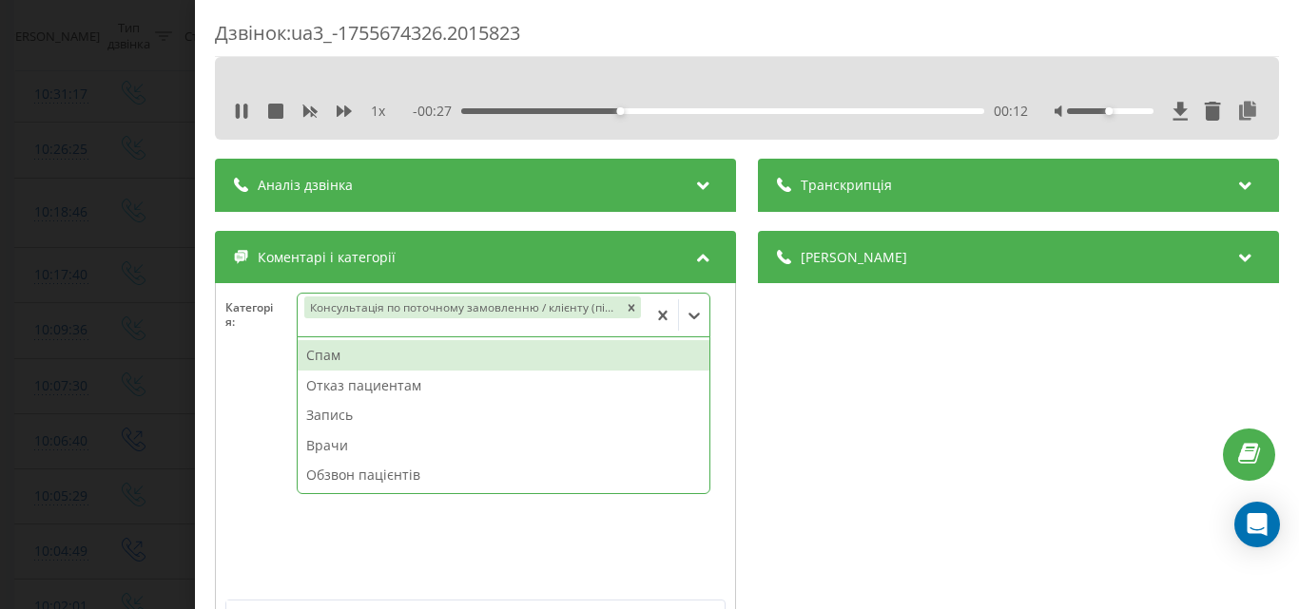
click at [145, 201] on div "Дзвінок : ua3_-1755674326.2015823 1 x - 00:27 00:12 00:12 Транскрипція Для AI-а…" at bounding box center [649, 304] width 1299 height 609
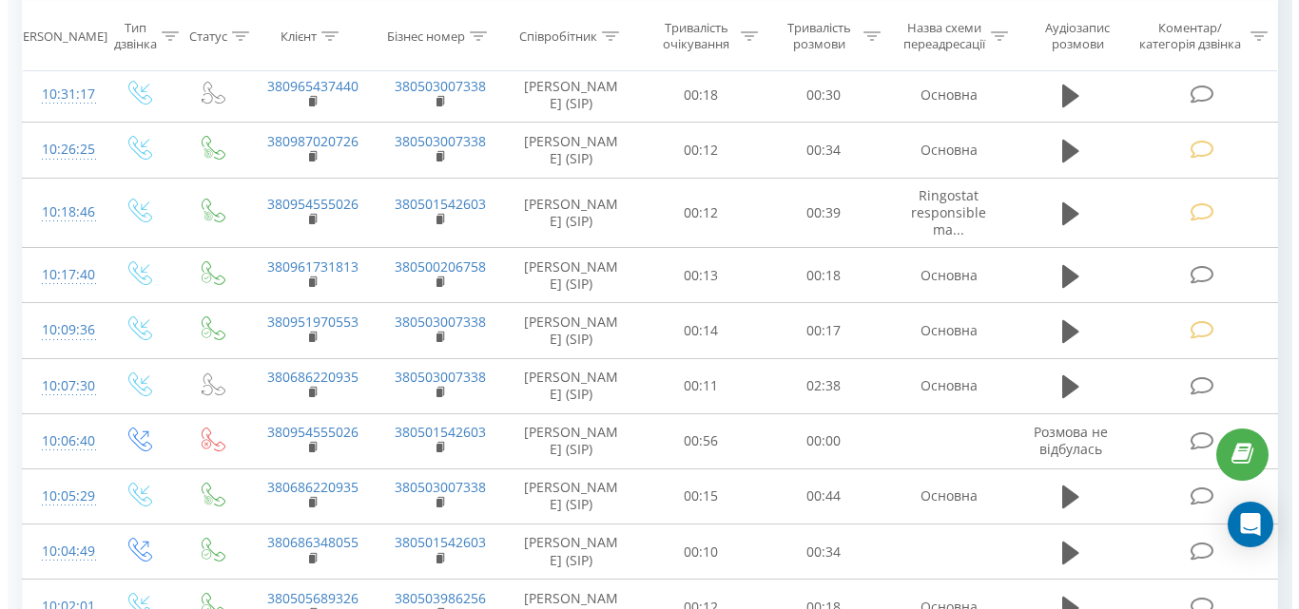
scroll to position [1046, 0]
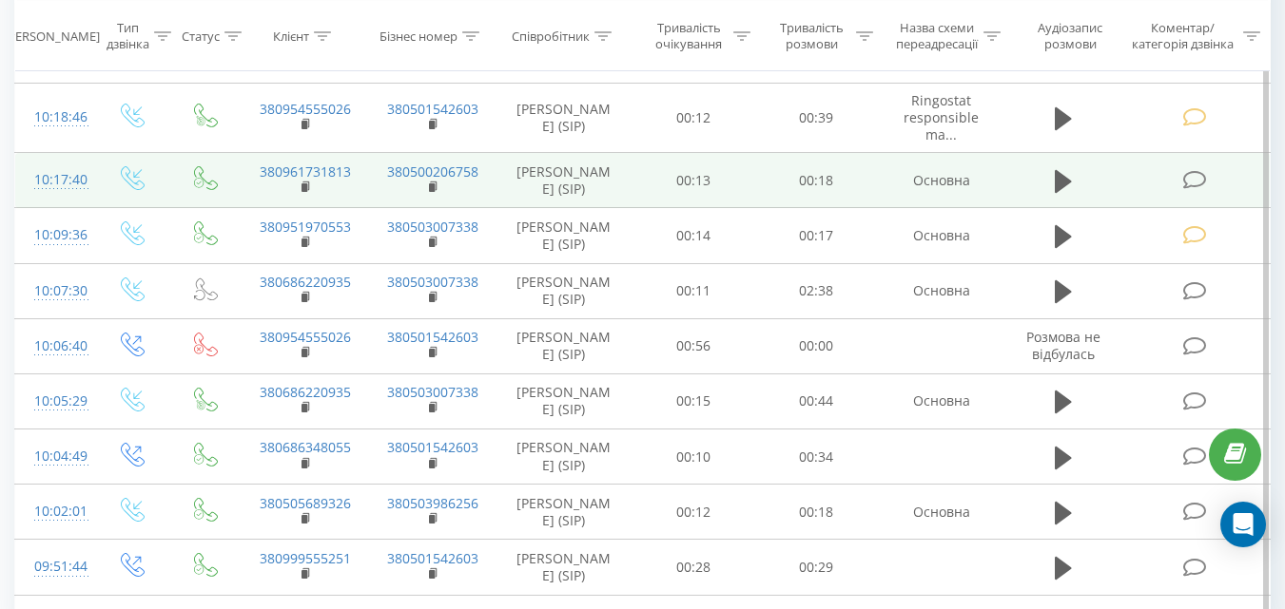
click at [1200, 190] on icon at bounding box center [1194, 180] width 24 height 20
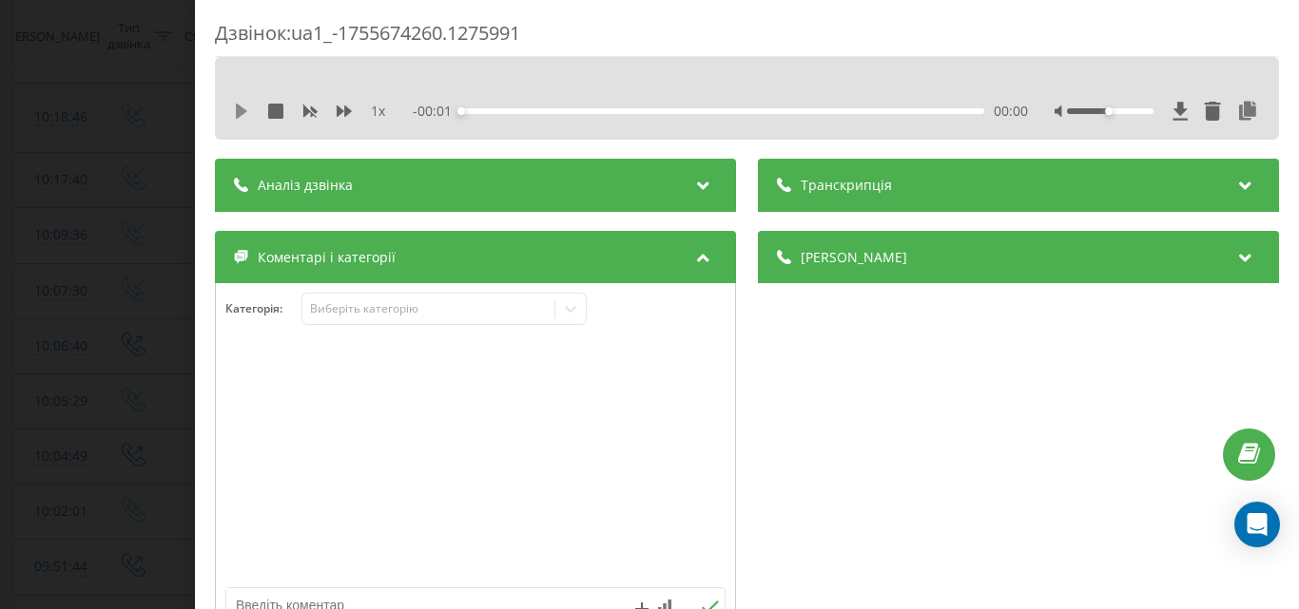
click at [242, 110] on icon at bounding box center [241, 111] width 11 height 15
click at [437, 311] on div "Виберіть категорію" at bounding box center [428, 308] width 238 height 15
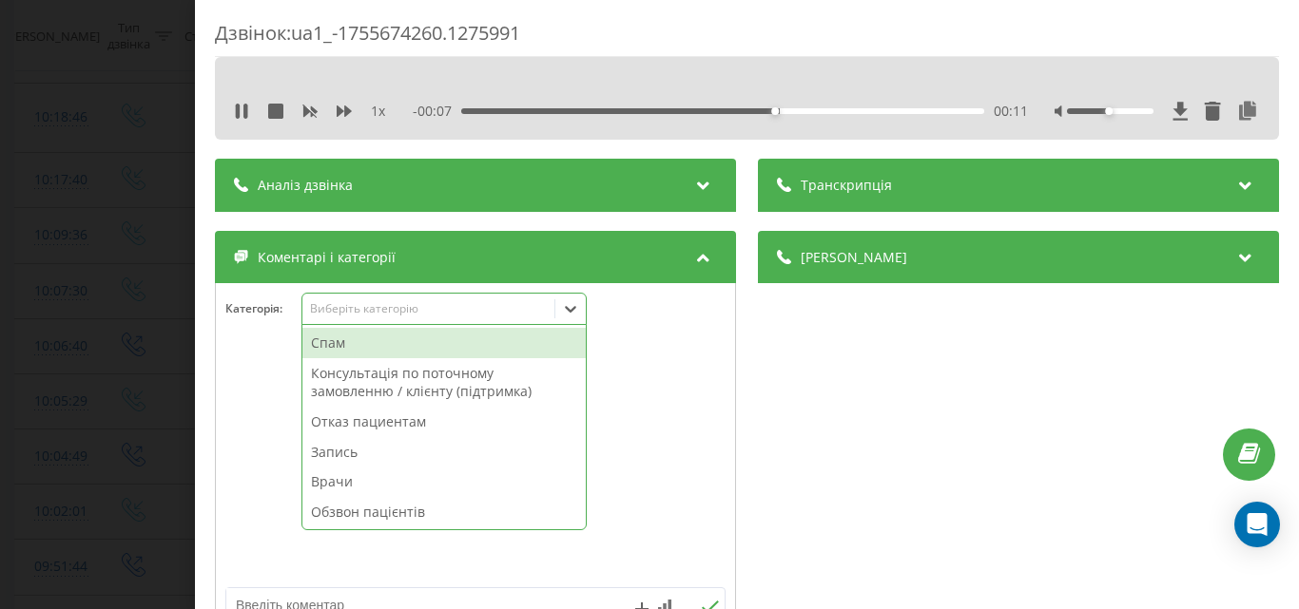
click at [386, 420] on div "Отказ пациентам" at bounding box center [443, 422] width 283 height 30
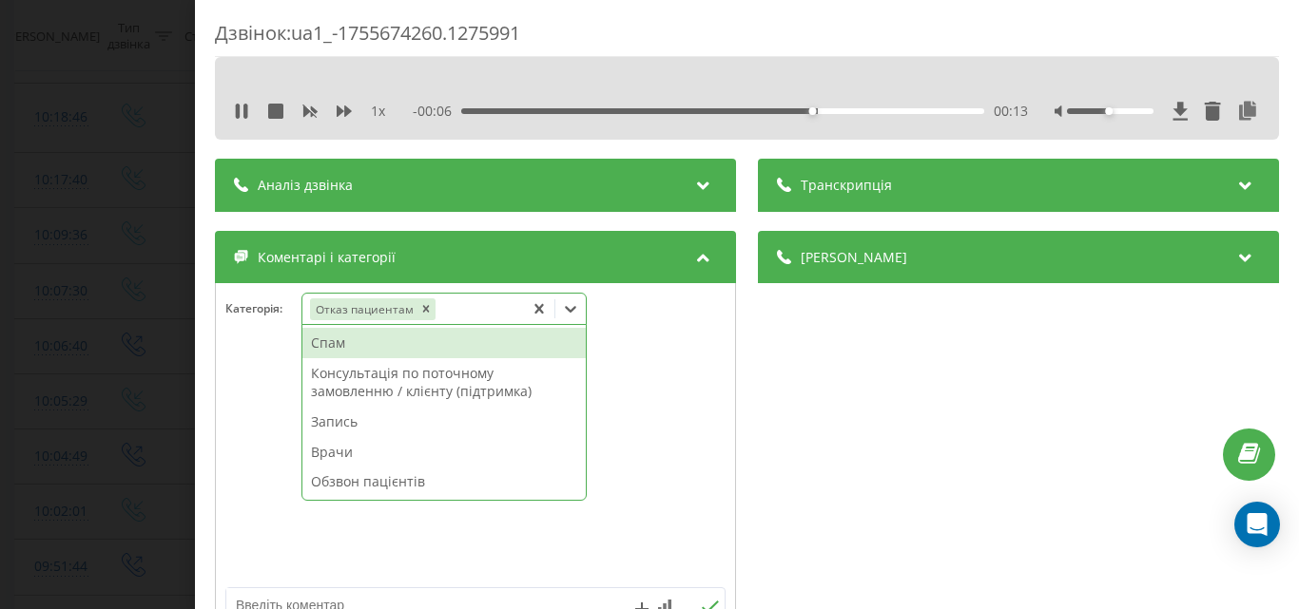
scroll to position [190, 0]
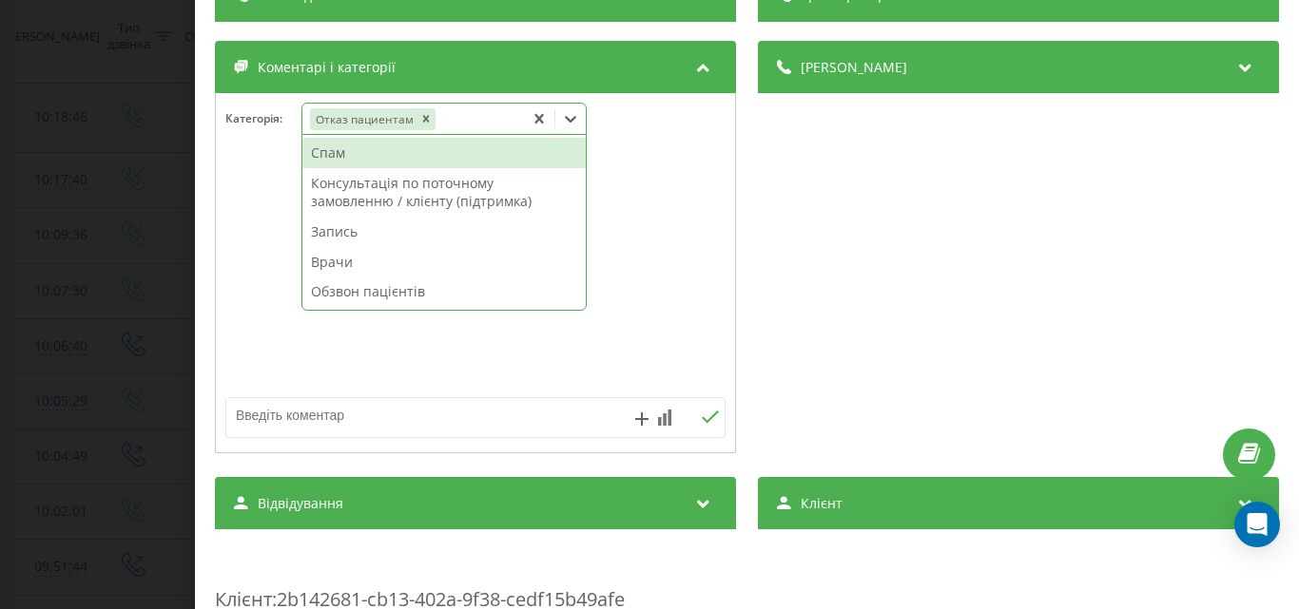
click at [312, 413] on textarea at bounding box center [425, 415] width 398 height 34
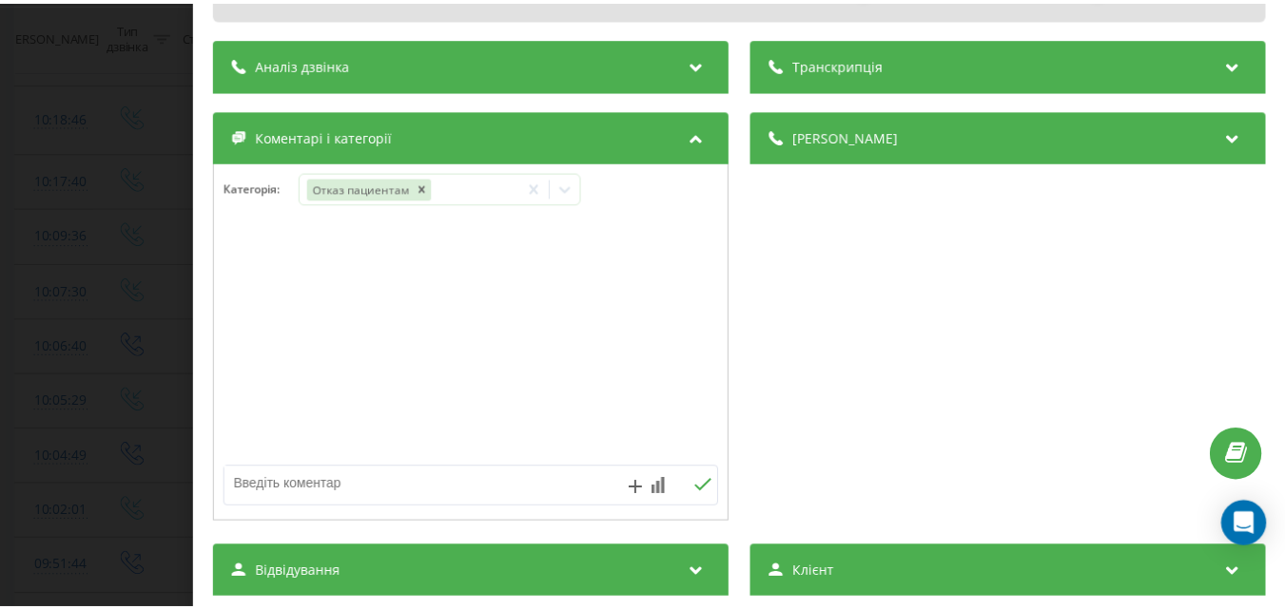
scroll to position [95, 0]
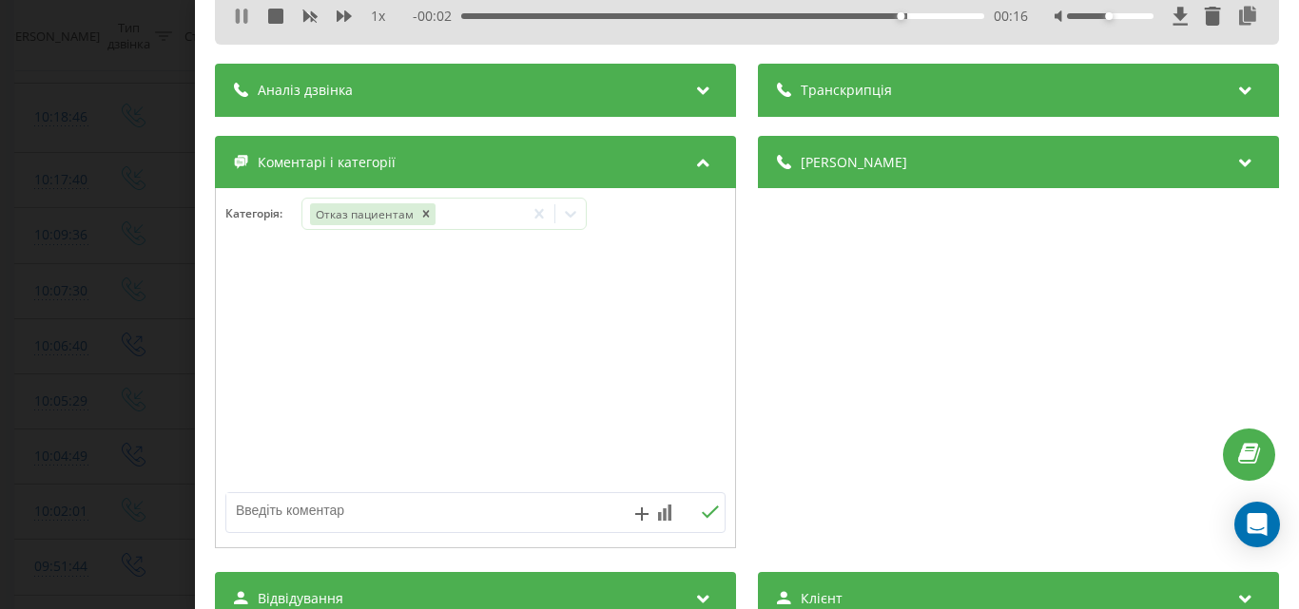
click at [235, 16] on icon at bounding box center [241, 16] width 15 height 15
click at [294, 519] on textarea at bounding box center [425, 510] width 398 height 34
type textarea "гастроскопія-Музика"
click at [147, 200] on div "Дзвінок : ua1_-1755674260.1275991 1 x - 00:02 00:16 00:16 Транскрипція Для AI-а…" at bounding box center [649, 304] width 1299 height 609
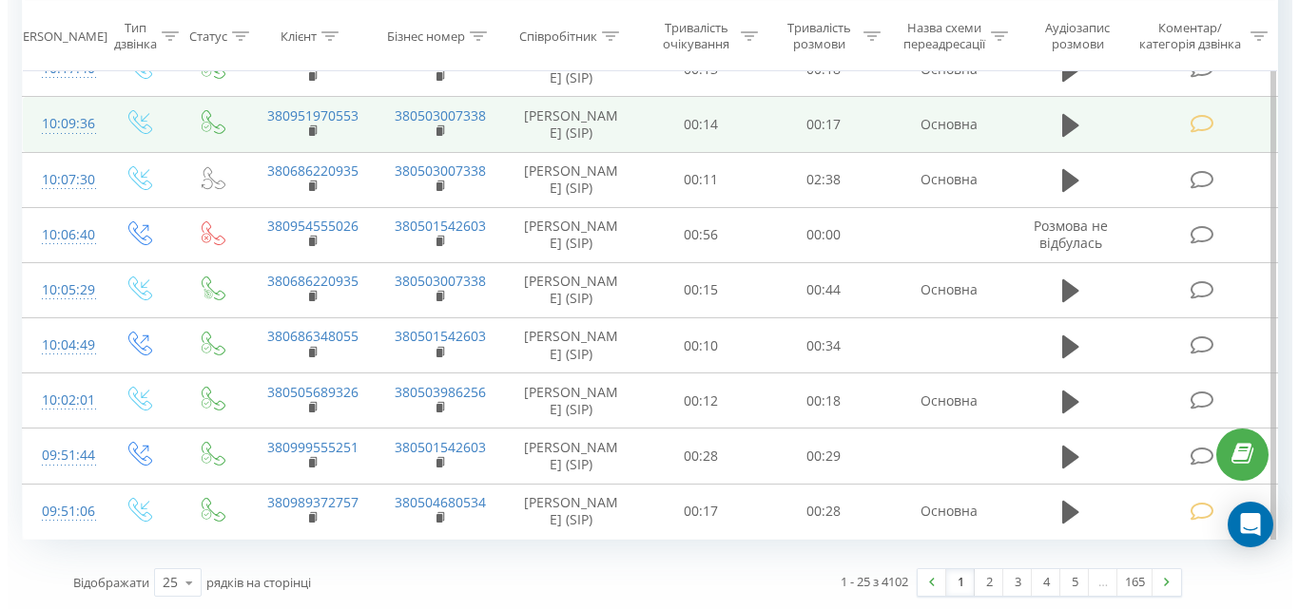
scroll to position [1232, 0]
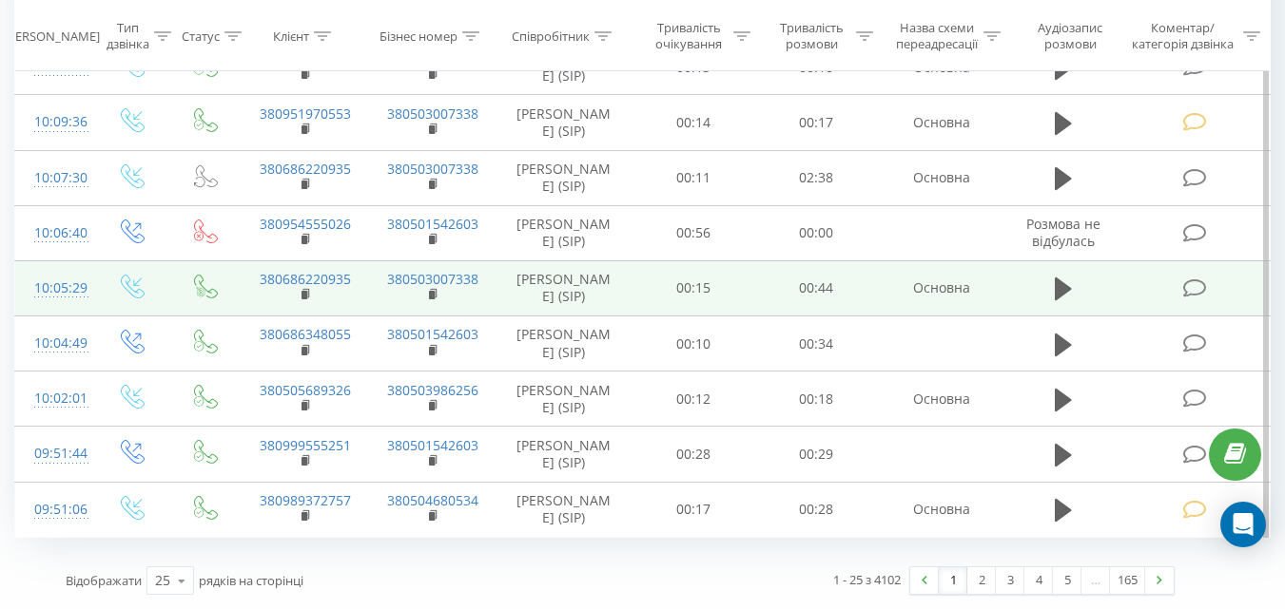
click at [1192, 279] on icon at bounding box center [1194, 289] width 24 height 20
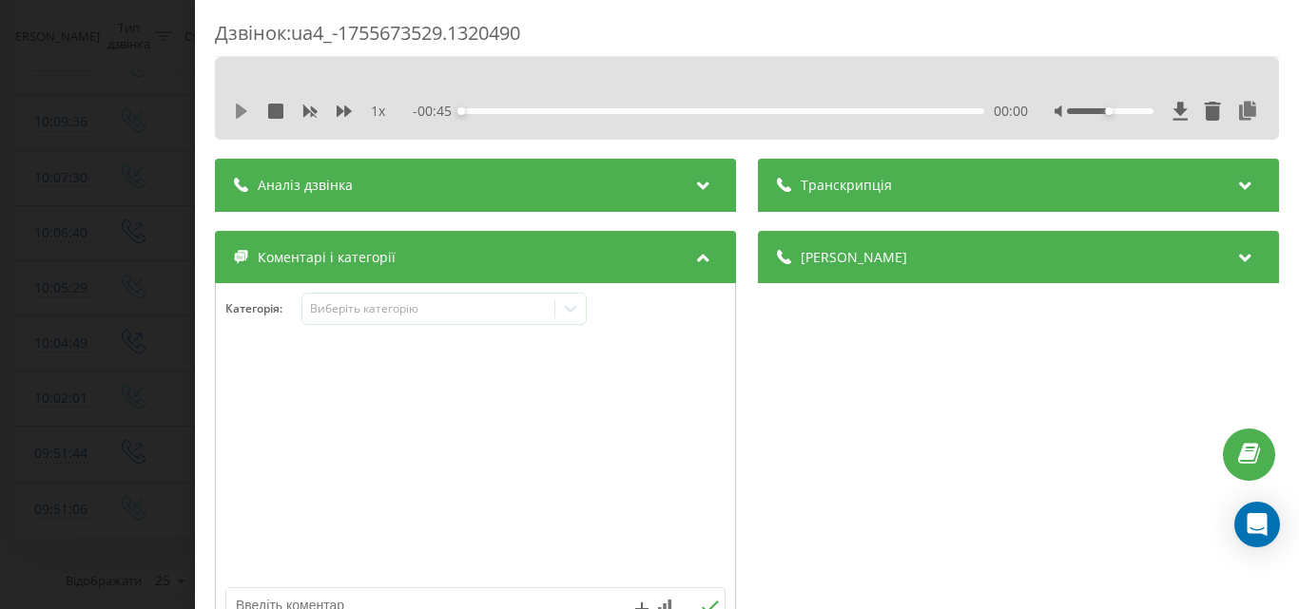
click at [243, 109] on icon at bounding box center [241, 111] width 11 height 15
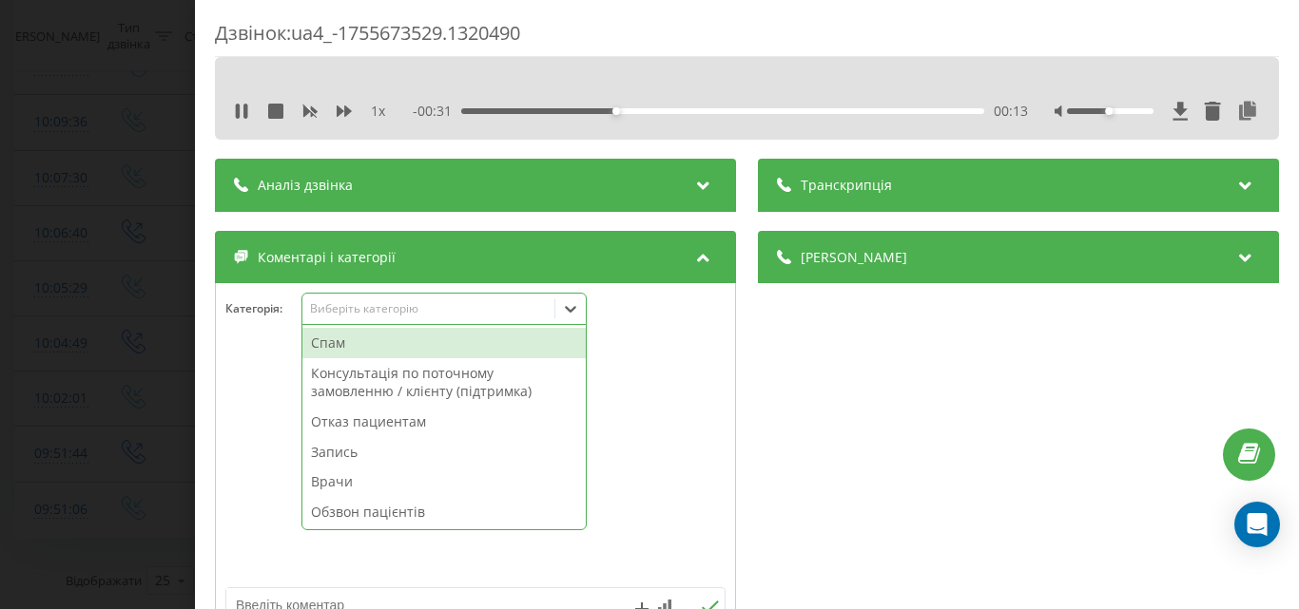
click at [440, 317] on div "Виберіть категорію" at bounding box center [428, 308] width 238 height 15
click at [352, 454] on div "Запись" at bounding box center [443, 452] width 283 height 30
click at [258, 425] on div at bounding box center [475, 464] width 519 height 228
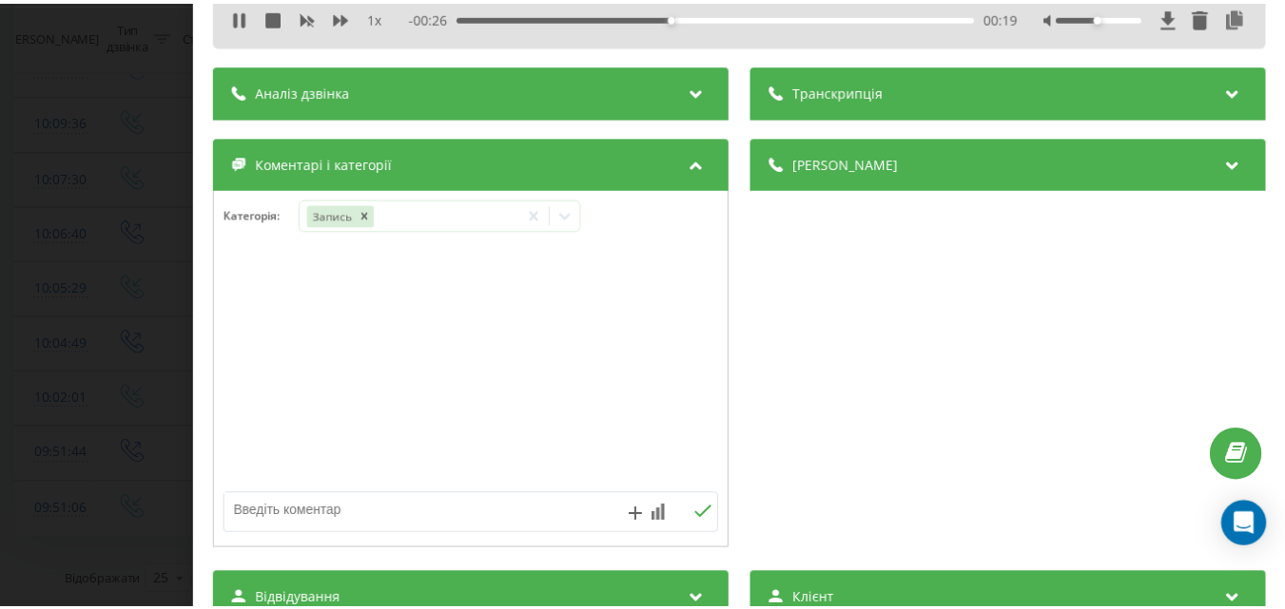
scroll to position [190, 0]
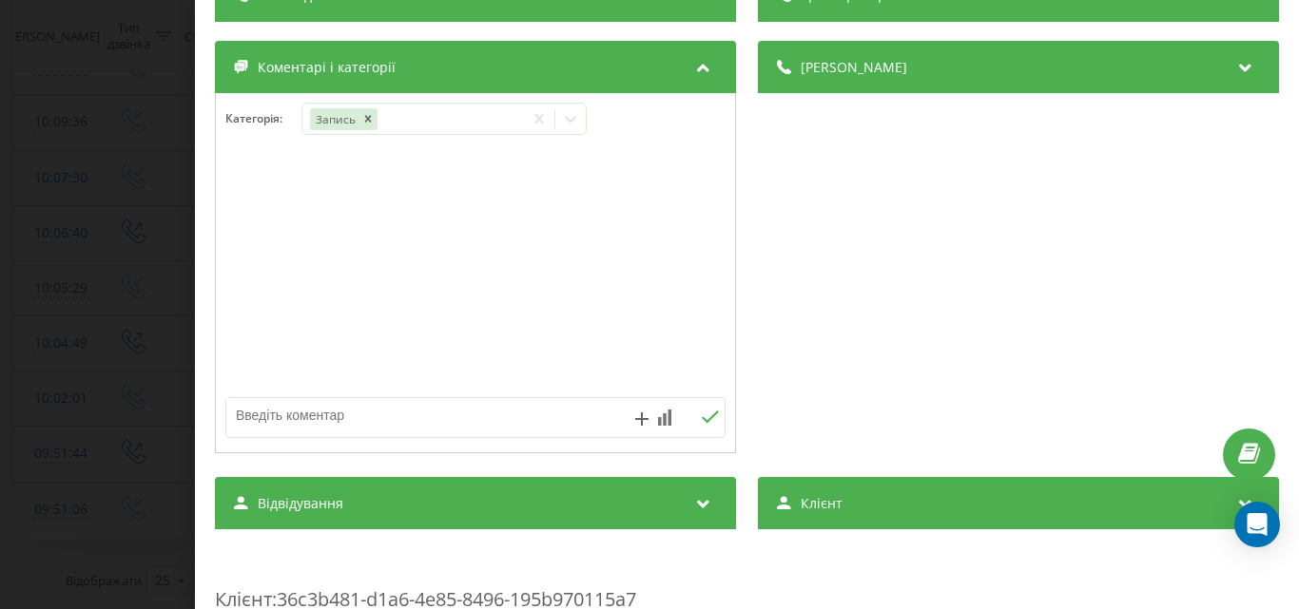
click at [316, 416] on textarea at bounding box center [425, 415] width 398 height 34
click at [151, 178] on div "Дзвінок : ua4_-1755673529.1320490 1 x - 00:07 00:38 00:38 Транскрипція Для AI-а…" at bounding box center [649, 304] width 1299 height 609
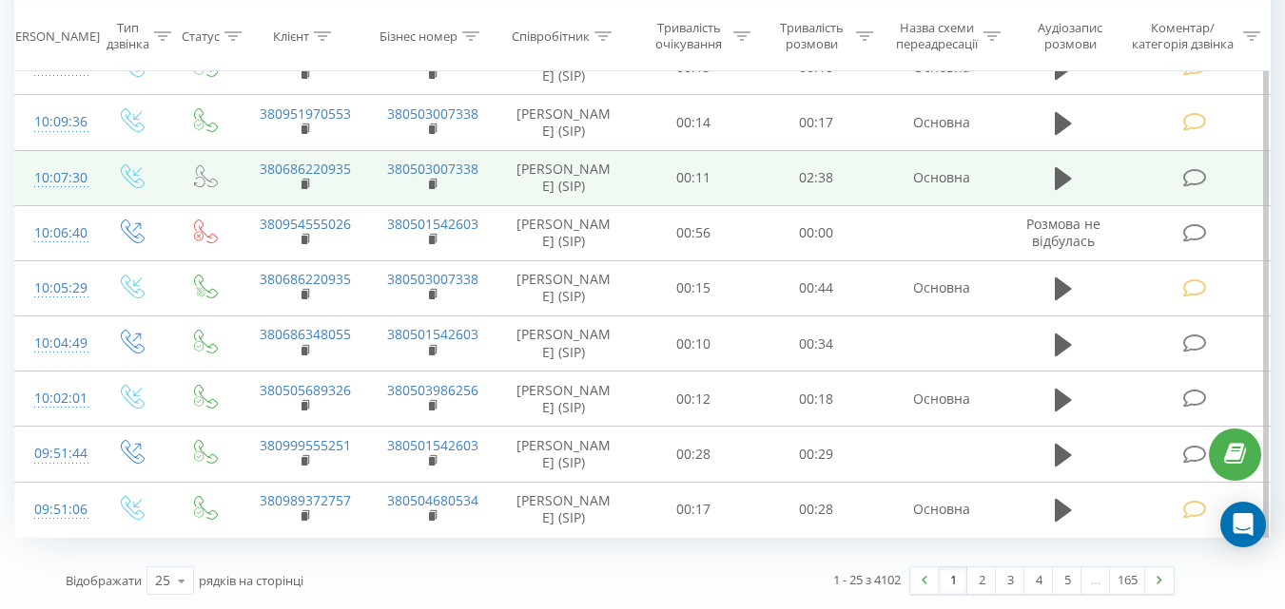
click at [1190, 168] on icon at bounding box center [1194, 178] width 24 height 20
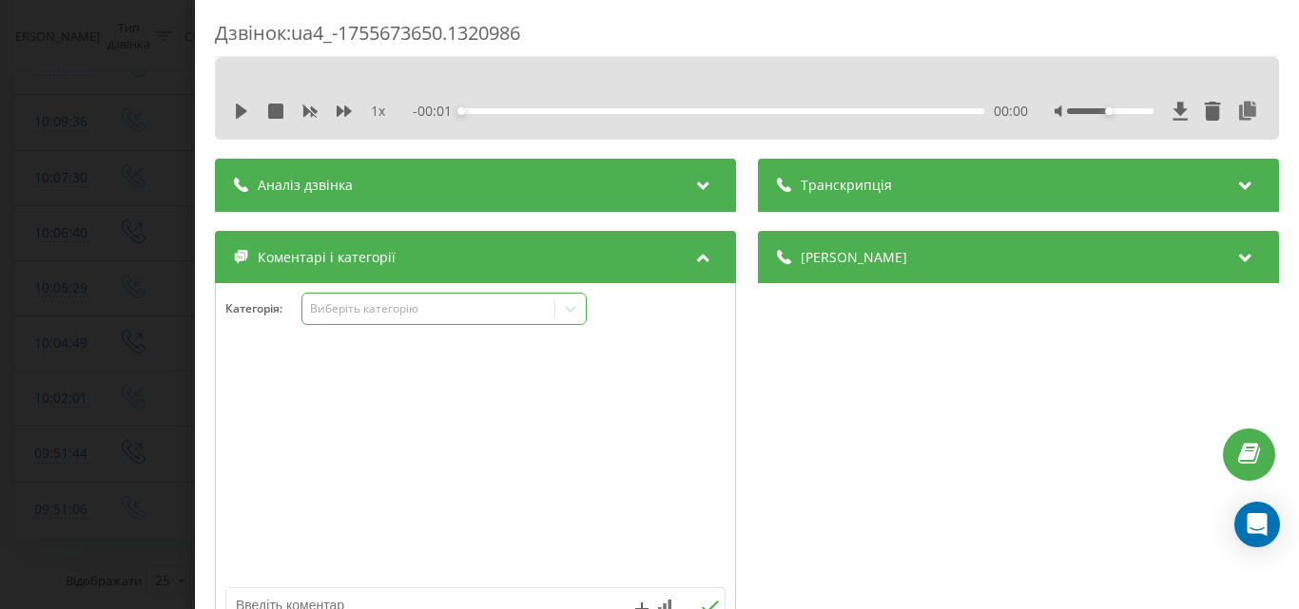
click at [448, 312] on div "Виберіть категорію" at bounding box center [428, 308] width 238 height 15
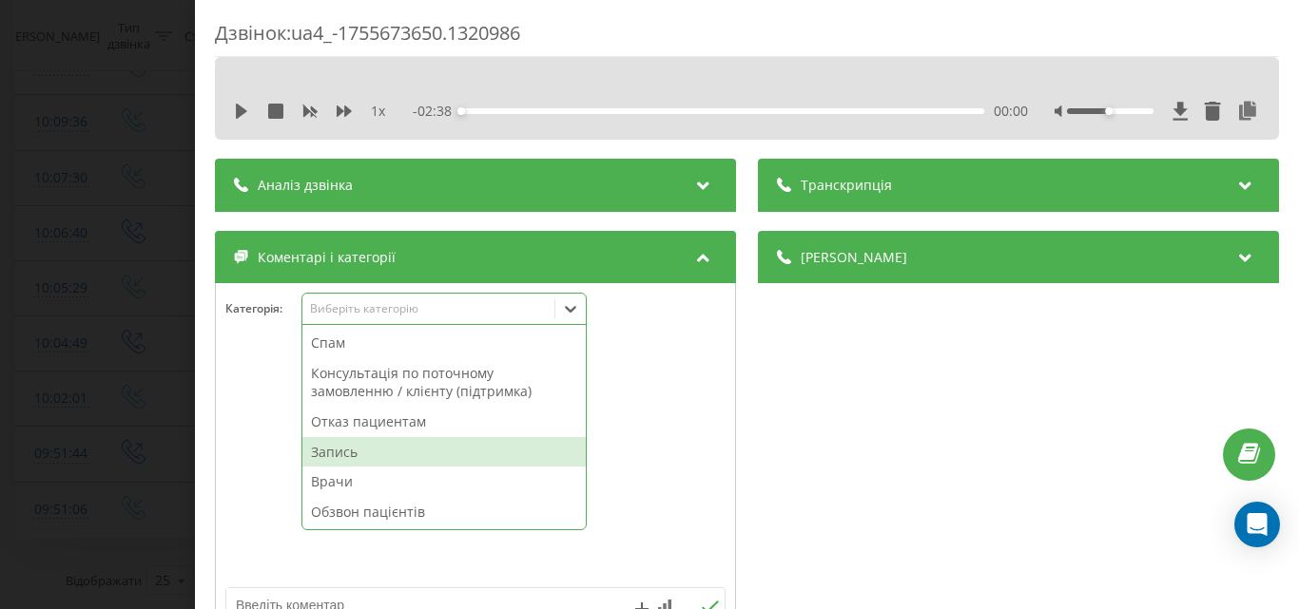
click at [347, 453] on div "Запись" at bounding box center [443, 452] width 283 height 30
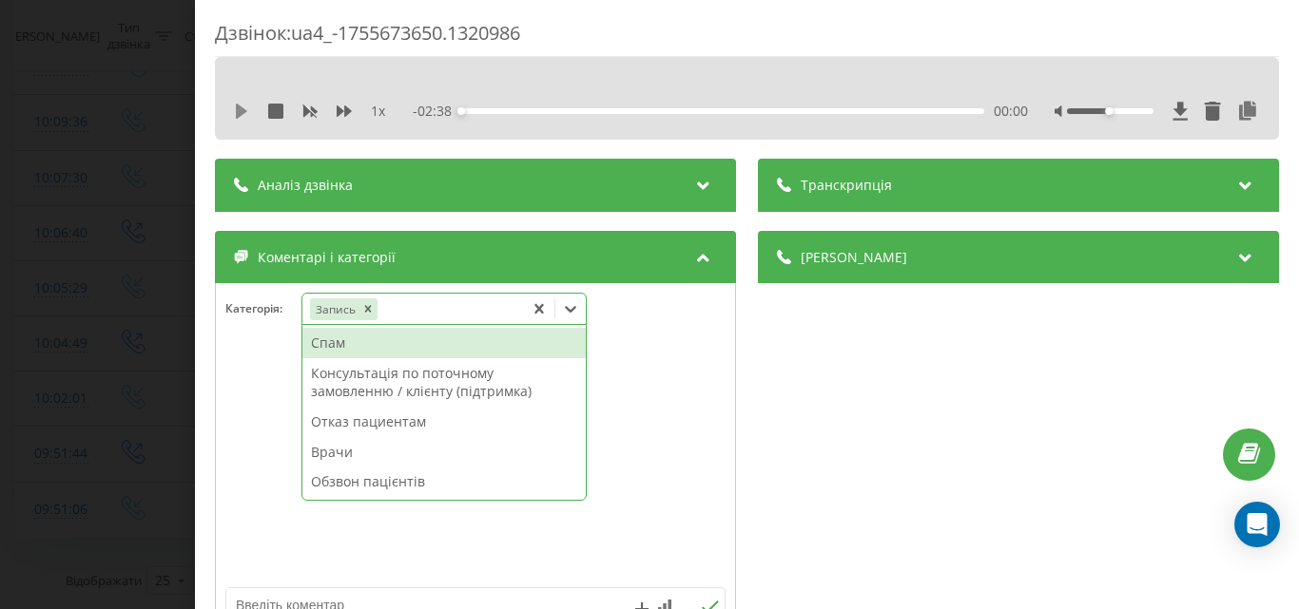
click at [237, 106] on icon at bounding box center [241, 111] width 11 height 15
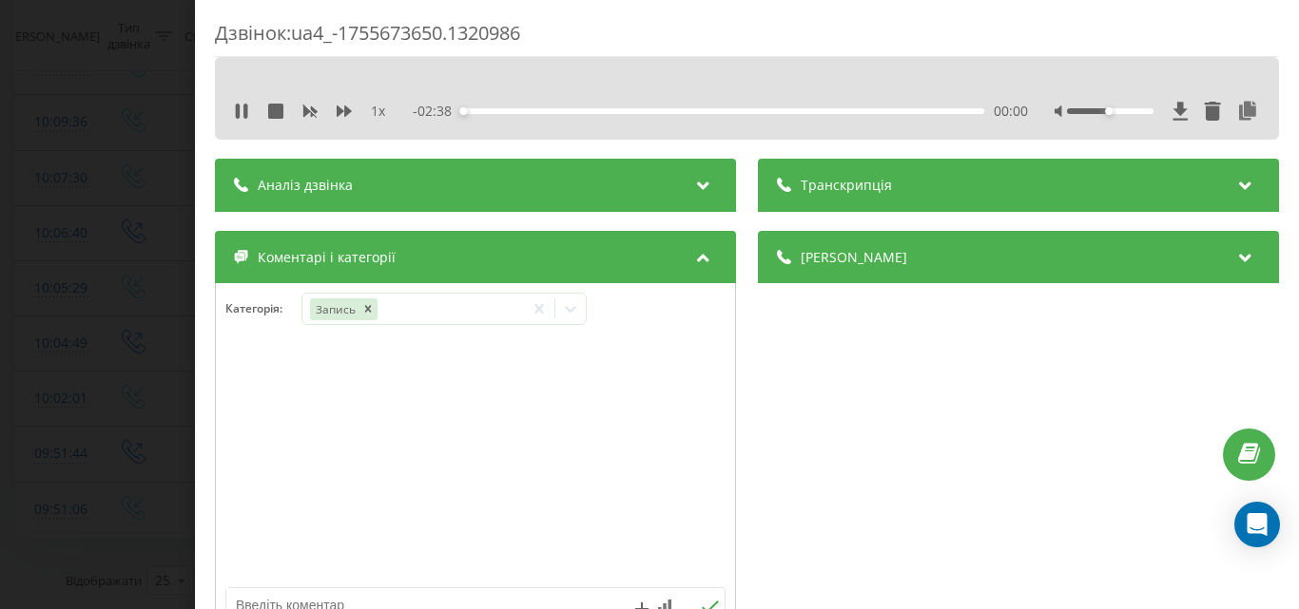
click at [603, 107] on div "- 02:38 00:00 00:00" at bounding box center [720, 111] width 615 height 19
click at [604, 111] on div "00:44" at bounding box center [722, 111] width 523 height 6
click at [142, 114] on div "Дзвінок : ua4_-1755673650.1320986 1 x - 01:51 00:47 00:47 Транскрипція Для AI-а…" at bounding box center [649, 304] width 1299 height 609
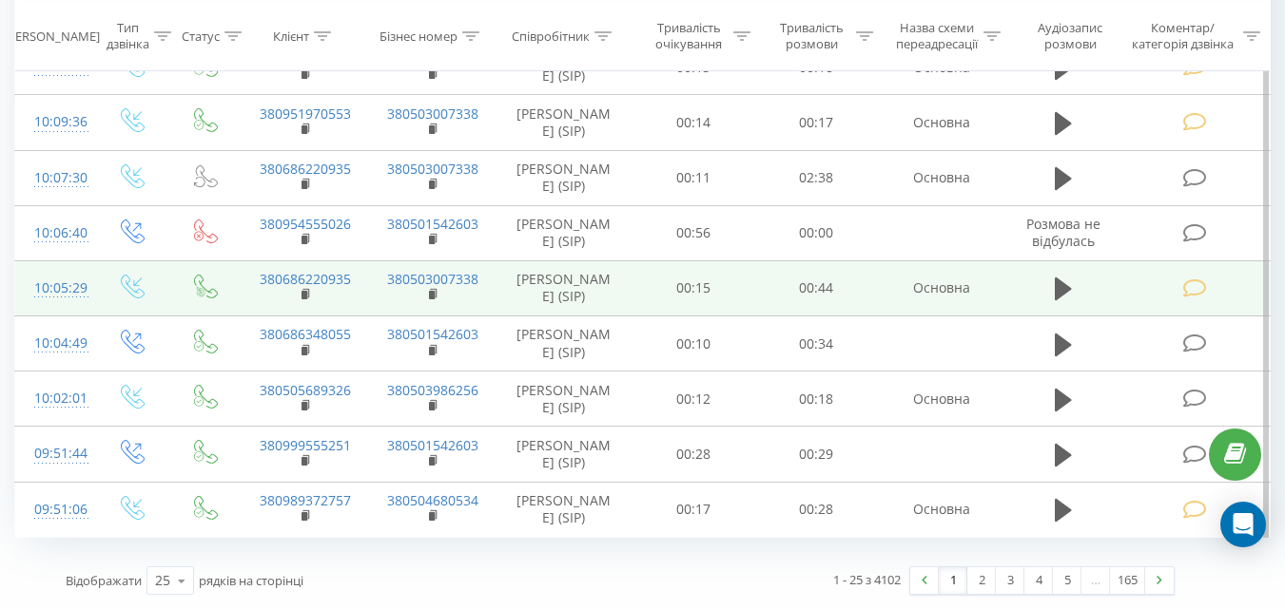
click at [1192, 279] on icon at bounding box center [1194, 289] width 24 height 20
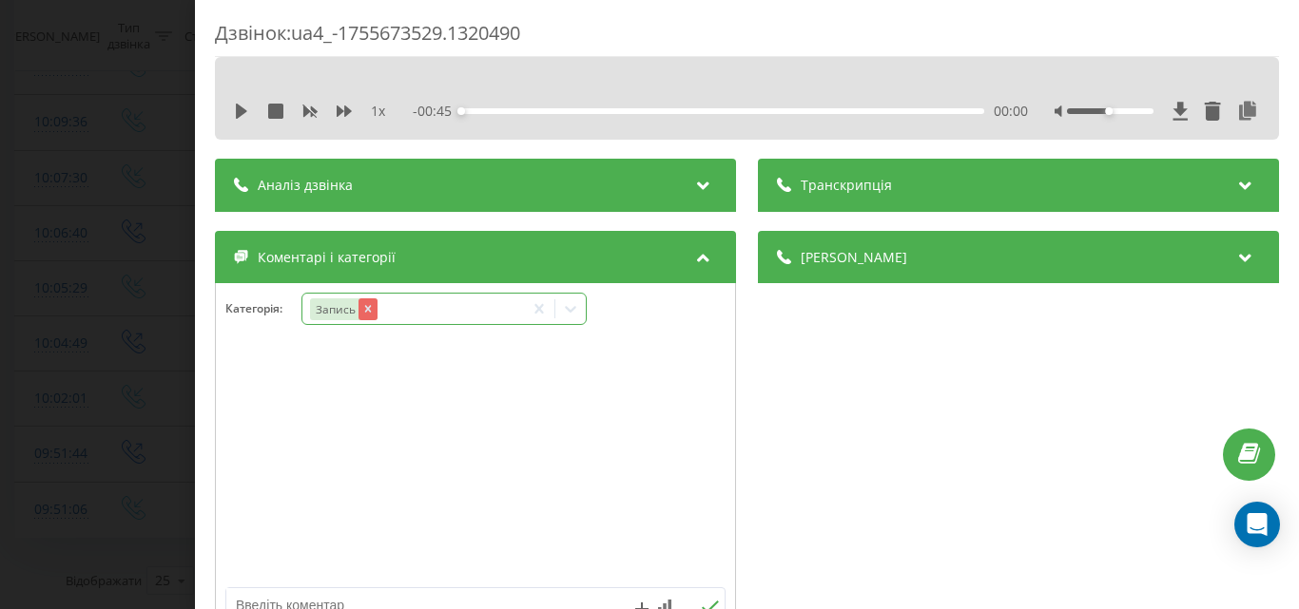
click at [363, 310] on icon "Remove Запись" at bounding box center [366, 308] width 13 height 13
click at [422, 313] on div "Виберіть категорію" at bounding box center [428, 308] width 238 height 15
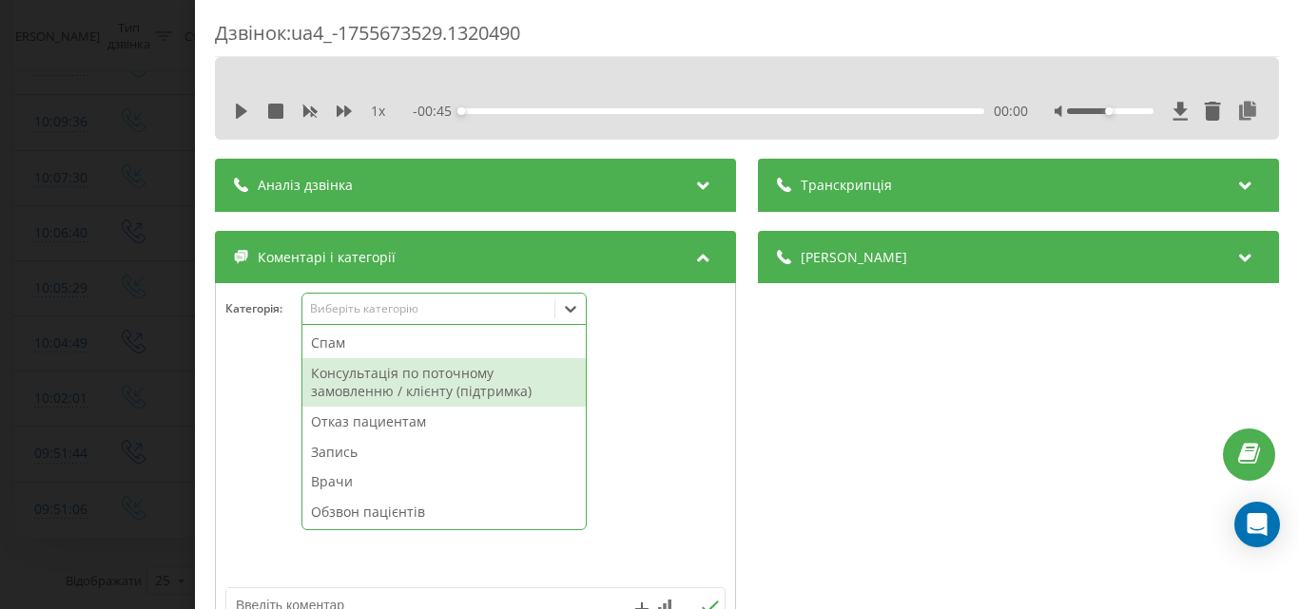
click at [412, 379] on div "Консультація по поточному замовленню / клієнту (підтримка)" at bounding box center [443, 382] width 283 height 48
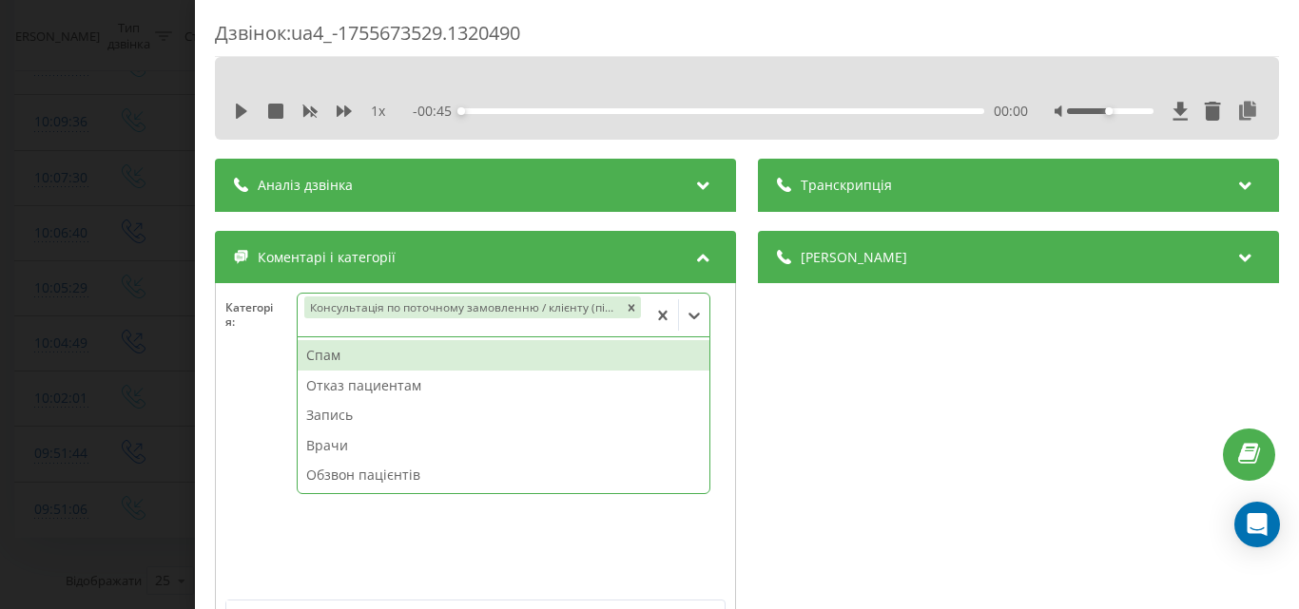
click at [122, 221] on div "Дзвінок : ua4_-1755673529.1320490 1 x - 00:45 00:00 00:00 Транскрипція Для AI-а…" at bounding box center [649, 304] width 1299 height 609
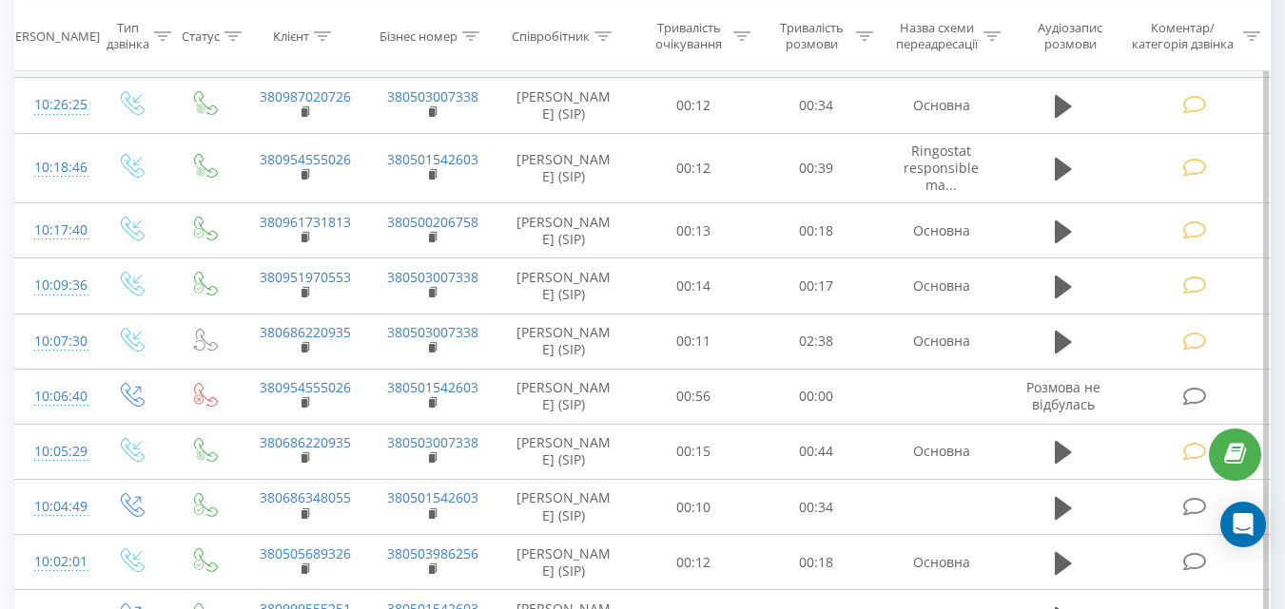
scroll to position [1046, 0]
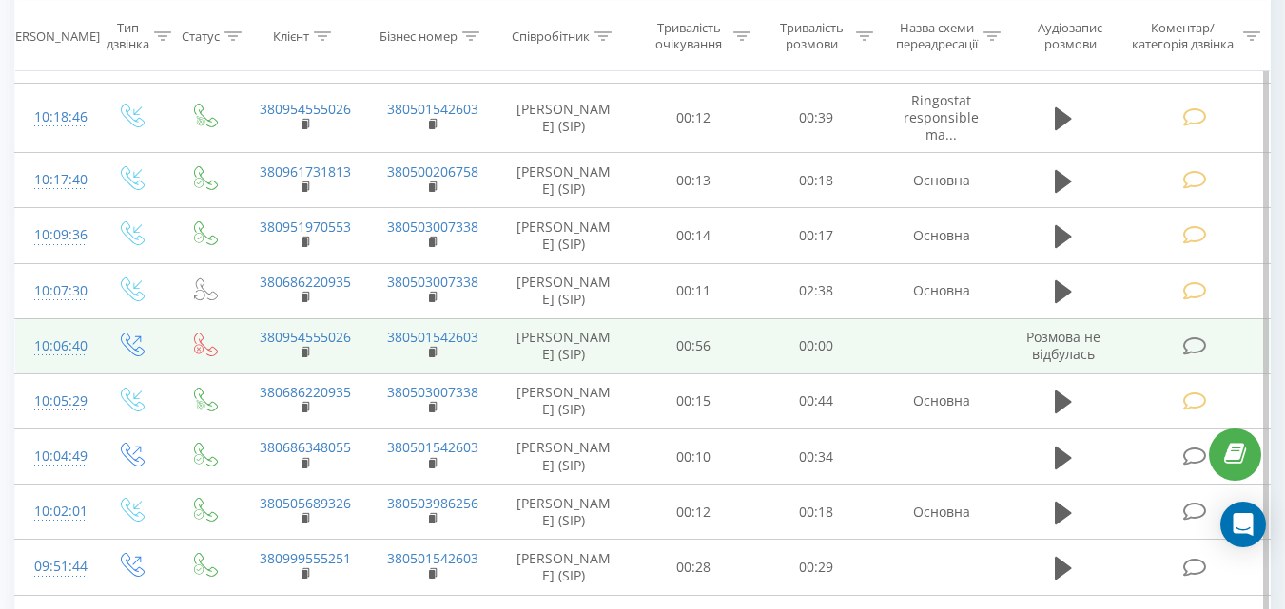
click at [1189, 357] on icon at bounding box center [1194, 347] width 24 height 20
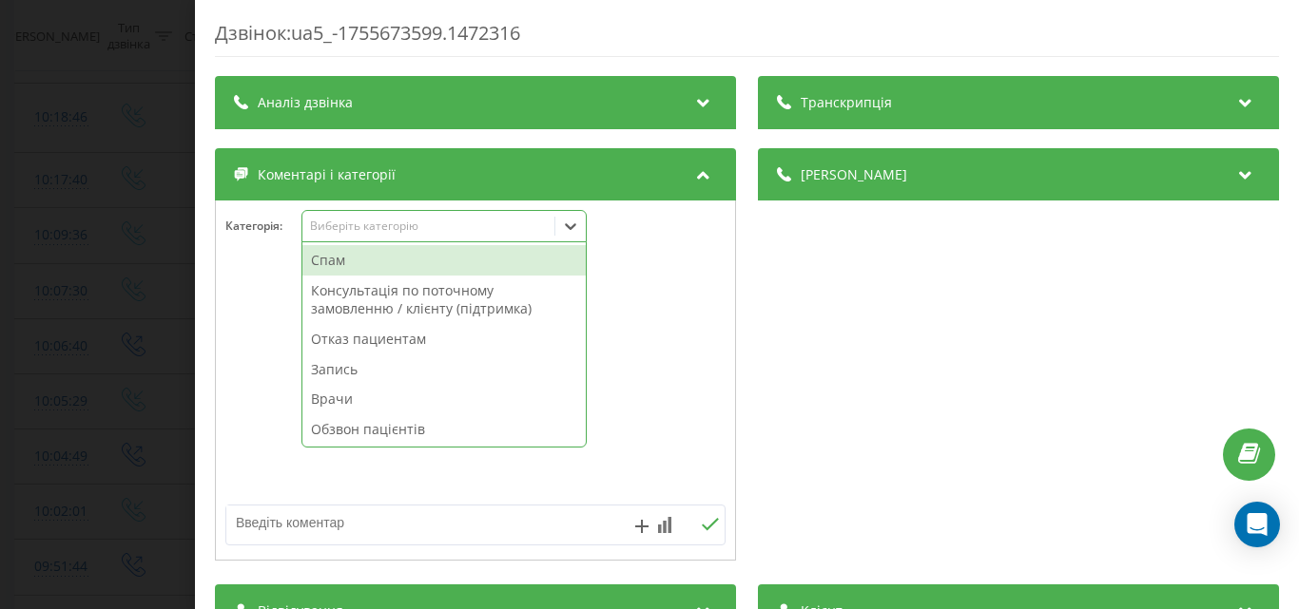
click at [470, 236] on div "Виберіть категорію" at bounding box center [443, 226] width 285 height 32
click at [369, 256] on div "Спам" at bounding box center [443, 260] width 283 height 30
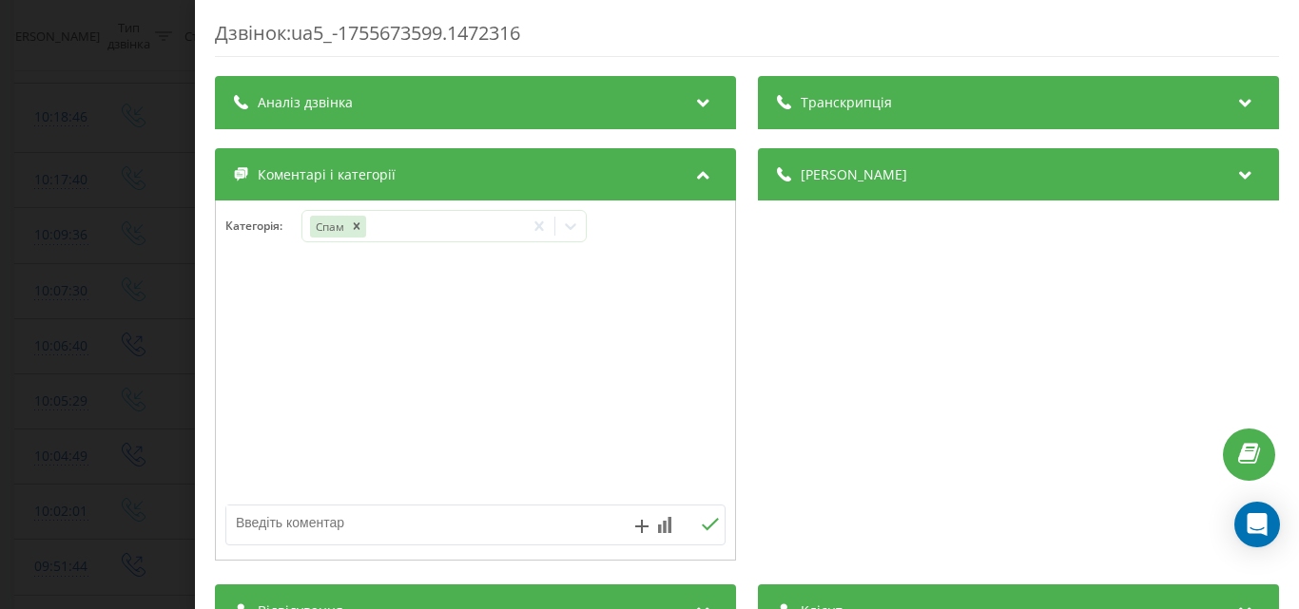
click at [106, 150] on div "Дзвінок : ua5_-1755673599.1472316 Транскрипція Для AI-аналізу майбутніх дзвінкі…" at bounding box center [649, 304] width 1299 height 609
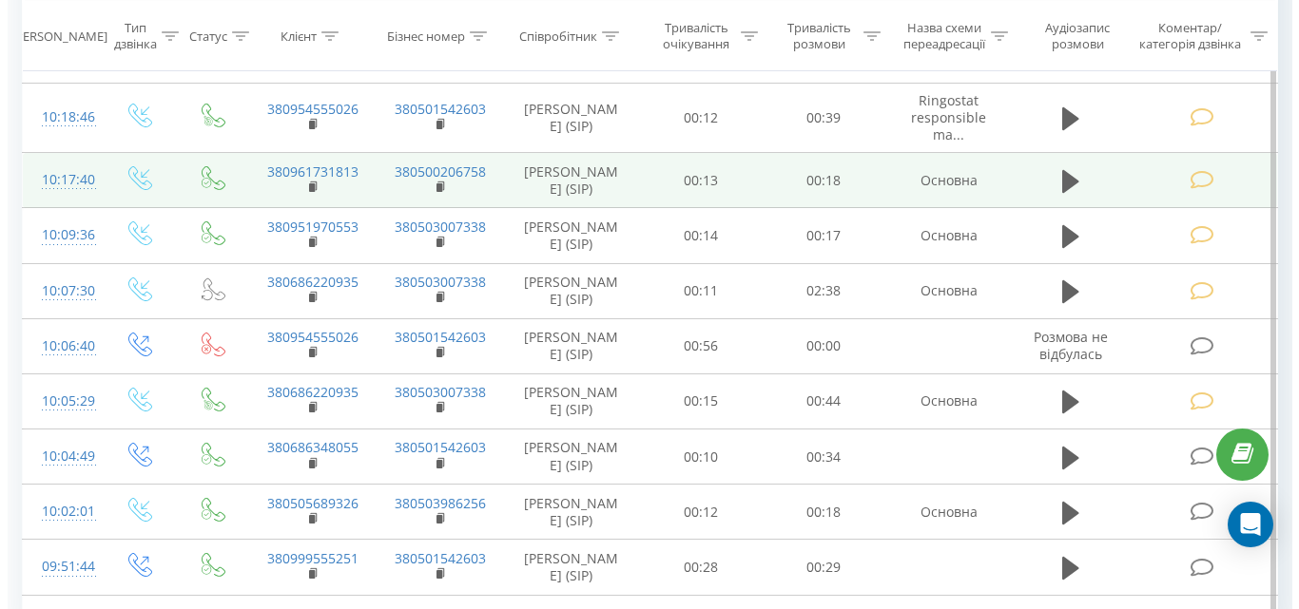
scroll to position [1232, 0]
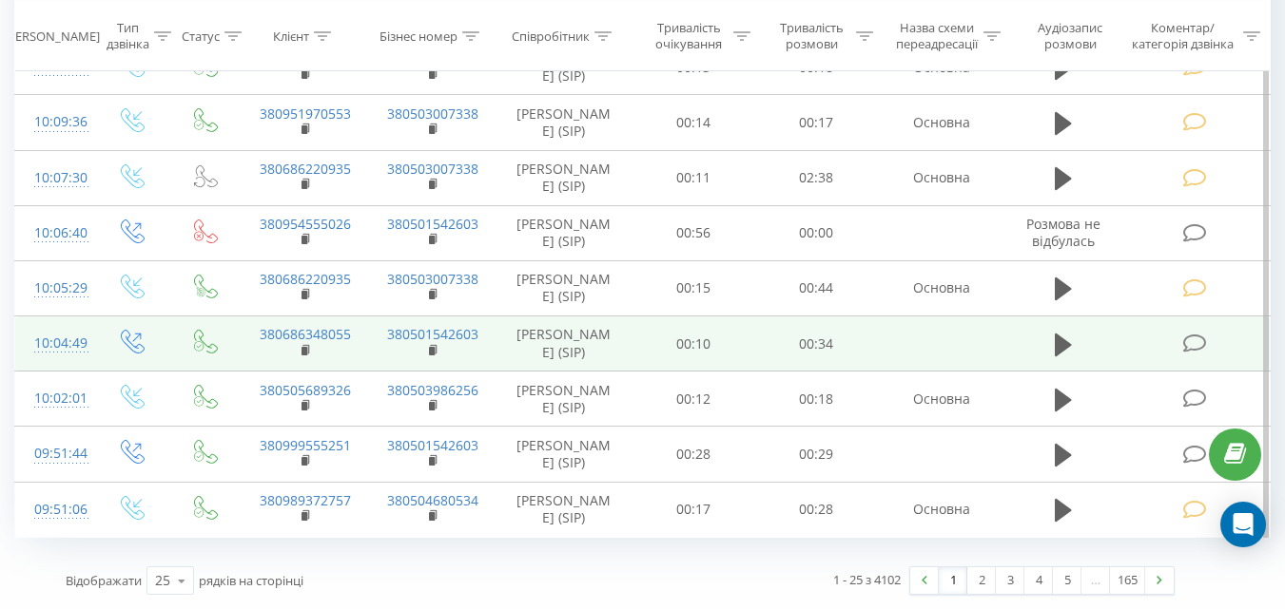
click at [1194, 334] on icon at bounding box center [1194, 344] width 24 height 20
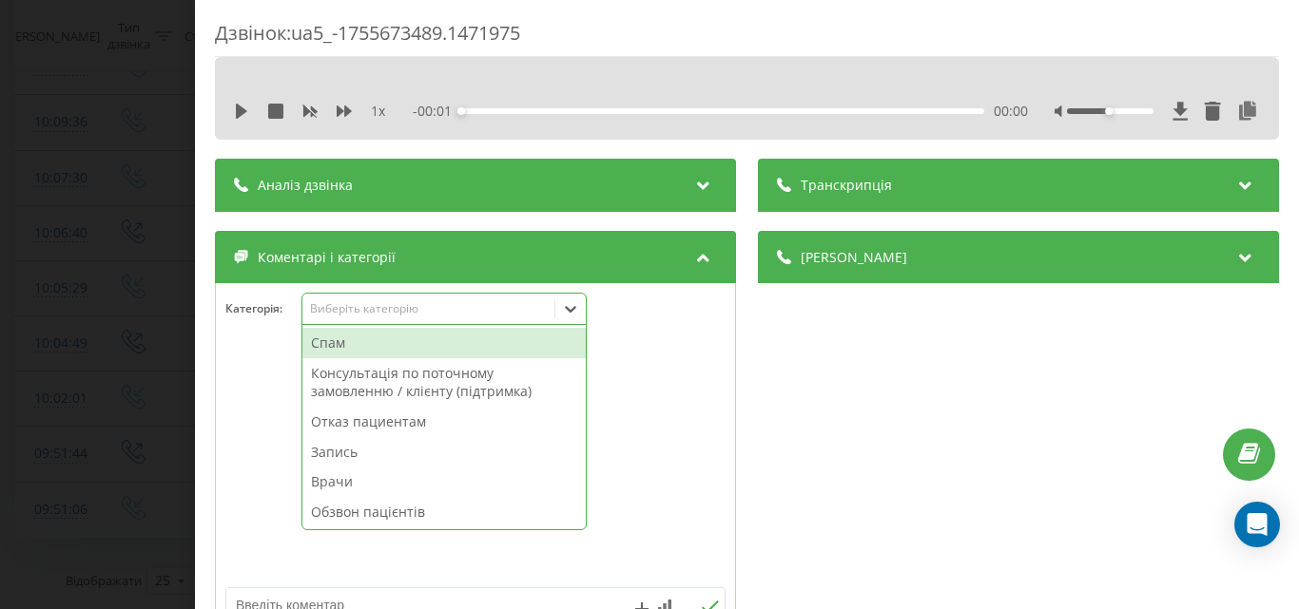
click at [505, 300] on div "Виберіть категорію" at bounding box center [428, 309] width 252 height 18
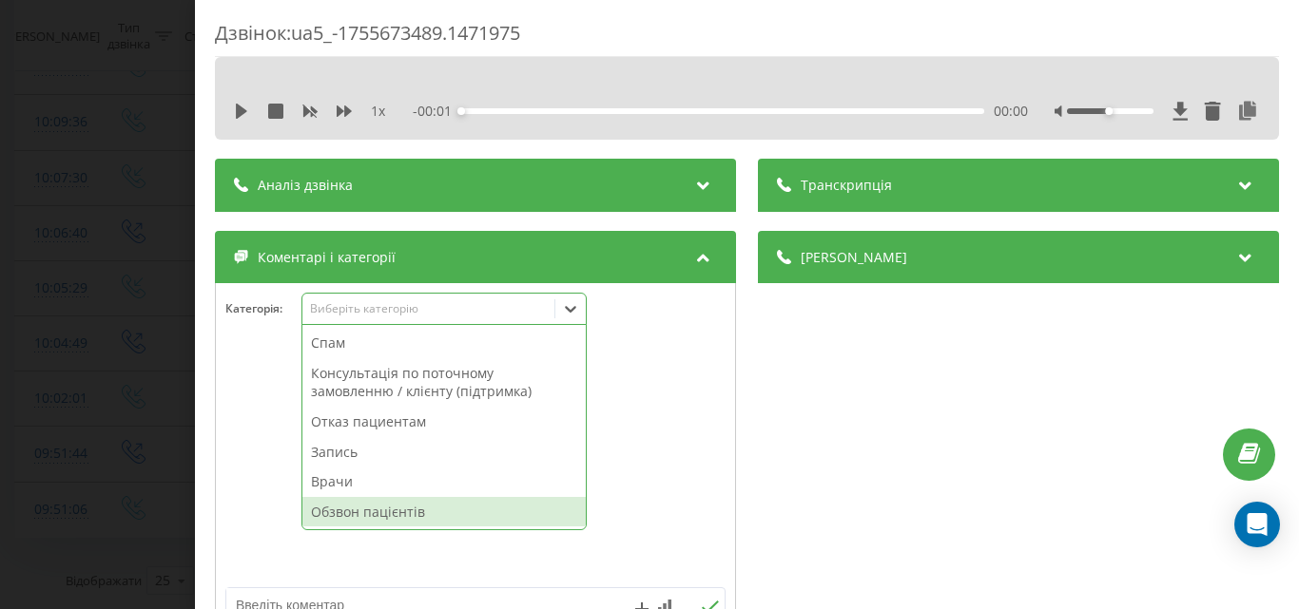
click at [416, 511] on div "Обзвон пацієнтів" at bounding box center [443, 512] width 283 height 30
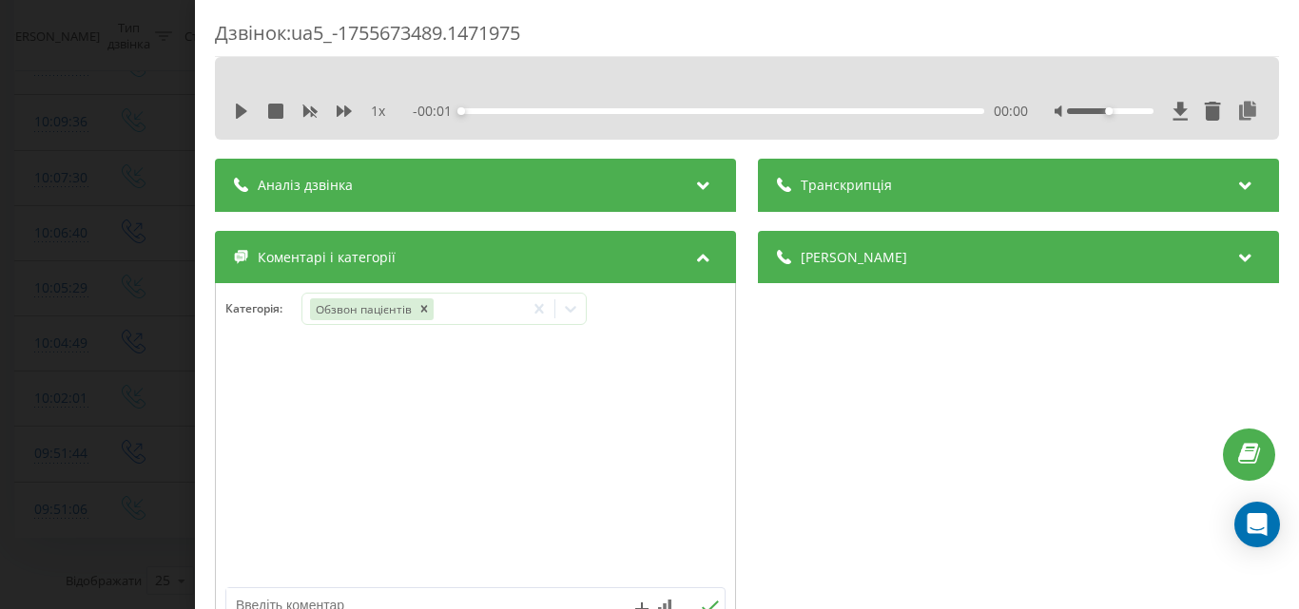
click at [110, 242] on div "Дзвінок : ua5_-1755673489.1471975 1 x - 00:01 00:00 00:00 Транскрипція Для AI-а…" at bounding box center [649, 304] width 1299 height 609
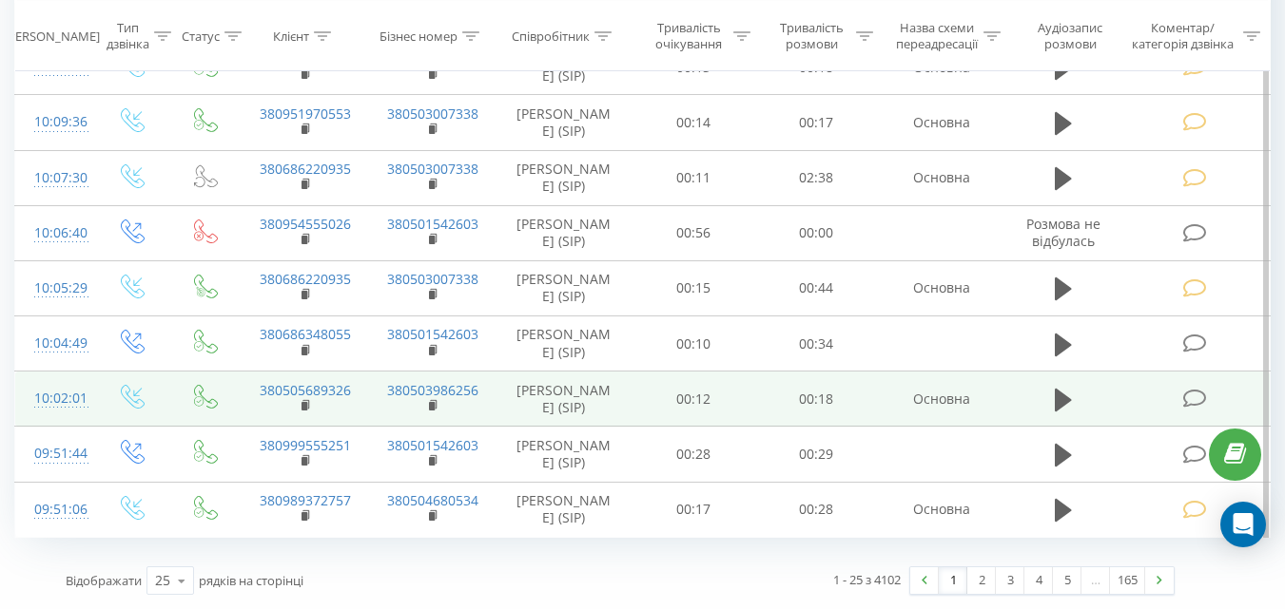
click at [1192, 389] on icon at bounding box center [1194, 399] width 24 height 20
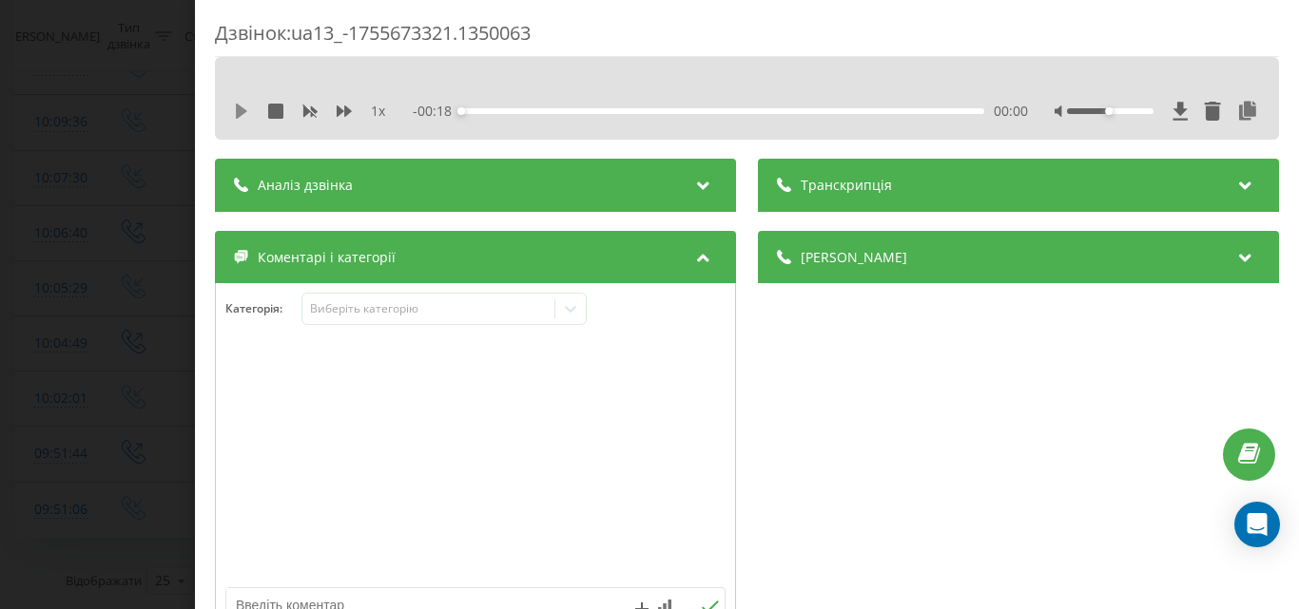
click at [242, 112] on icon at bounding box center [241, 111] width 11 height 15
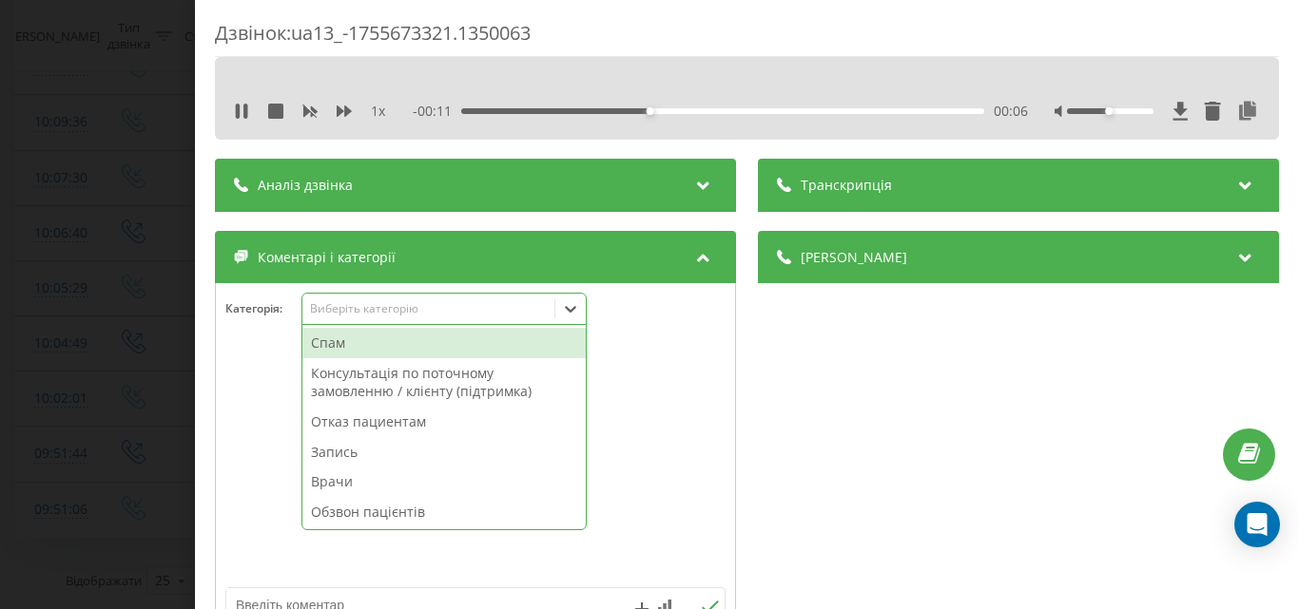
click at [389, 307] on div "Виберіть категорію" at bounding box center [428, 308] width 238 height 15
click at [390, 428] on div "Отказ пациентам" at bounding box center [443, 422] width 283 height 30
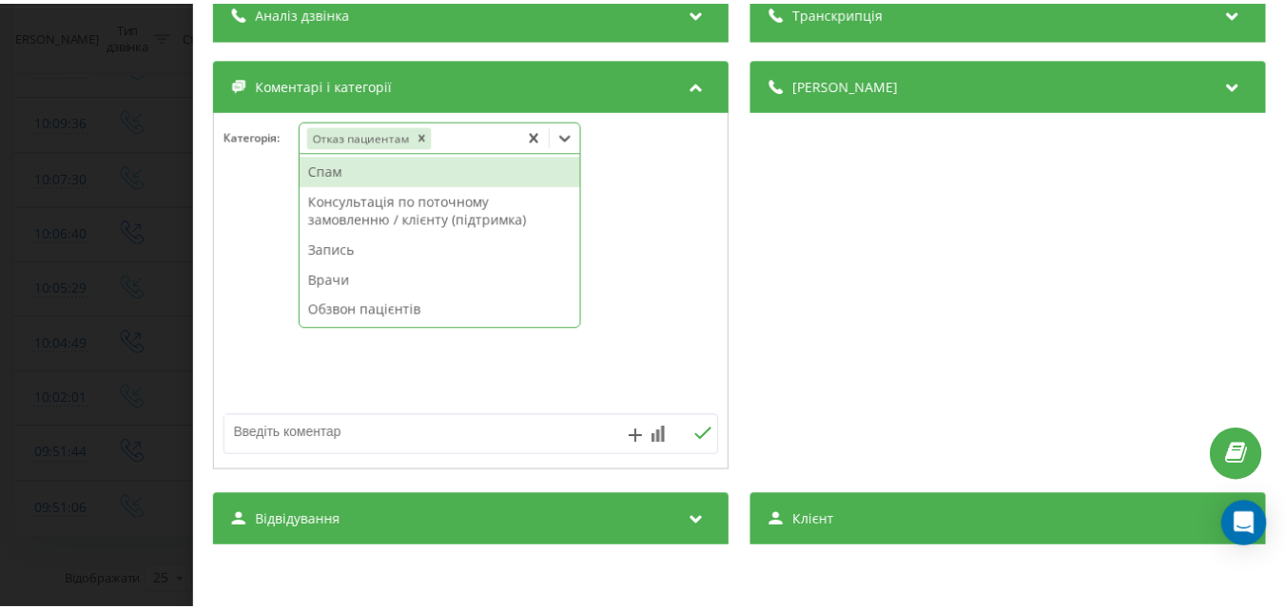
scroll to position [190, 0]
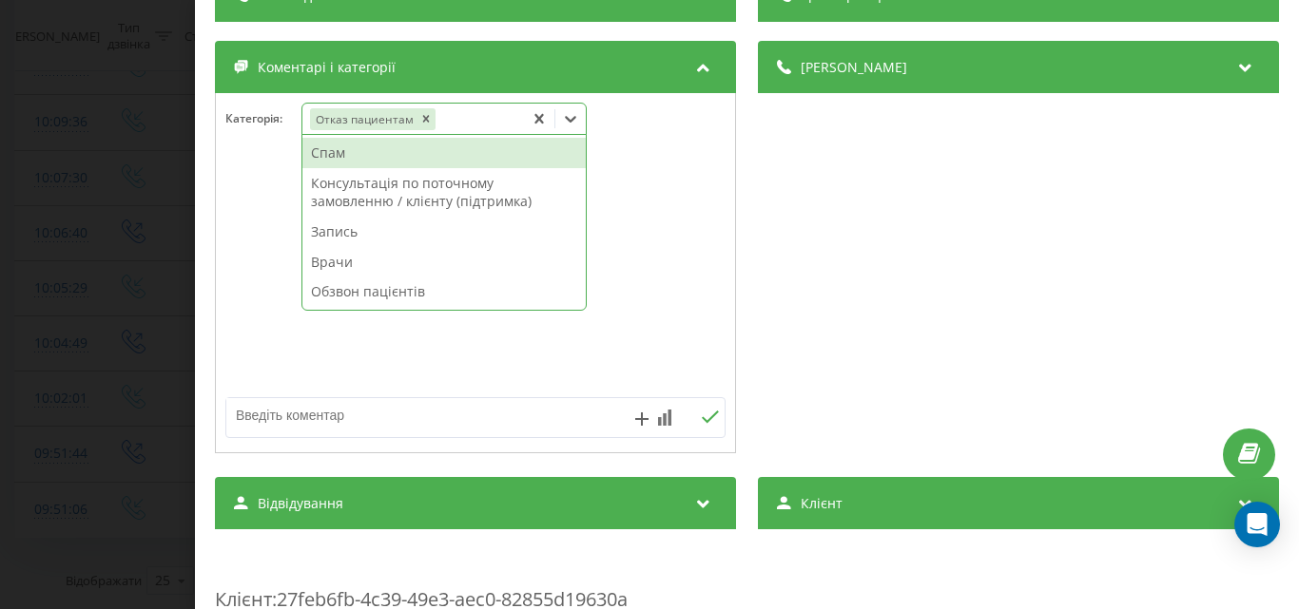
click at [267, 419] on textarea at bounding box center [425, 415] width 398 height 34
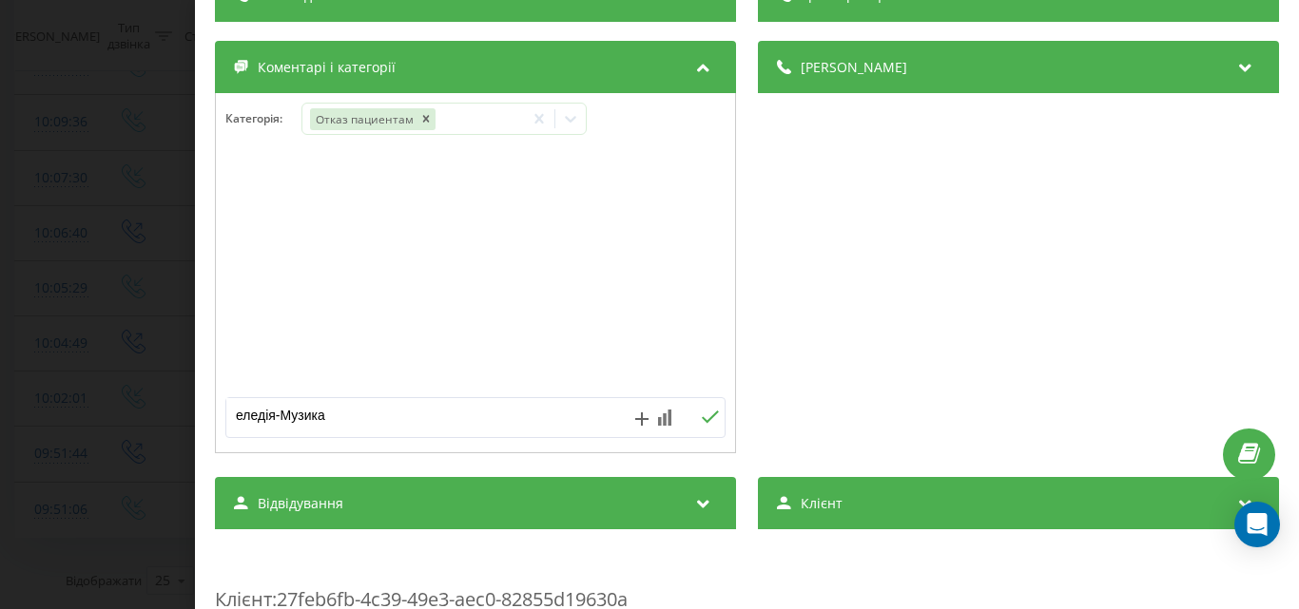
click at [273, 417] on textarea "еледія-Музика" at bounding box center [425, 415] width 398 height 34
type textarea "еледія, інший медичний центр-Музика"
click at [127, 126] on div "Дзвінок : ua13_-1755673321.1350063 1 x 00:00 00:18 00:18 Транскрипція Для AI-ан…" at bounding box center [649, 304] width 1299 height 609
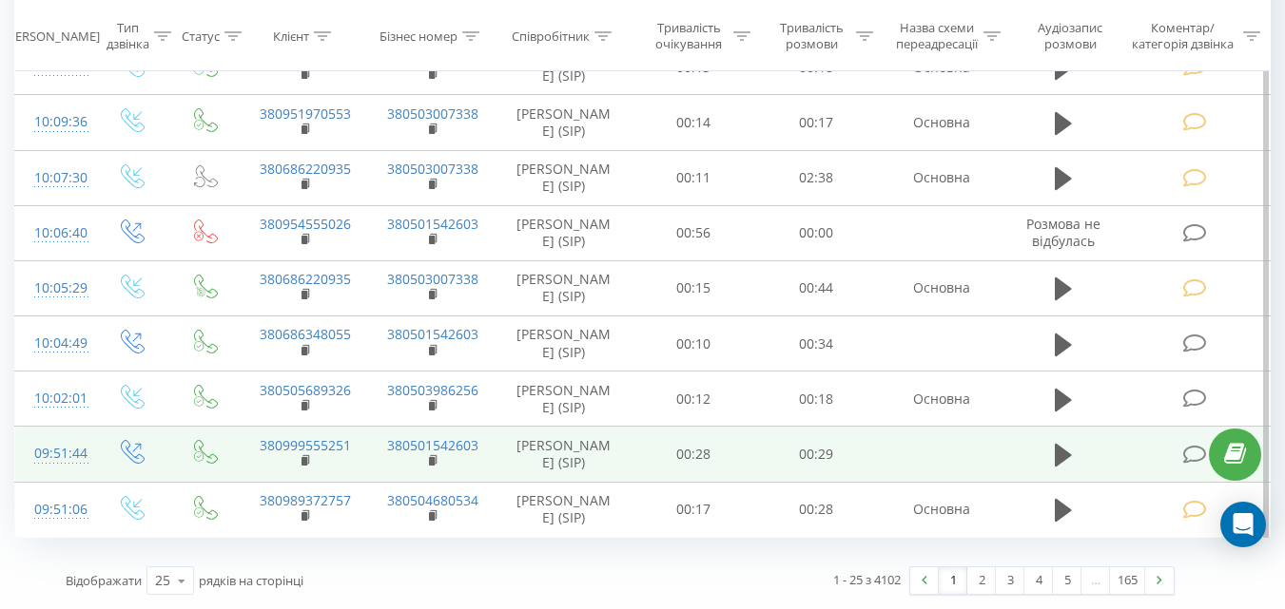
click at [1188, 445] on icon at bounding box center [1194, 455] width 24 height 20
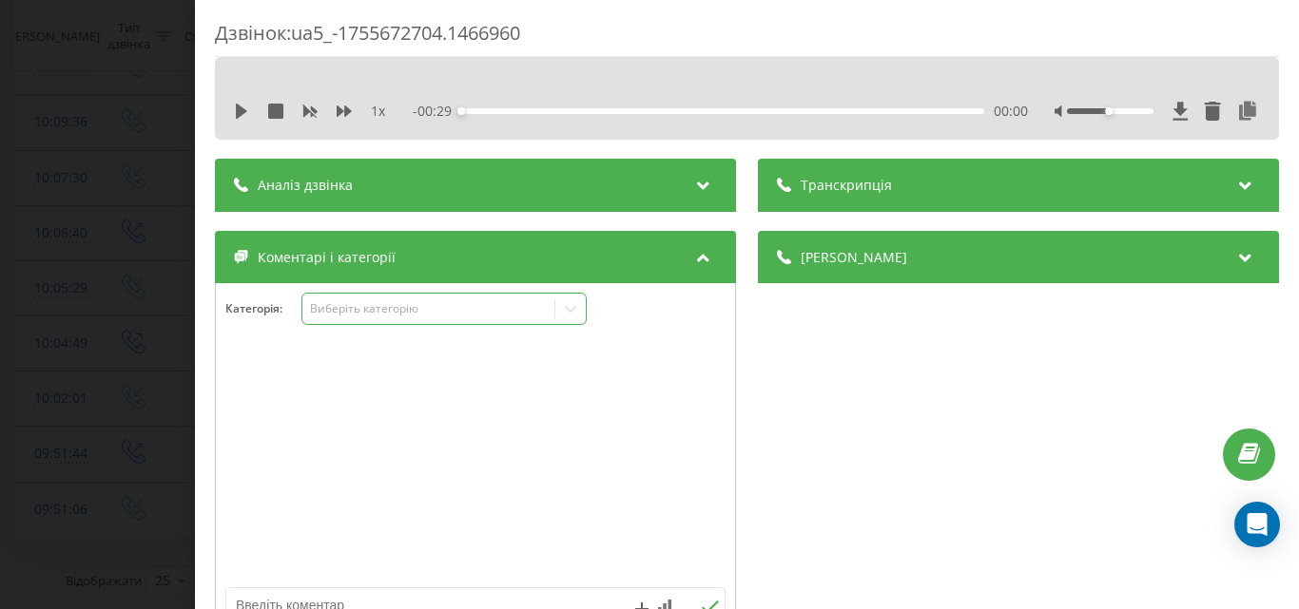
click at [436, 304] on div "Виберіть категорію" at bounding box center [428, 308] width 238 height 15
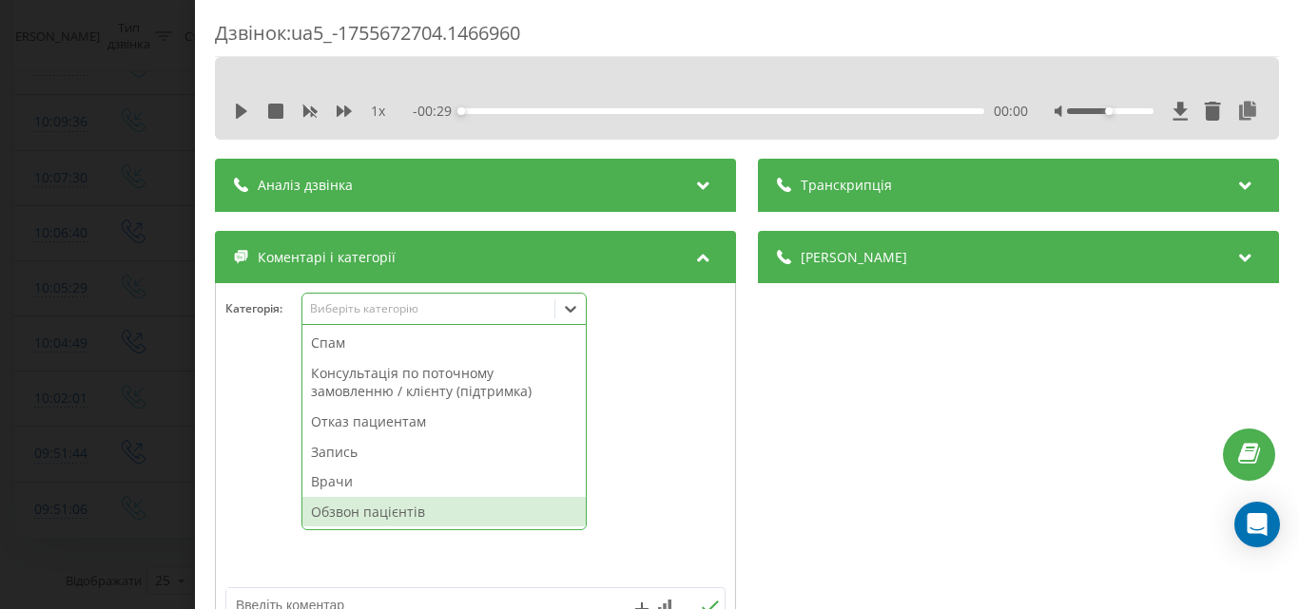
click at [360, 511] on div "Обзвон пацієнтів" at bounding box center [443, 512] width 283 height 30
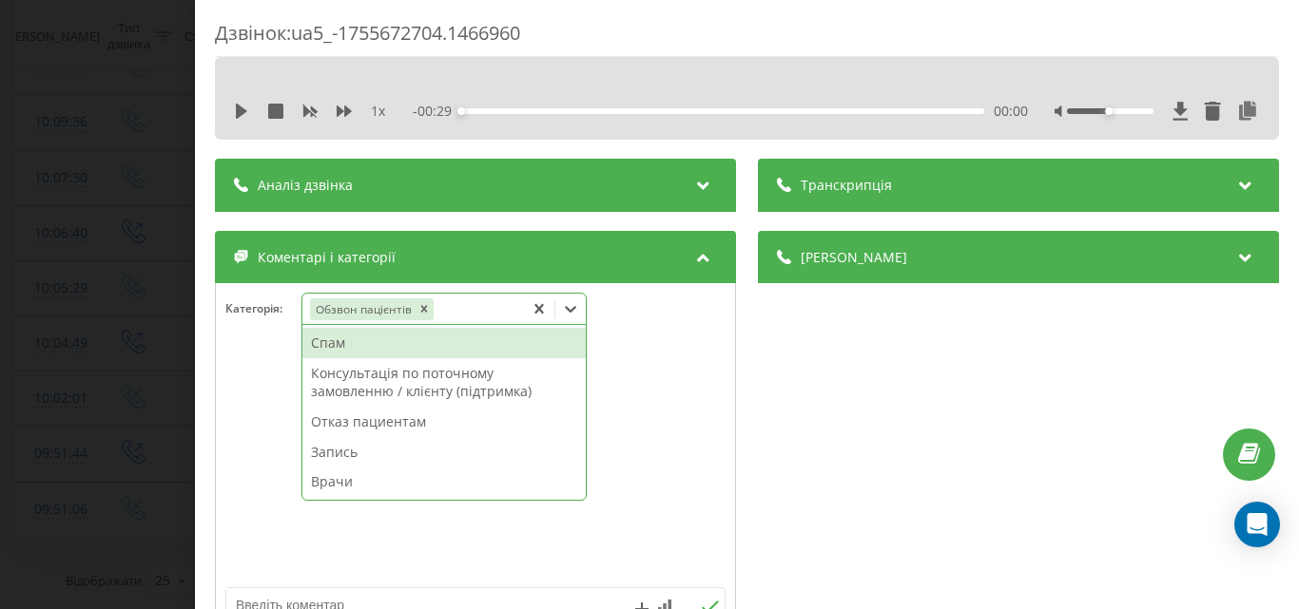
click at [128, 202] on div "Дзвінок : ua5_-1755672704.1466960 1 x - 00:29 00:00 00:00 Транскрипція Для AI-а…" at bounding box center [649, 304] width 1299 height 609
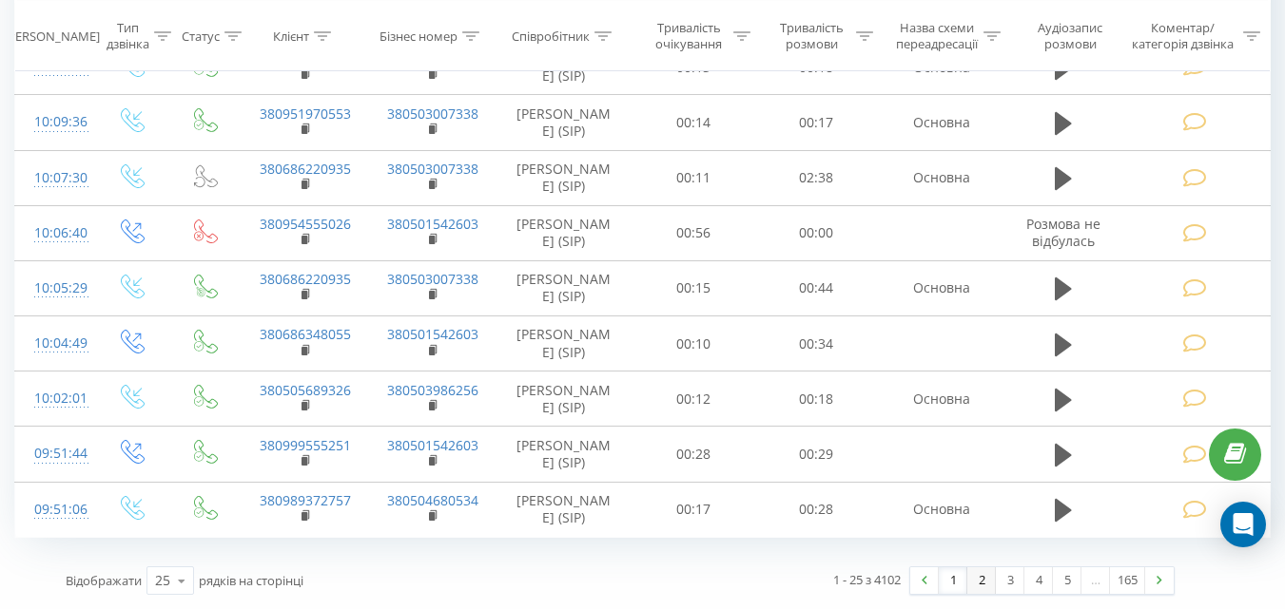
click at [981, 582] on link "2" at bounding box center [981, 581] width 29 height 27
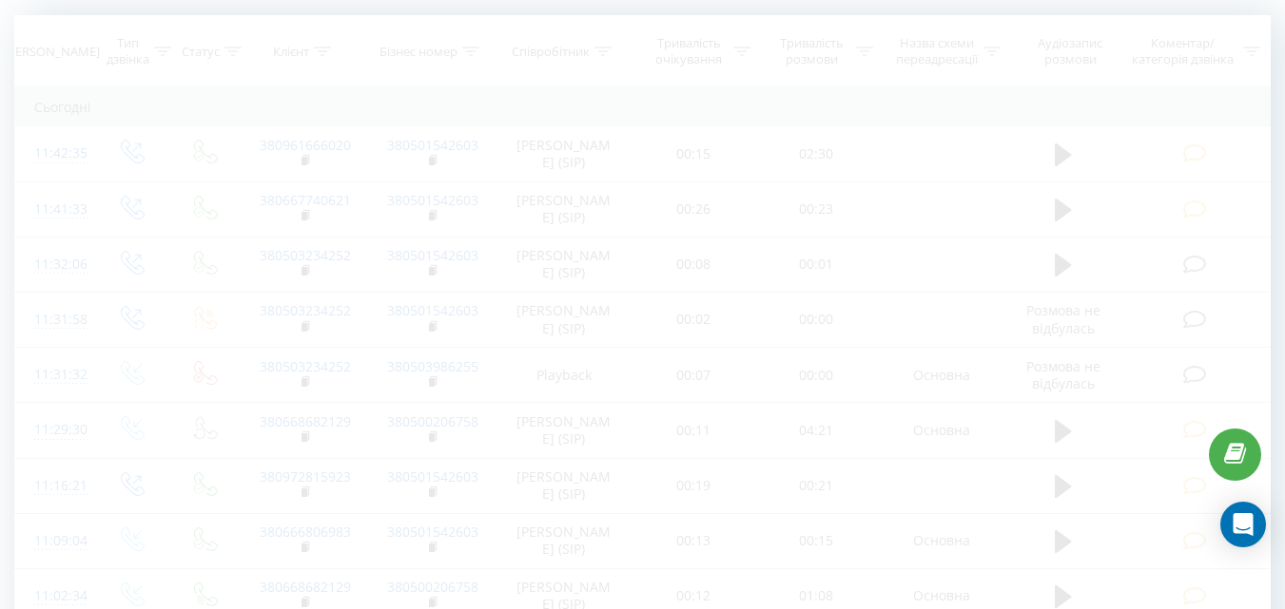
scroll to position [126, 0]
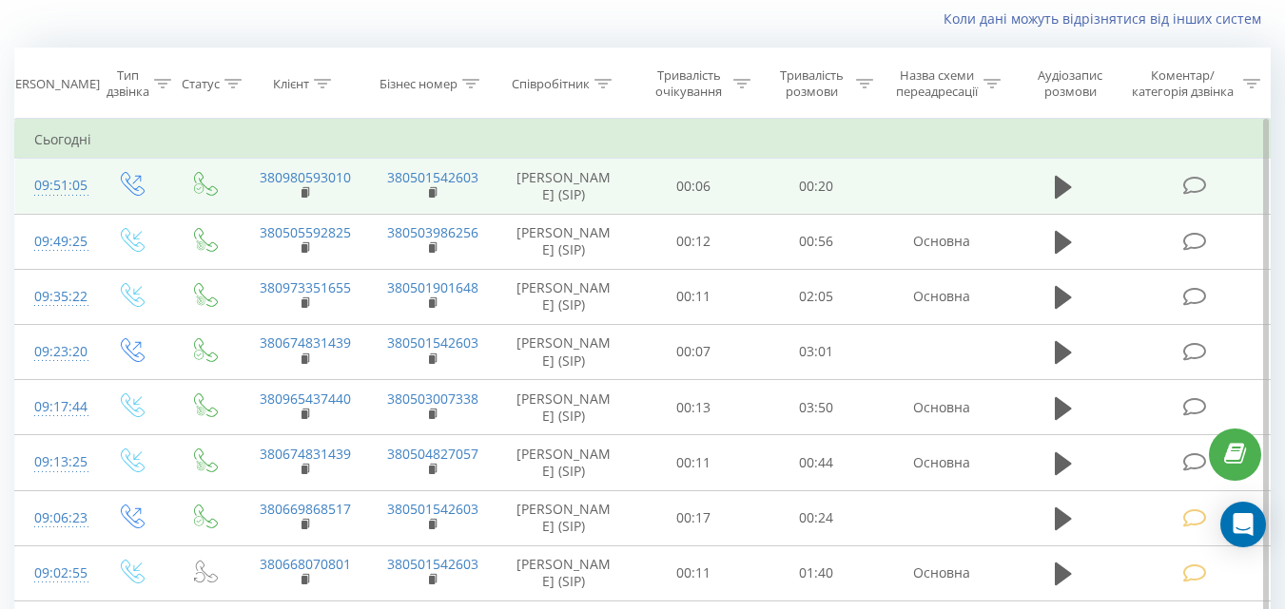
click at [1193, 186] on icon at bounding box center [1194, 186] width 24 height 20
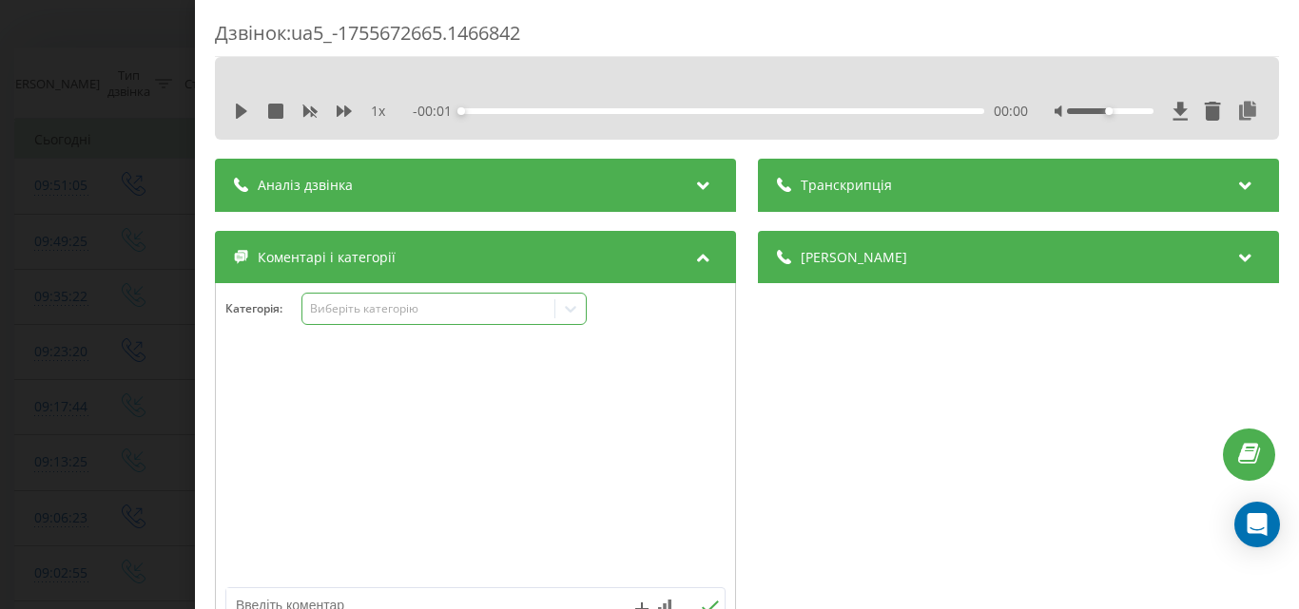
drag, startPoint x: 448, startPoint y: 308, endPoint x: 447, endPoint y: 322, distance: 14.3
click at [448, 309] on div "Виберіть категорію" at bounding box center [428, 308] width 238 height 15
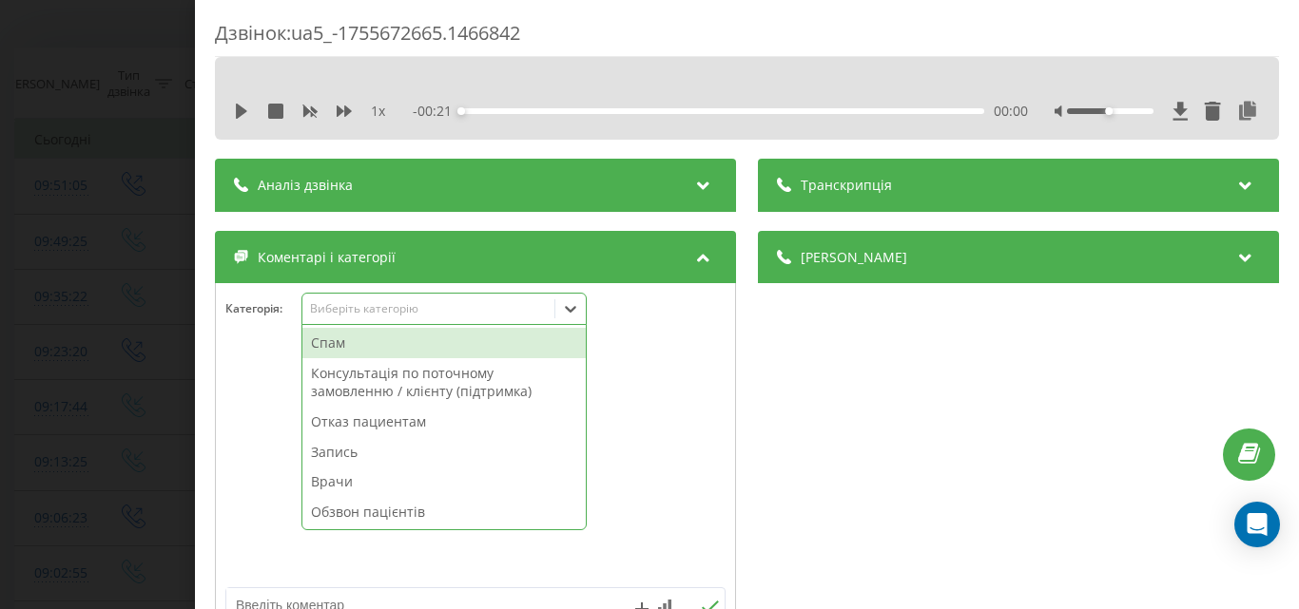
click at [393, 512] on div "Обзвон пацієнтів" at bounding box center [443, 512] width 283 height 30
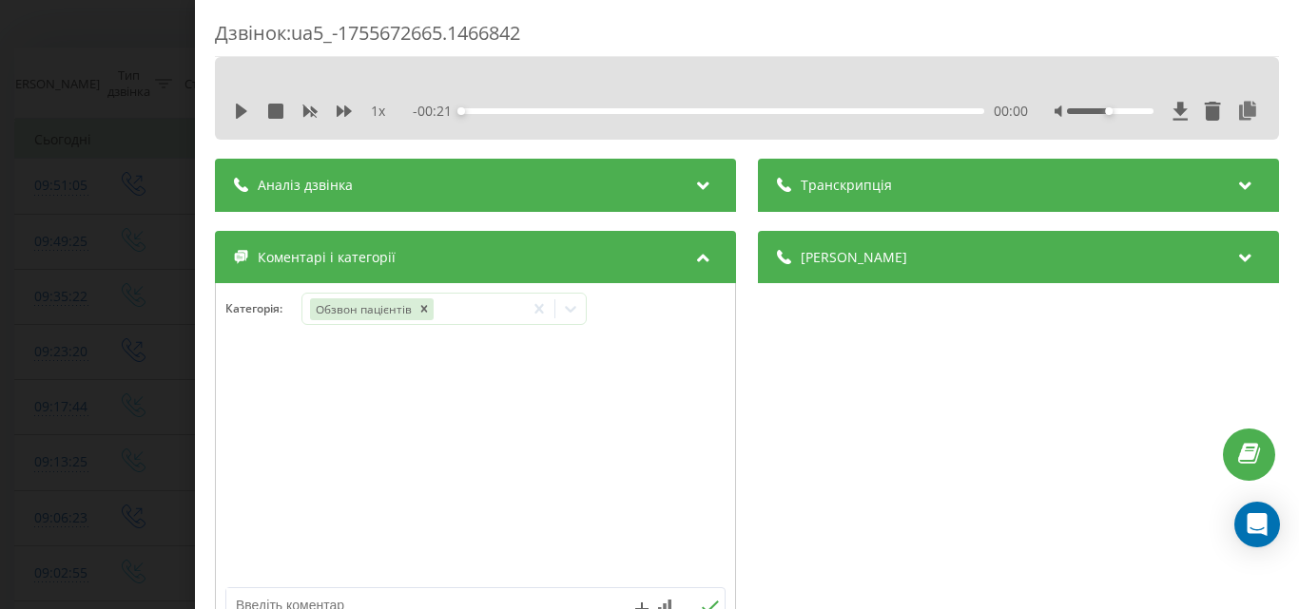
click at [134, 220] on div "Дзвінок : ua5_-1755672665.1466842 1 x - 00:21 00:00 00:00 Транскрипція Для AI-а…" at bounding box center [649, 304] width 1299 height 609
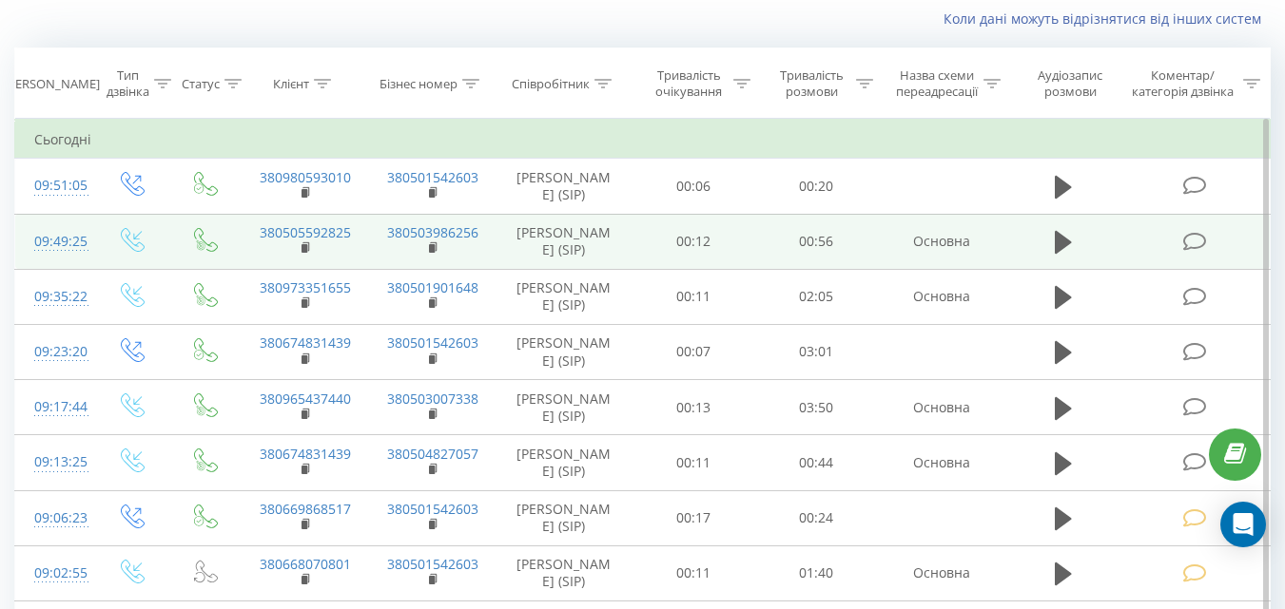
click at [1191, 241] on icon at bounding box center [1194, 242] width 24 height 20
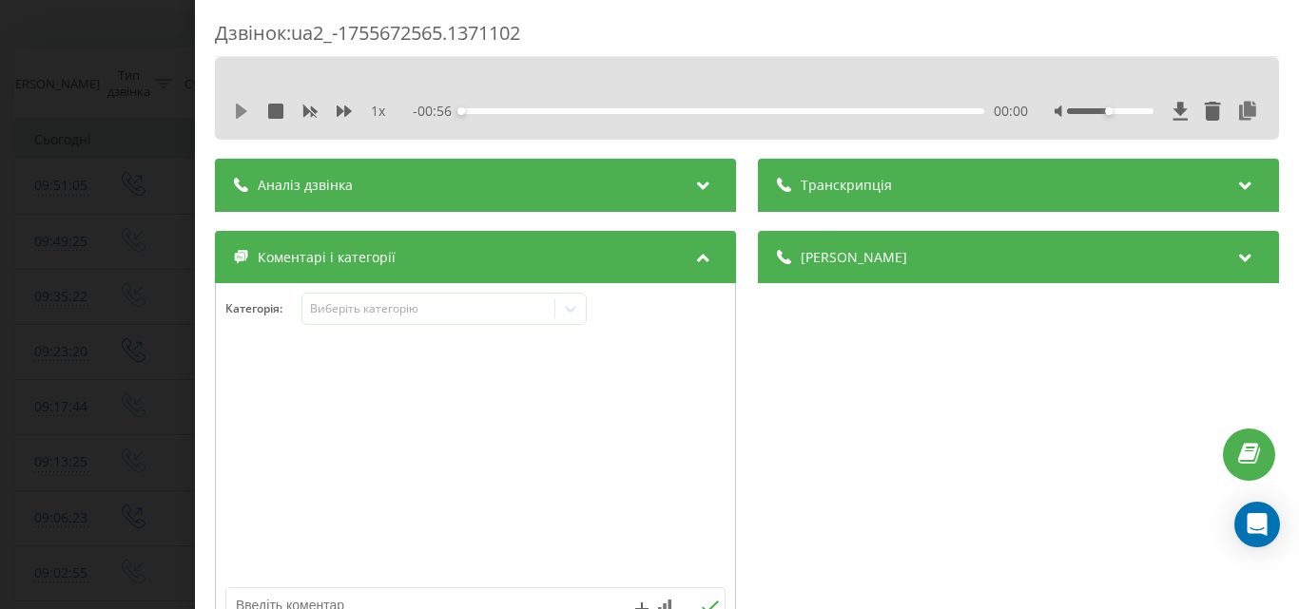
click at [241, 109] on icon at bounding box center [241, 111] width 11 height 15
click at [392, 310] on div "Виберіть категорію" at bounding box center [428, 308] width 238 height 15
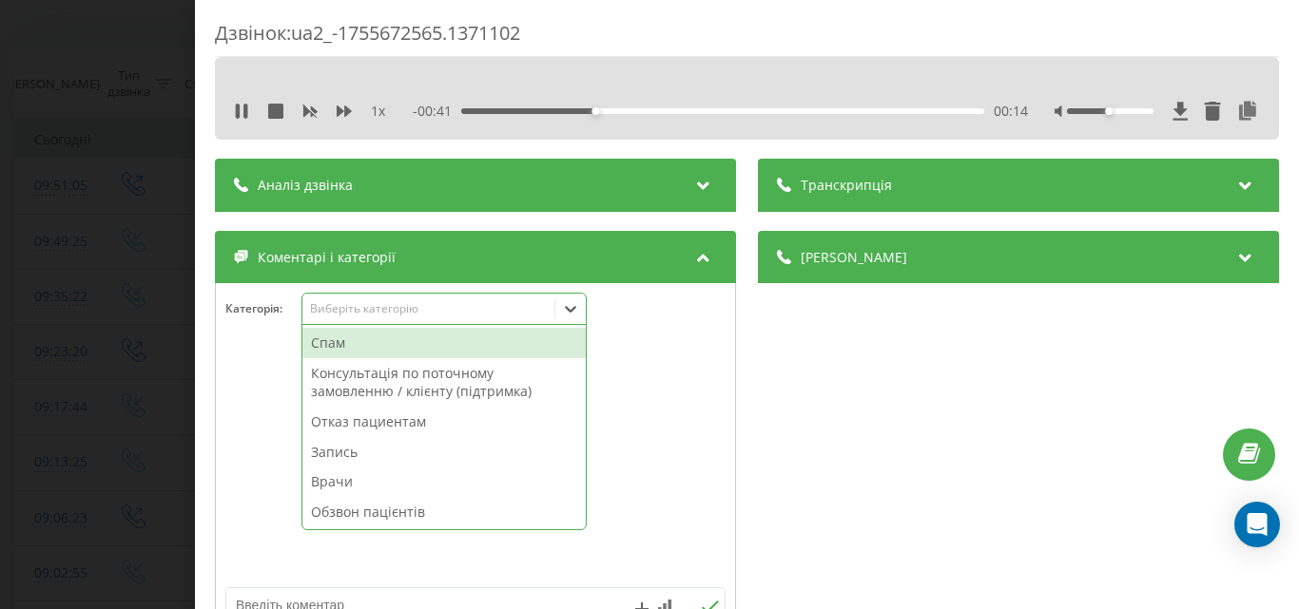
click at [370, 342] on div "Спам" at bounding box center [443, 343] width 283 height 30
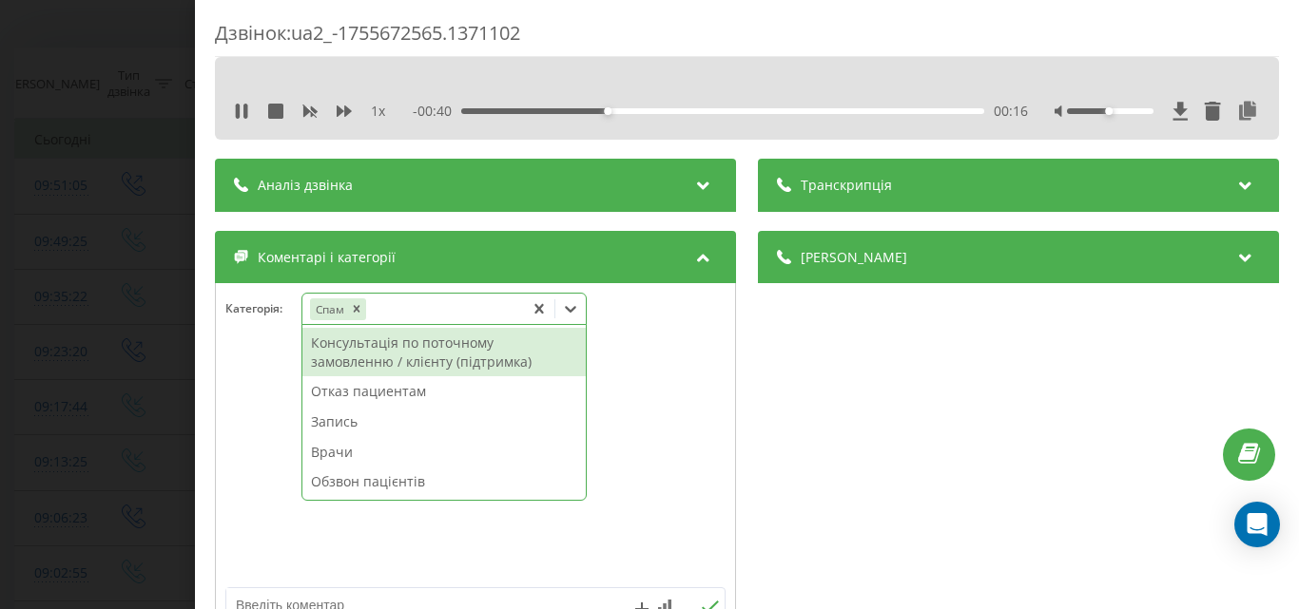
click at [138, 229] on div "Дзвінок : ua2_-1755672565.1371102 1 x - 00:40 00:16 00:16 Транскрипція Для AI-а…" at bounding box center [649, 304] width 1299 height 609
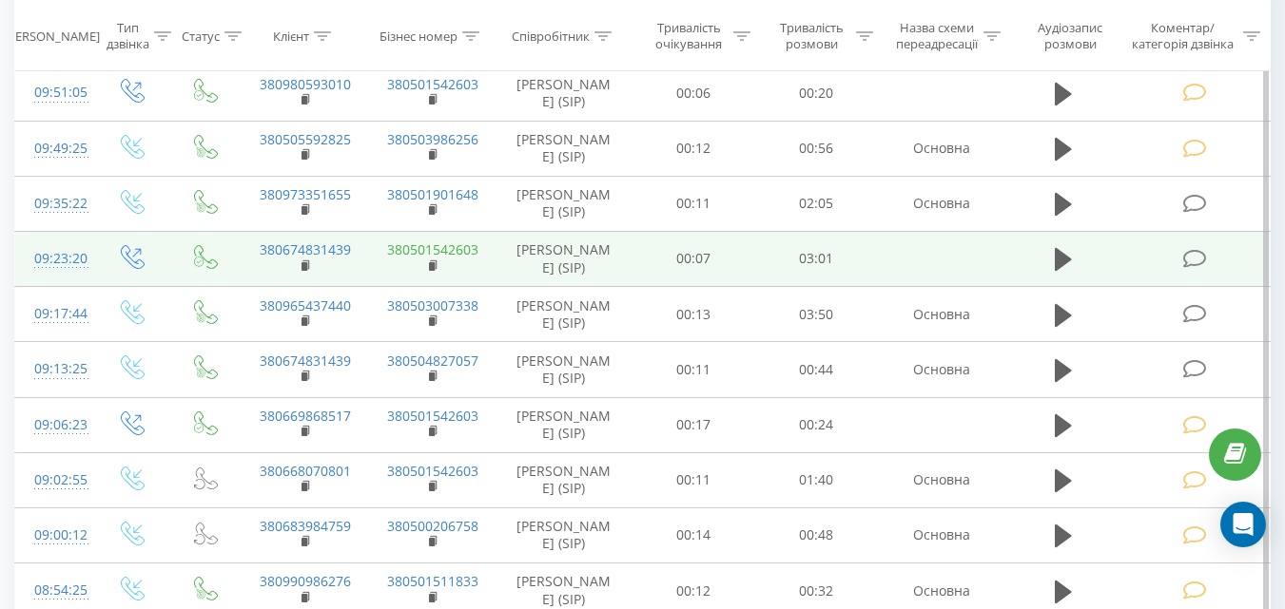
scroll to position [221, 0]
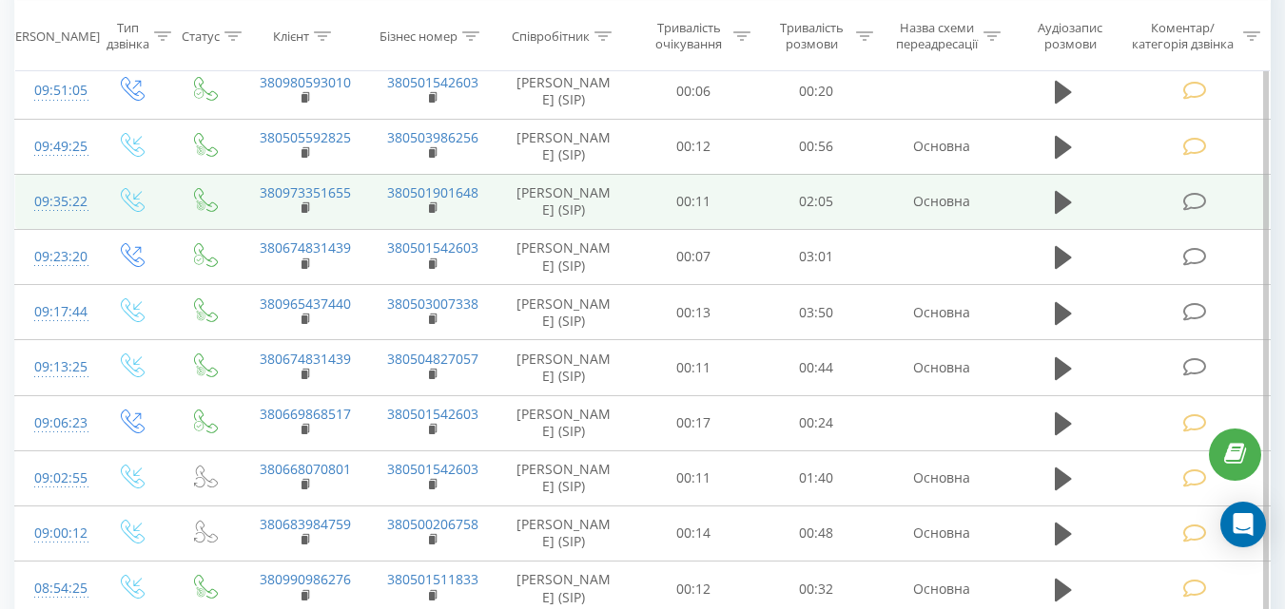
click at [1193, 200] on icon at bounding box center [1194, 202] width 24 height 20
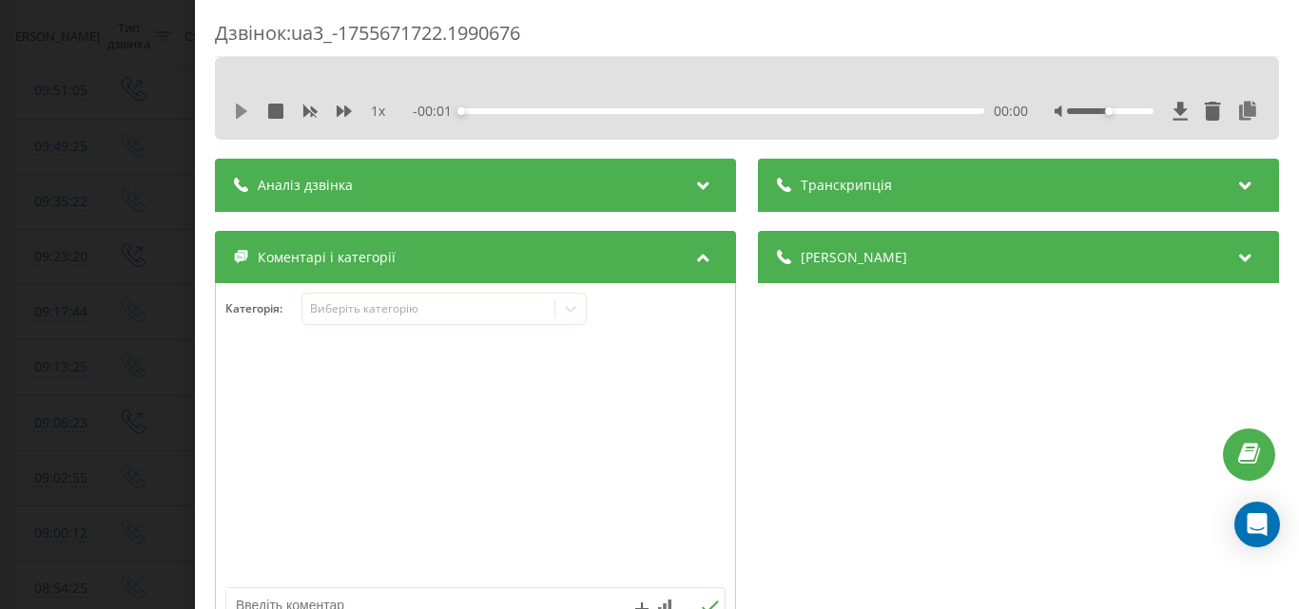
click at [242, 106] on icon at bounding box center [241, 111] width 15 height 15
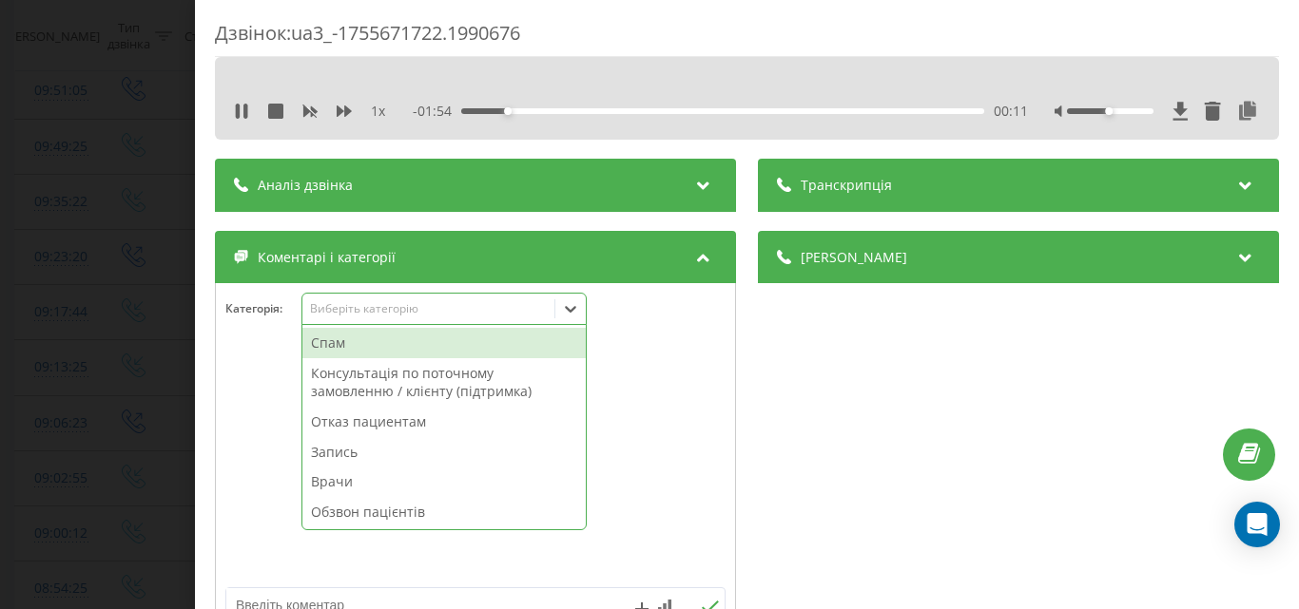
click at [378, 308] on div "Виберіть категорію" at bounding box center [428, 308] width 238 height 15
click at [351, 449] on div "Запись" at bounding box center [443, 452] width 283 height 30
click at [89, 291] on div "Дзвінок : ua3_-1755671722.1990676 1 x - 01:51 00:14 00:14 Транскрипція Для AI-а…" at bounding box center [649, 304] width 1299 height 609
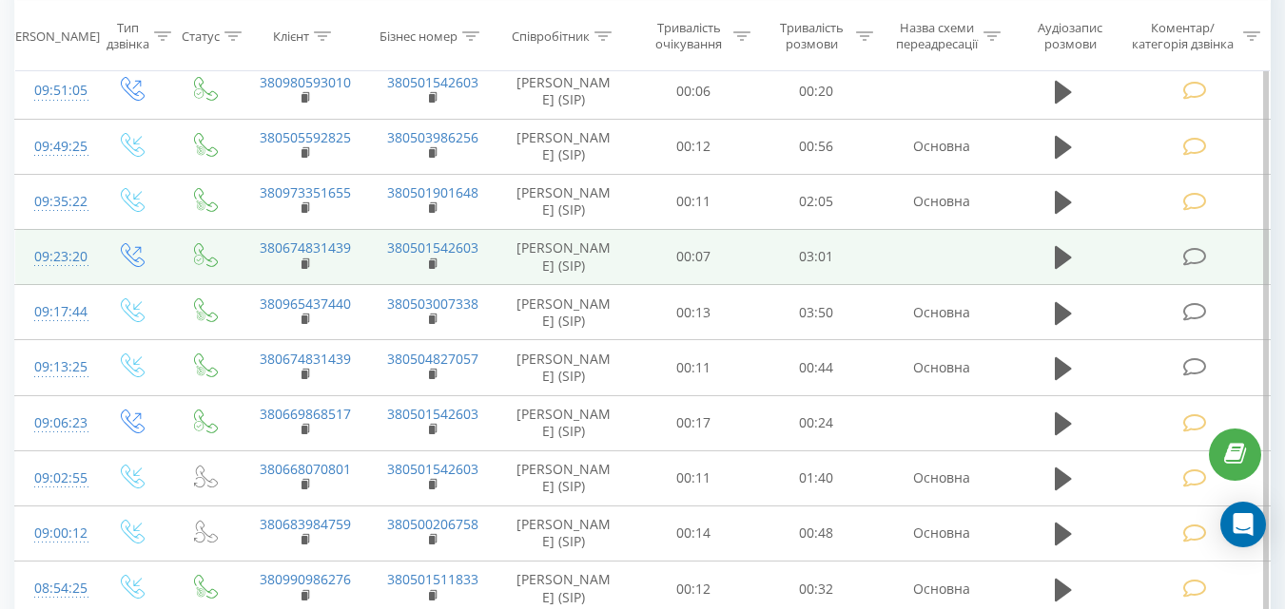
click at [1197, 257] on icon at bounding box center [1194, 257] width 24 height 20
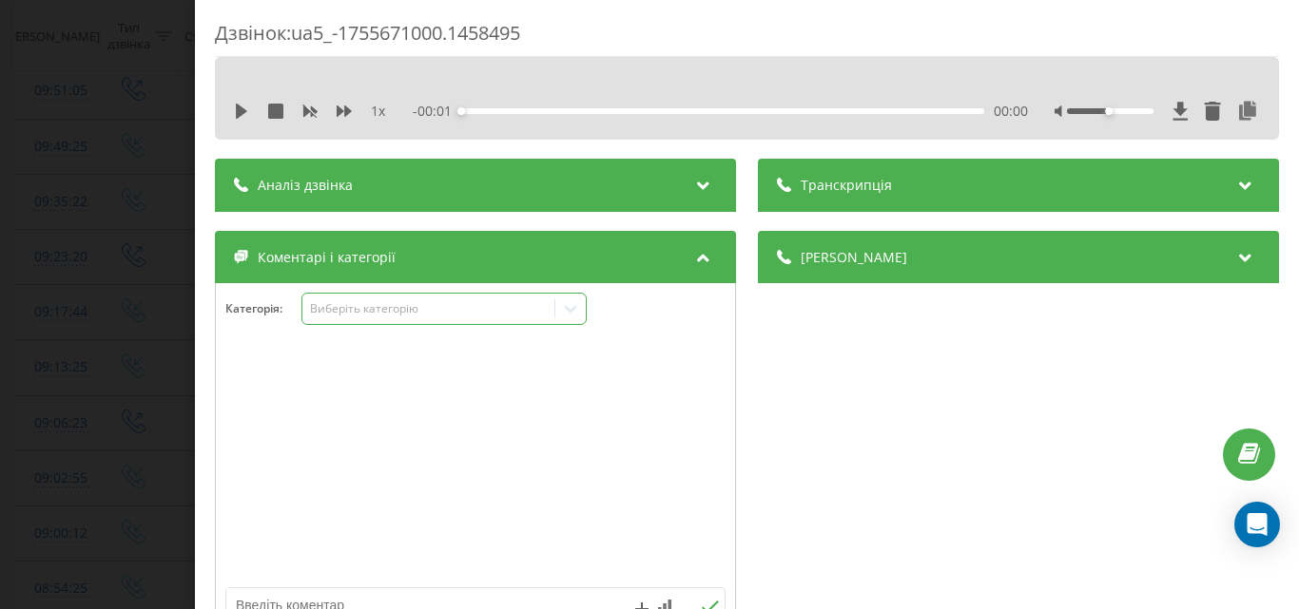
click at [473, 312] on div "Виберіть категорію" at bounding box center [428, 308] width 238 height 15
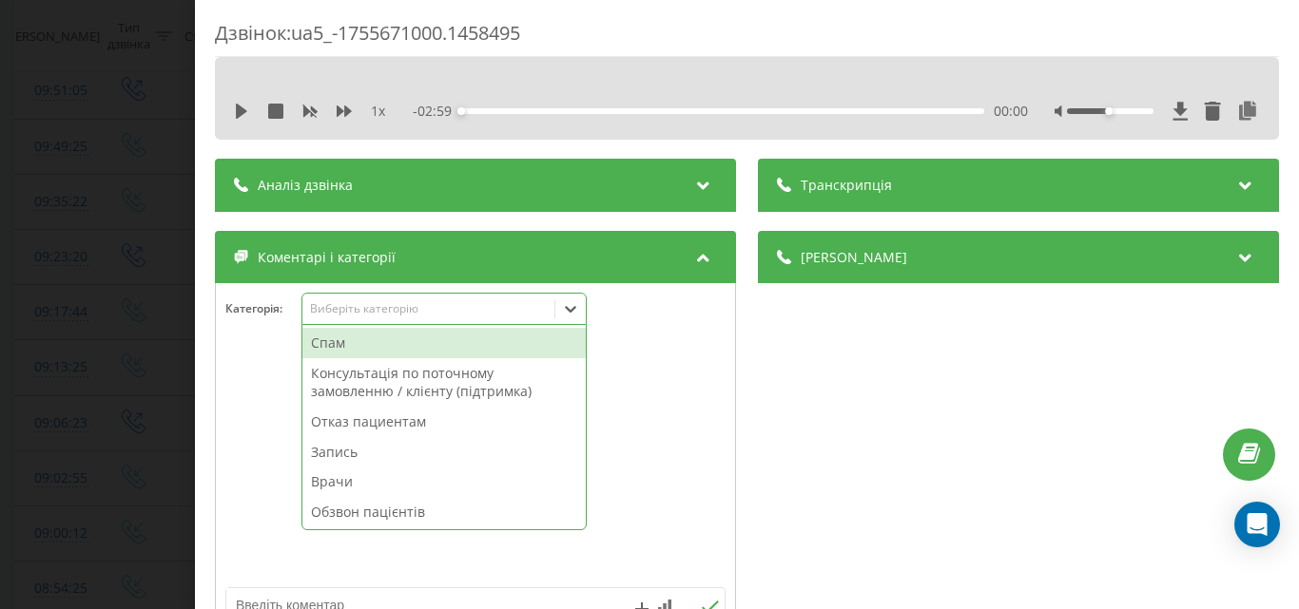
click at [384, 510] on div "Обзвон пацієнтів" at bounding box center [443, 512] width 283 height 30
click at [119, 277] on div "Дзвінок : ua5_-1755671000.1458495 1 x - 02:59 00:00 00:00 Транскрипція Для AI-а…" at bounding box center [649, 304] width 1299 height 609
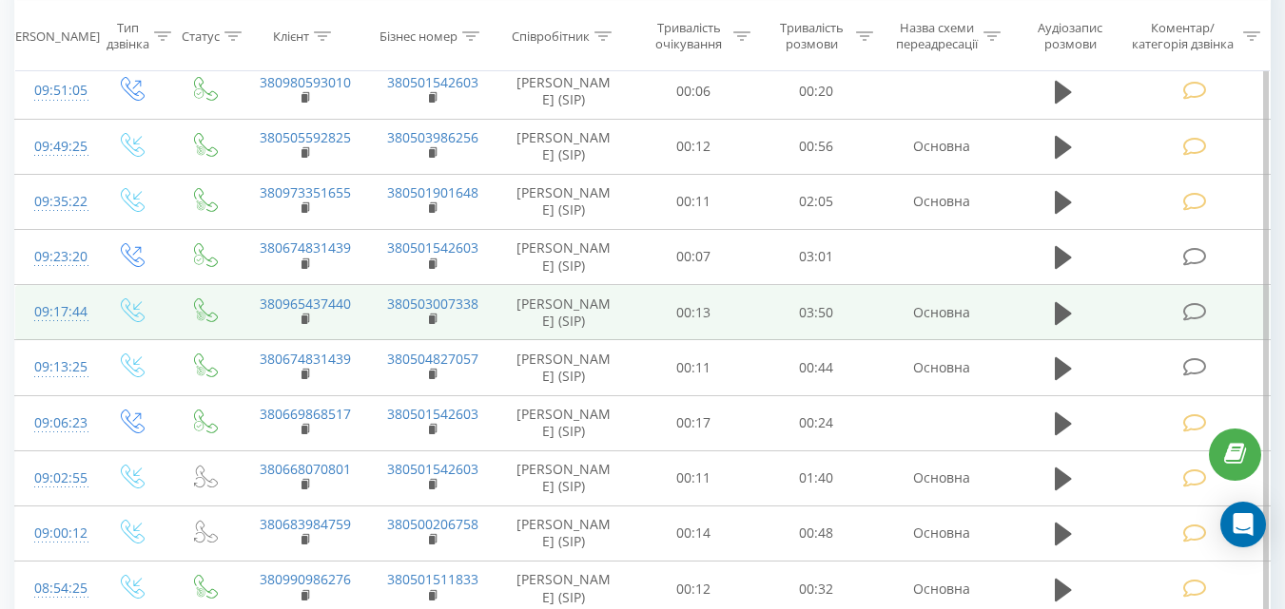
click at [1197, 310] on icon at bounding box center [1194, 312] width 24 height 20
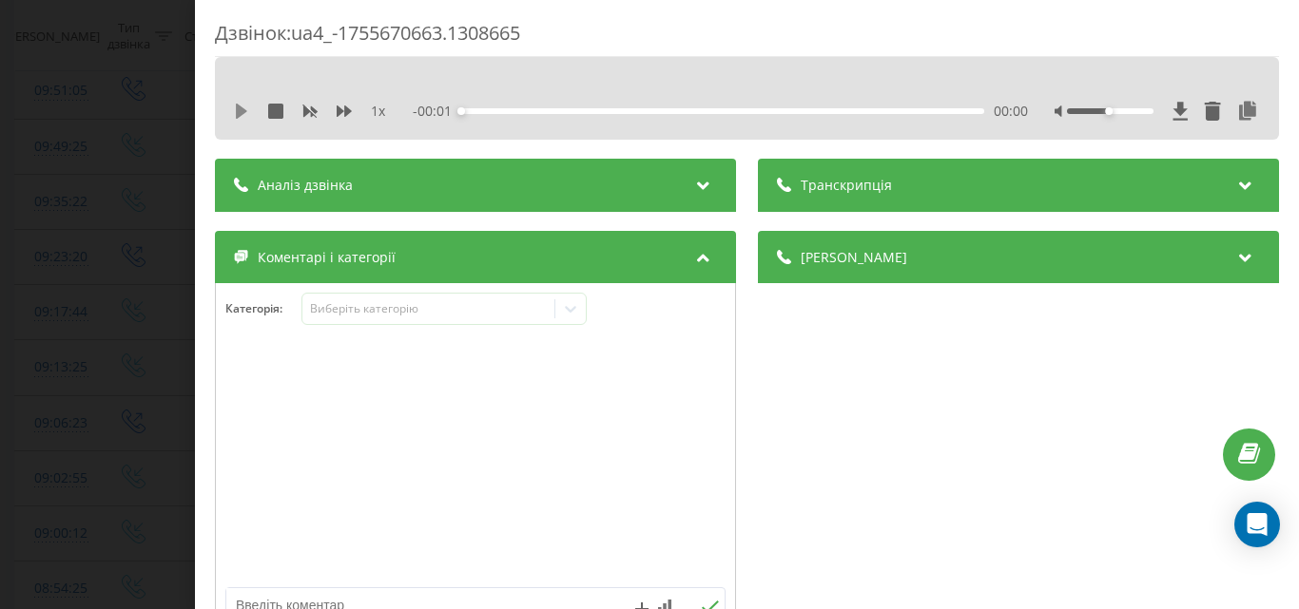
click at [239, 105] on icon at bounding box center [241, 111] width 15 height 15
click at [552, 110] on div "00:01" at bounding box center [722, 111] width 523 height 6
click at [715, 108] on div "00:48" at bounding box center [722, 111] width 523 height 6
click at [238, 110] on icon at bounding box center [238, 111] width 4 height 15
click at [411, 305] on div "Виберіть категорію" at bounding box center [428, 308] width 238 height 15
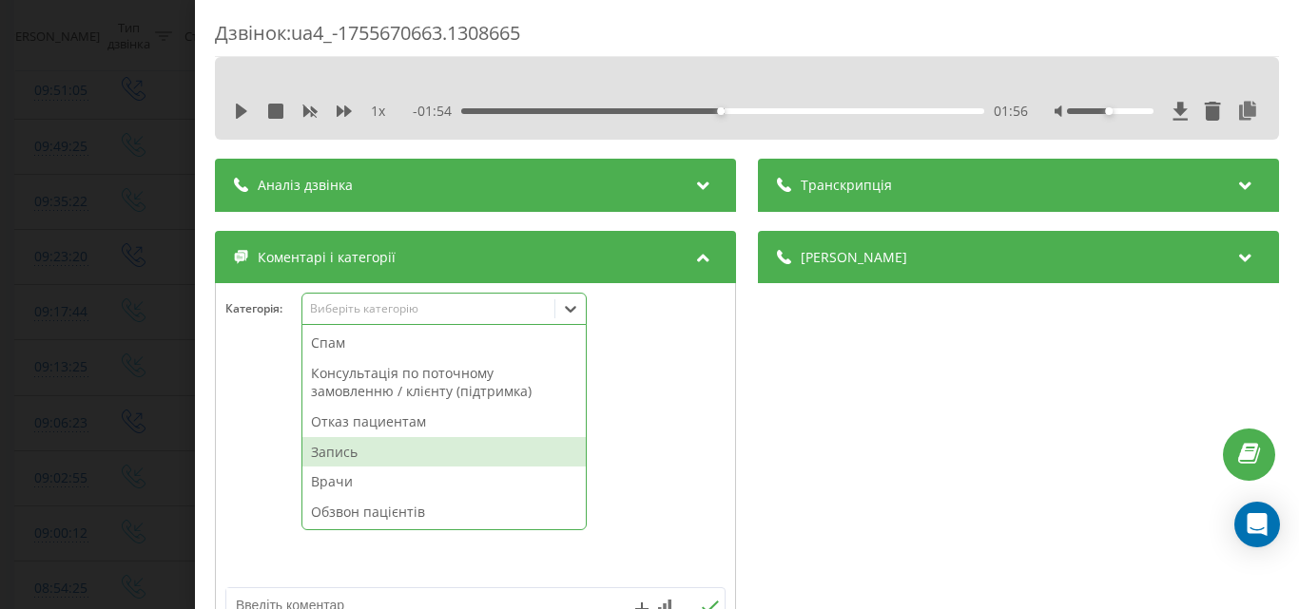
click at [339, 452] on div "Запись" at bounding box center [443, 452] width 283 height 30
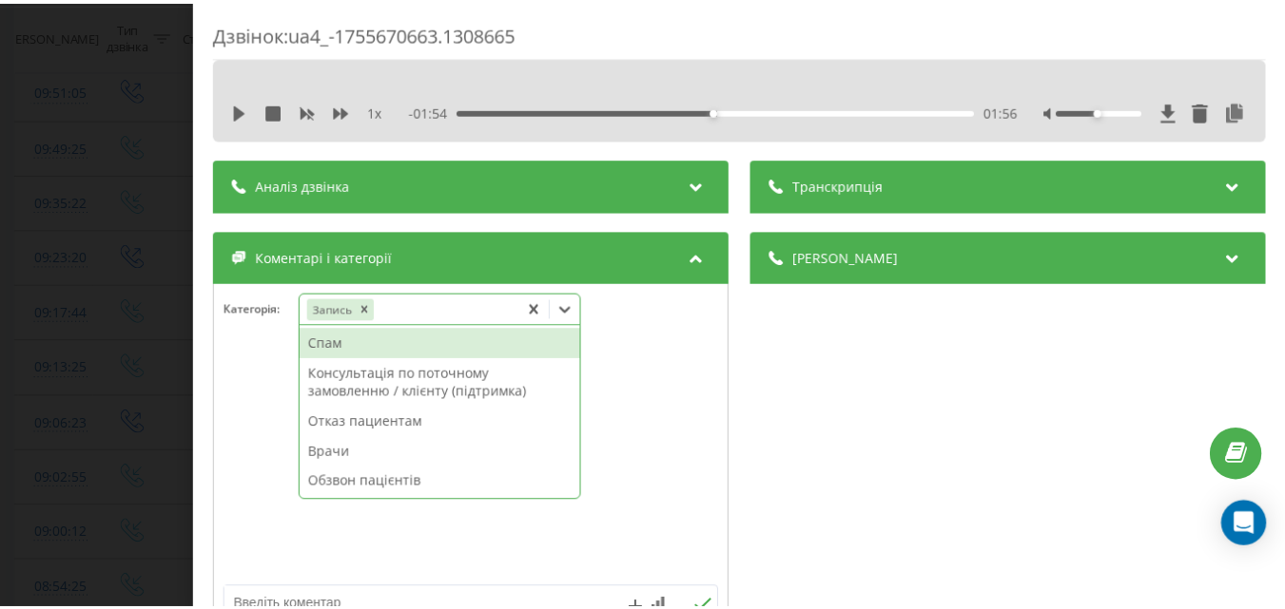
scroll to position [95, 0]
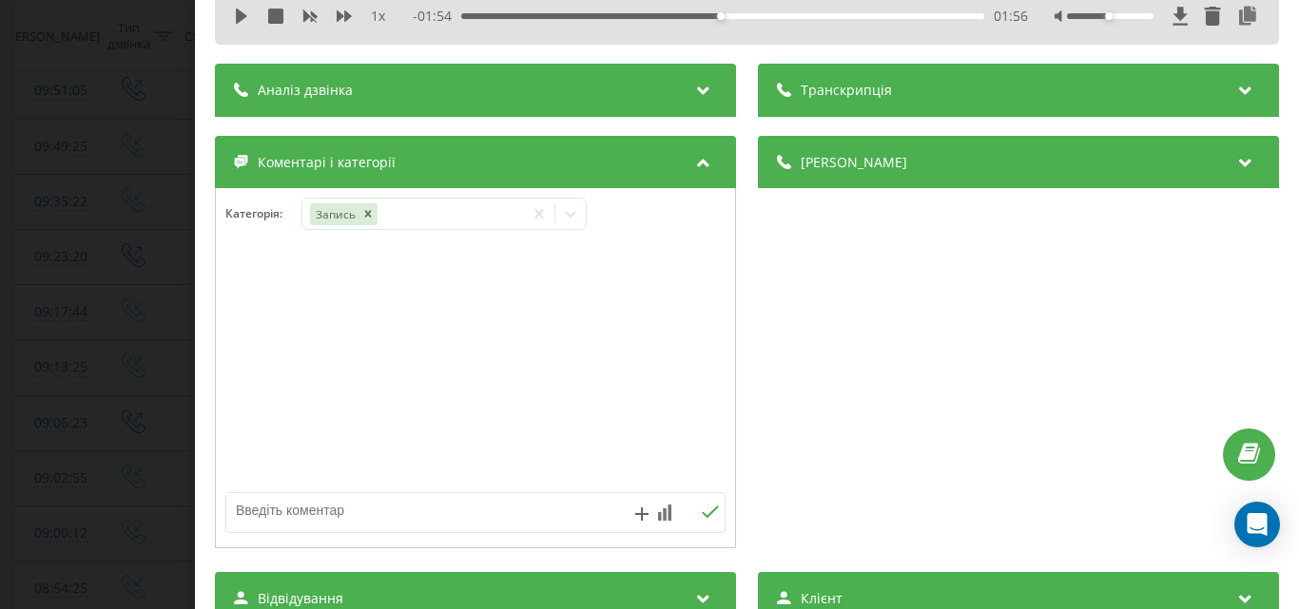
click at [287, 515] on textarea at bounding box center [425, 510] width 398 height 34
type textarea "уточнюв інф, в кінці зробила запис-Музика"
click at [147, 285] on div "Дзвінок : ua4_-1755670663.1308665 1 x - 01:54 01:56 01:56 Транскрипція Для AI-а…" at bounding box center [649, 304] width 1299 height 609
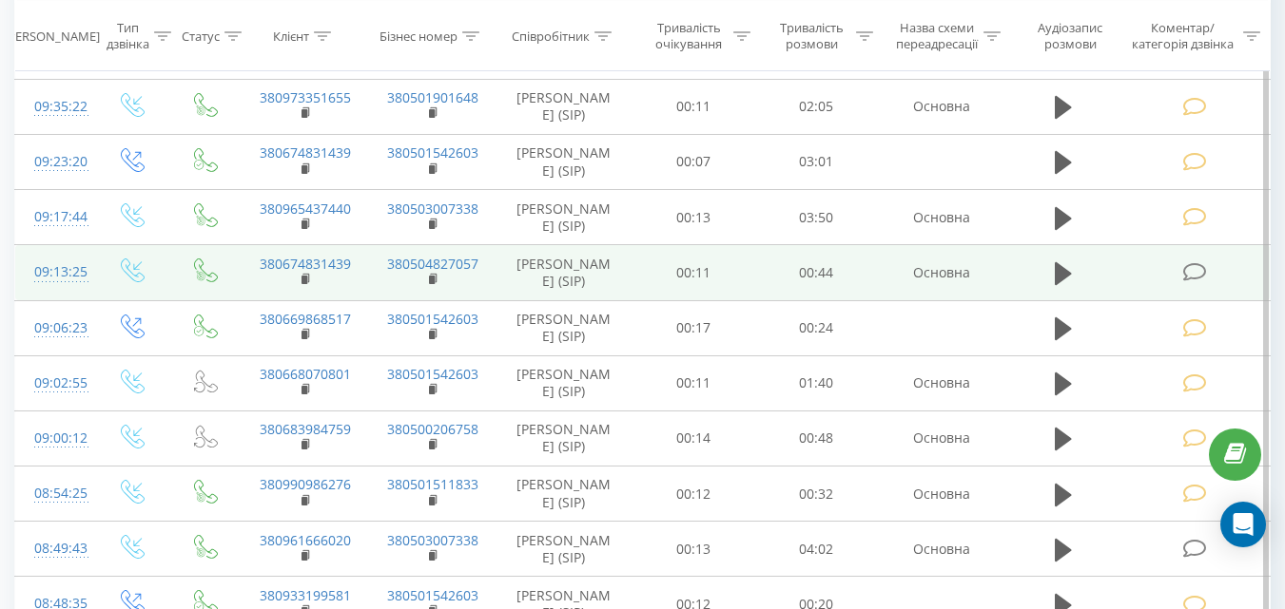
click at [1192, 265] on icon at bounding box center [1194, 272] width 24 height 20
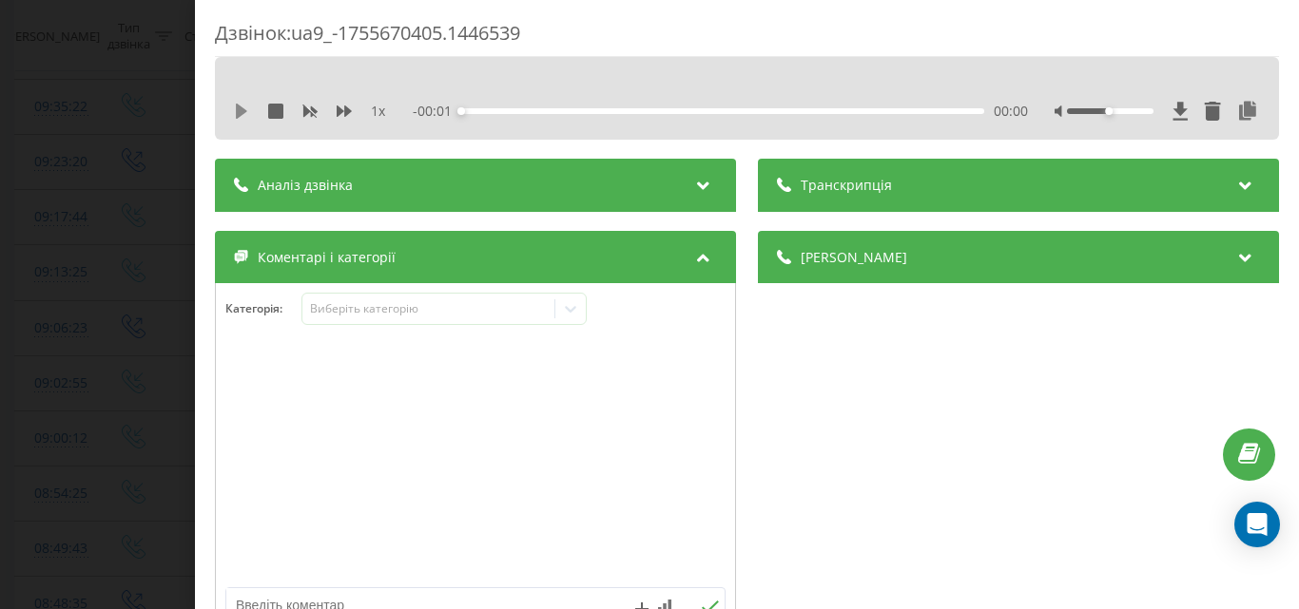
click at [239, 108] on icon at bounding box center [241, 111] width 11 height 15
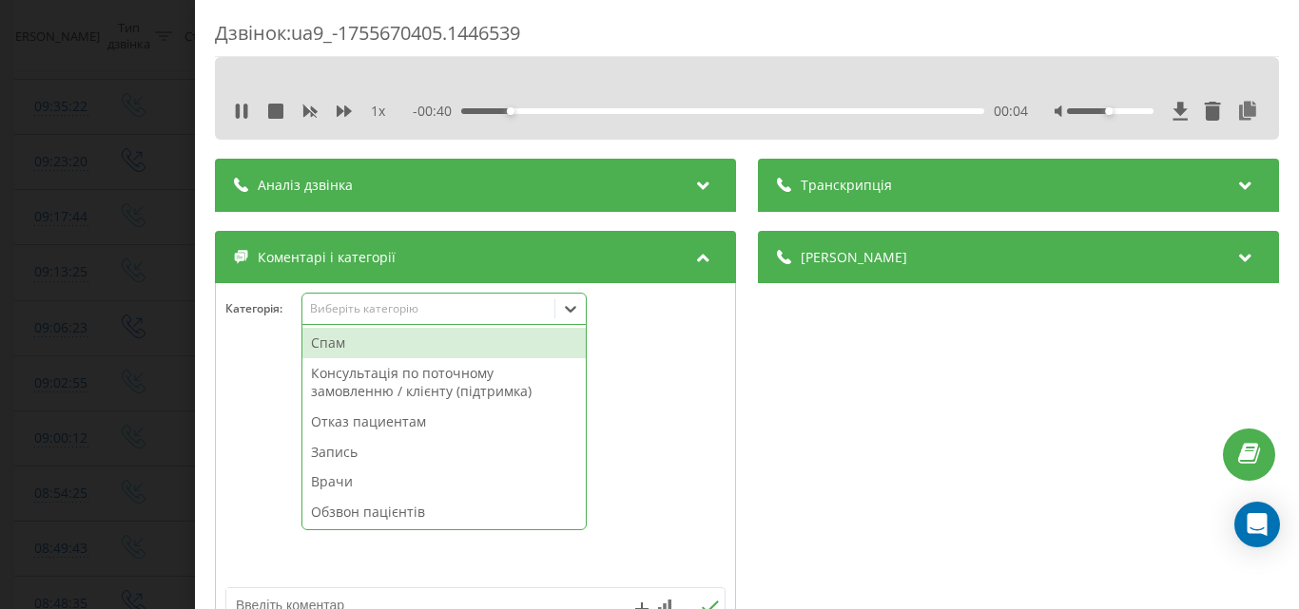
click at [417, 305] on div "Виберіть категорію" at bounding box center [428, 308] width 238 height 15
click at [402, 420] on div "Отказ пациентам" at bounding box center [443, 422] width 283 height 30
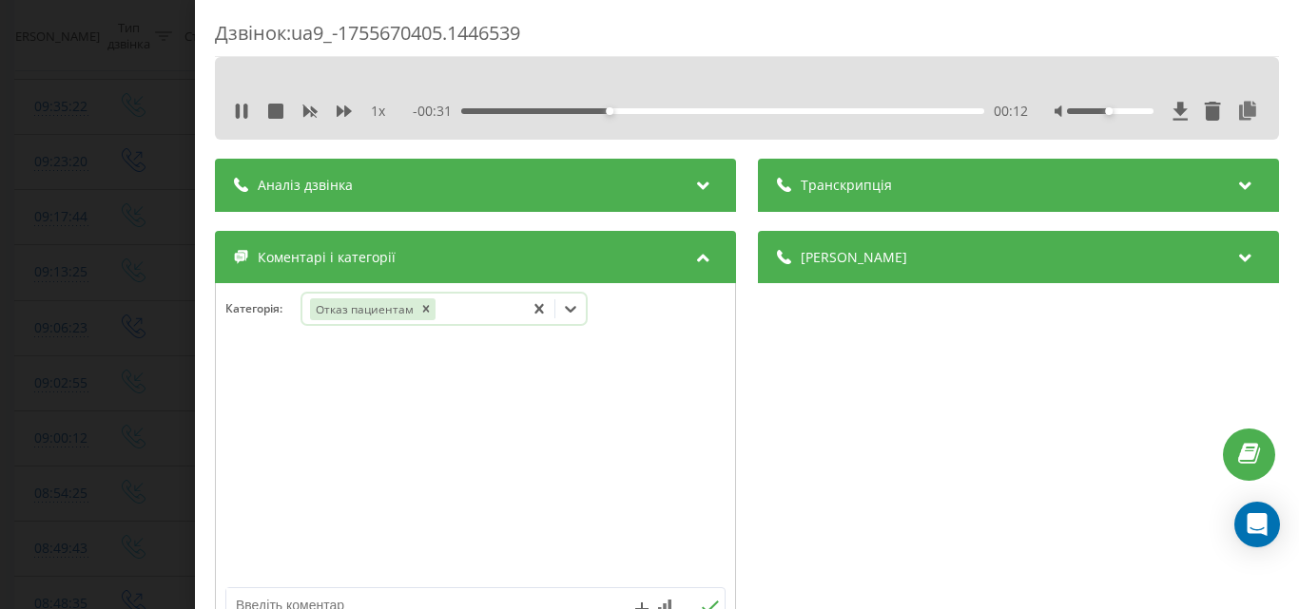
click at [472, 307] on div "Отказ пациентам" at bounding box center [413, 310] width 222 height 28
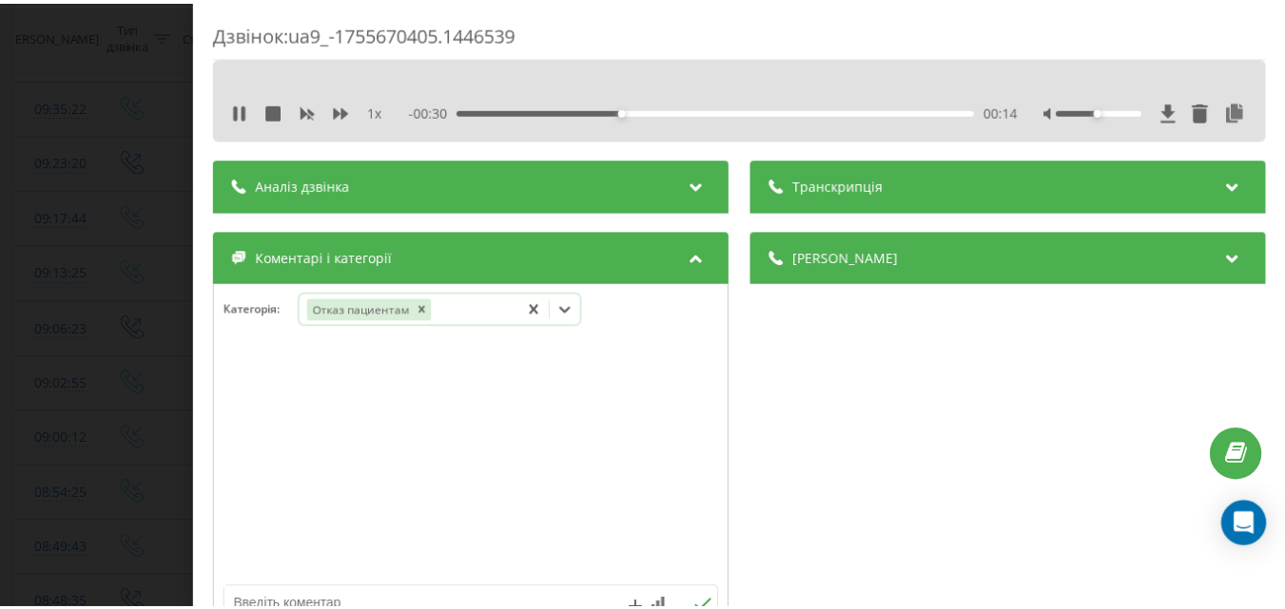
scroll to position [95, 0]
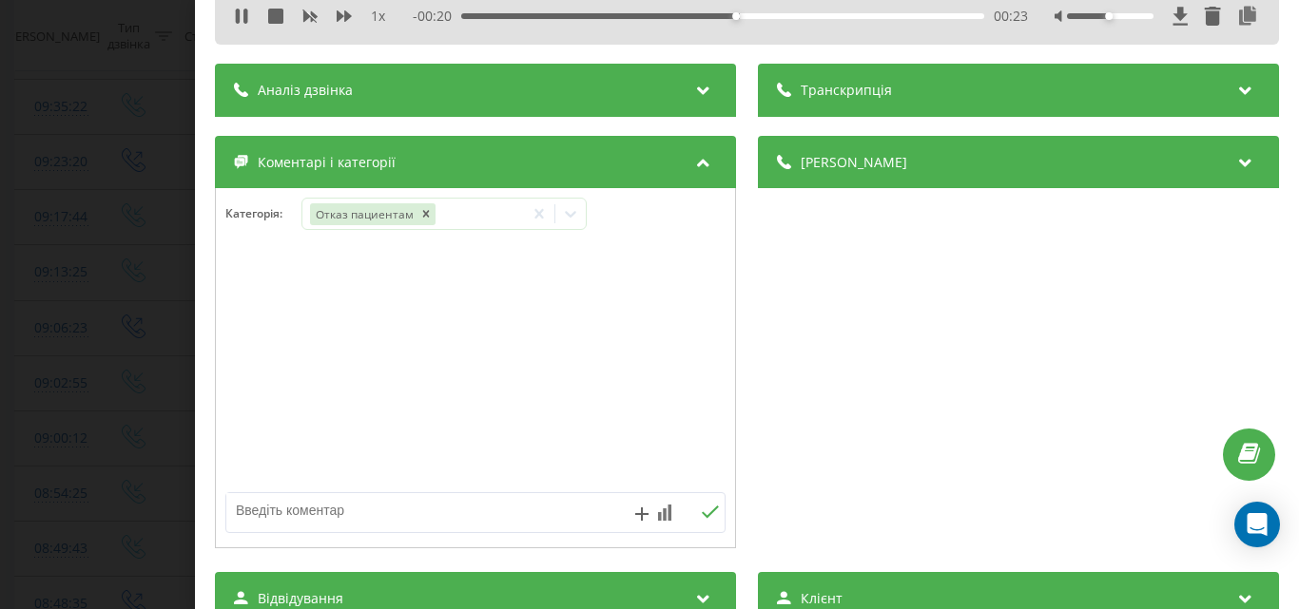
click at [330, 511] on textarea at bounding box center [425, 510] width 398 height 34
click at [328, 508] on textarea at bounding box center [425, 510] width 398 height 34
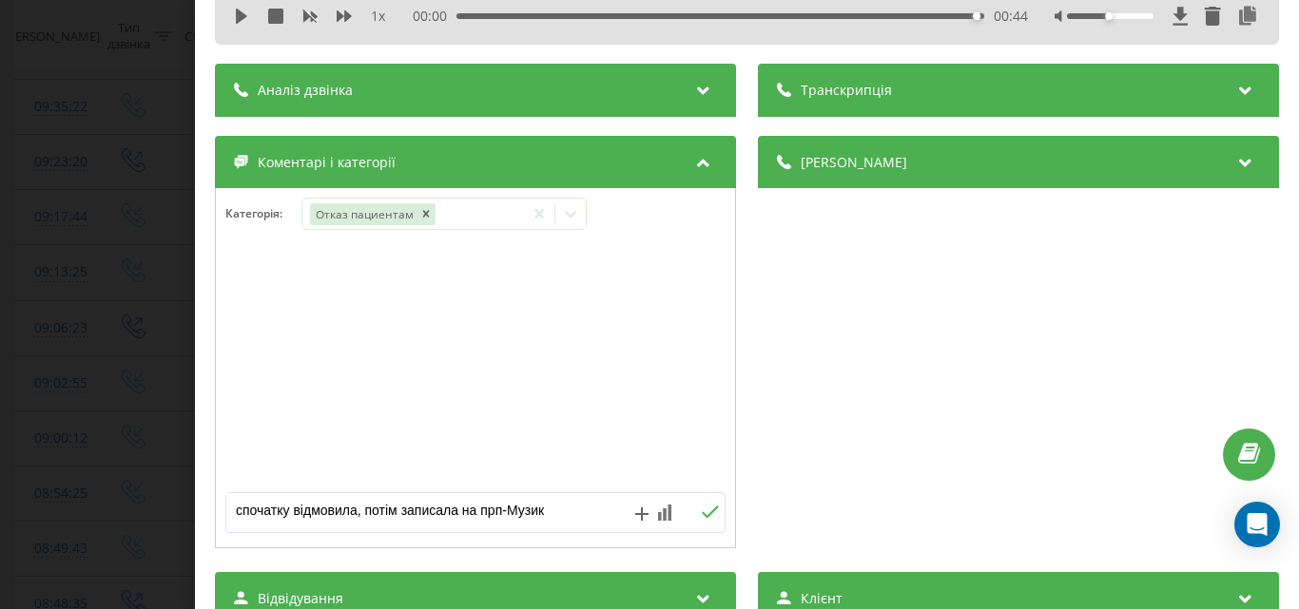
type textarea "спочатку відмовила, потім записала на прп-Музика"
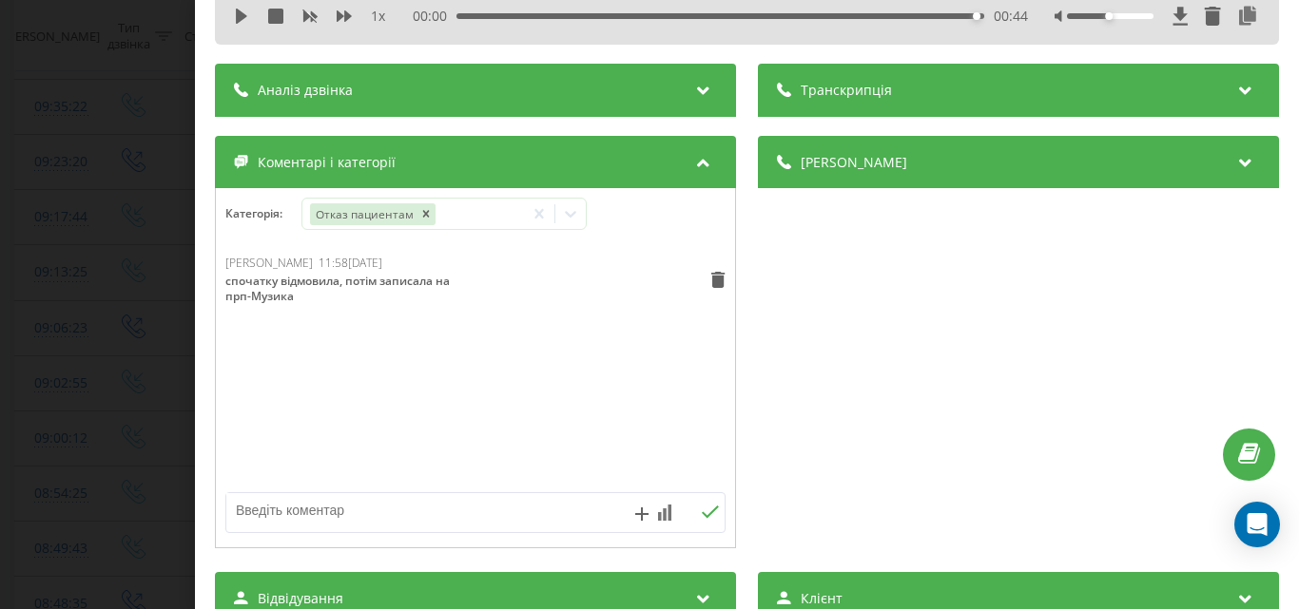
click at [141, 191] on div "Дзвінок : ua9_-1755670405.1446539 1 x 00:00 00:44 00:44 Транскрипція Для AI-ана…" at bounding box center [649, 304] width 1299 height 609
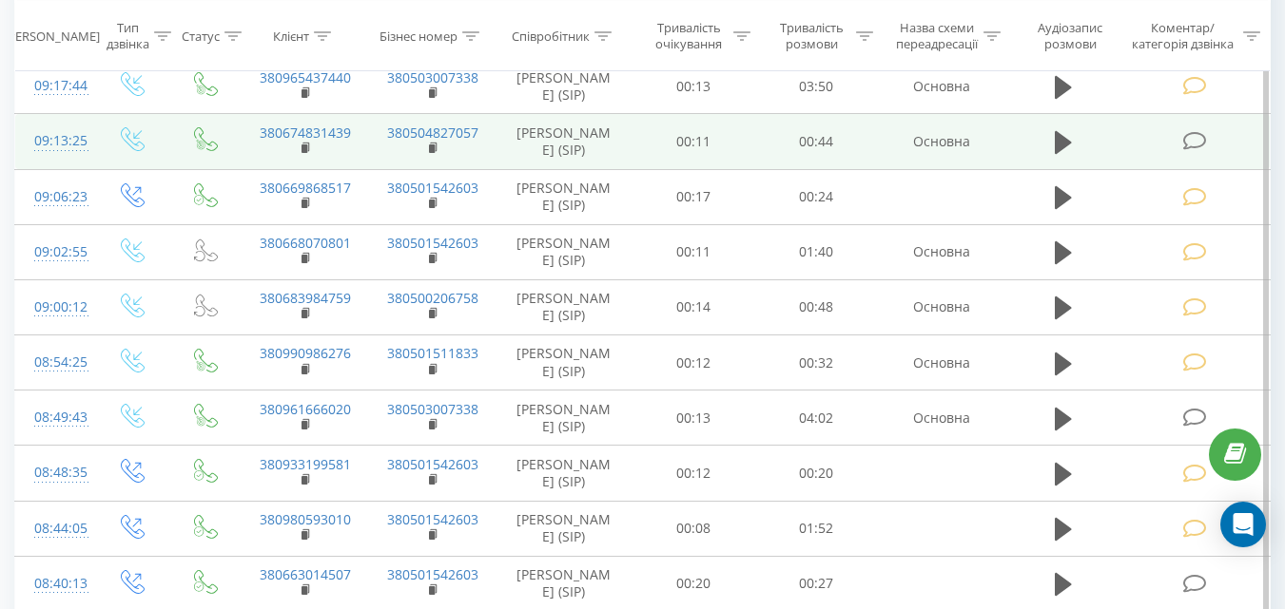
scroll to position [506, 0]
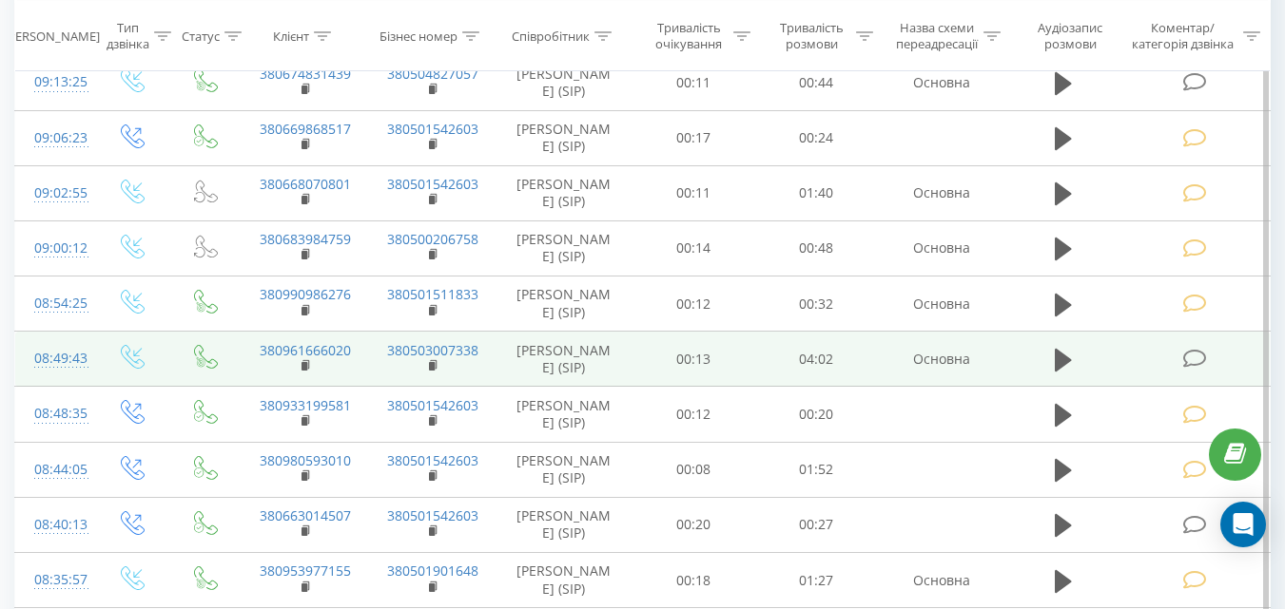
drag, startPoint x: 1190, startPoint y: 356, endPoint x: 1154, endPoint y: 358, distance: 35.2
click at [1190, 355] on icon at bounding box center [1194, 359] width 24 height 20
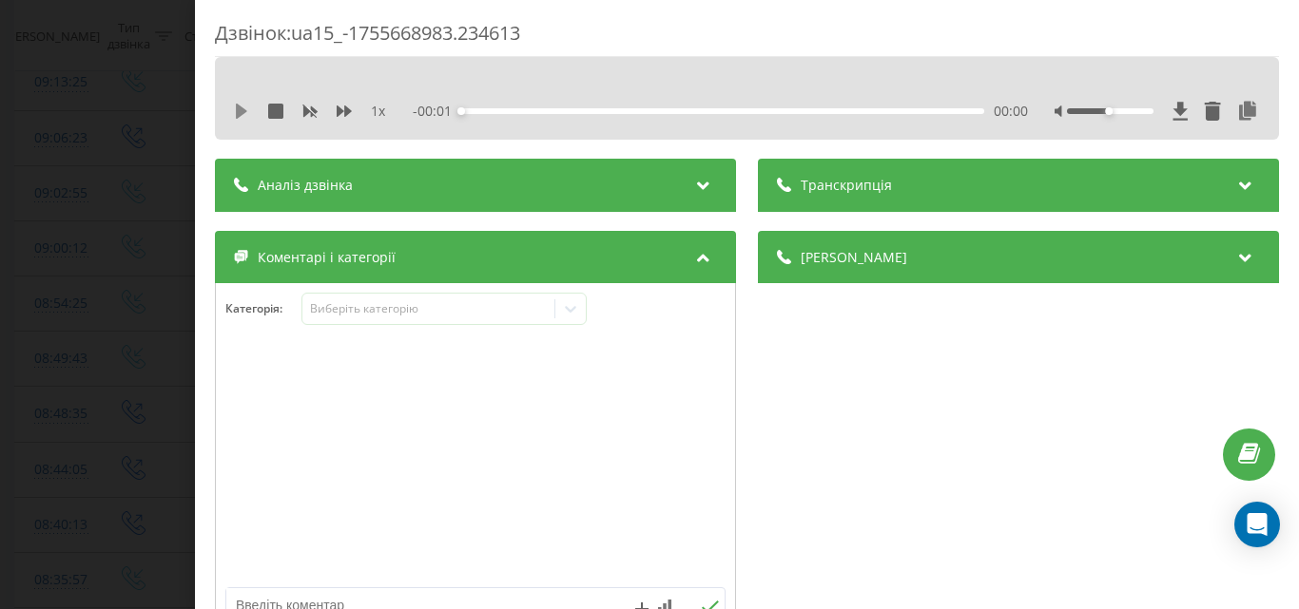
click at [236, 110] on icon at bounding box center [241, 111] width 15 height 15
click at [593, 110] on div "01:03" at bounding box center [722, 111] width 523 height 6
click at [858, 111] on div "03:07" at bounding box center [722, 111] width 523 height 6
click at [881, 108] on div "03:10" at bounding box center [722, 111] width 523 height 6
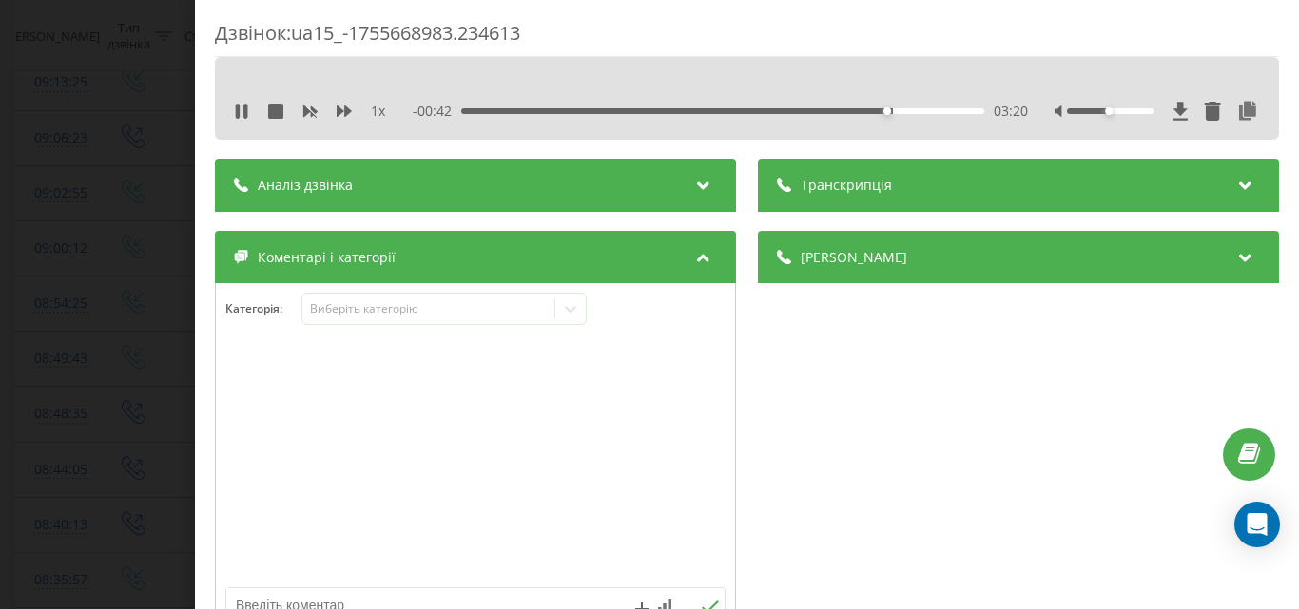
click at [900, 109] on div "03:20" at bounding box center [722, 111] width 523 height 6
click at [236, 106] on icon at bounding box center [238, 111] width 4 height 15
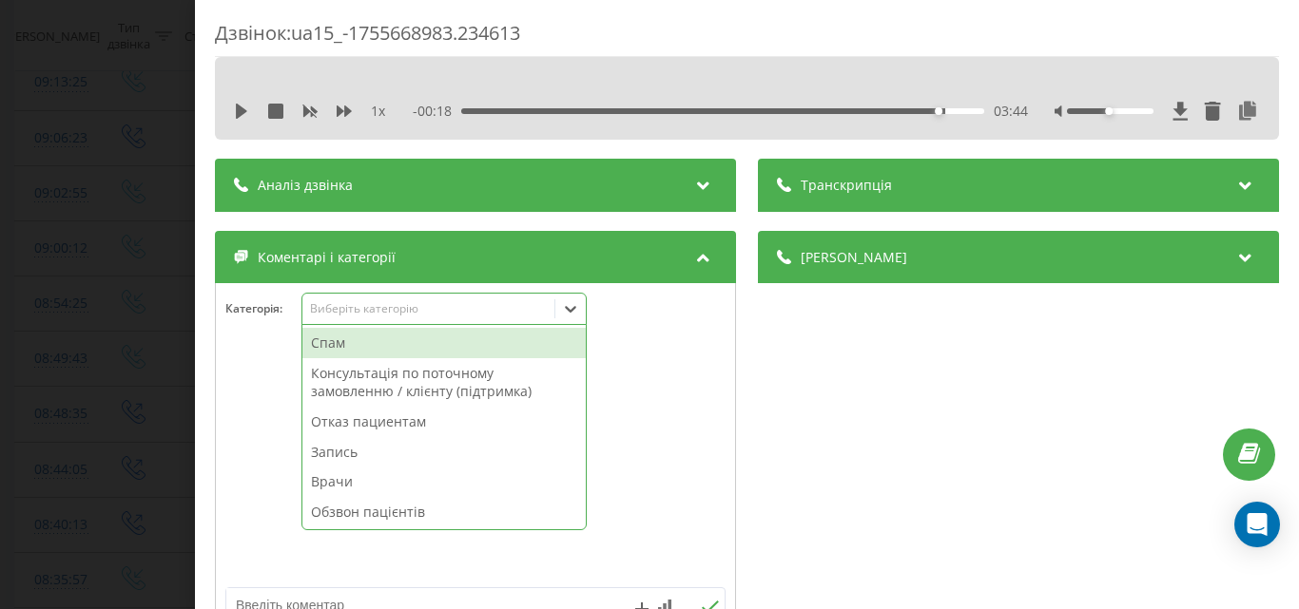
click at [417, 310] on div "Виберіть категорію" at bounding box center [428, 308] width 238 height 15
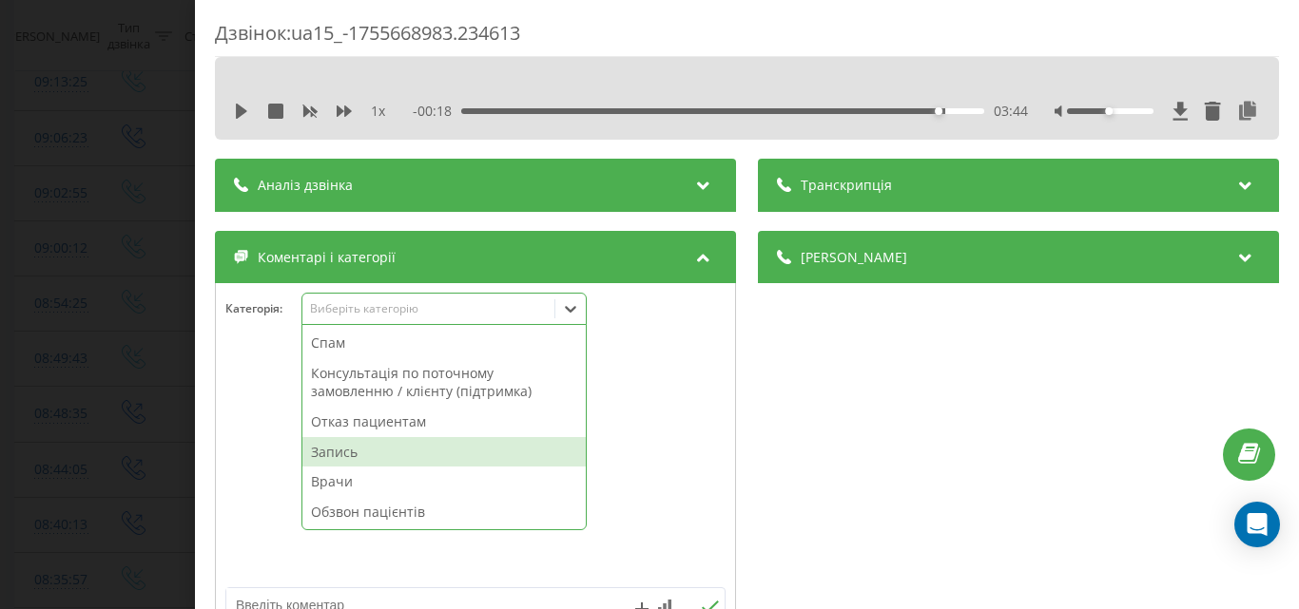
click at [343, 446] on div "Запись" at bounding box center [443, 452] width 283 height 30
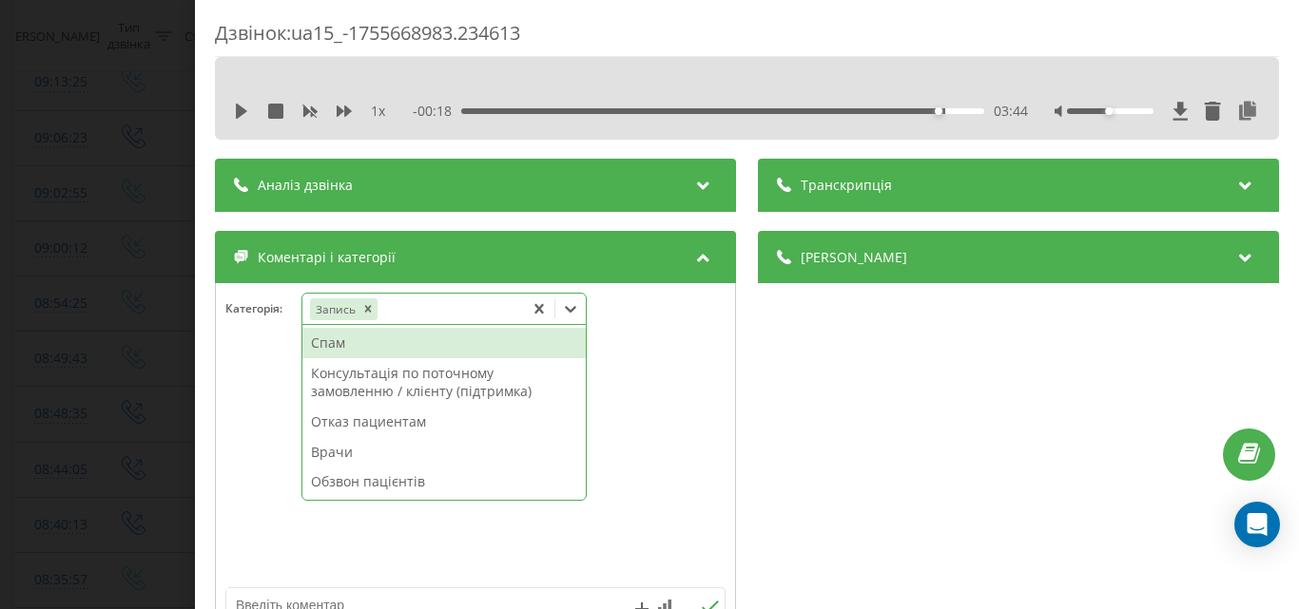
click at [151, 250] on div "Дзвінок : ua15_-1755668983.234613 1 x - 00:18 03:44 03:44 Транскрипція Для AI-а…" at bounding box center [649, 304] width 1299 height 609
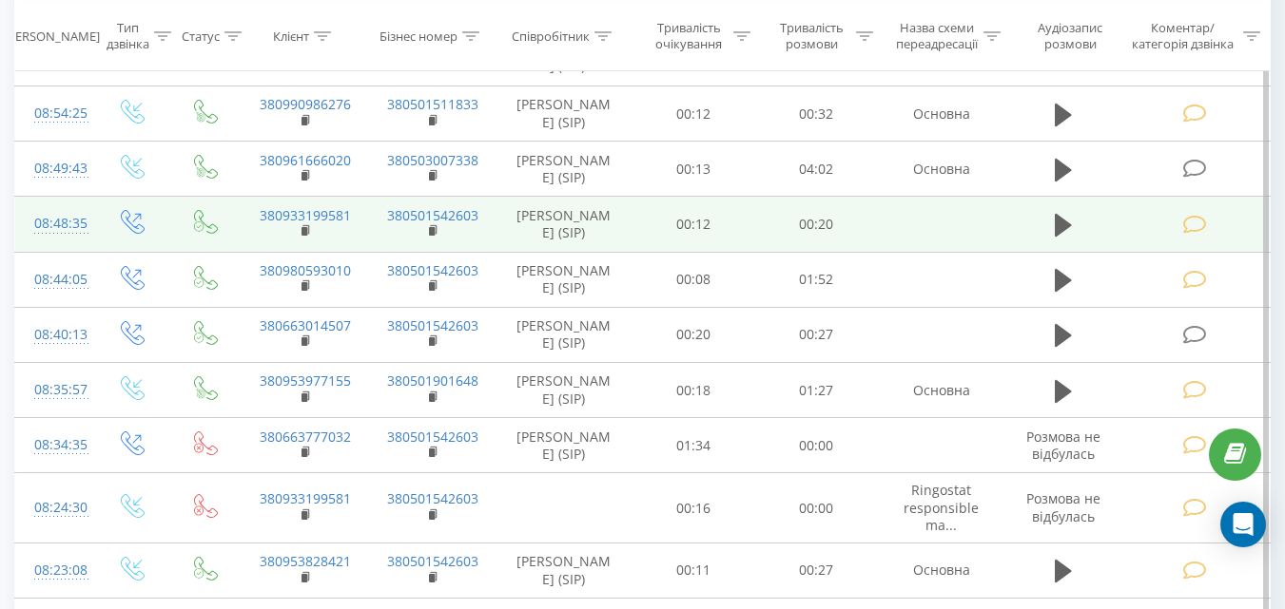
scroll to position [791, 0]
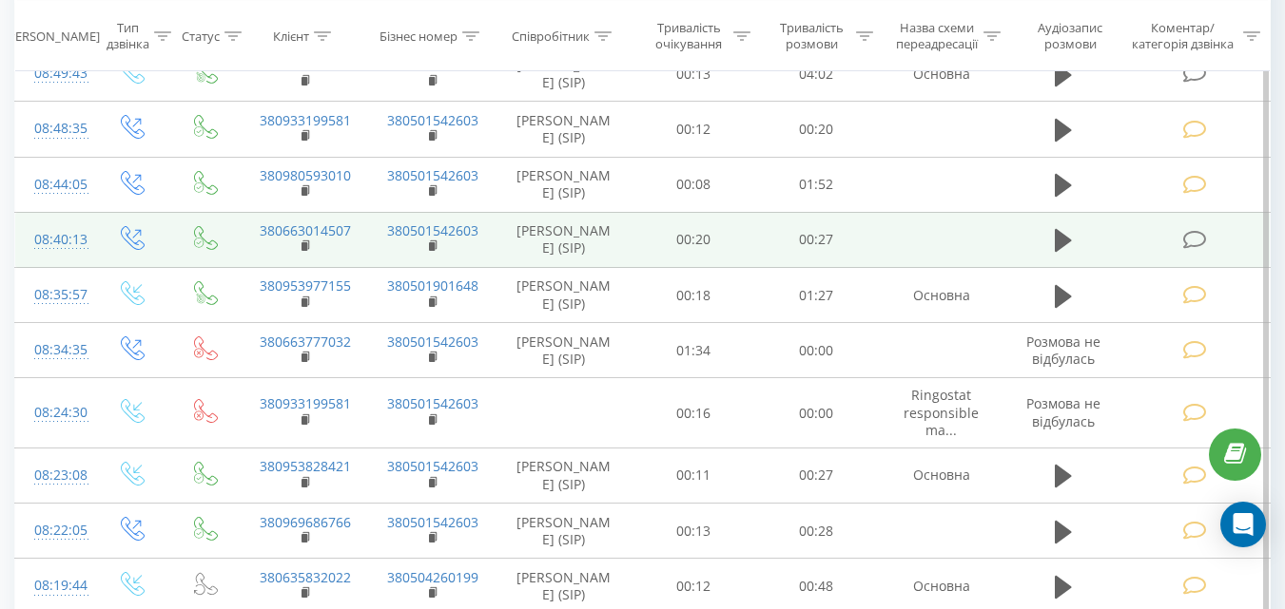
click at [1189, 242] on icon at bounding box center [1194, 240] width 24 height 20
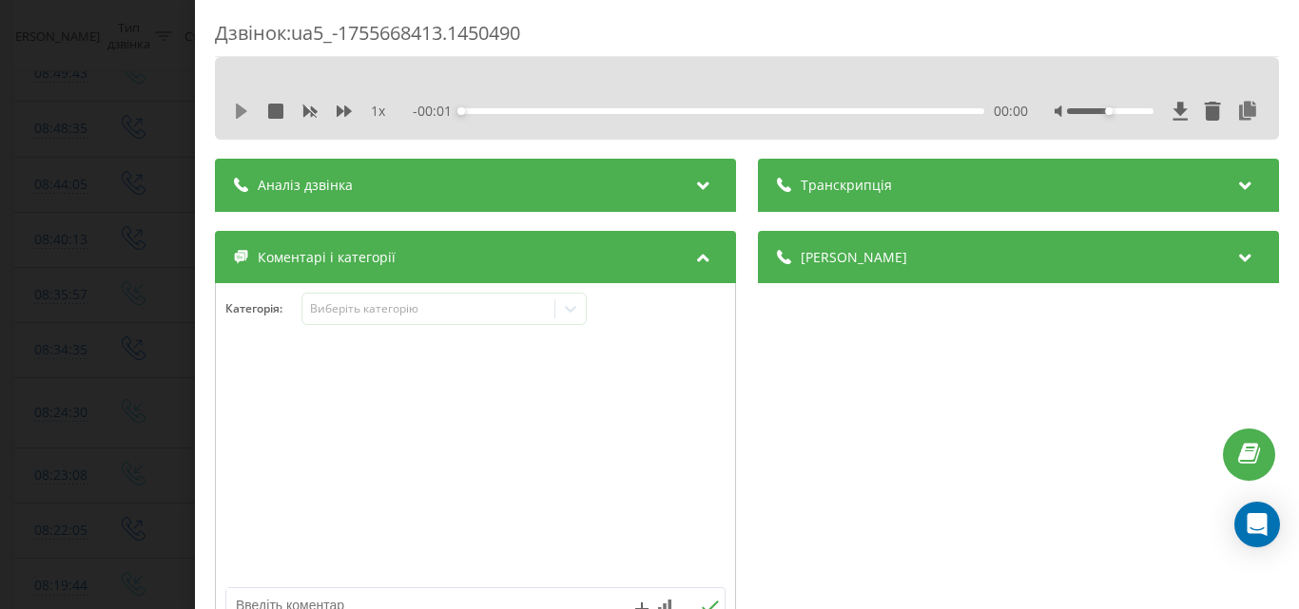
click at [241, 110] on icon at bounding box center [241, 111] width 11 height 15
click at [242, 113] on icon at bounding box center [241, 111] width 15 height 15
click at [397, 307] on div "Виберіть категорію" at bounding box center [428, 308] width 238 height 15
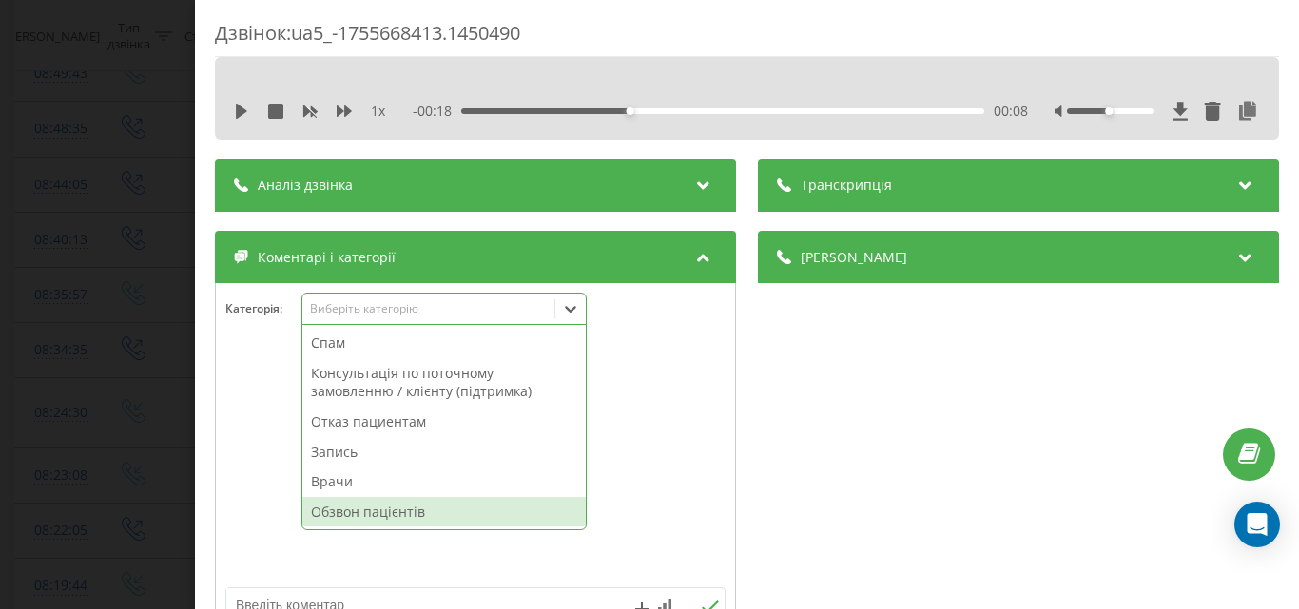
click at [390, 516] on div "Обзвон пацієнтів" at bounding box center [443, 512] width 283 height 30
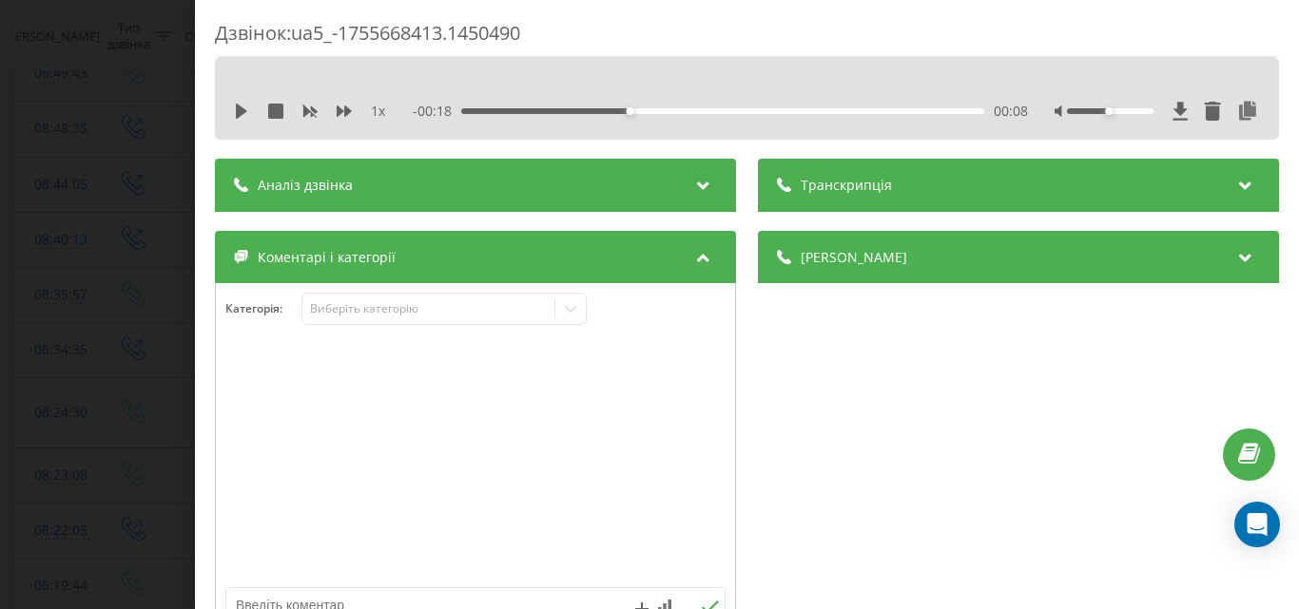
click at [155, 226] on div "Дзвінок : ua5_-1755668413.1450490 1 x - 00:18 00:08 00:08 Транскрипція Для AI-а…" at bounding box center [649, 304] width 1299 height 609
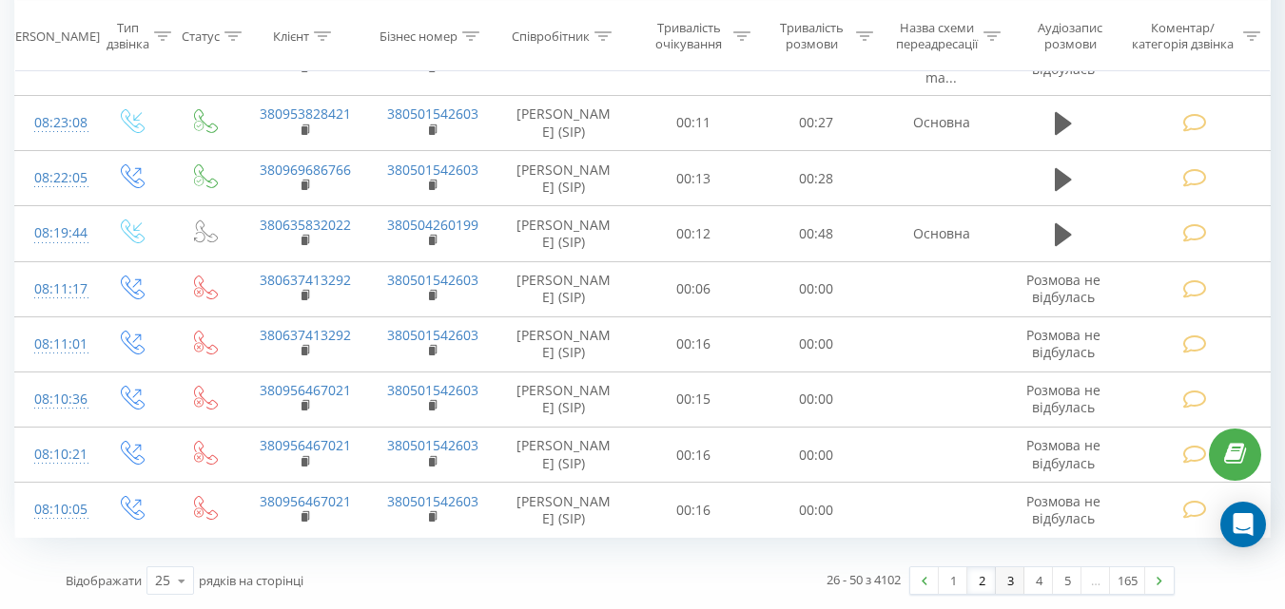
click at [1012, 585] on link "3" at bounding box center [1010, 581] width 29 height 27
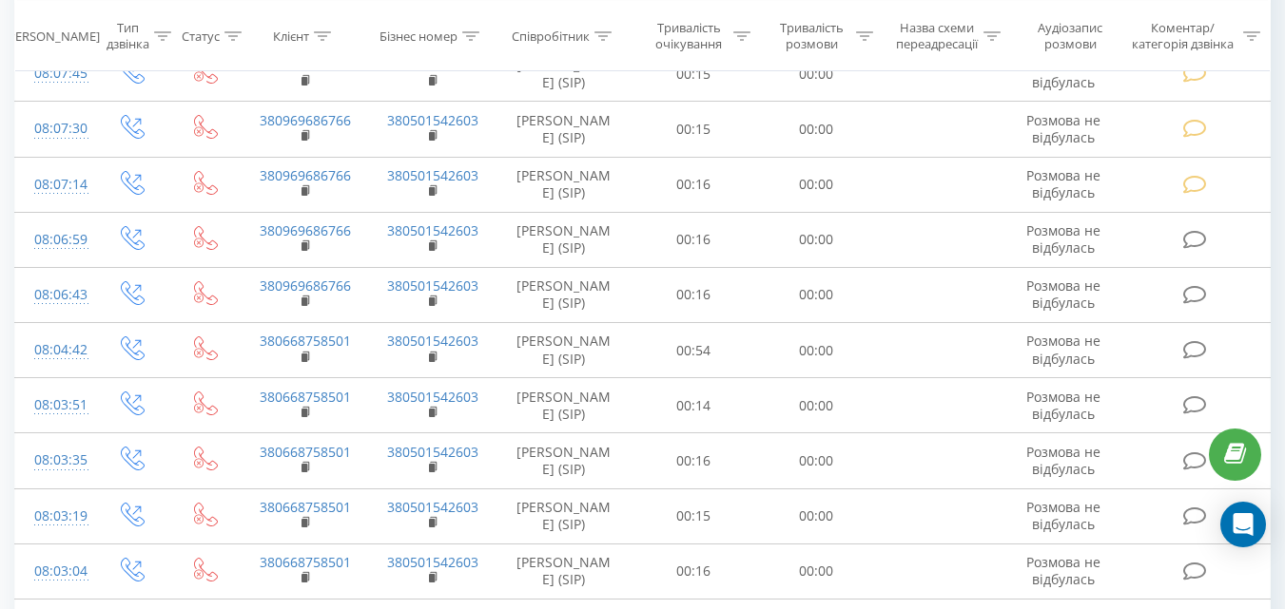
scroll to position [506, 0]
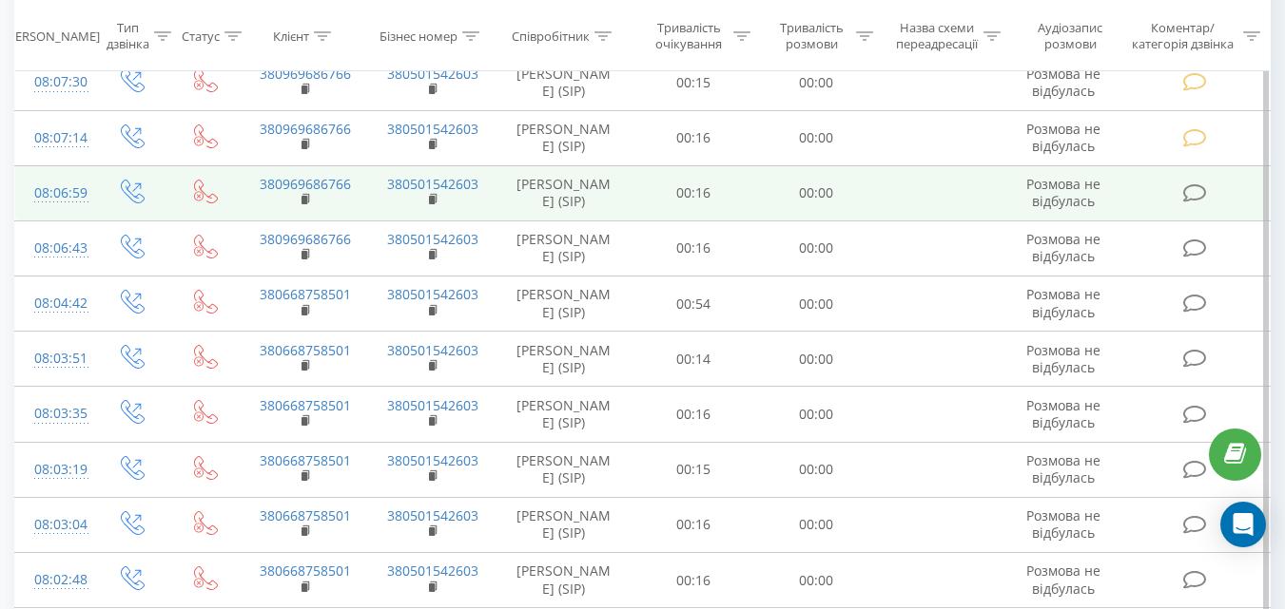
click at [1187, 193] on icon at bounding box center [1194, 194] width 24 height 20
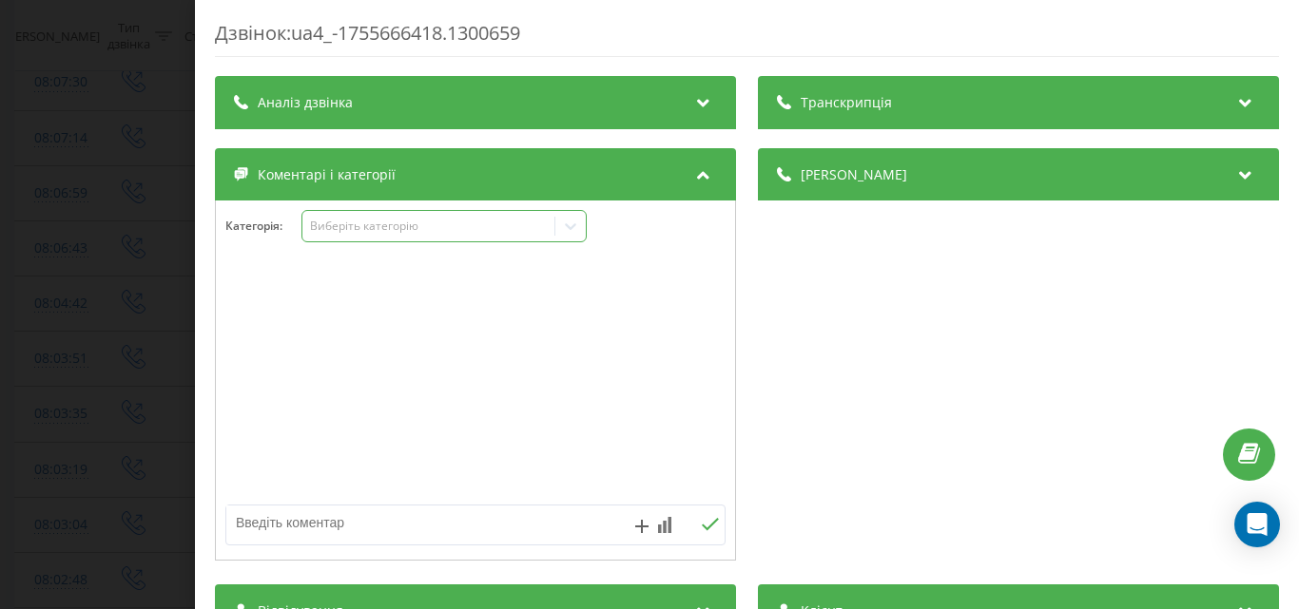
click at [456, 231] on div "Виберіть категорію" at bounding box center [428, 226] width 238 height 15
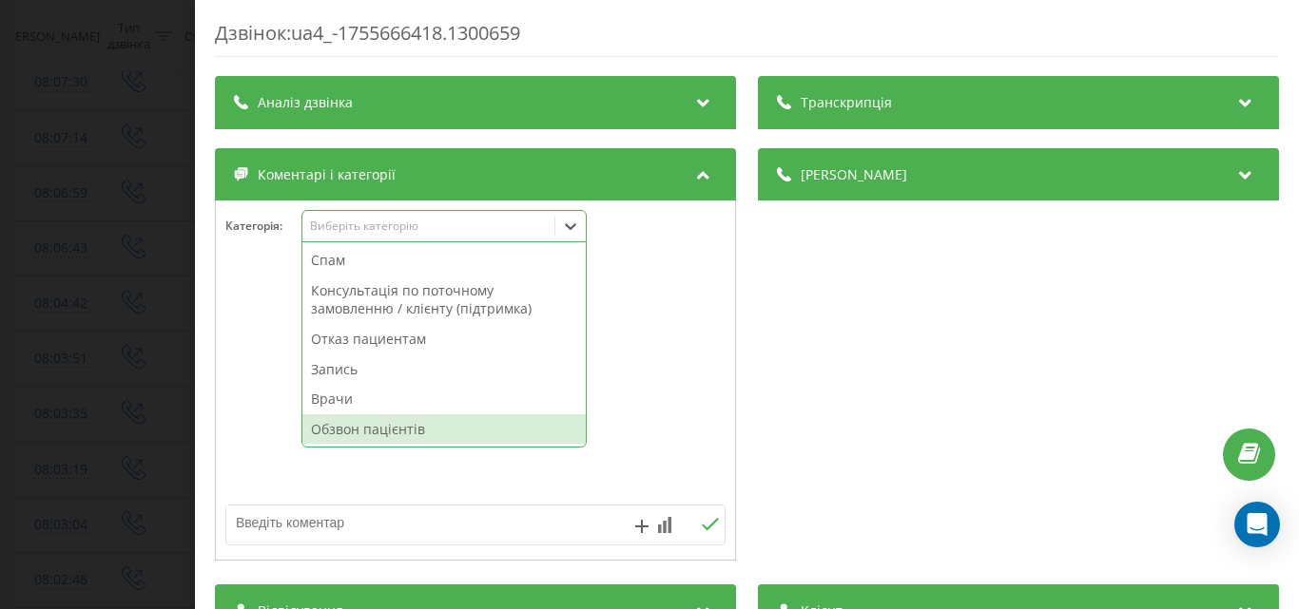
click at [413, 435] on div "Обзвон пацієнтів" at bounding box center [443, 430] width 283 height 30
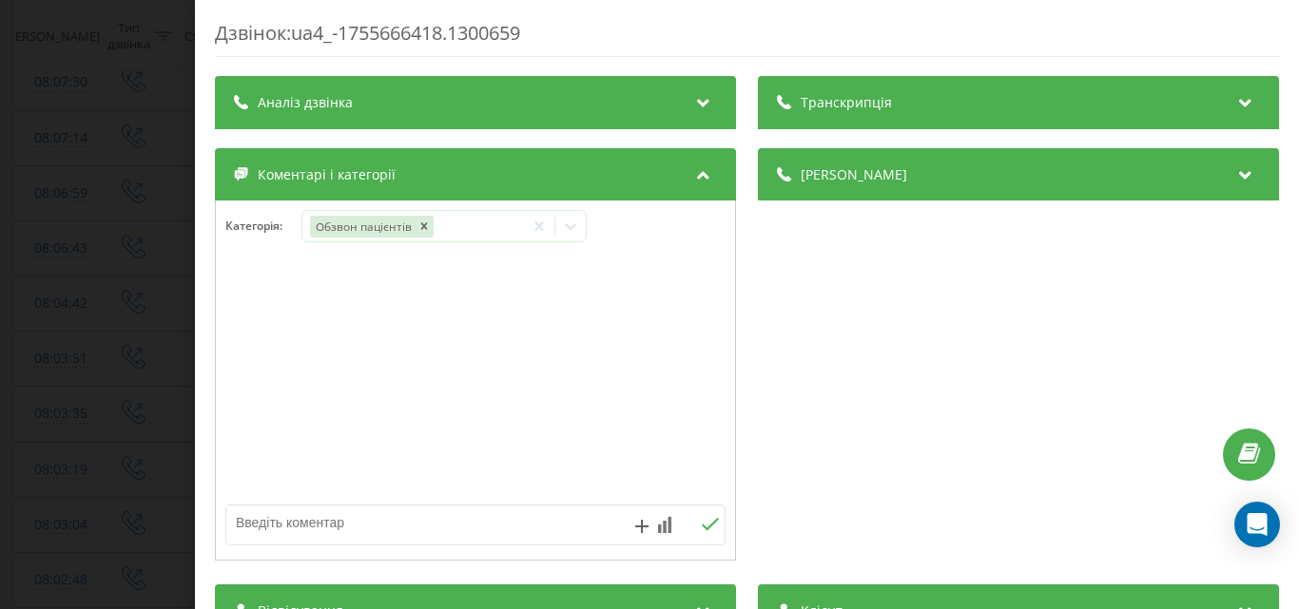
click at [108, 249] on div "Дзвінок : ua4_-1755666418.1300659 Транскрипція Для AI-аналізу майбутніх дзвінкі…" at bounding box center [649, 304] width 1299 height 609
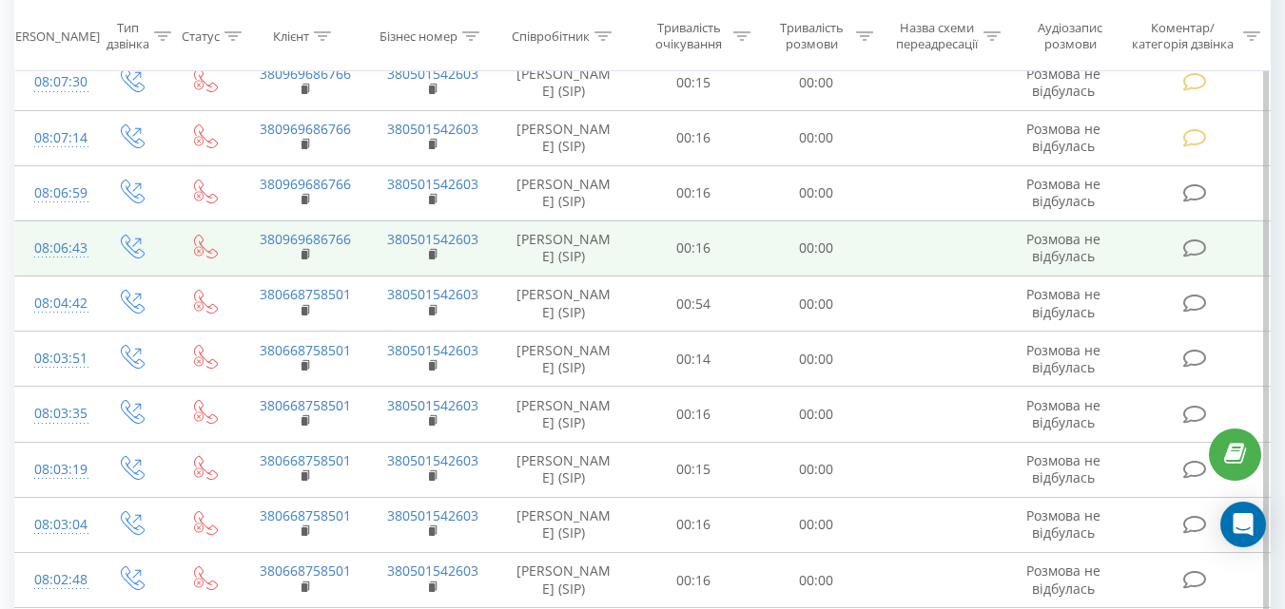
click at [1191, 247] on icon at bounding box center [1194, 249] width 24 height 20
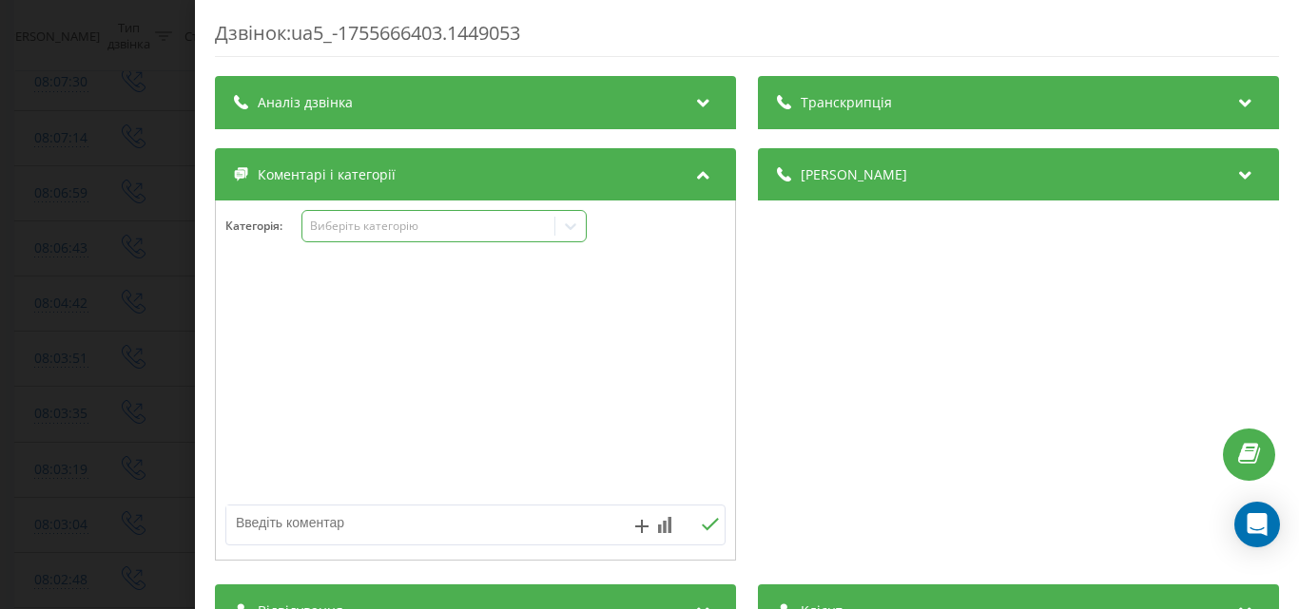
click at [444, 223] on div "Виберіть категорію" at bounding box center [428, 226] width 238 height 15
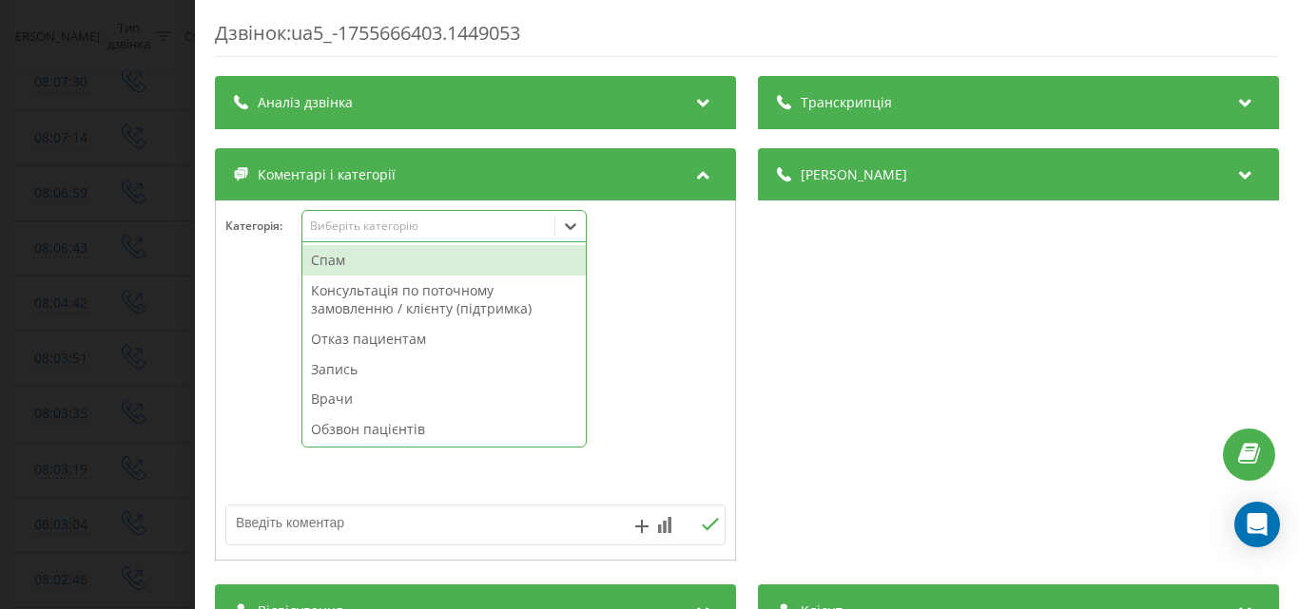
drag, startPoint x: 422, startPoint y: 261, endPoint x: 214, endPoint y: 252, distance: 208.4
click at [416, 261] on div "Спам" at bounding box center [443, 260] width 283 height 30
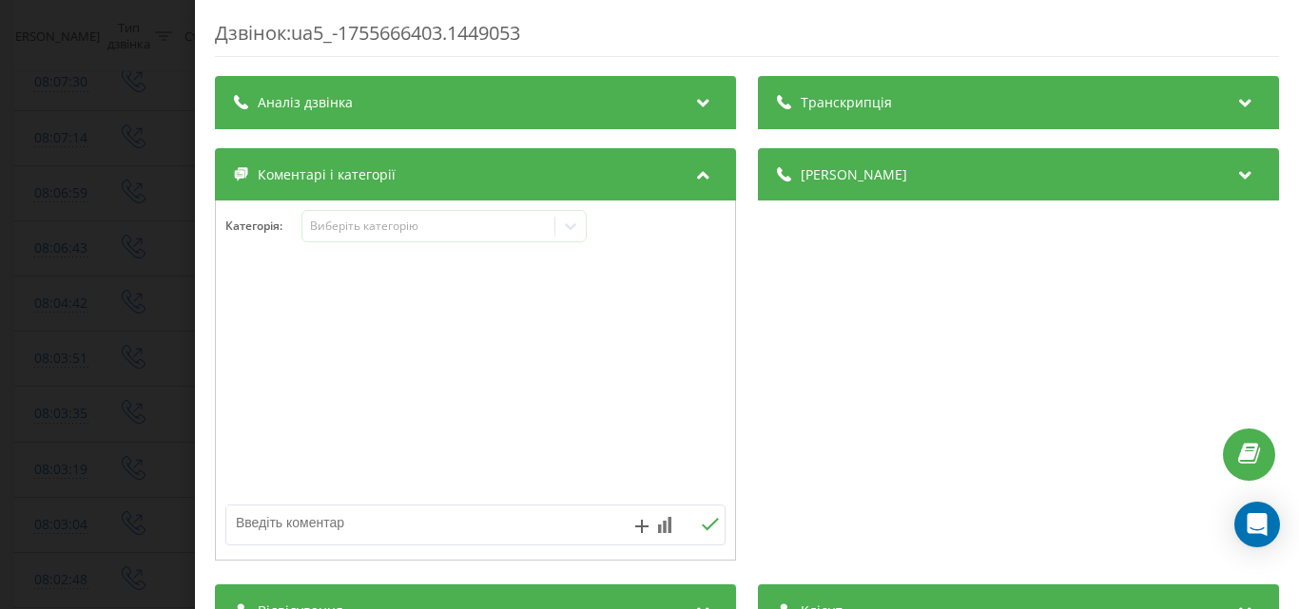
click at [120, 201] on div "Дзвінок : ua5_-1755666403.1449053 Транскрипція Для AI-аналізу майбутніх дзвінкі…" at bounding box center [649, 304] width 1299 height 609
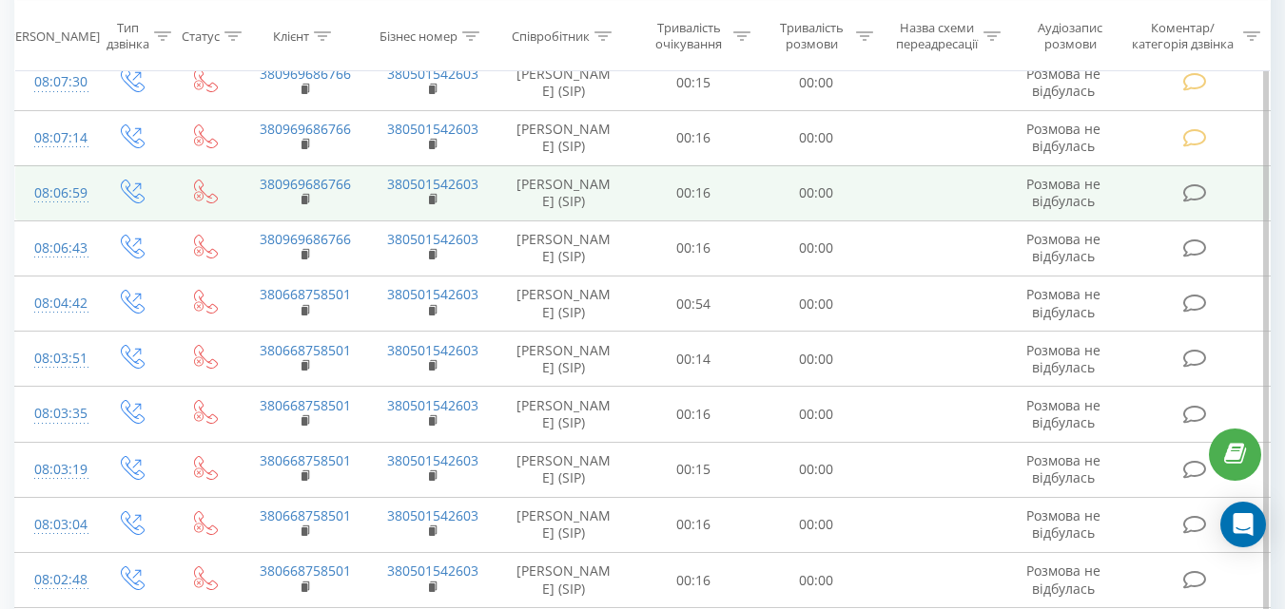
click at [1198, 193] on icon at bounding box center [1194, 194] width 24 height 20
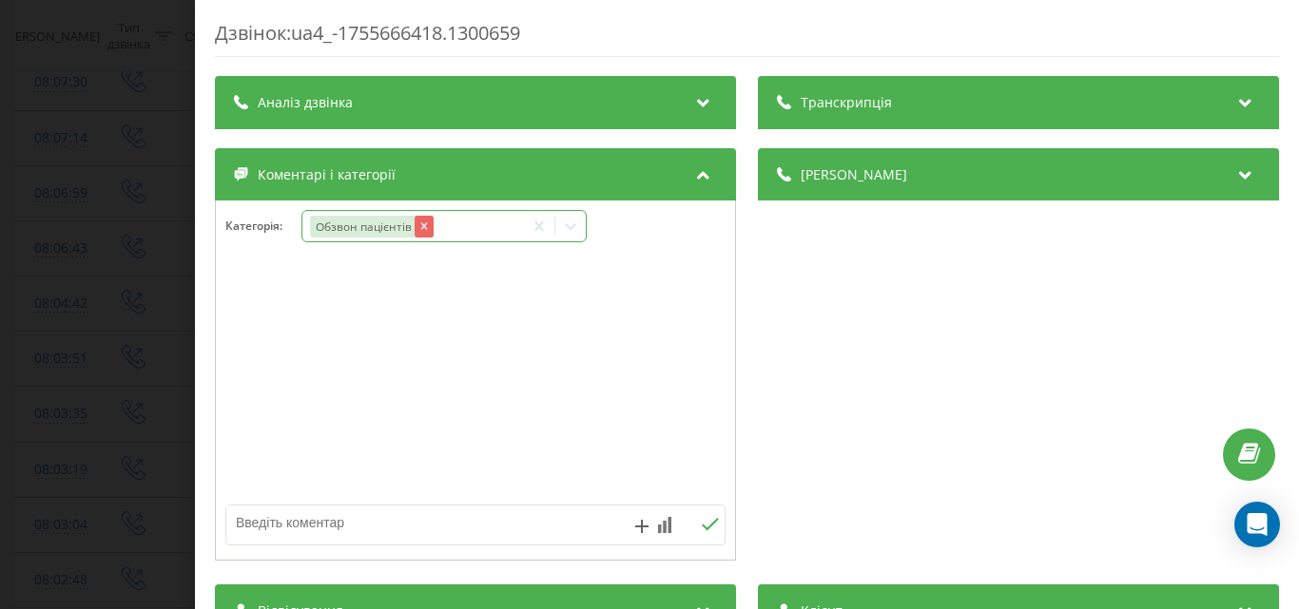
click at [424, 226] on icon "Remove Обзвон пацієнтів" at bounding box center [423, 226] width 7 height 7
click at [448, 233] on div "Виберіть категорію" at bounding box center [428, 226] width 238 height 15
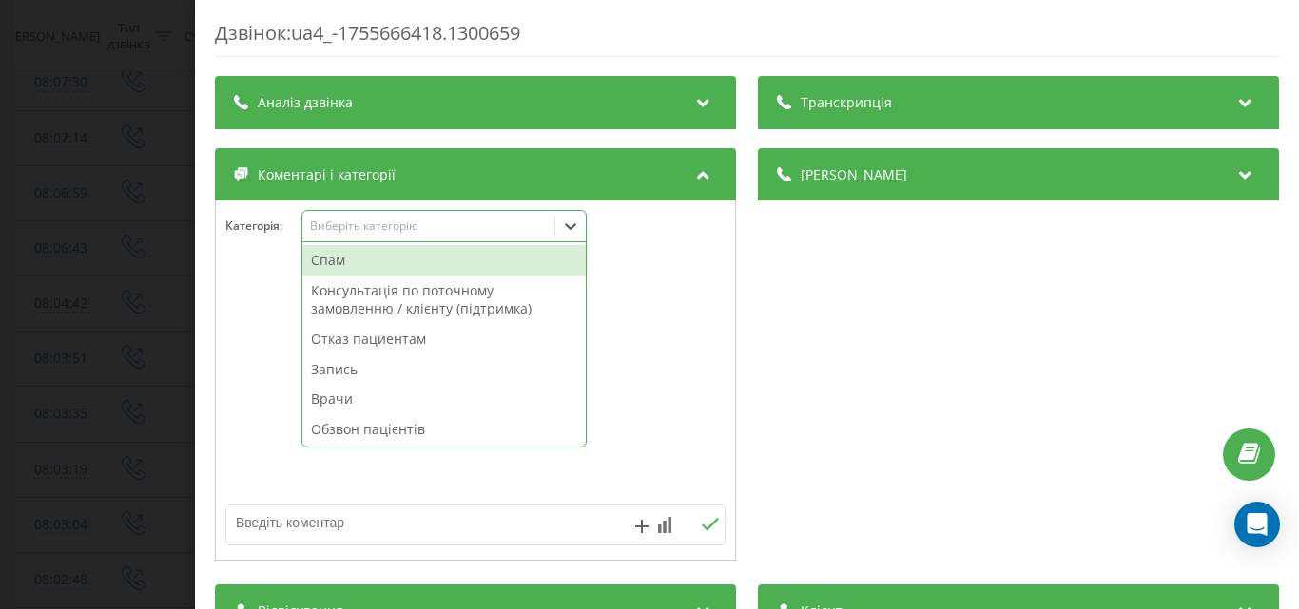
click at [364, 266] on div "Спам" at bounding box center [443, 260] width 283 height 30
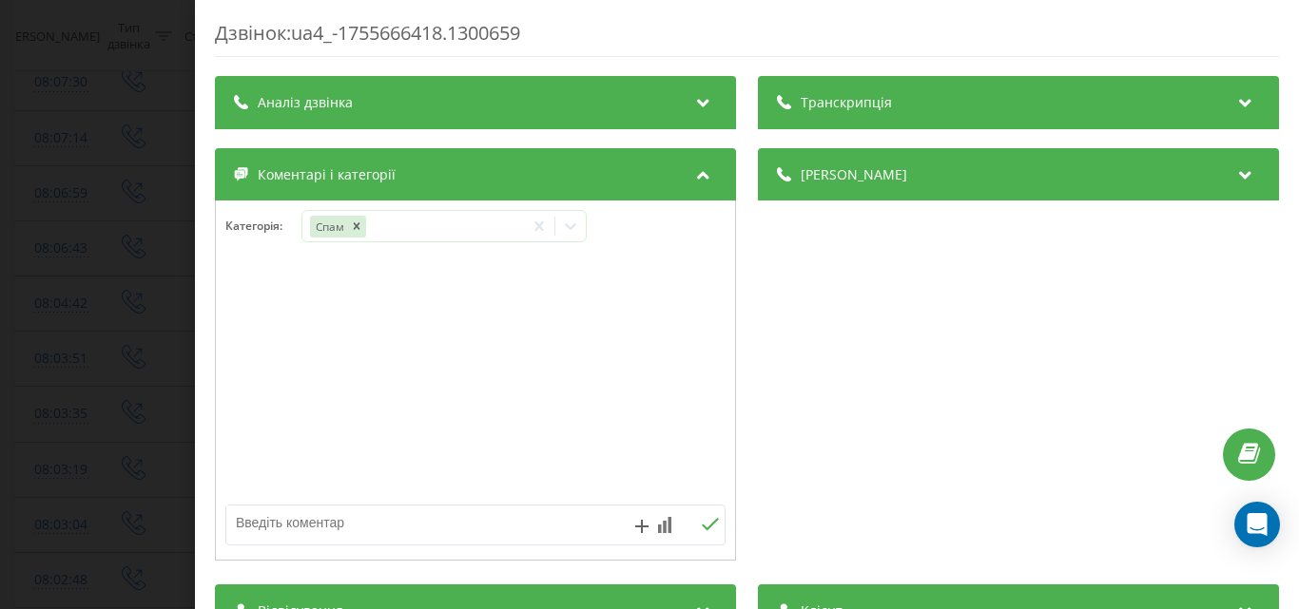
click at [45, 125] on div "Дзвінок : ua4_-1755666418.1300659 Транскрипція Для AI-аналізу майбутніх дзвінкі…" at bounding box center [649, 304] width 1299 height 609
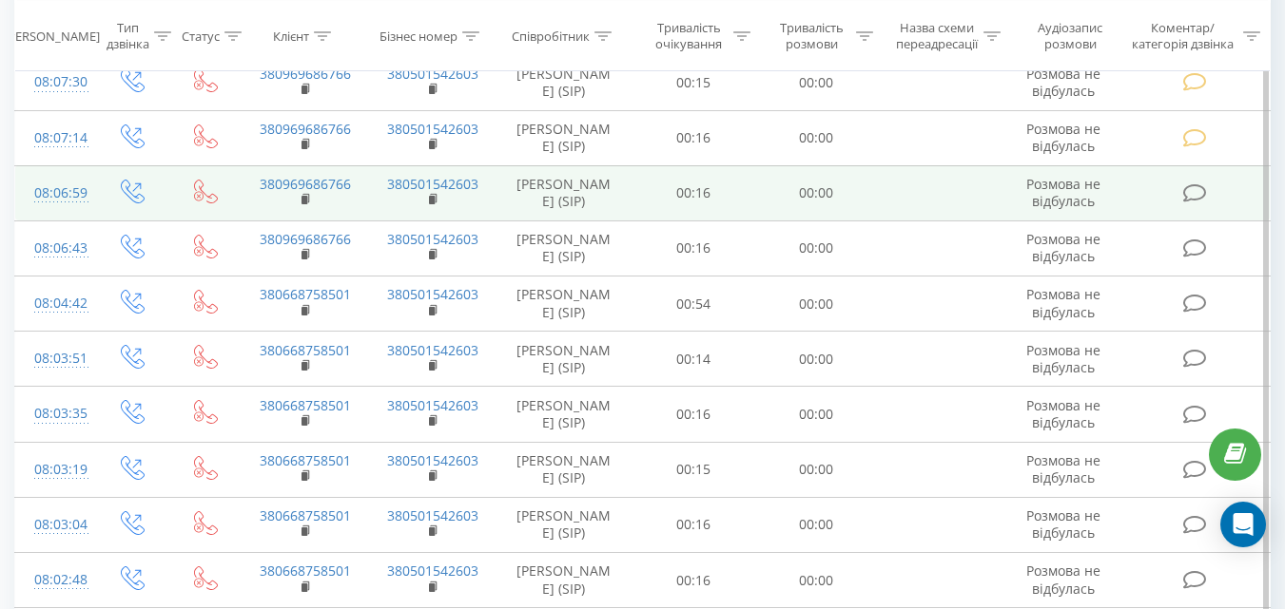
click at [1194, 190] on icon at bounding box center [1194, 194] width 24 height 20
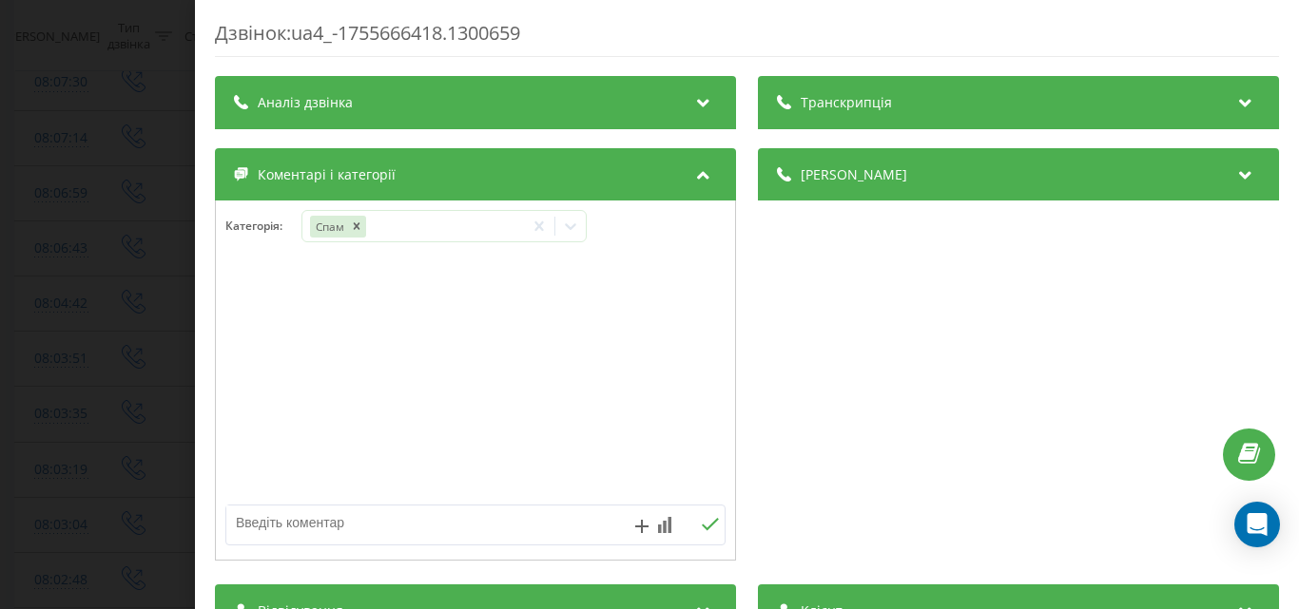
click at [60, 134] on div "Дзвінок : ua4_-1755666418.1300659 Транскрипція Для AI-аналізу майбутніх дзвінкі…" at bounding box center [649, 304] width 1299 height 609
